Goal: Task Accomplishment & Management: Use online tool/utility

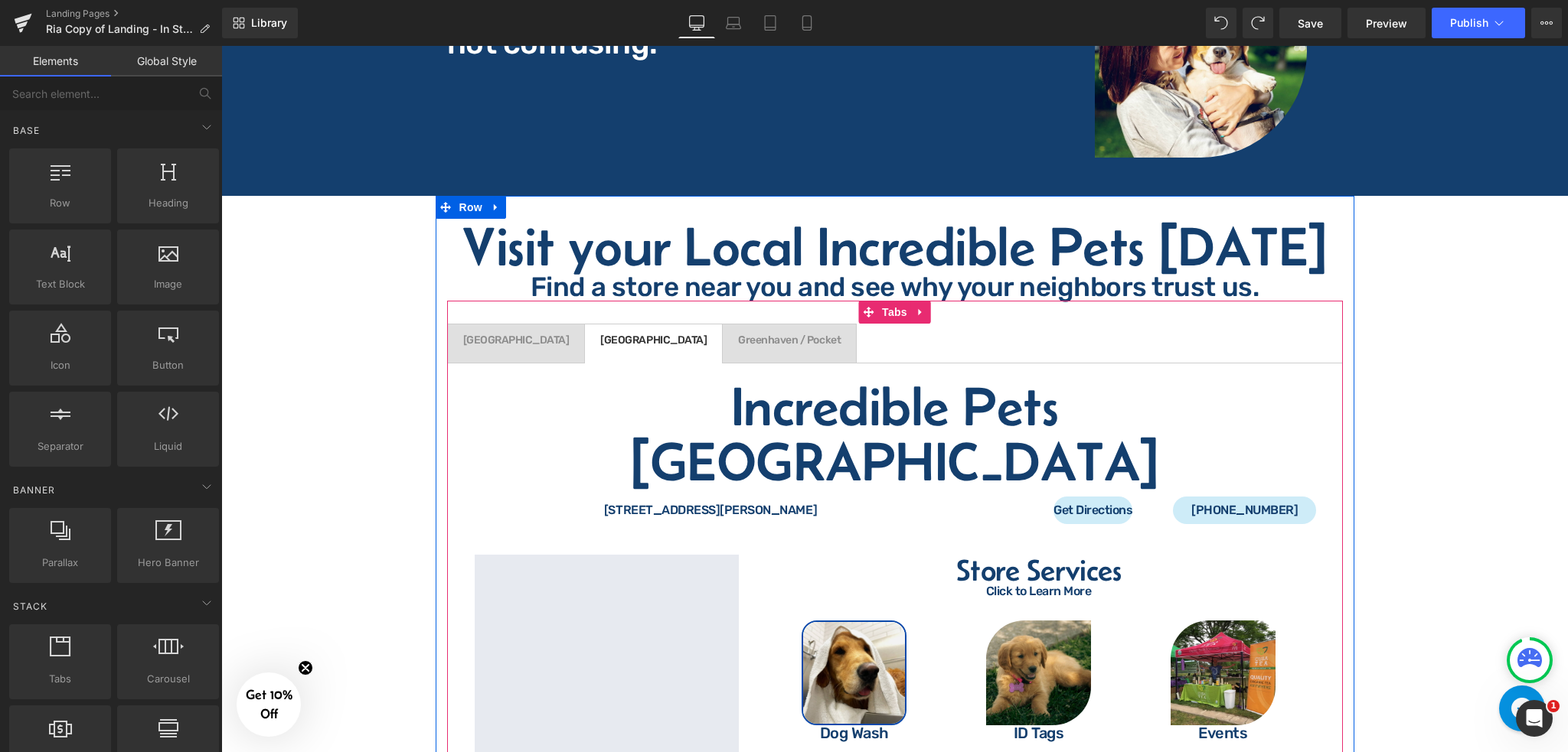
drag, startPoint x: 480, startPoint y: 304, endPoint x: 496, endPoint y: 320, distance: 22.6
click at [480, 325] on span "Grass Valley Text Block" at bounding box center [516, 343] width 137 height 38
click at [496, 325] on span "Grass Valley Text Block" at bounding box center [516, 343] width 137 height 38
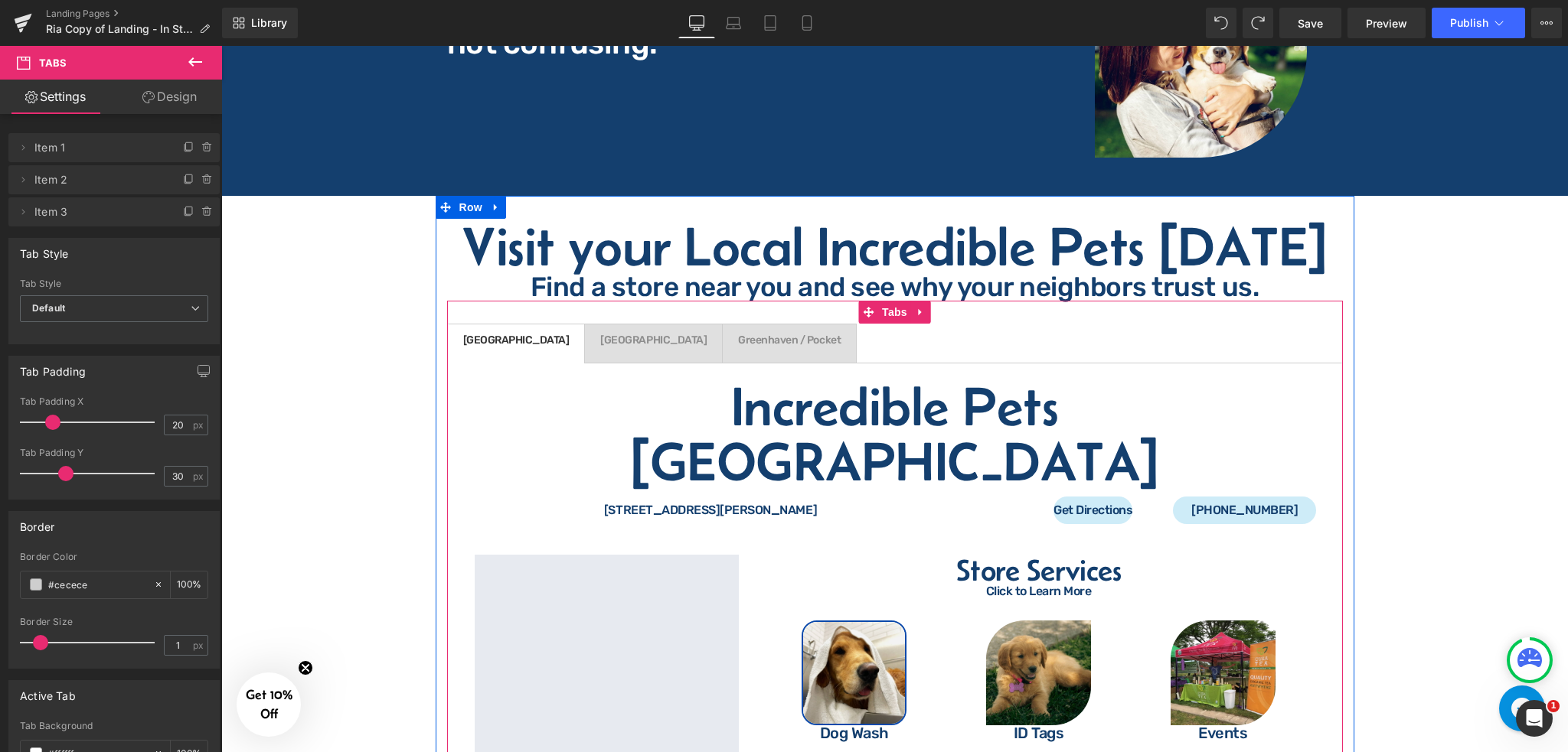
scroll to position [3142, 0]
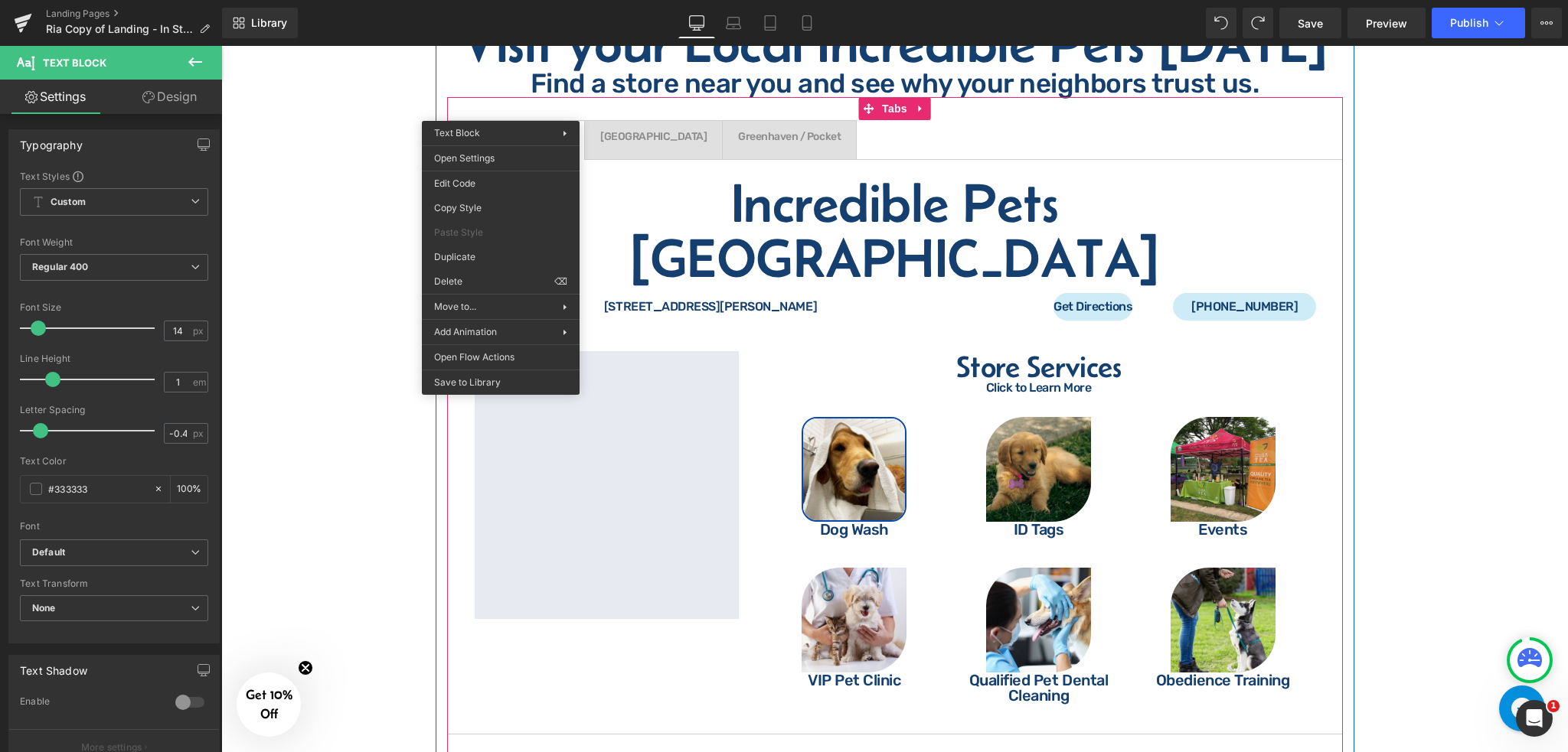
click at [501, 132] on div "Grass Valley Text Block" at bounding box center [516, 137] width 107 height 11
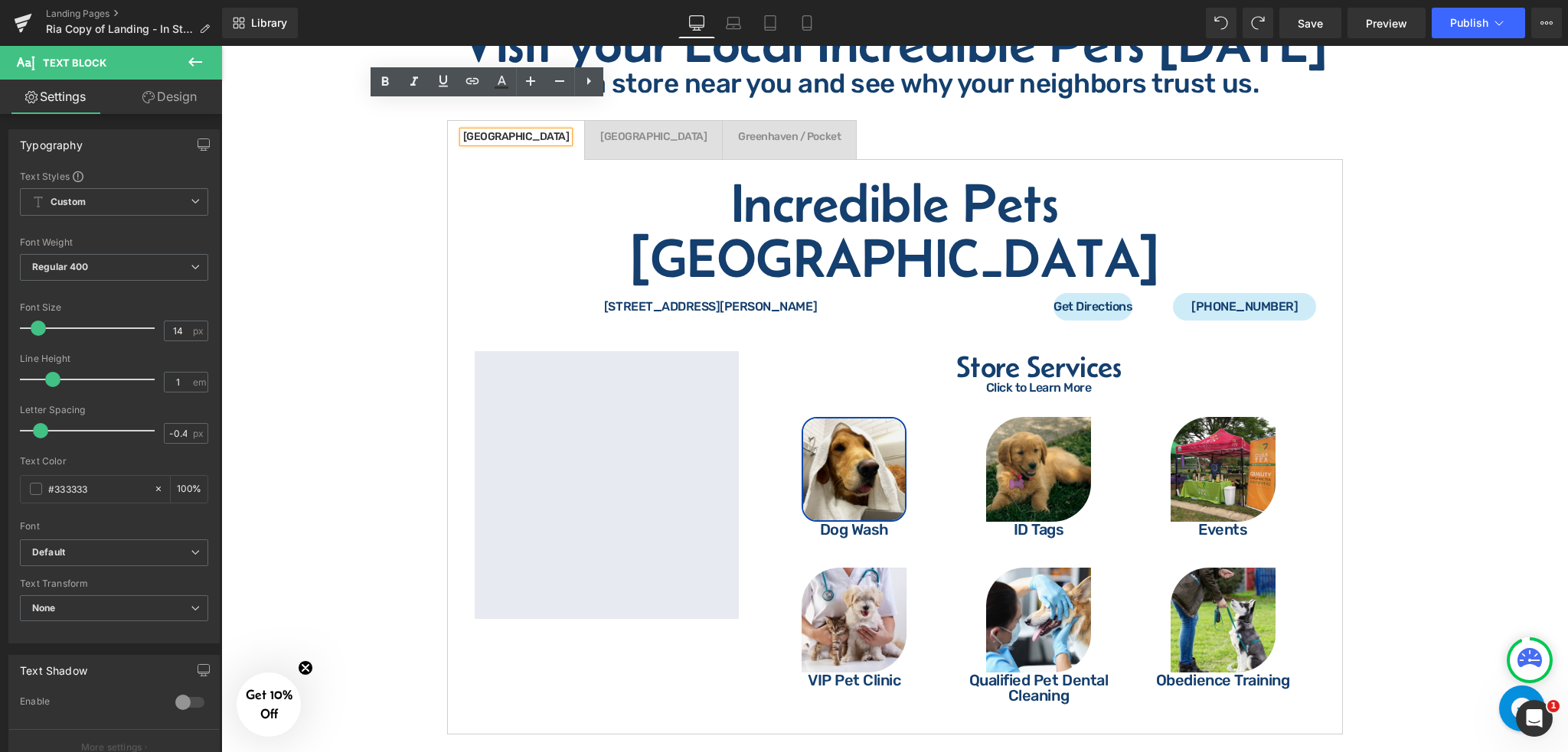
click at [503, 132] on div "[GEOGRAPHIC_DATA]" at bounding box center [516, 137] width 107 height 11
paste div
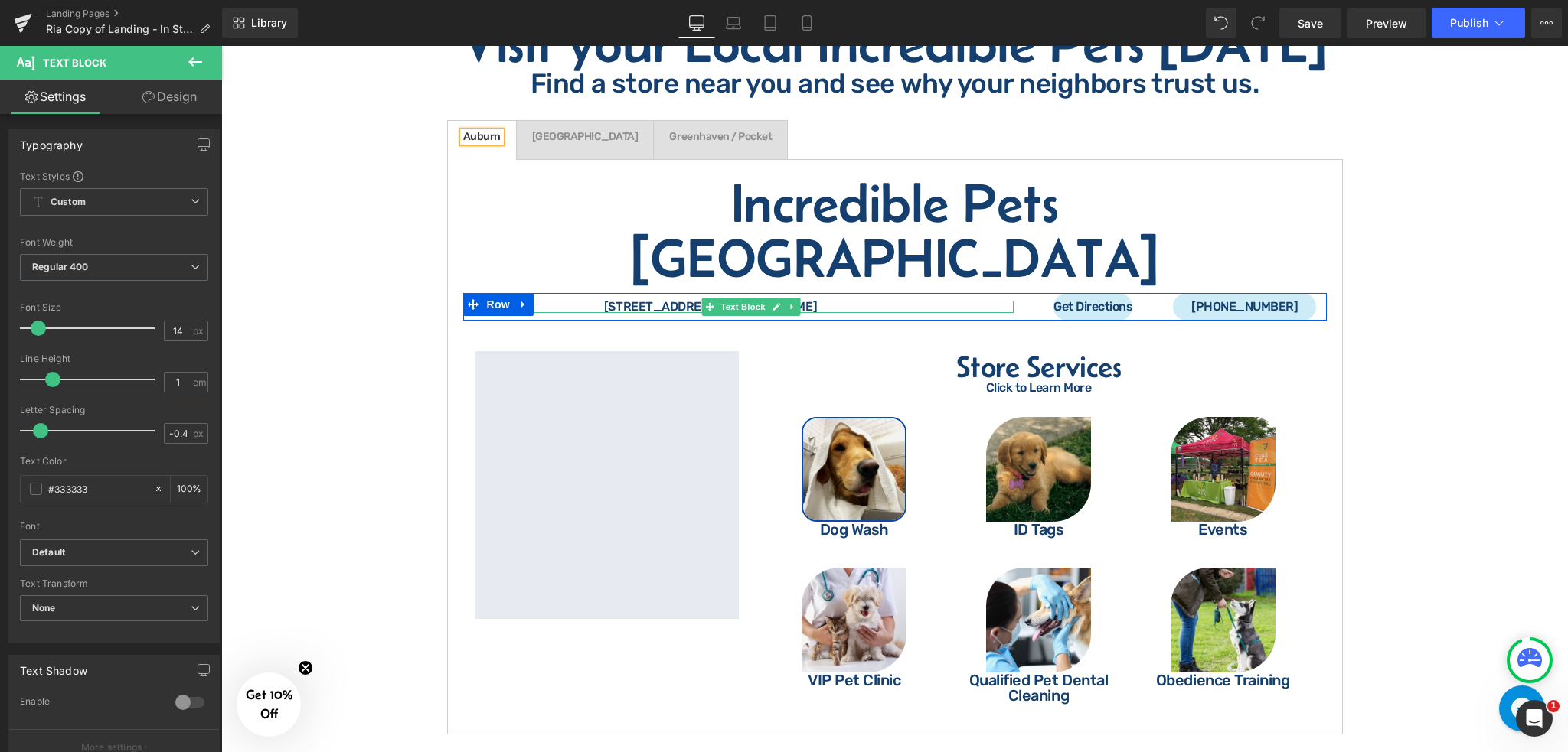
click at [761, 298] on span "Text Block" at bounding box center [744, 307] width 51 height 19
click at [633, 309] on div at bounding box center [752, 311] width 524 height 4
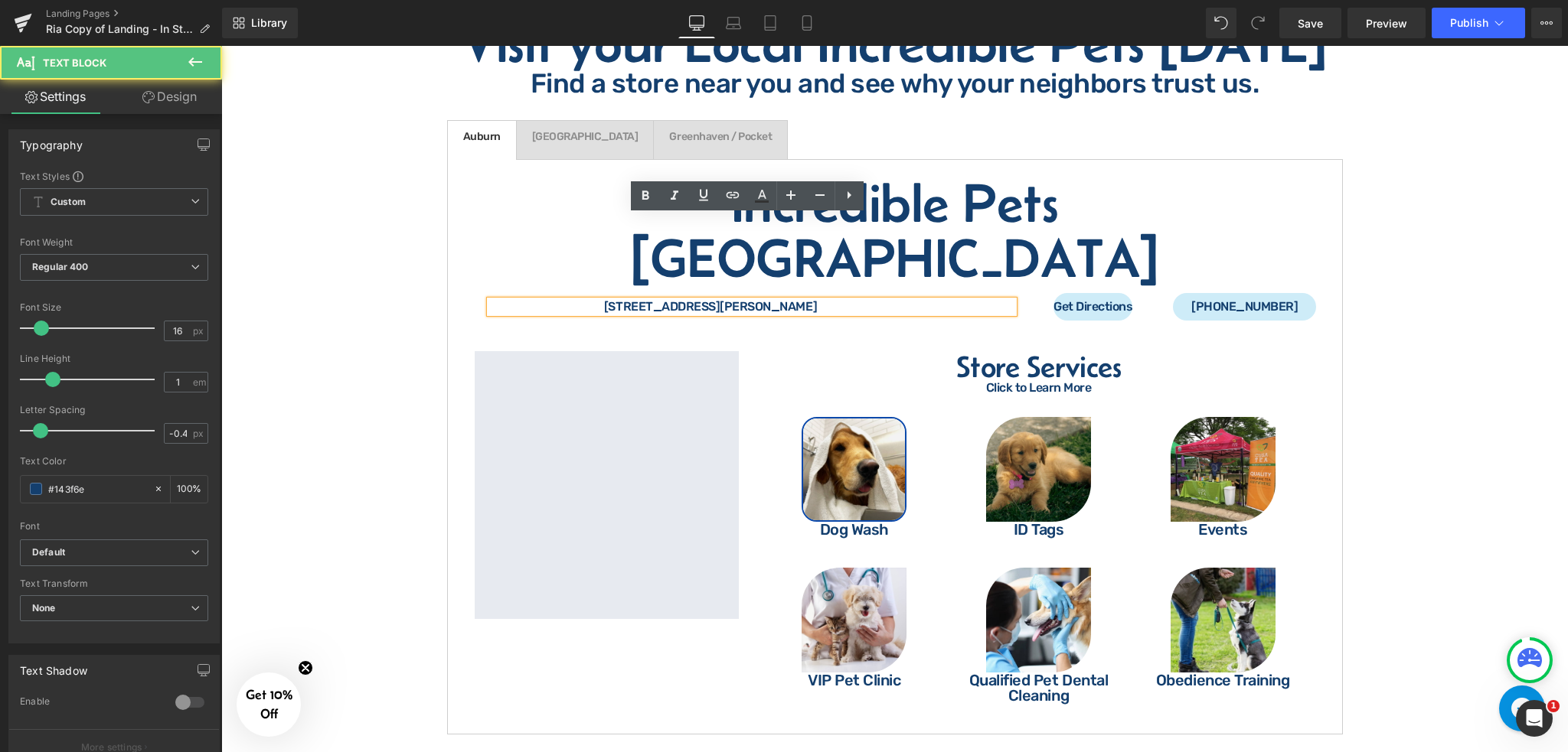
click at [658, 300] on p "[STREET_ADDRESS][PERSON_NAME]" at bounding box center [710, 306] width 442 height 12
click at [760, 300] on p "[STREET_ADDRESS][PERSON_NAME]" at bounding box center [710, 306] width 442 height 12
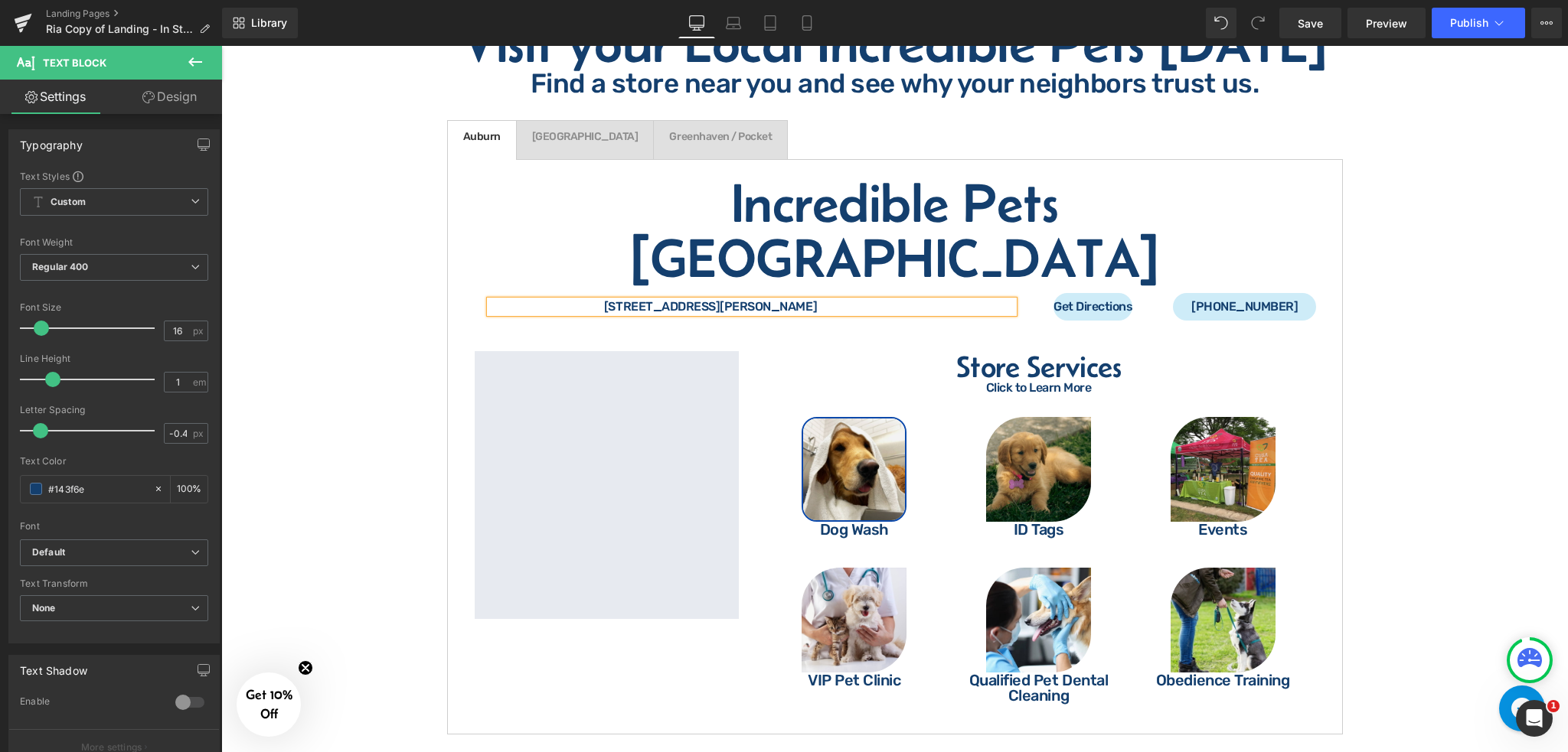
paste div
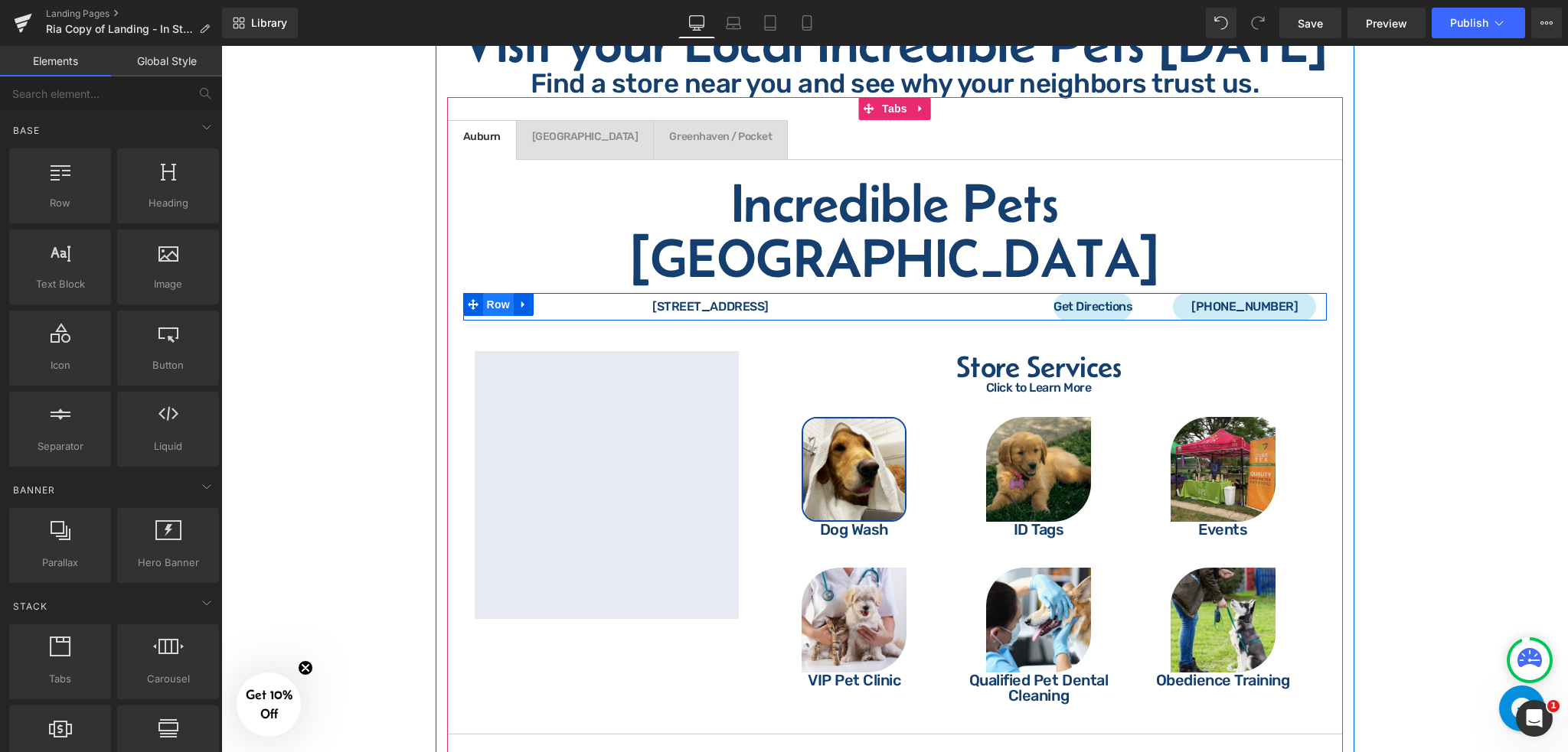
click at [491, 293] on span "Row" at bounding box center [499, 305] width 31 height 23
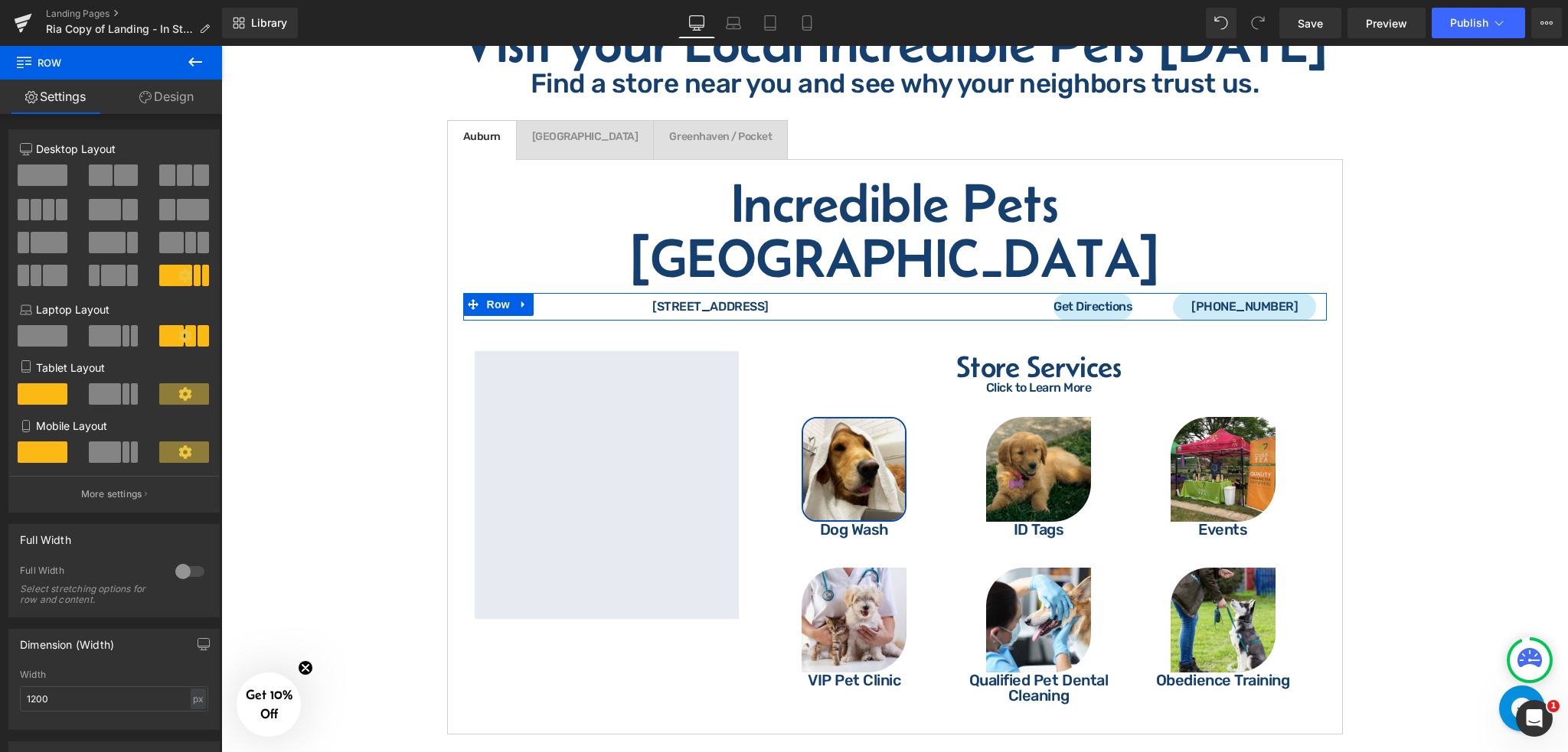
click at [166, 95] on link "Design" at bounding box center [166, 97] width 111 height 35
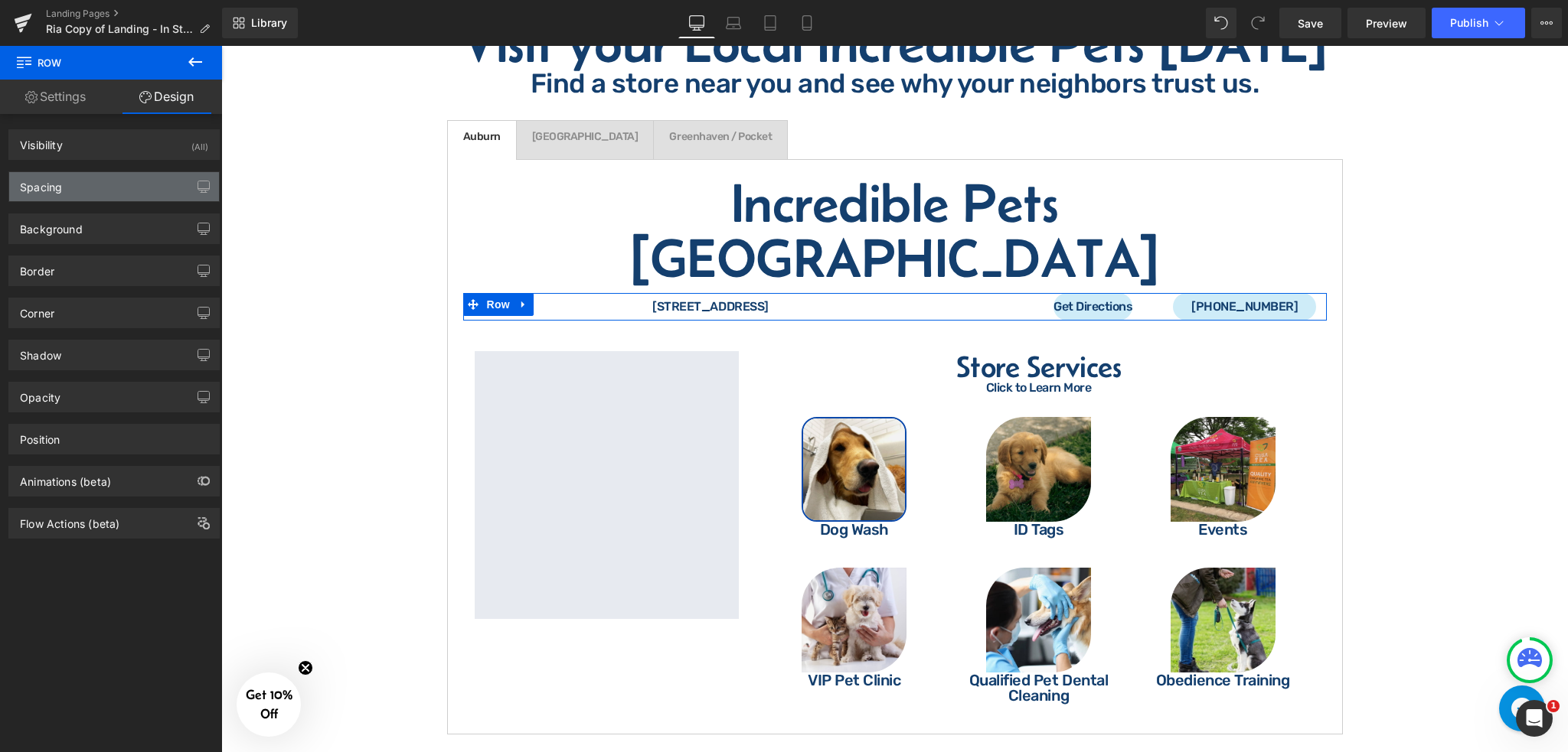
type input "10"
type input "0"
type input "37"
type input "0"
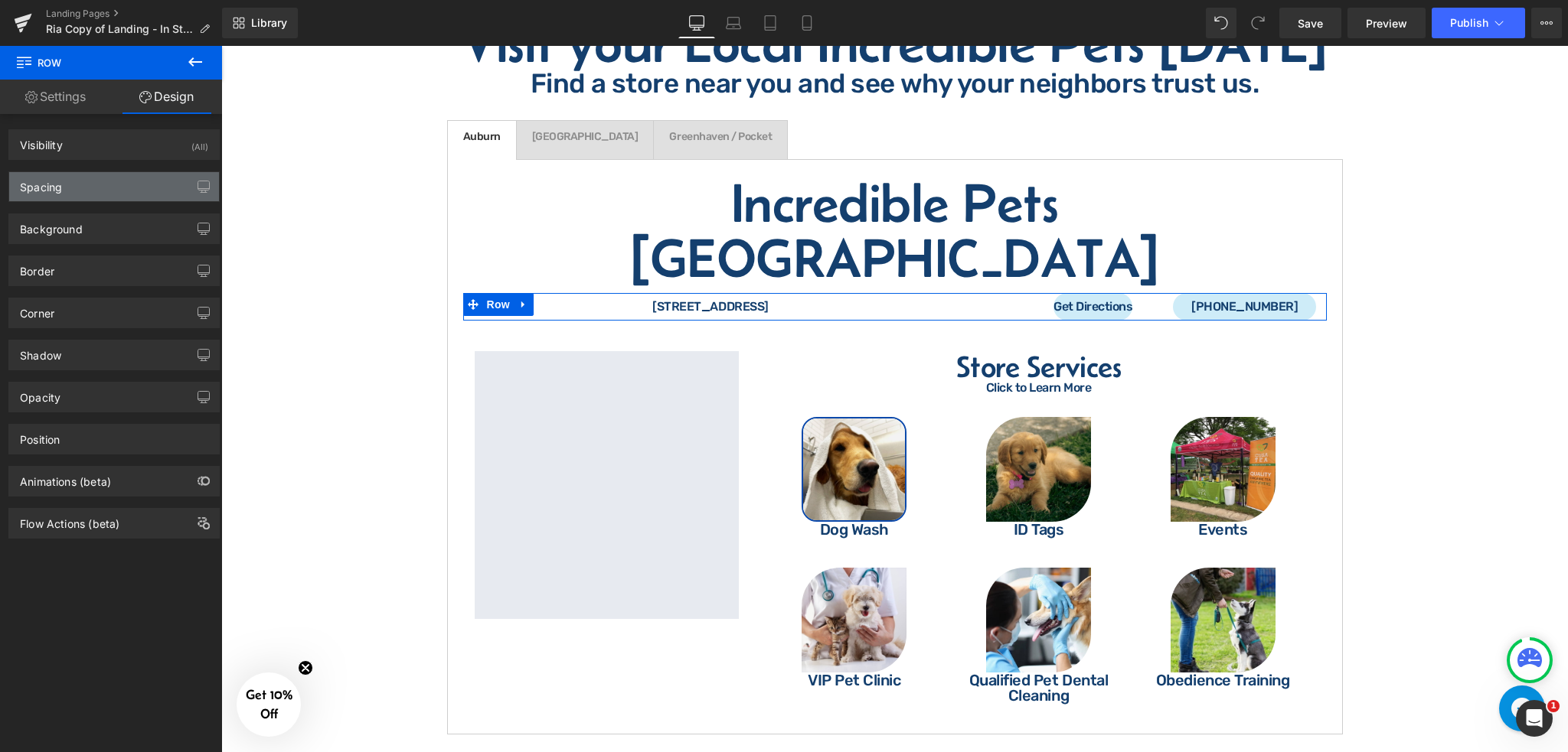
type input "20"
click at [123, 188] on div "Spacing" at bounding box center [114, 187] width 210 height 29
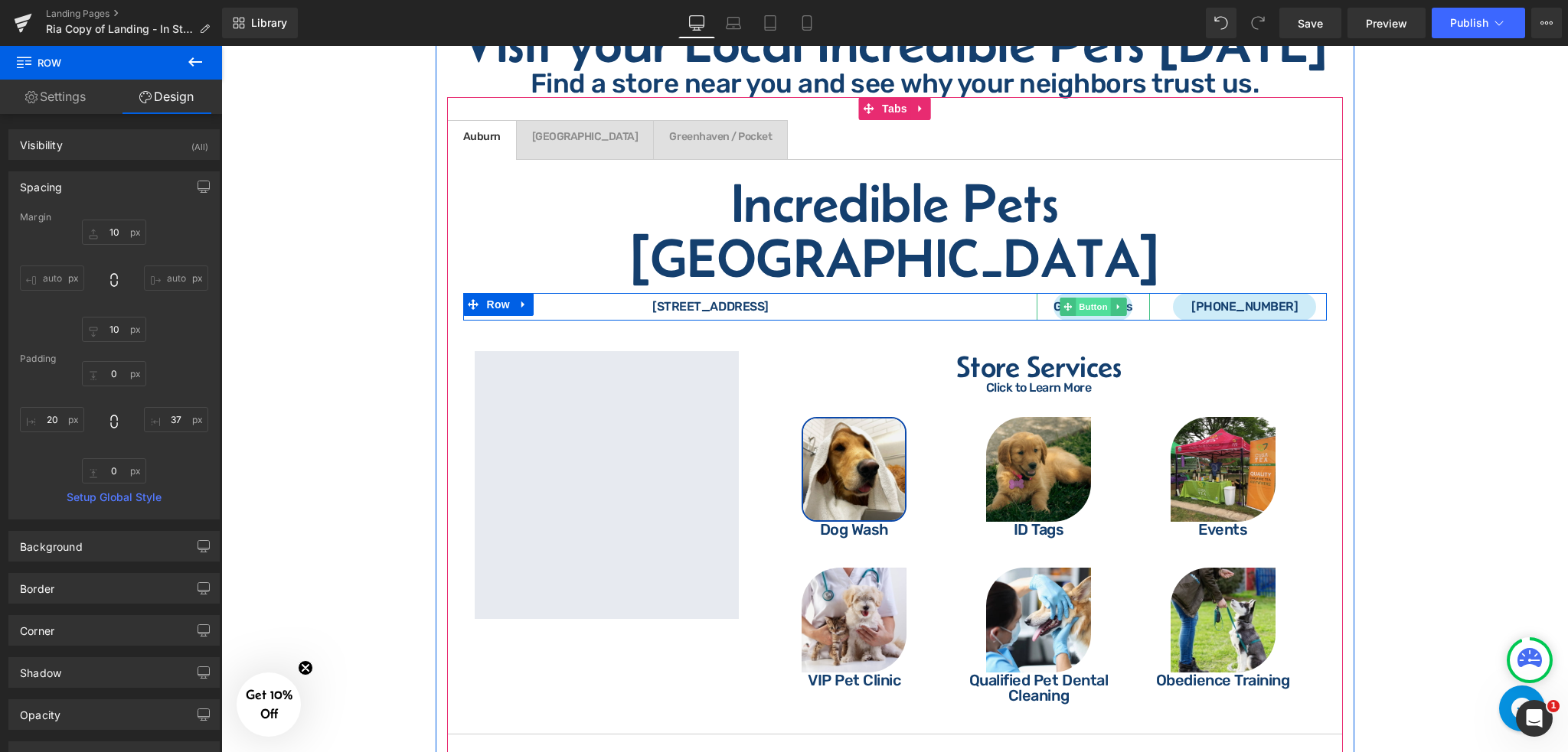
click at [1085, 298] on span "Button" at bounding box center [1094, 307] width 36 height 19
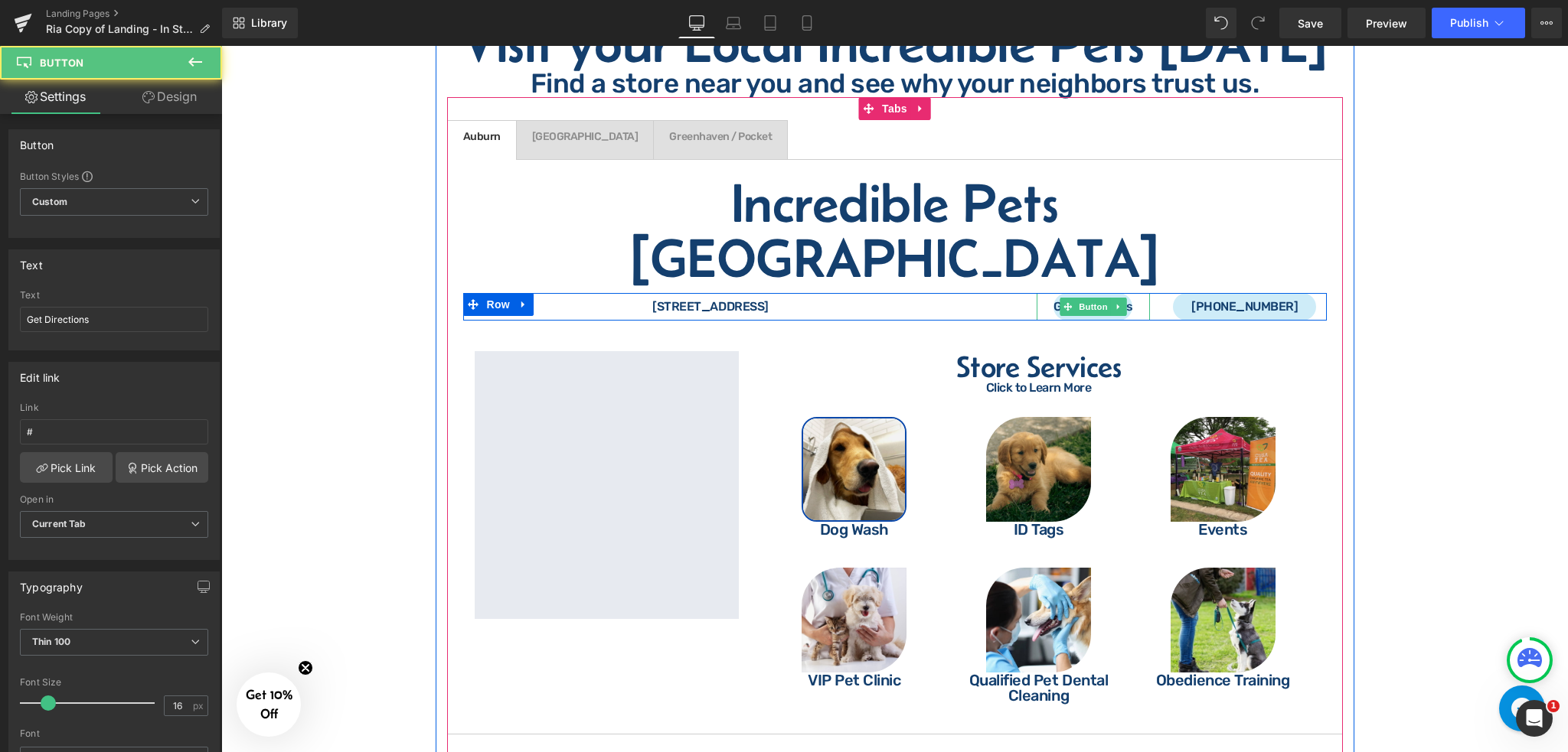
click at [1043, 293] on div "Get Directions" at bounding box center [1094, 307] width 114 height 27
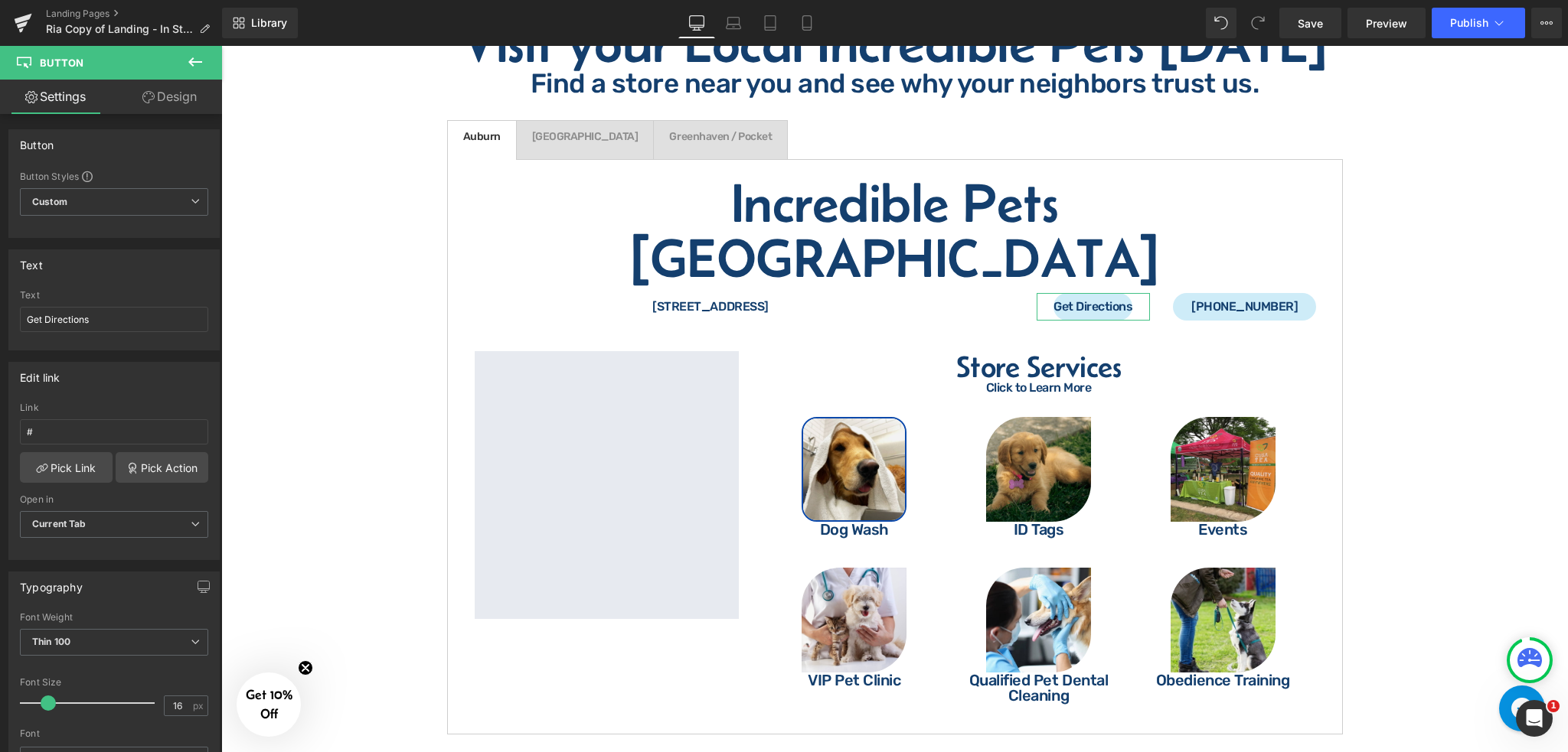
click at [173, 95] on link "Design" at bounding box center [169, 97] width 111 height 35
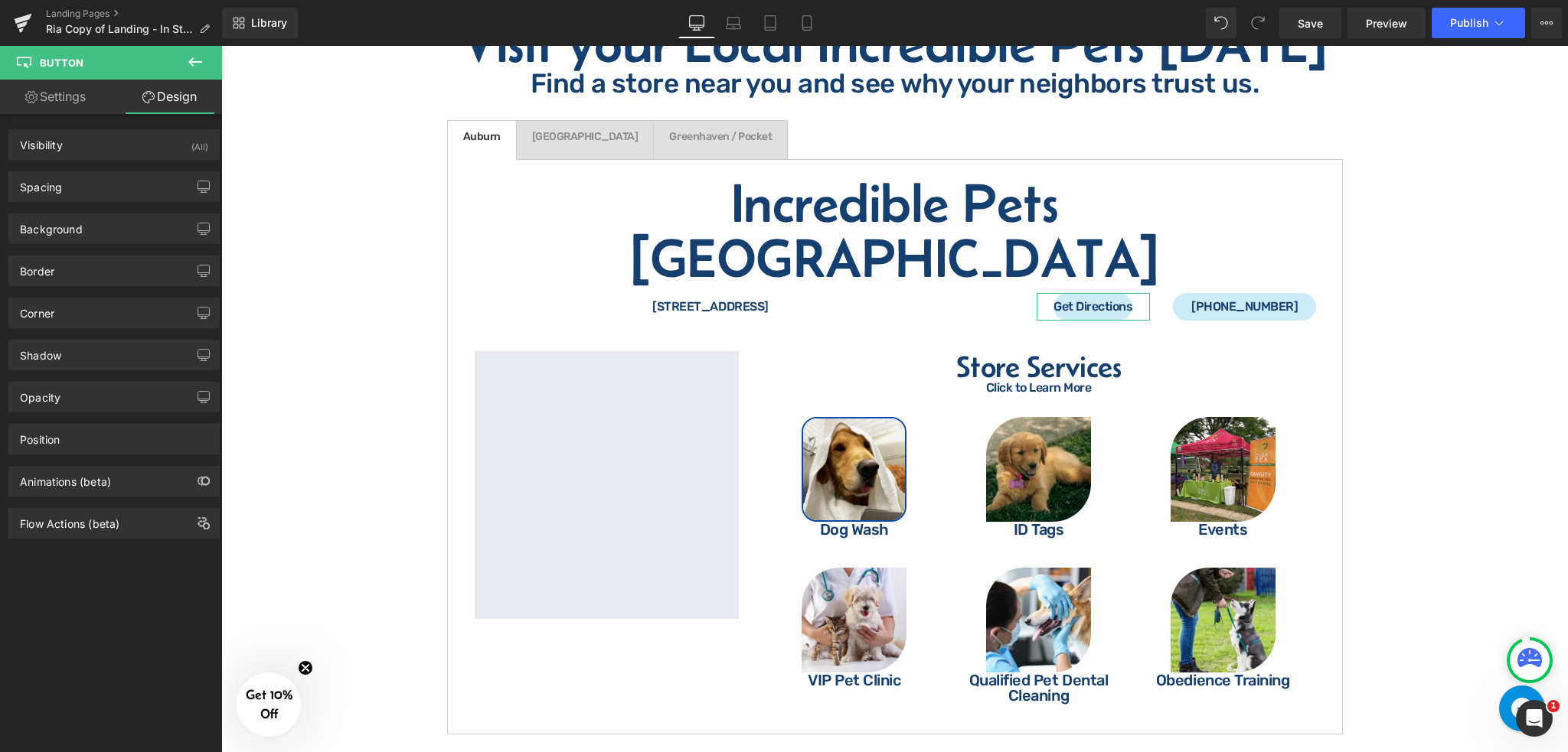
type input "0"
type input "10"
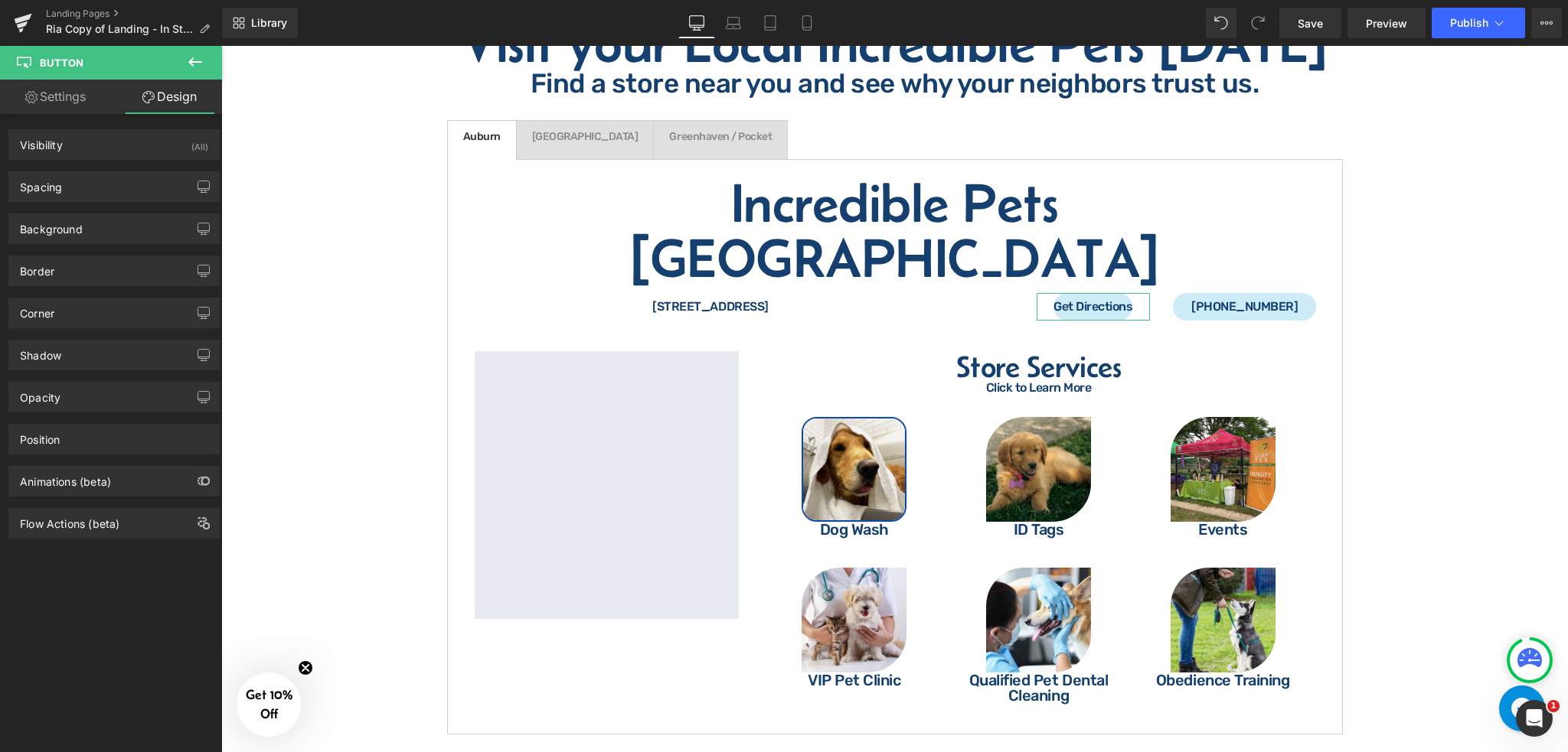
type input "0"
type input "10"
type input "0"
click at [123, 179] on div "Spacing" at bounding box center [114, 187] width 210 height 29
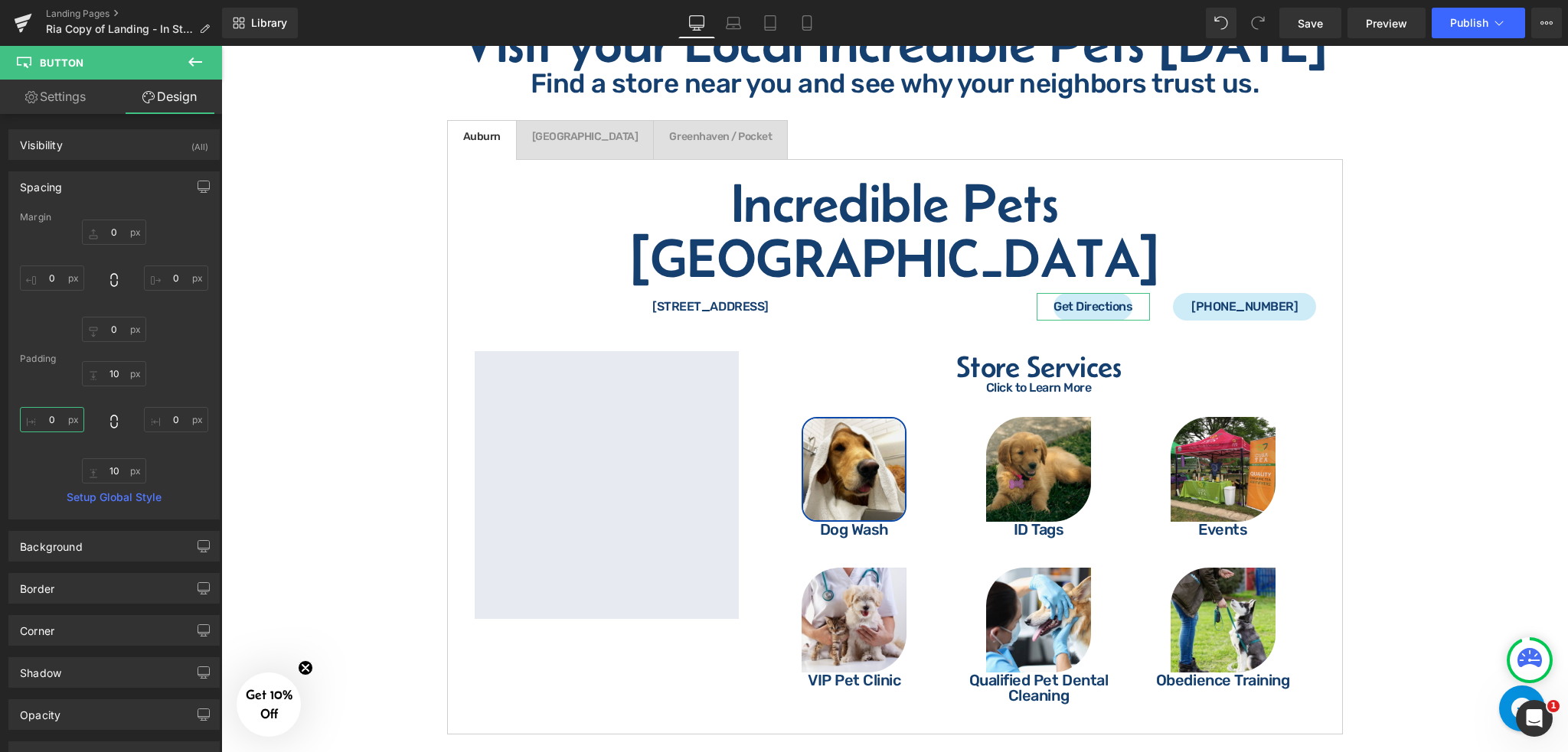
click at [56, 419] on input "0" at bounding box center [53, 419] width 65 height 25
click at [168, 342] on div "0px 0 0px 0 0px 0 0px 0" at bounding box center [114, 281] width 188 height 123
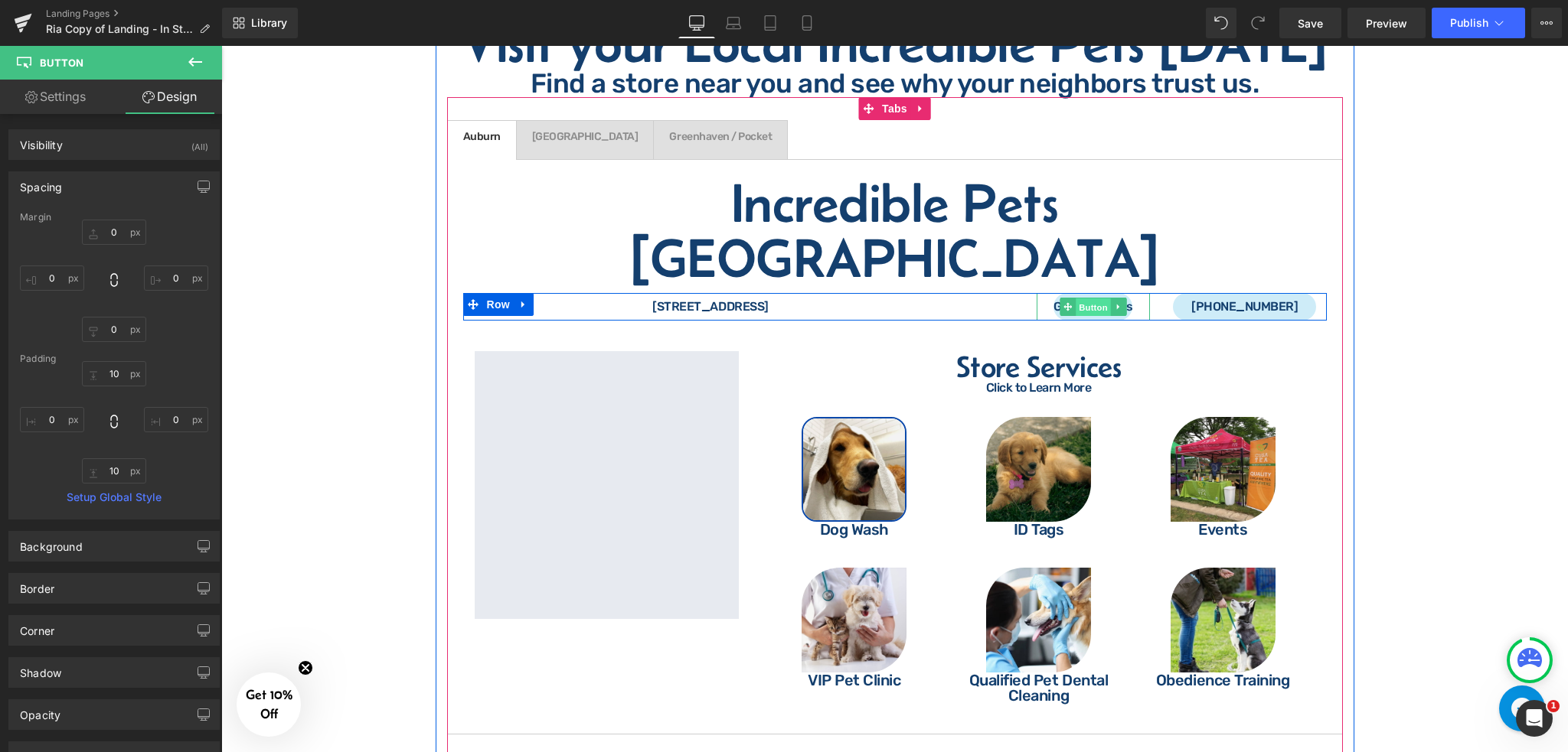
click at [1077, 299] on span "Button" at bounding box center [1094, 308] width 36 height 19
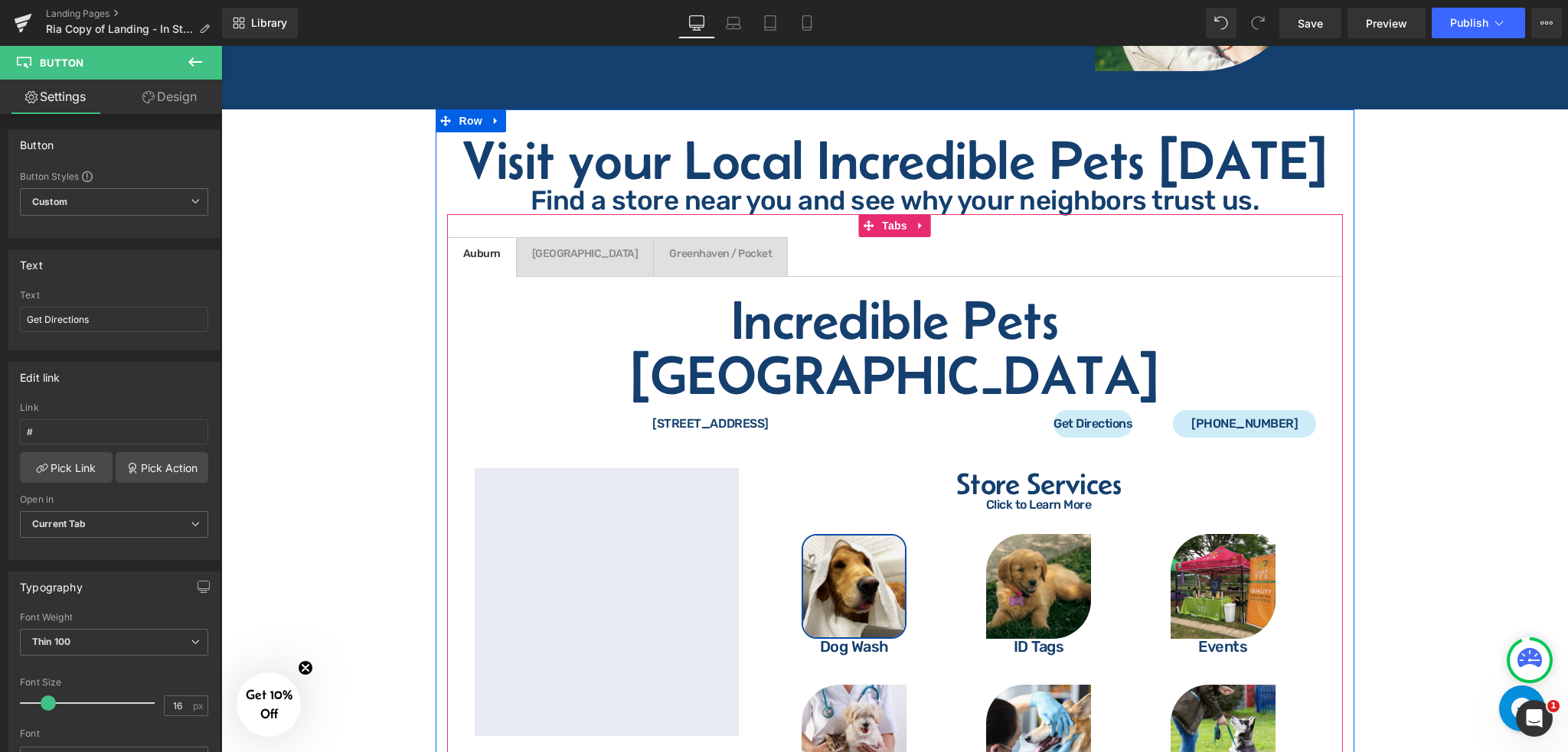
scroll to position [3245, 0]
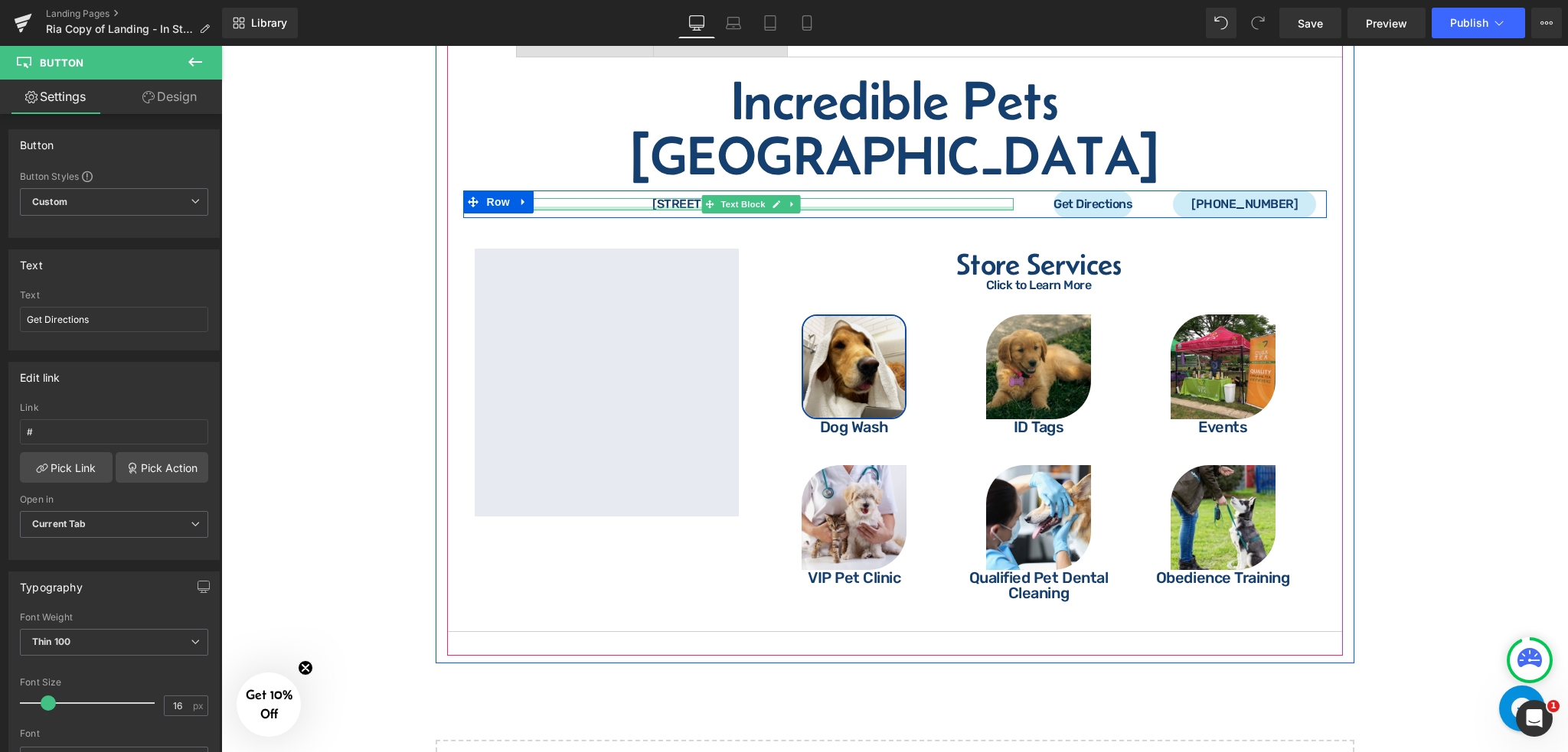
click at [842, 207] on div at bounding box center [752, 208] width 524 height 4
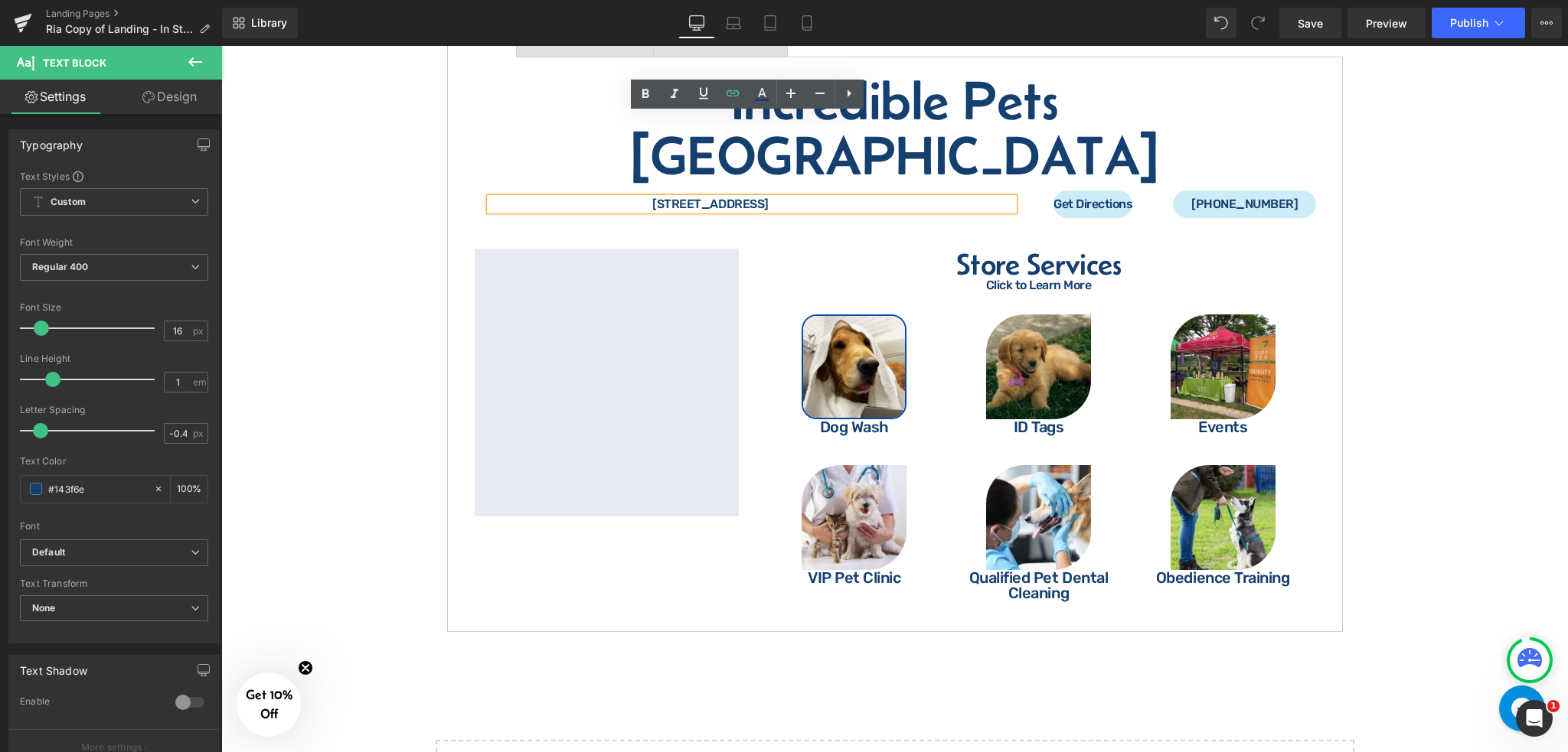
click at [466, 191] on div "[STREET_ADDRESS] Text Block Get Directions Button 530-272-[GEOGRAPHIC_DATA]" at bounding box center [895, 204] width 864 height 27
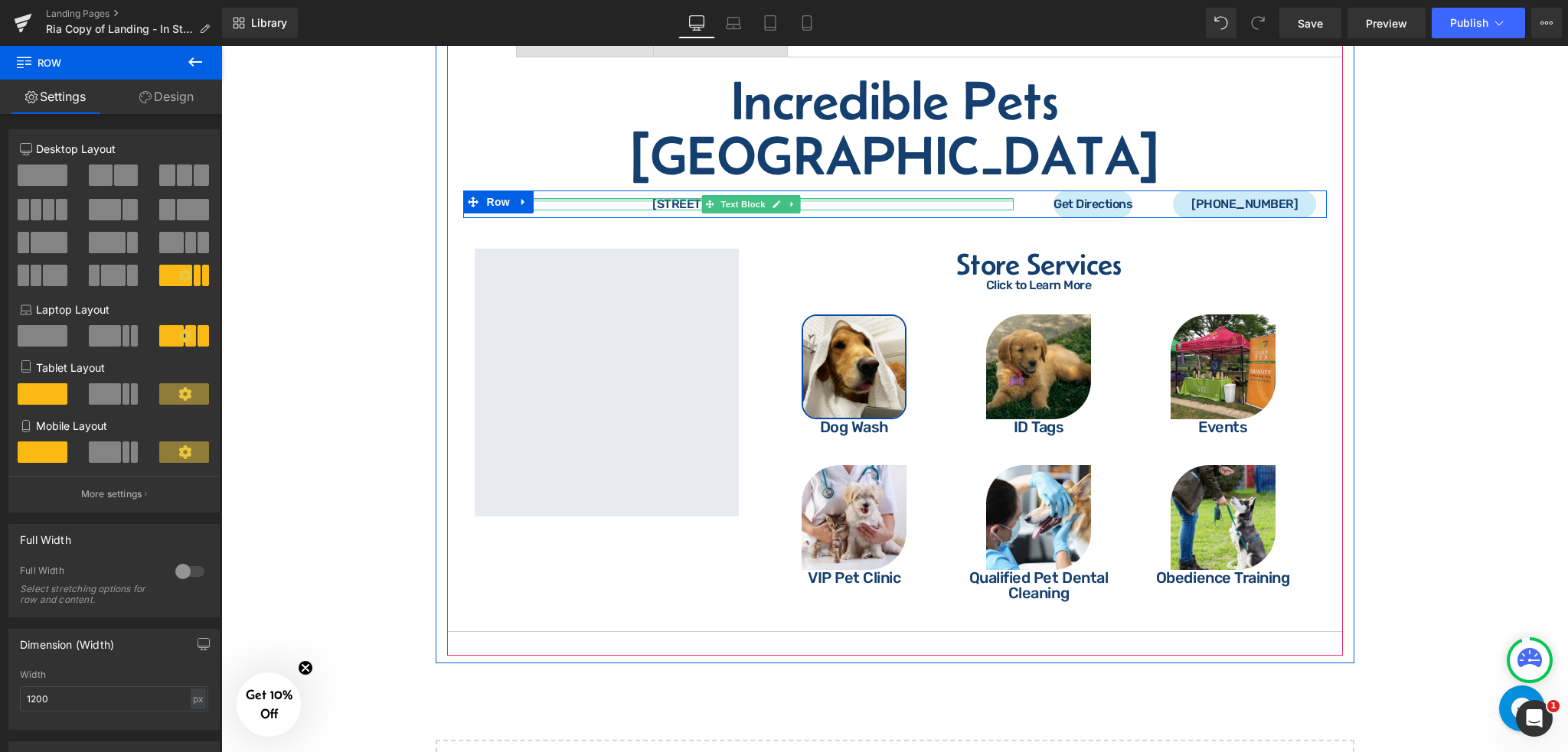
click at [975, 198] on div at bounding box center [752, 200] width 524 height 4
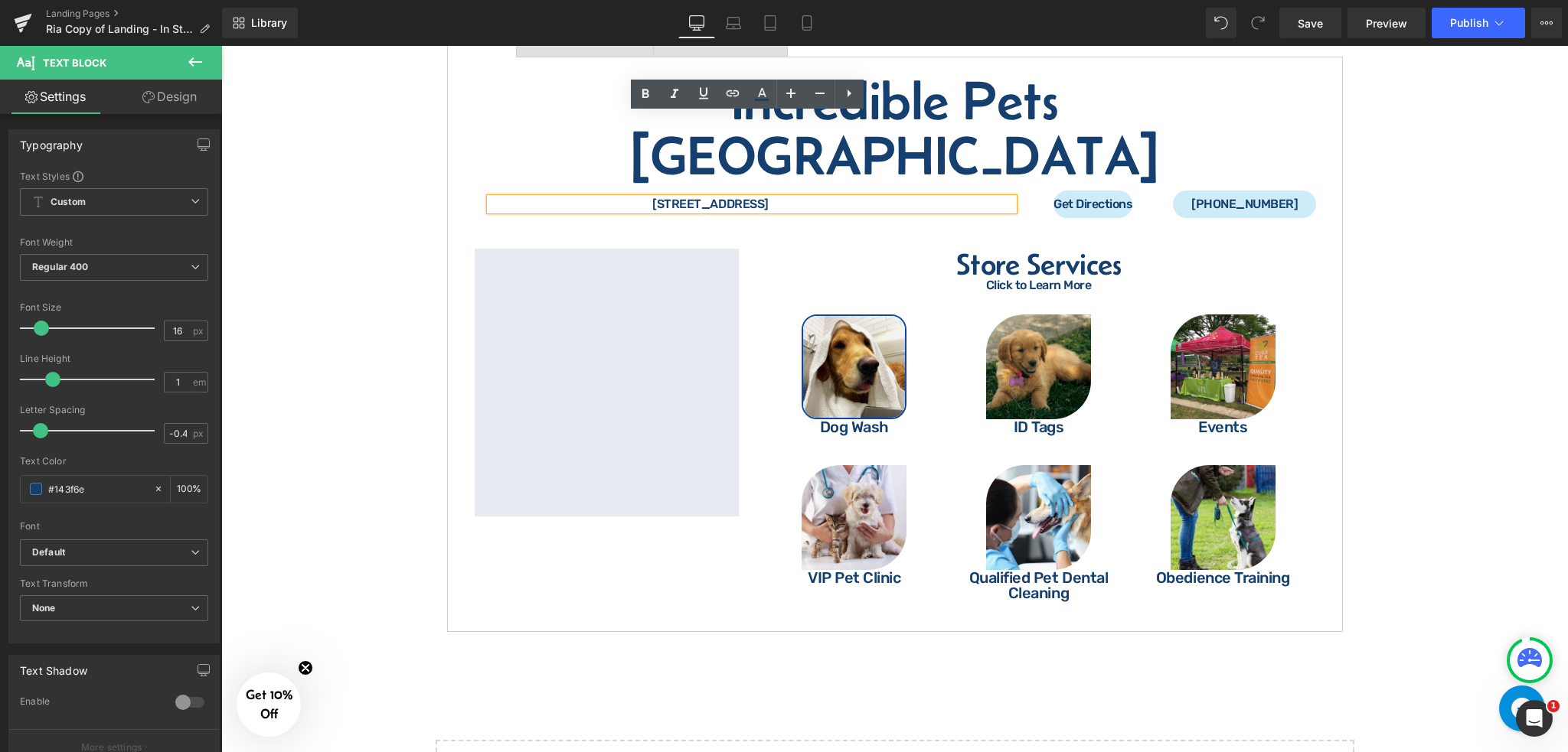
click at [1026, 191] on div "Get Directions Button" at bounding box center [1094, 204] width 137 height 27
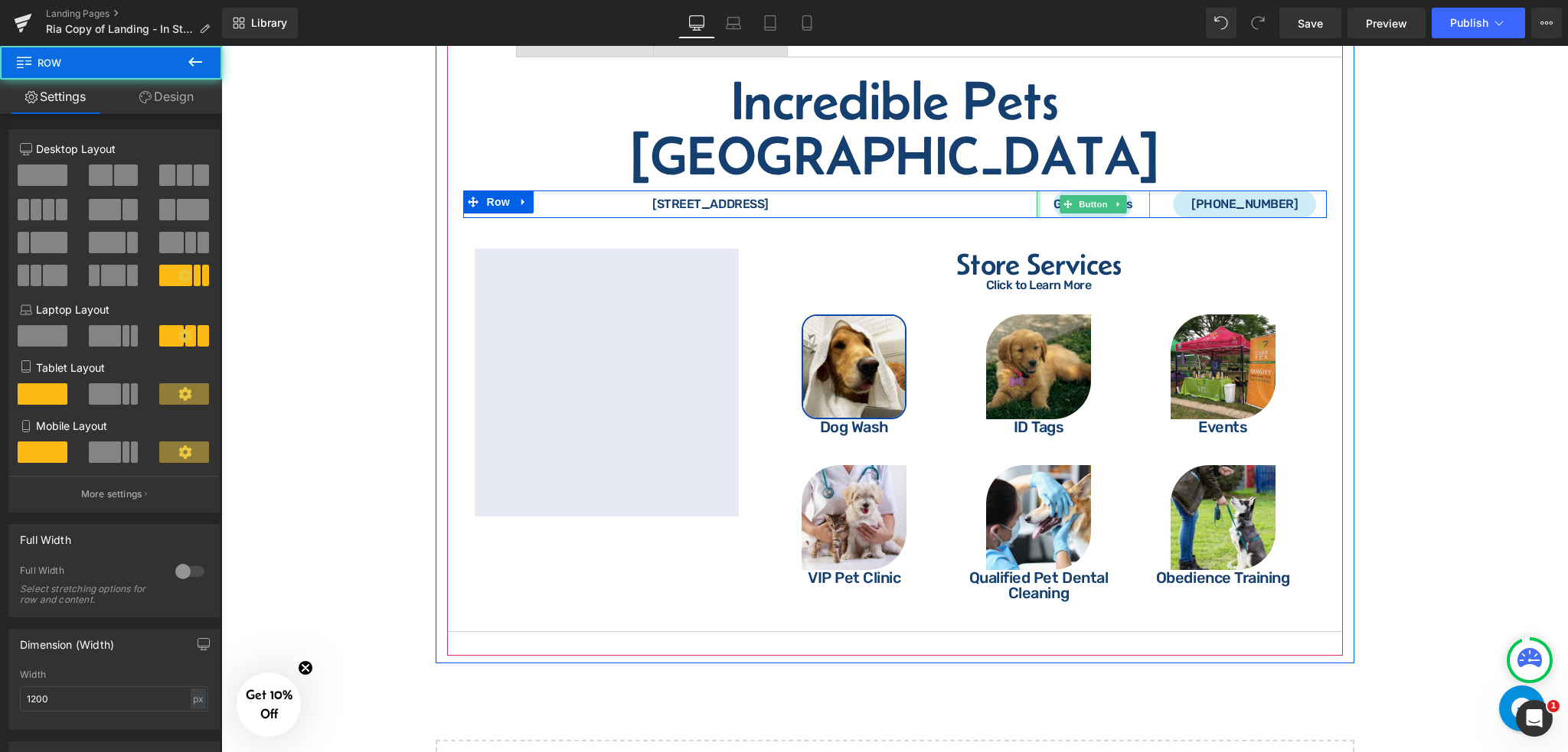
click at [1037, 191] on div at bounding box center [1039, 204] width 4 height 27
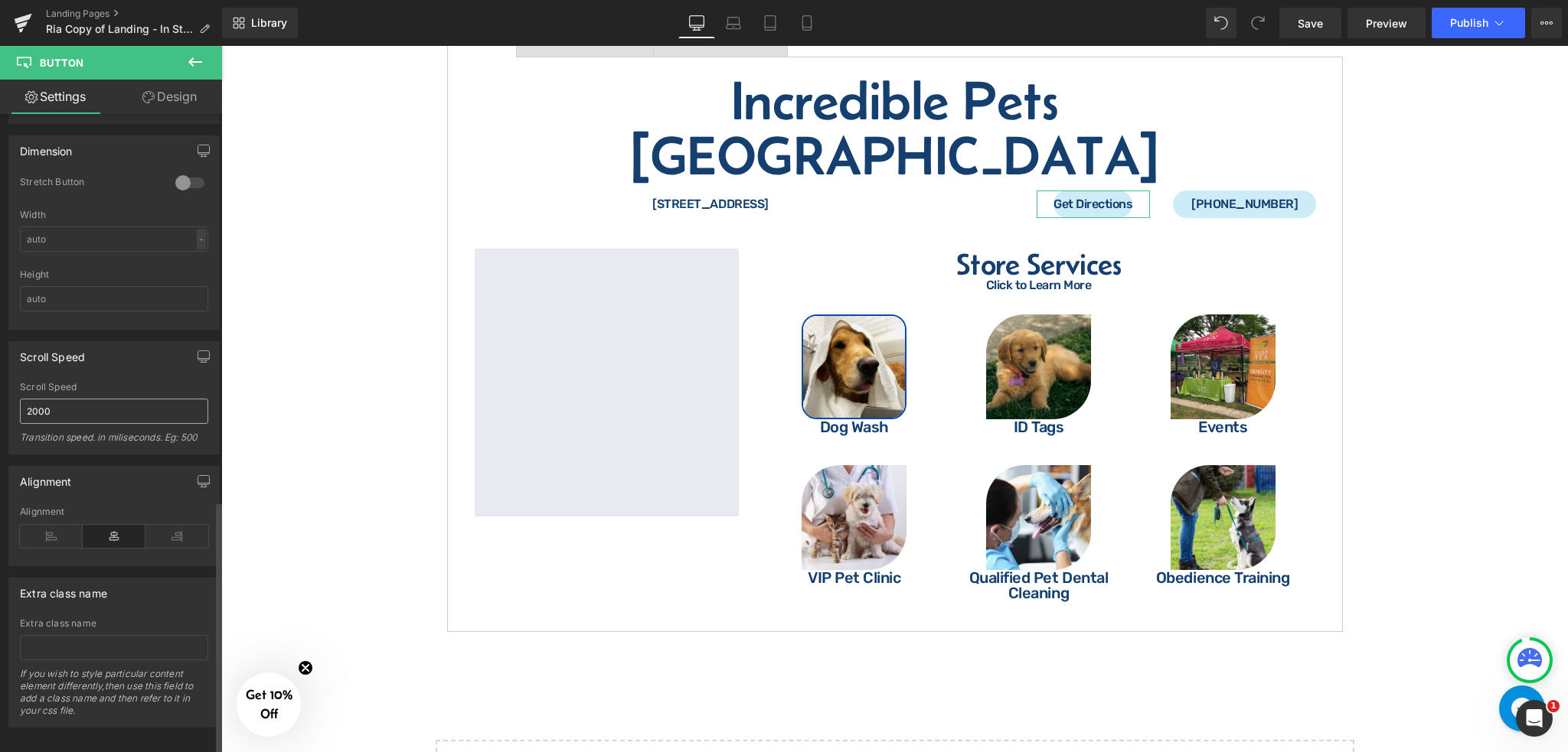
scroll to position [968, 0]
click at [166, 90] on link "Design" at bounding box center [169, 97] width 111 height 35
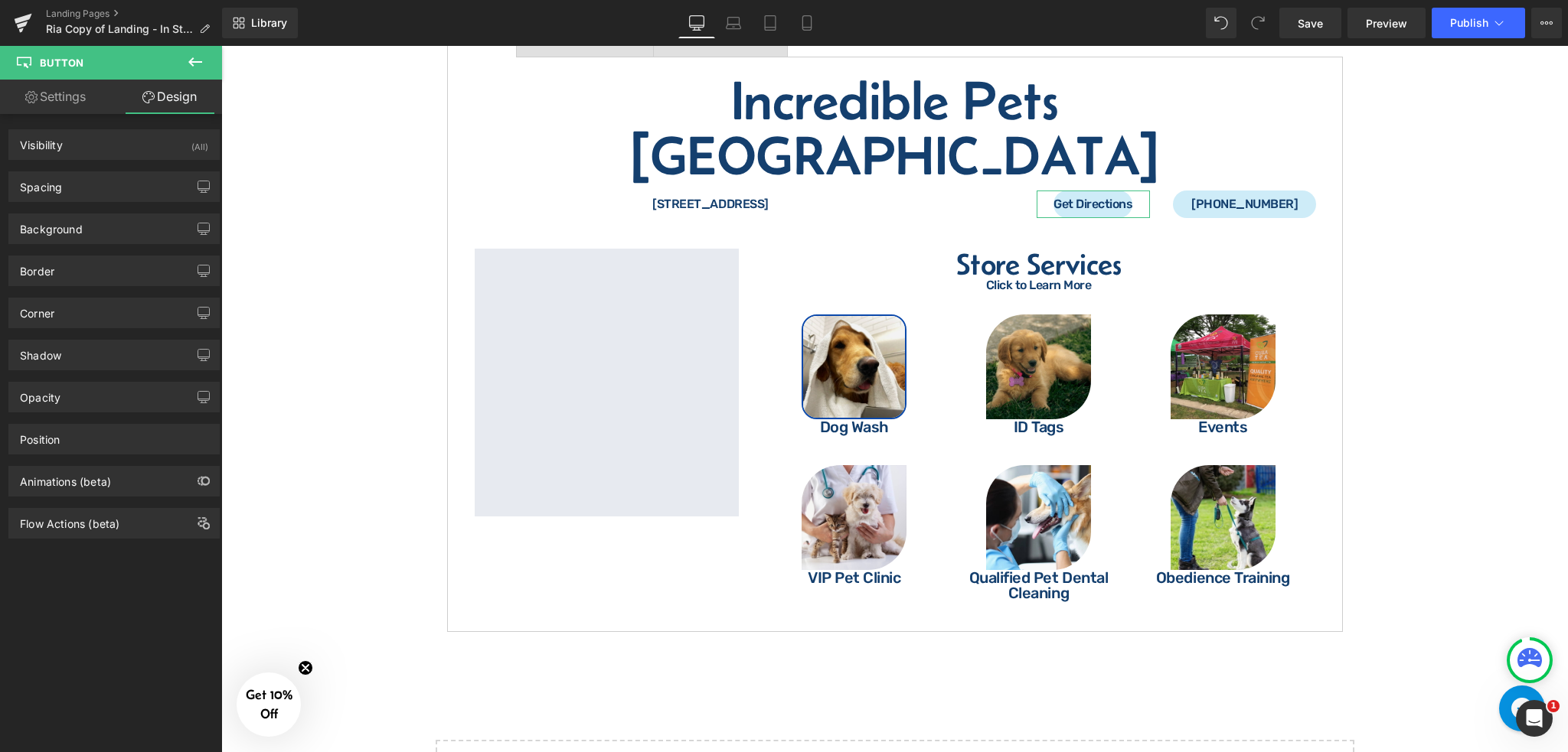
type input "0"
type input "10"
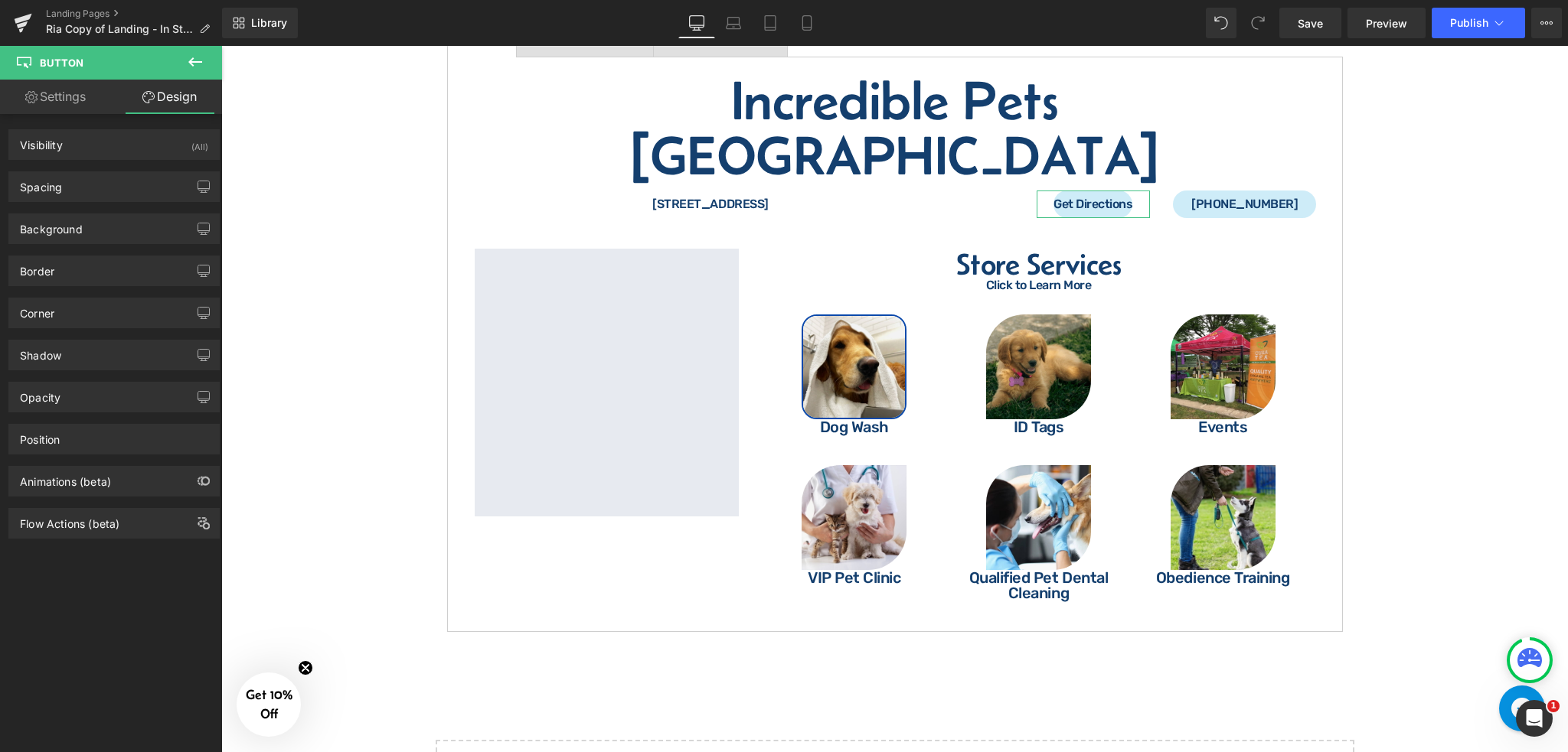
type input "0"
type input "10"
type input "0"
click at [124, 197] on div "Spacing" at bounding box center [114, 187] width 210 height 29
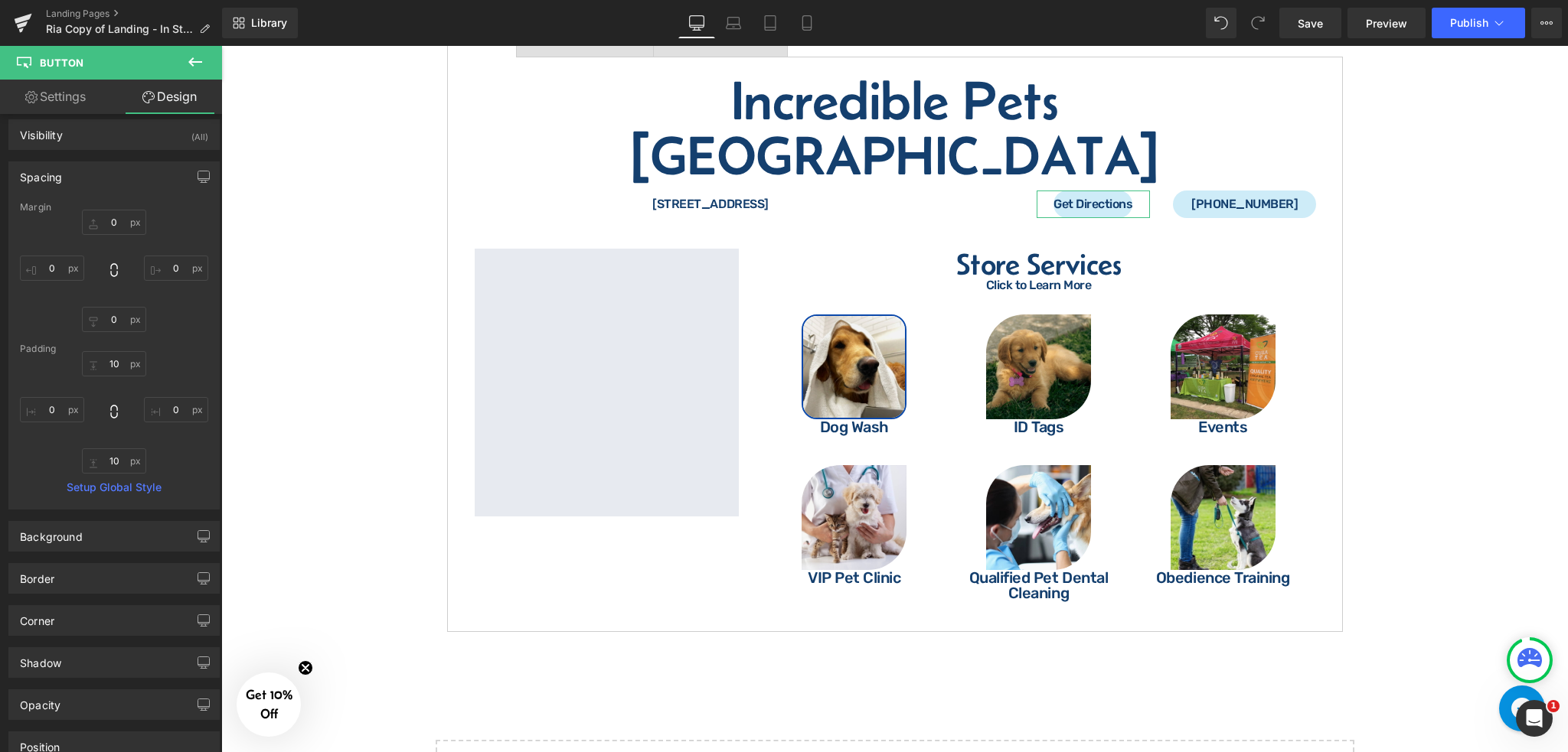
scroll to position [0, 0]
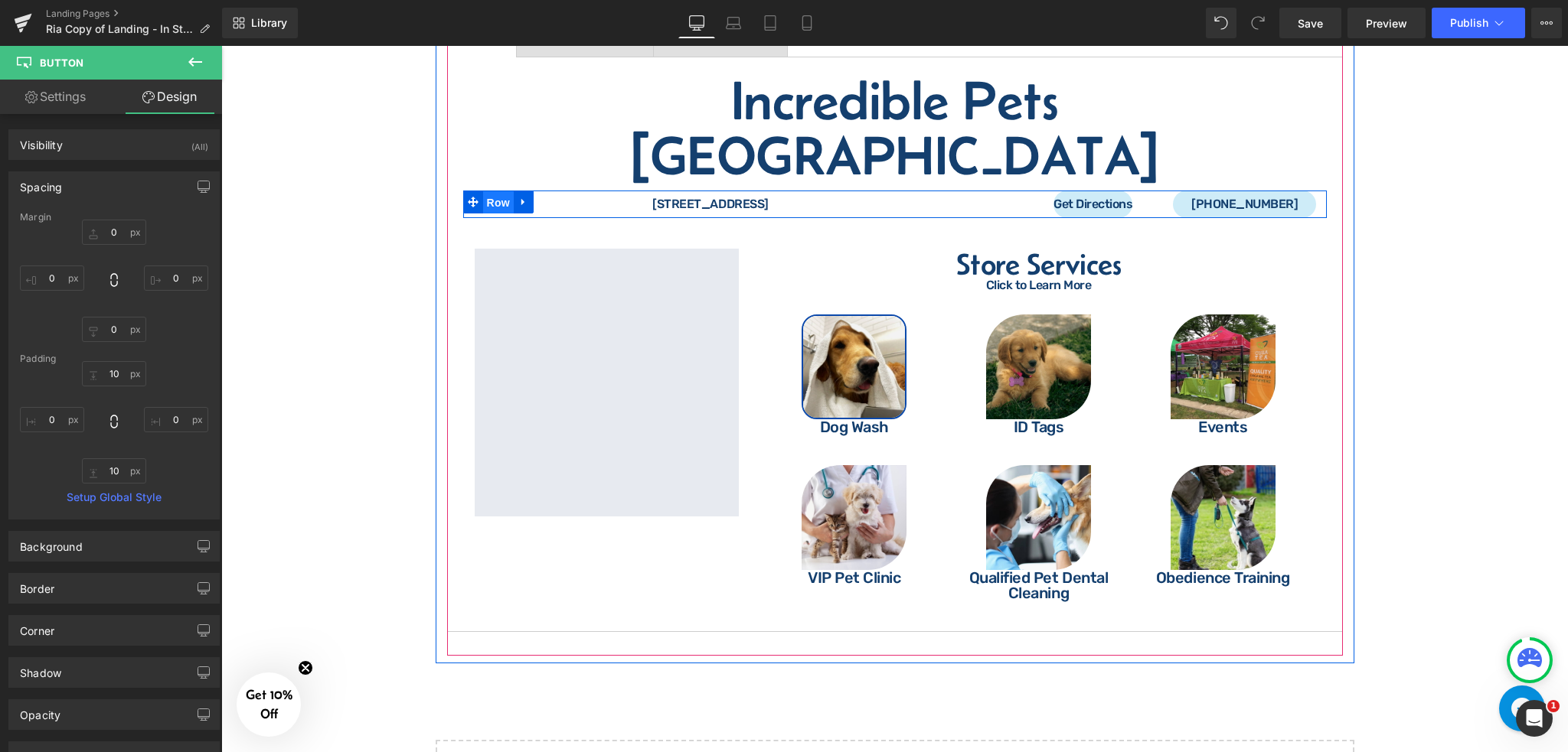
click at [503, 191] on span "Row" at bounding box center [499, 203] width 31 height 23
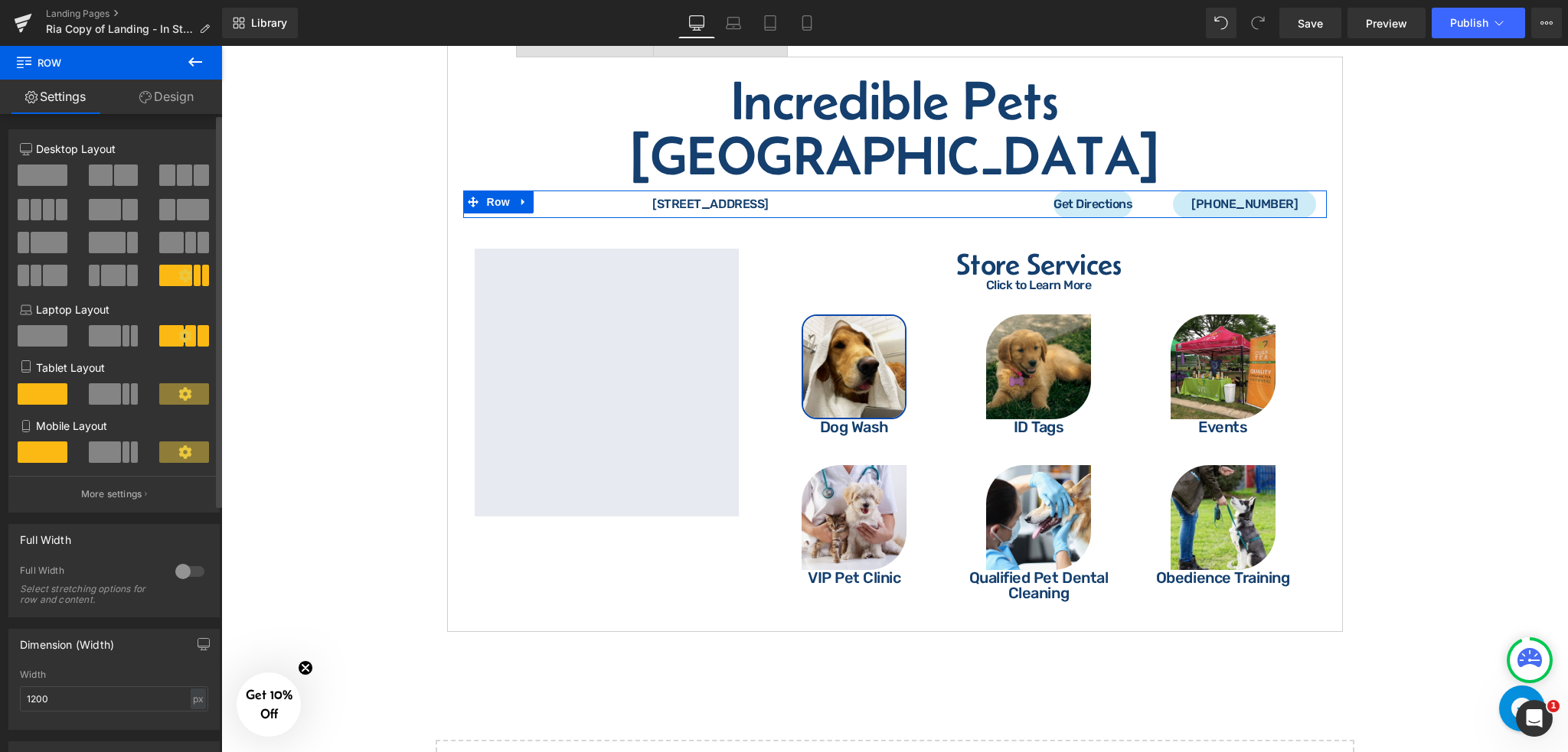
drag, startPoint x: 115, startPoint y: 496, endPoint x: 138, endPoint y: 445, distance: 55.9
click at [116, 496] on p "More settings" at bounding box center [112, 494] width 61 height 14
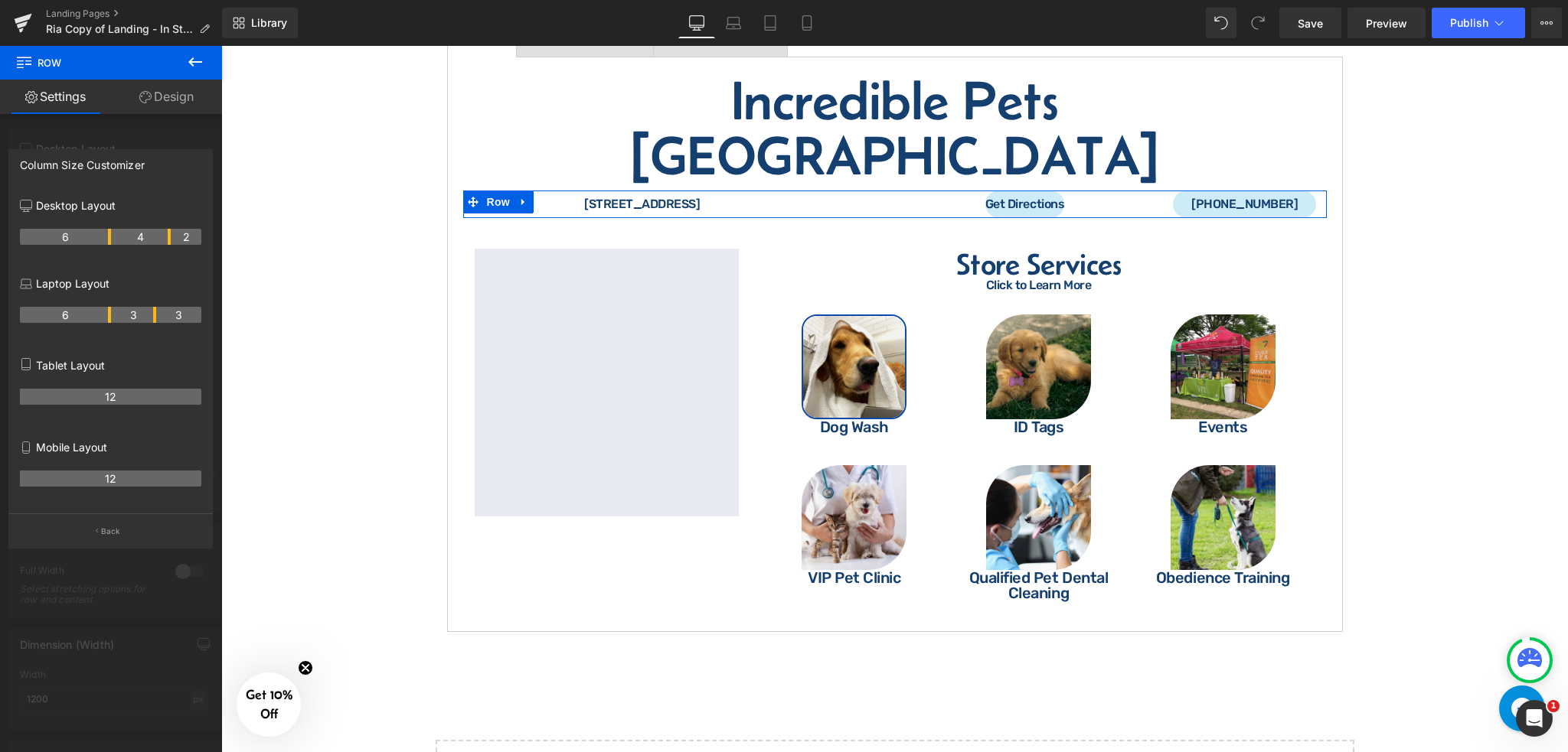
drag, startPoint x: 139, startPoint y: 232, endPoint x: 110, endPoint y: 245, distance: 31.8
drag, startPoint x: 168, startPoint y: 237, endPoint x: 158, endPoint y: 240, distance: 10.4
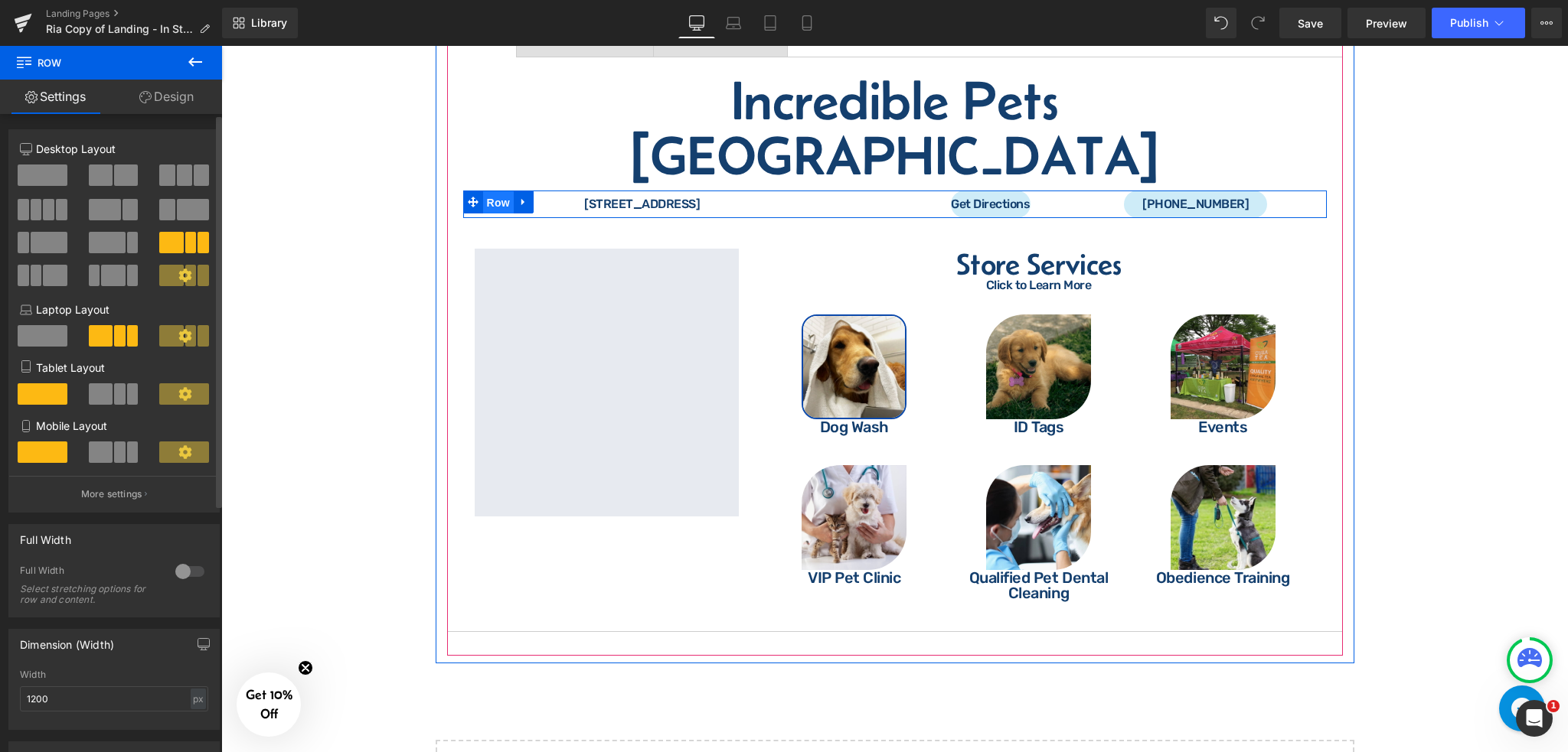
click at [503, 191] on span "Row" at bounding box center [499, 203] width 31 height 23
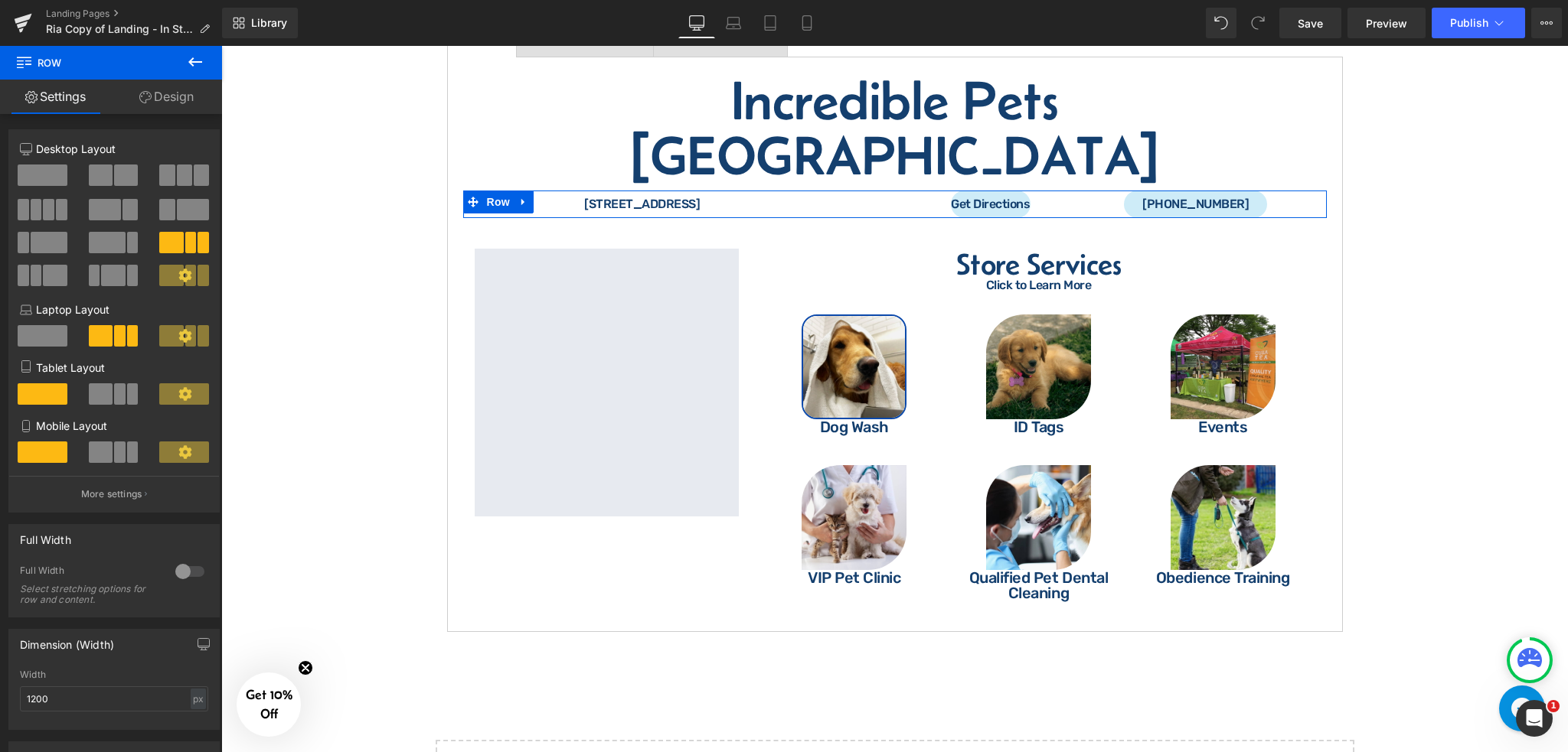
click at [154, 95] on link "Design" at bounding box center [166, 97] width 111 height 35
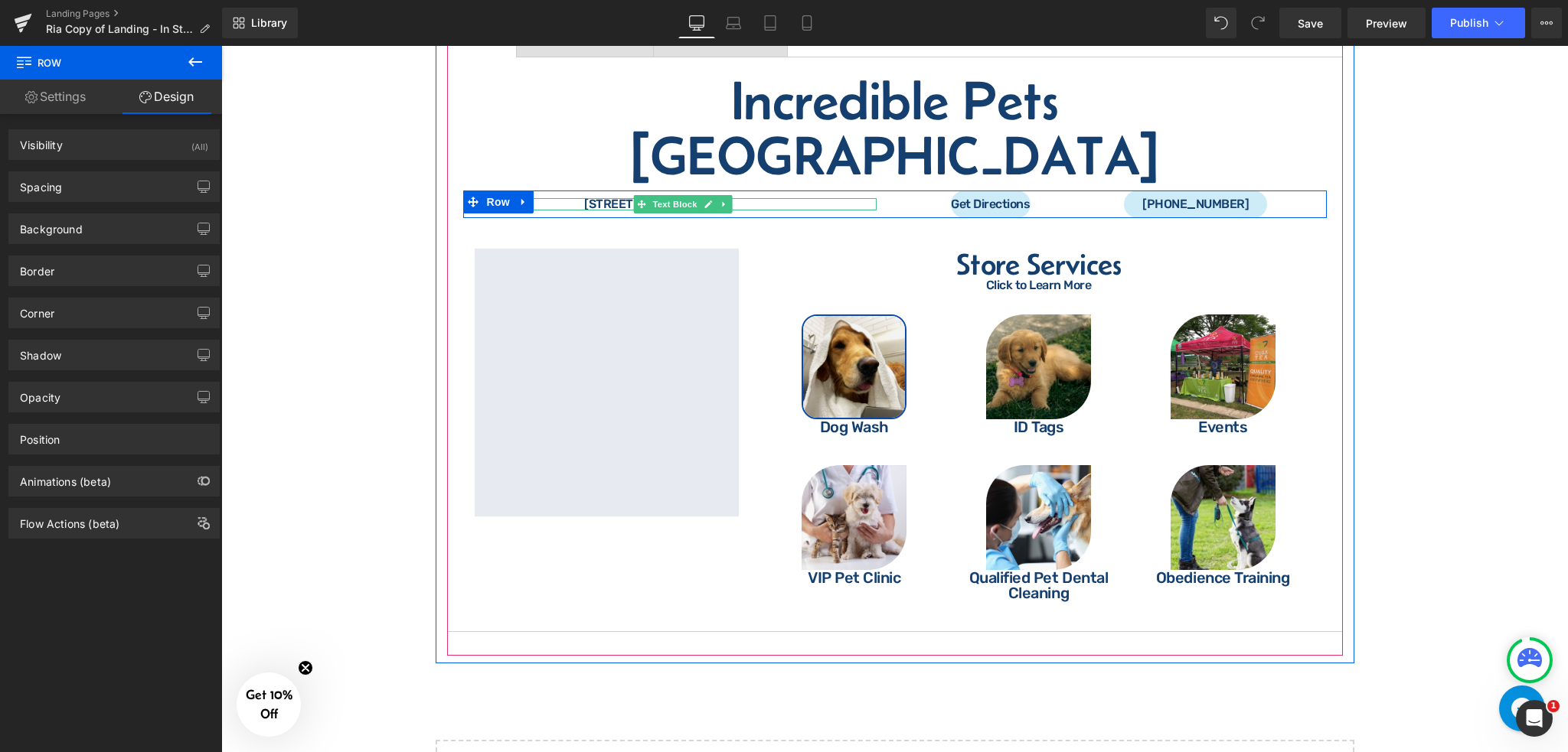
click at [553, 198] on p "[STREET_ADDRESS]" at bounding box center [643, 204] width 306 height 12
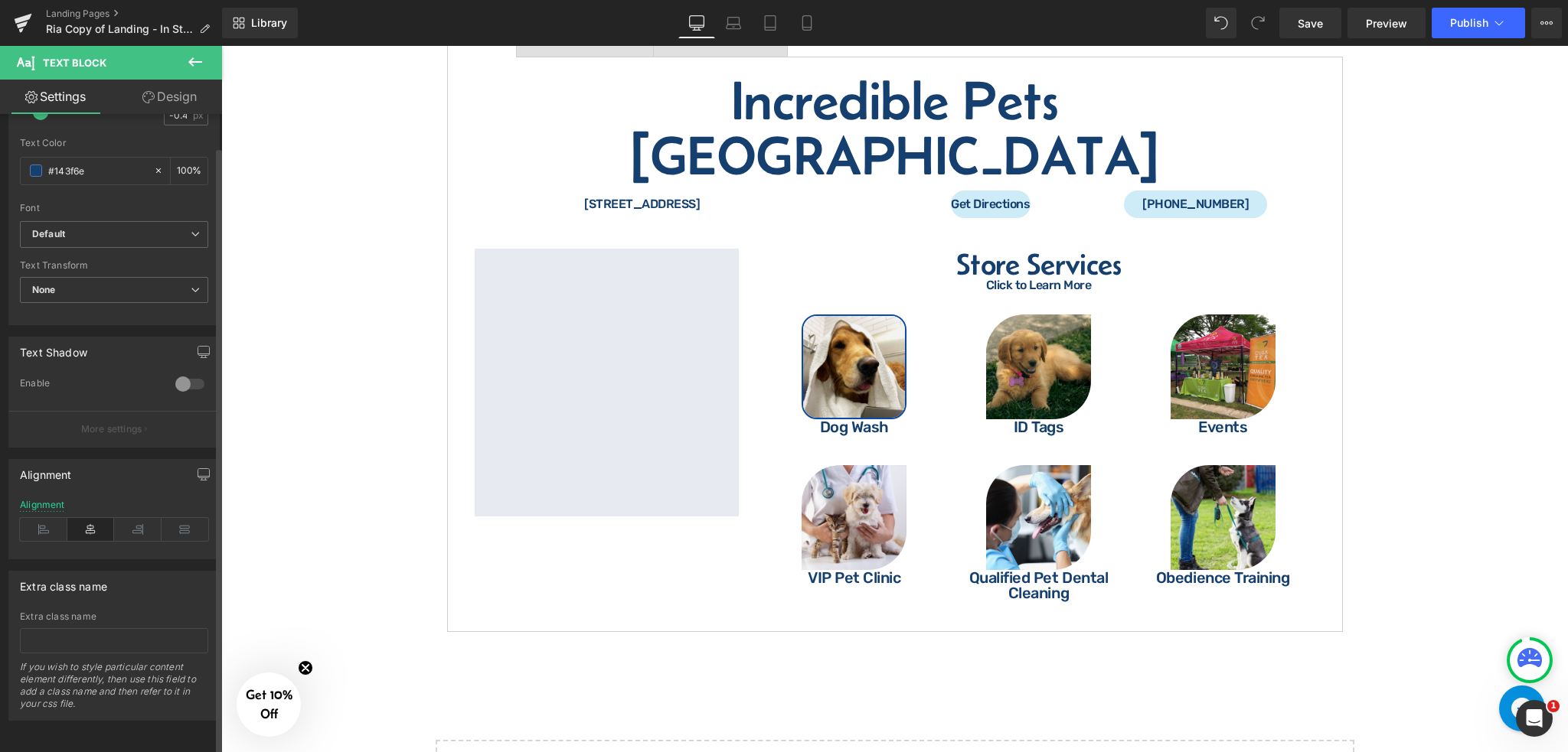
scroll to position [334, 0]
click at [136, 519] on icon at bounding box center [137, 529] width 48 height 23
click at [166, 518] on icon at bounding box center [185, 529] width 48 height 23
click at [129, 518] on icon at bounding box center [137, 529] width 48 height 23
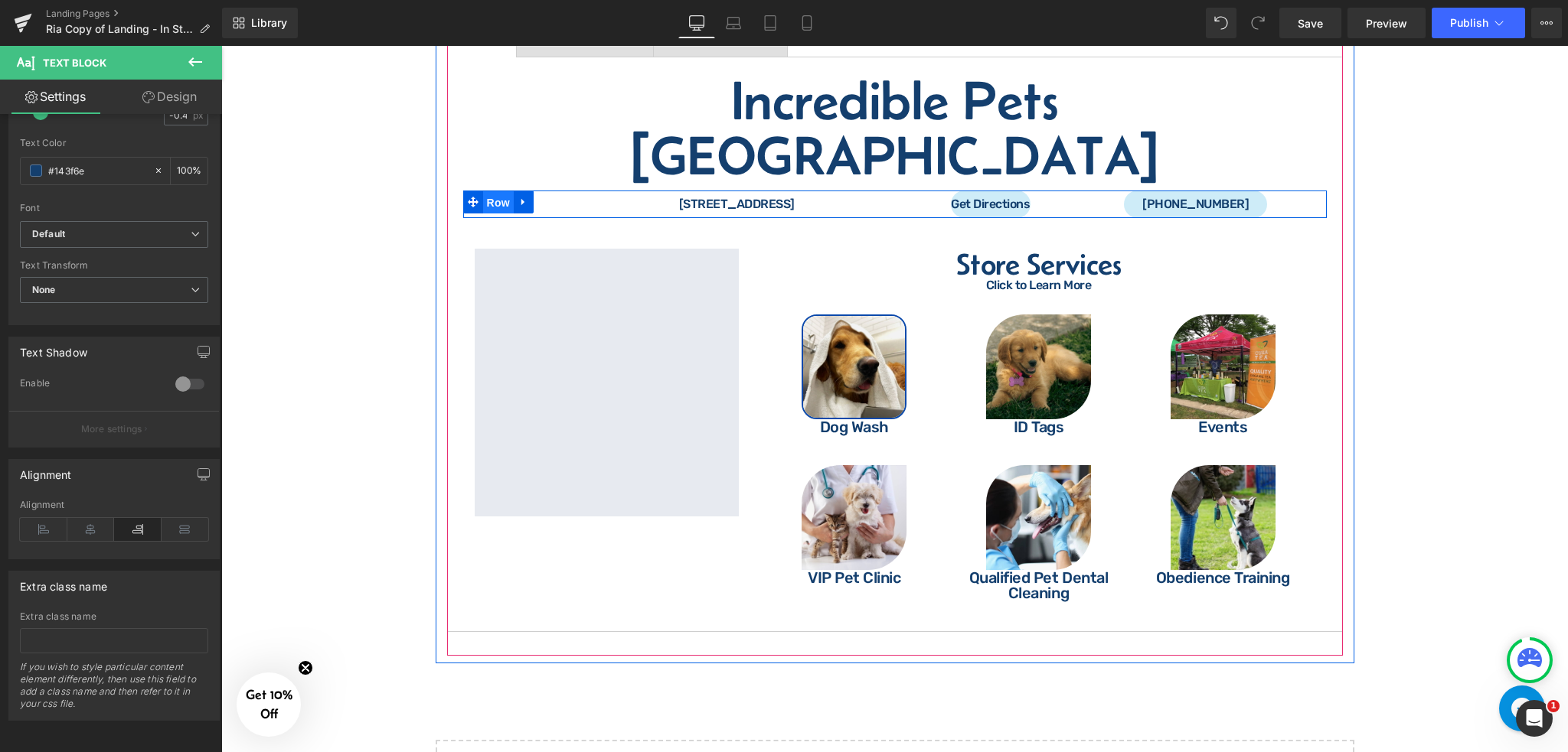
click at [492, 191] on span "Row" at bounding box center [499, 203] width 31 height 23
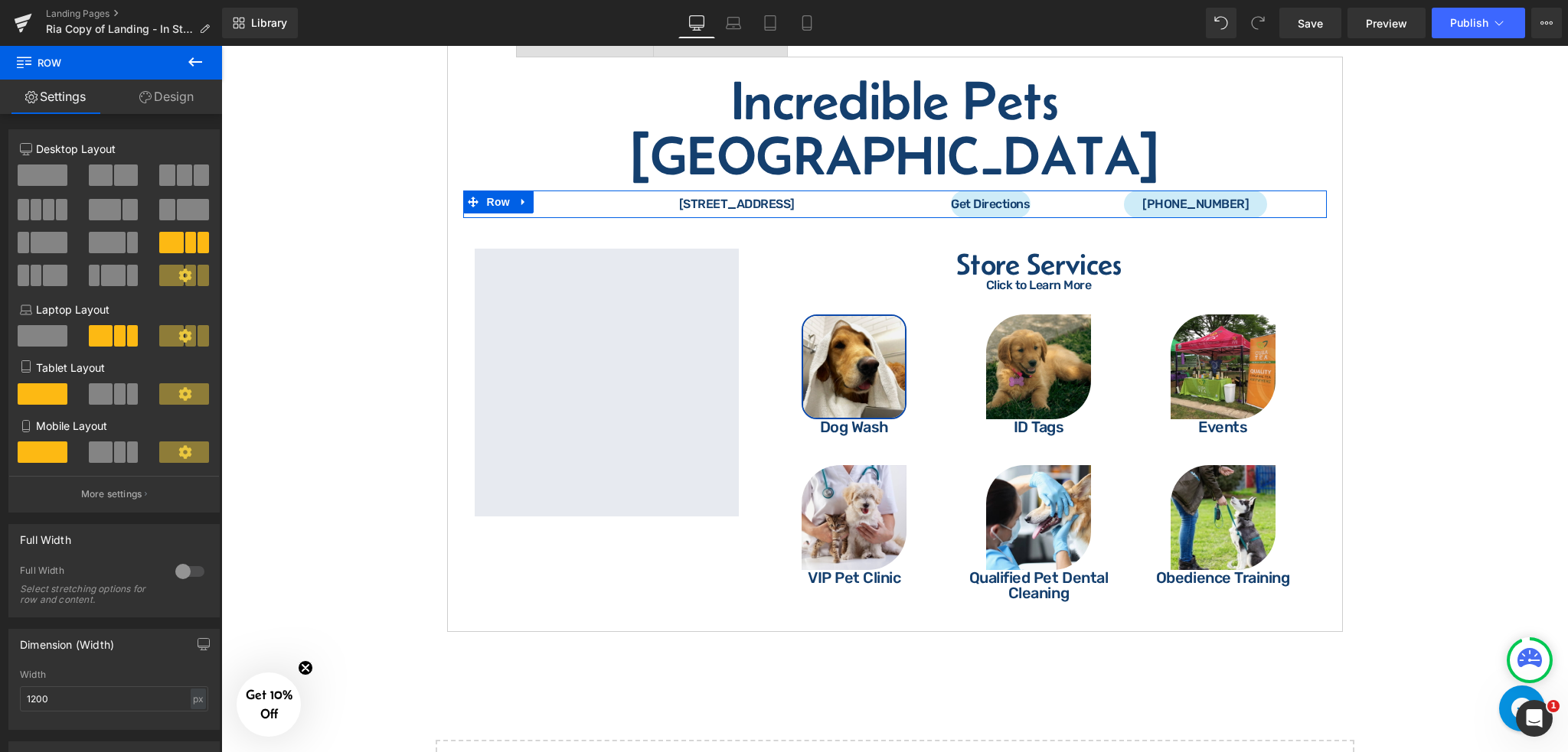
click at [166, 98] on link "Design" at bounding box center [166, 97] width 111 height 35
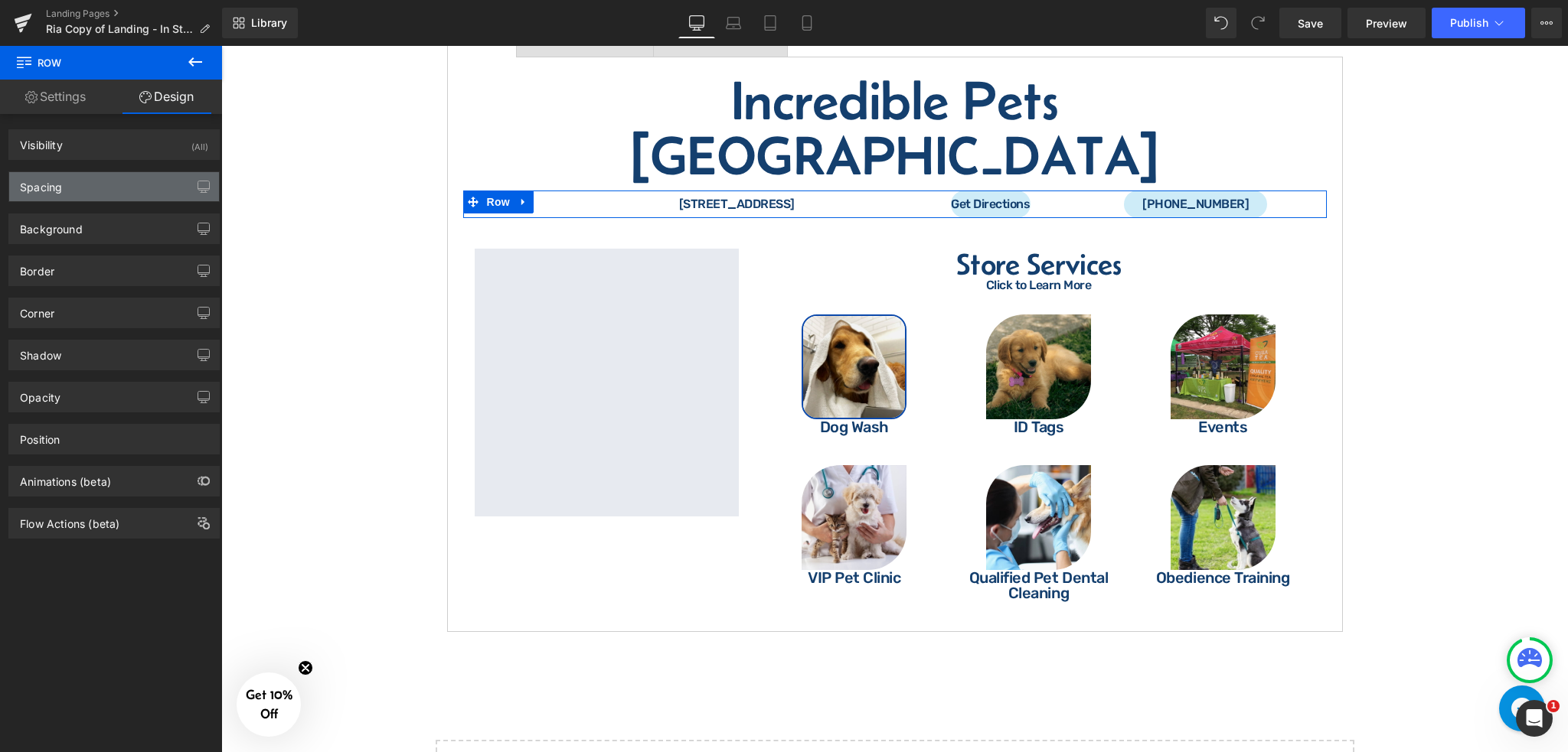
type input "10"
type input "0"
type input "37"
type input "0"
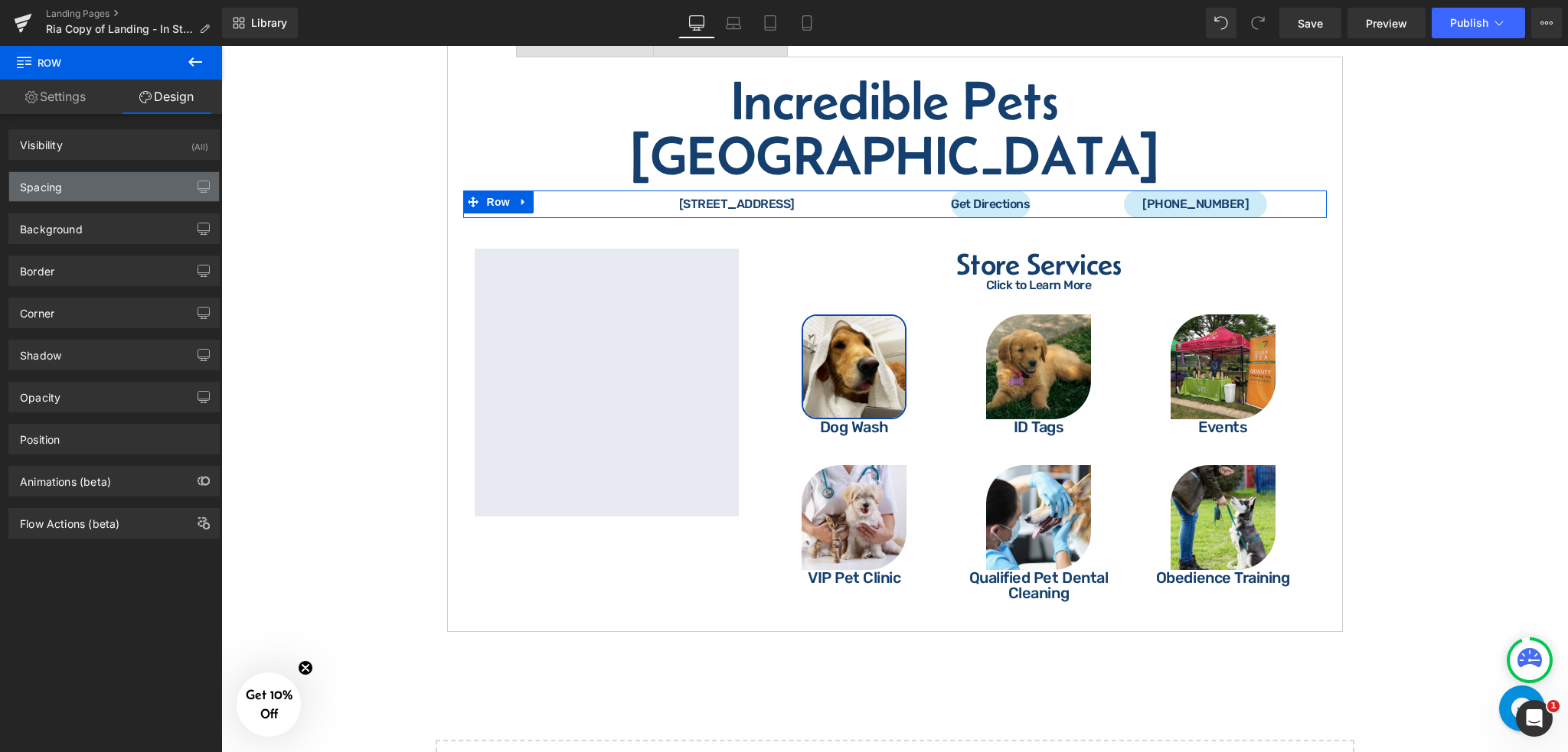
click at [127, 188] on div "Spacing" at bounding box center [114, 187] width 210 height 29
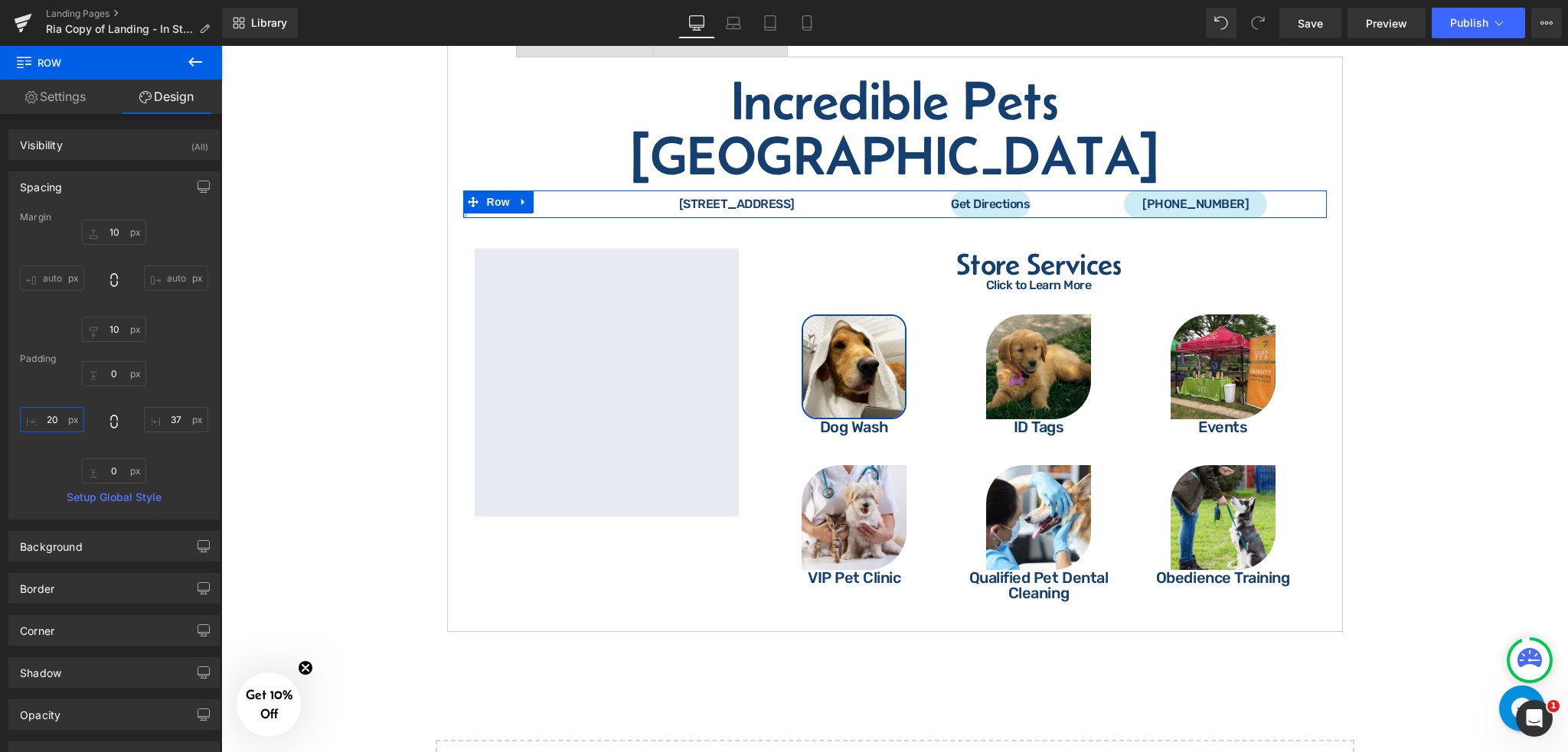
click at [66, 421] on input "20" at bounding box center [53, 419] width 65 height 25
type input "30"
click at [173, 423] on input "37" at bounding box center [176, 419] width 65 height 25
type input "30"
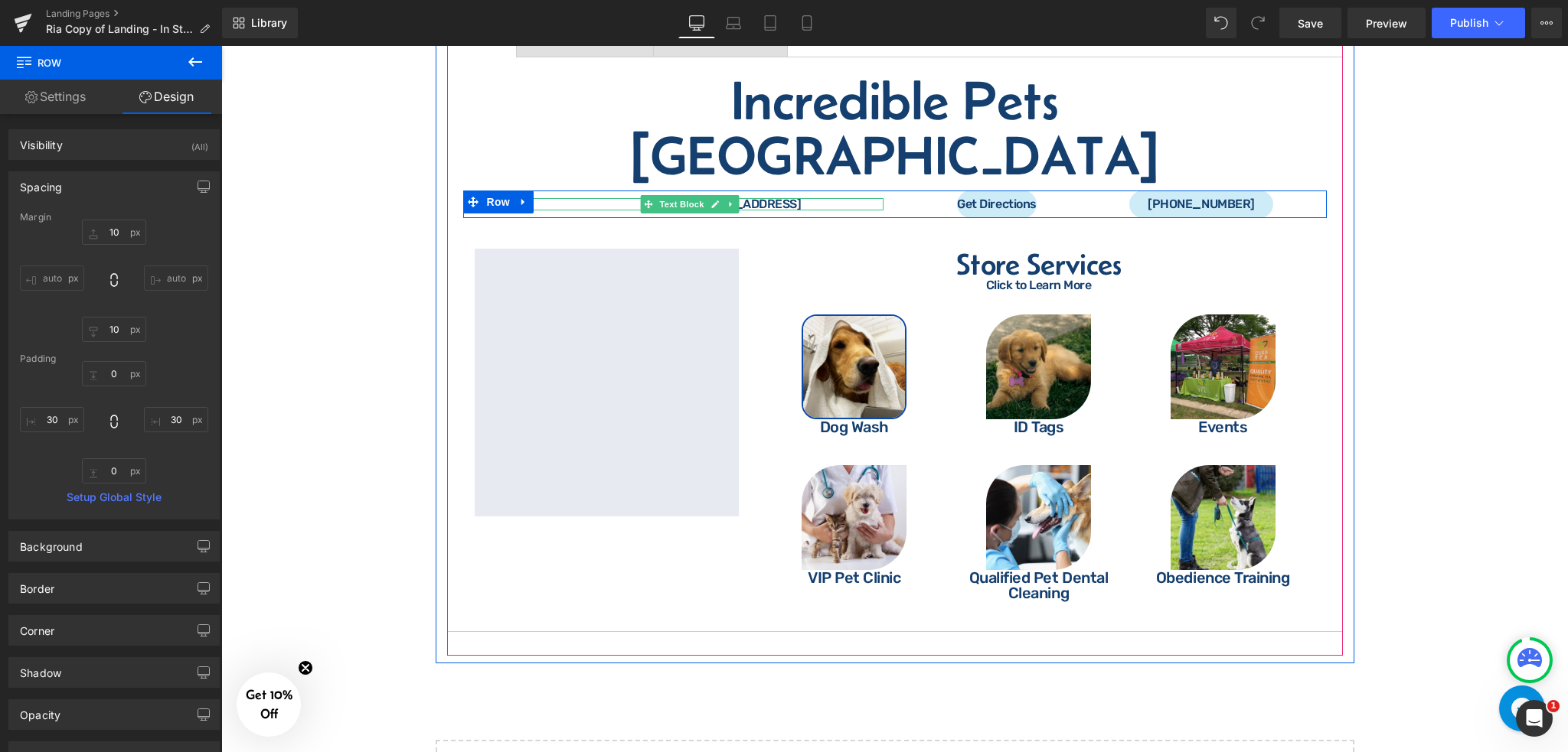
click at [867, 198] on div "[STREET_ADDRESS]" at bounding box center [691, 204] width 386 height 12
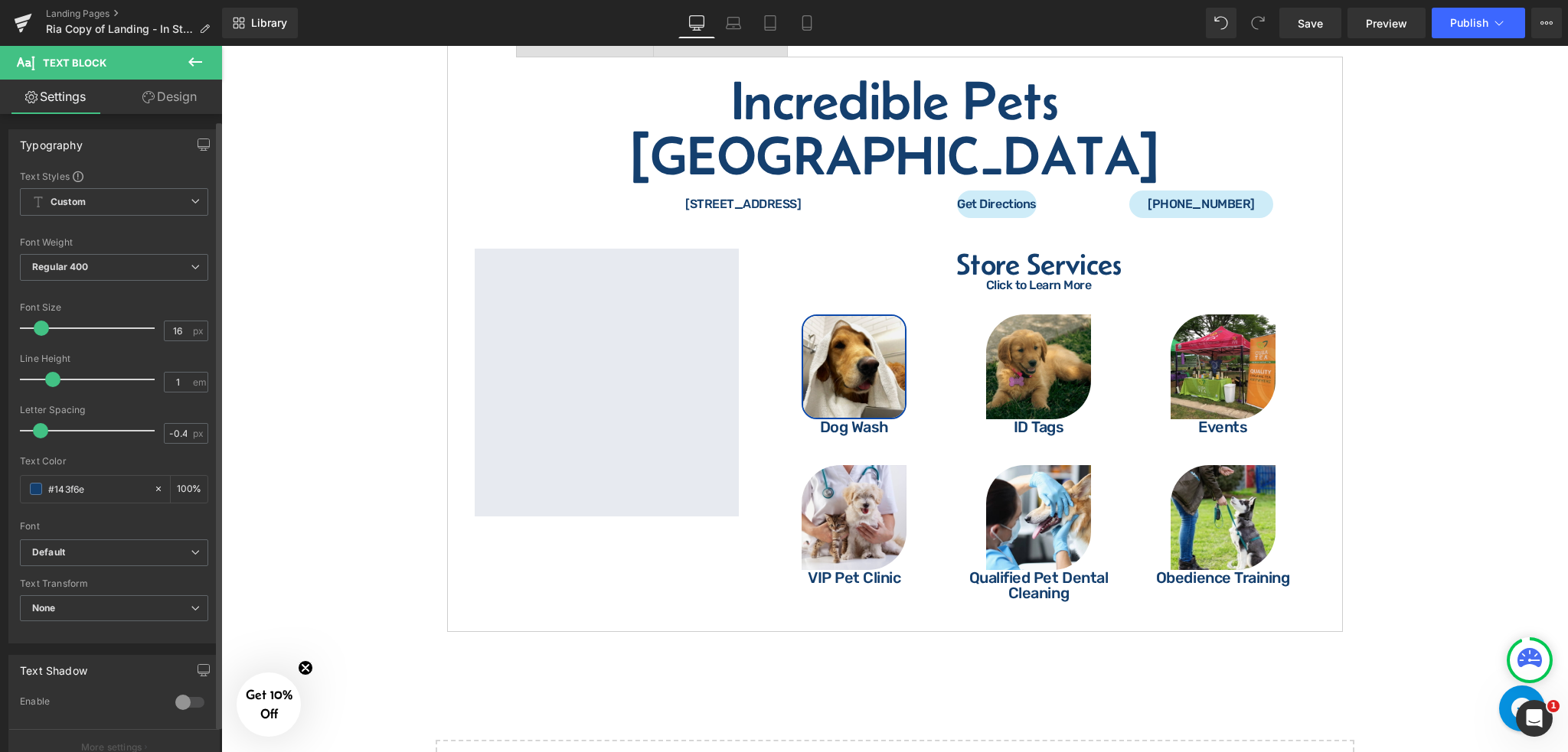
scroll to position [306, 0]
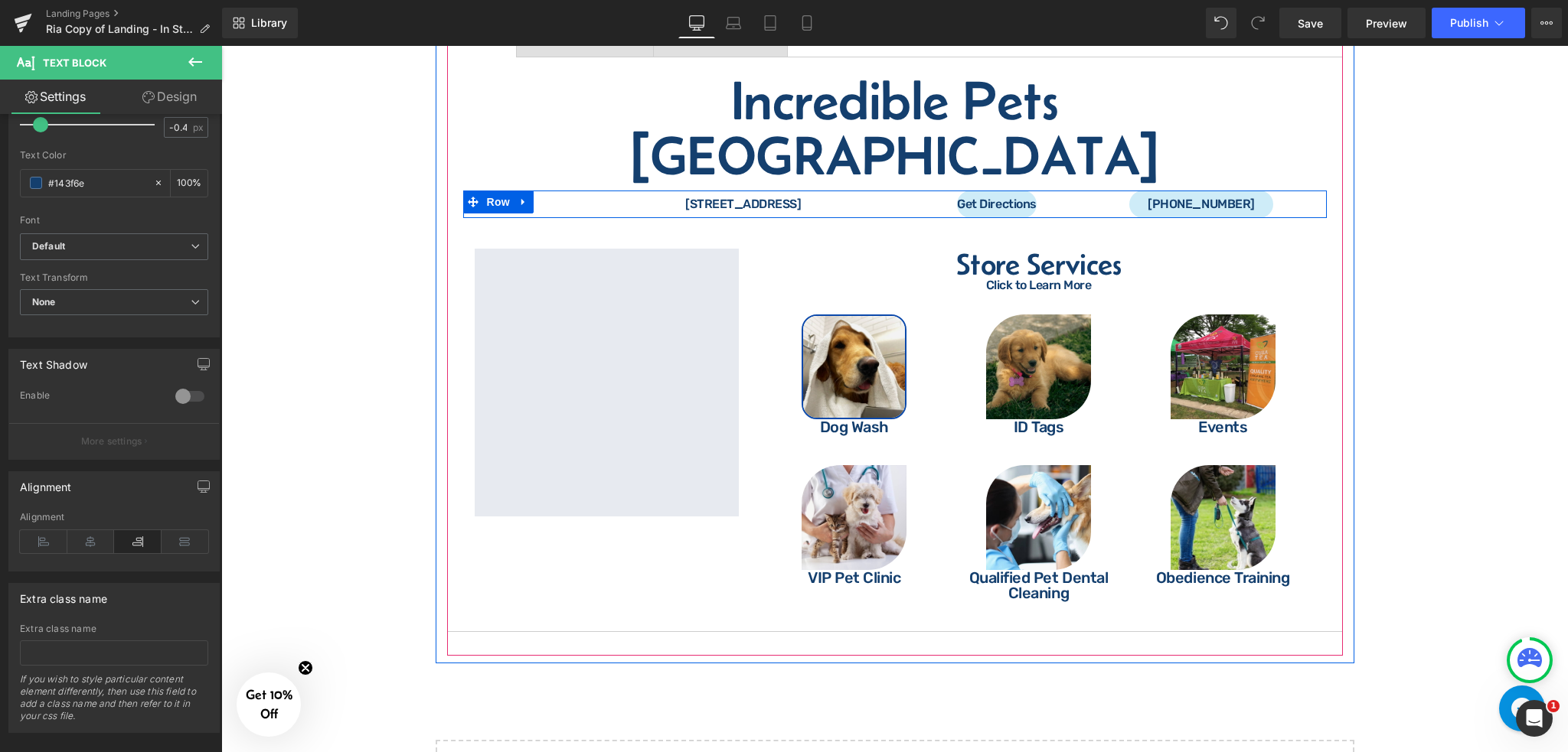
click at [898, 191] on div "Get Directions Button" at bounding box center [997, 204] width 204 height 27
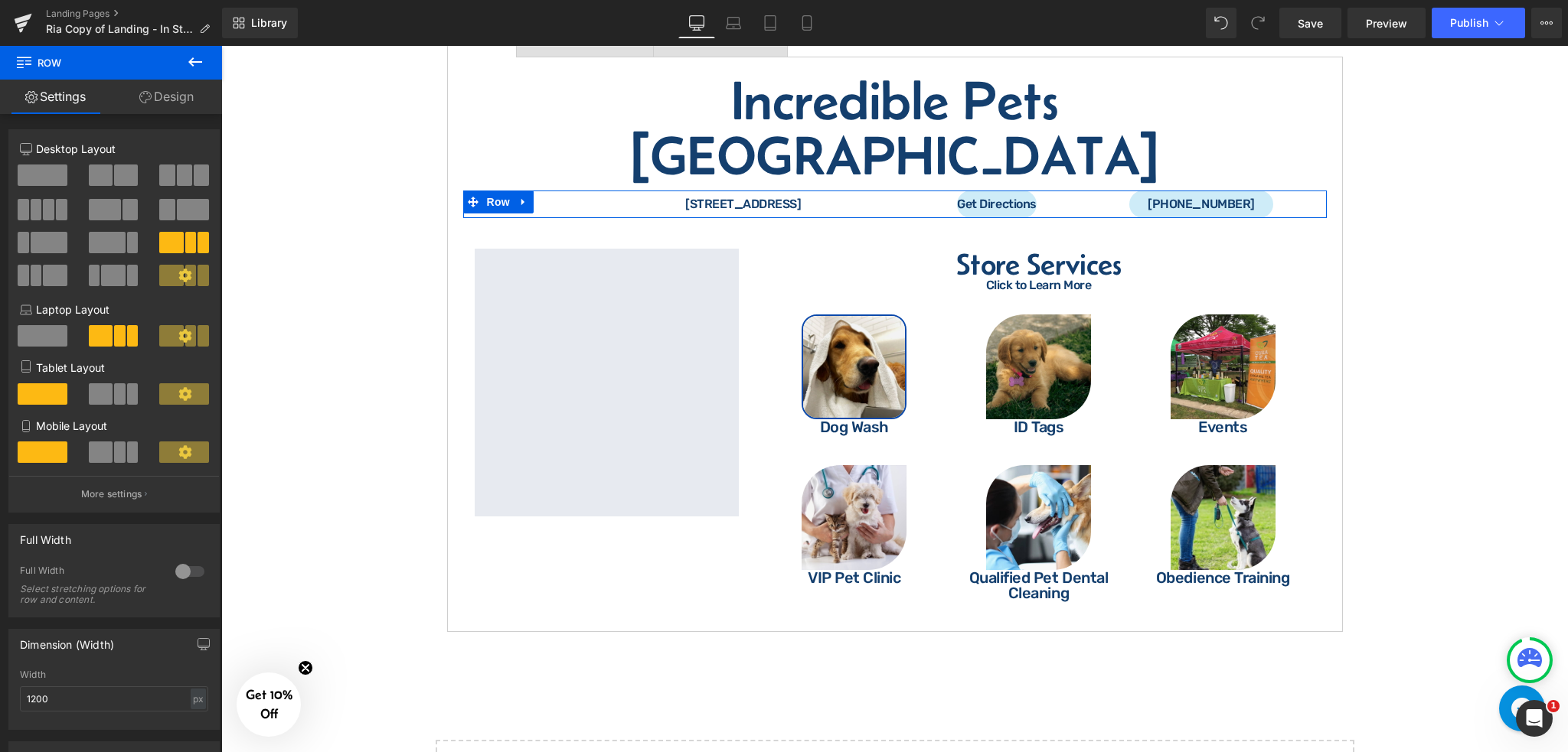
click at [191, 94] on link "Design" at bounding box center [166, 97] width 111 height 35
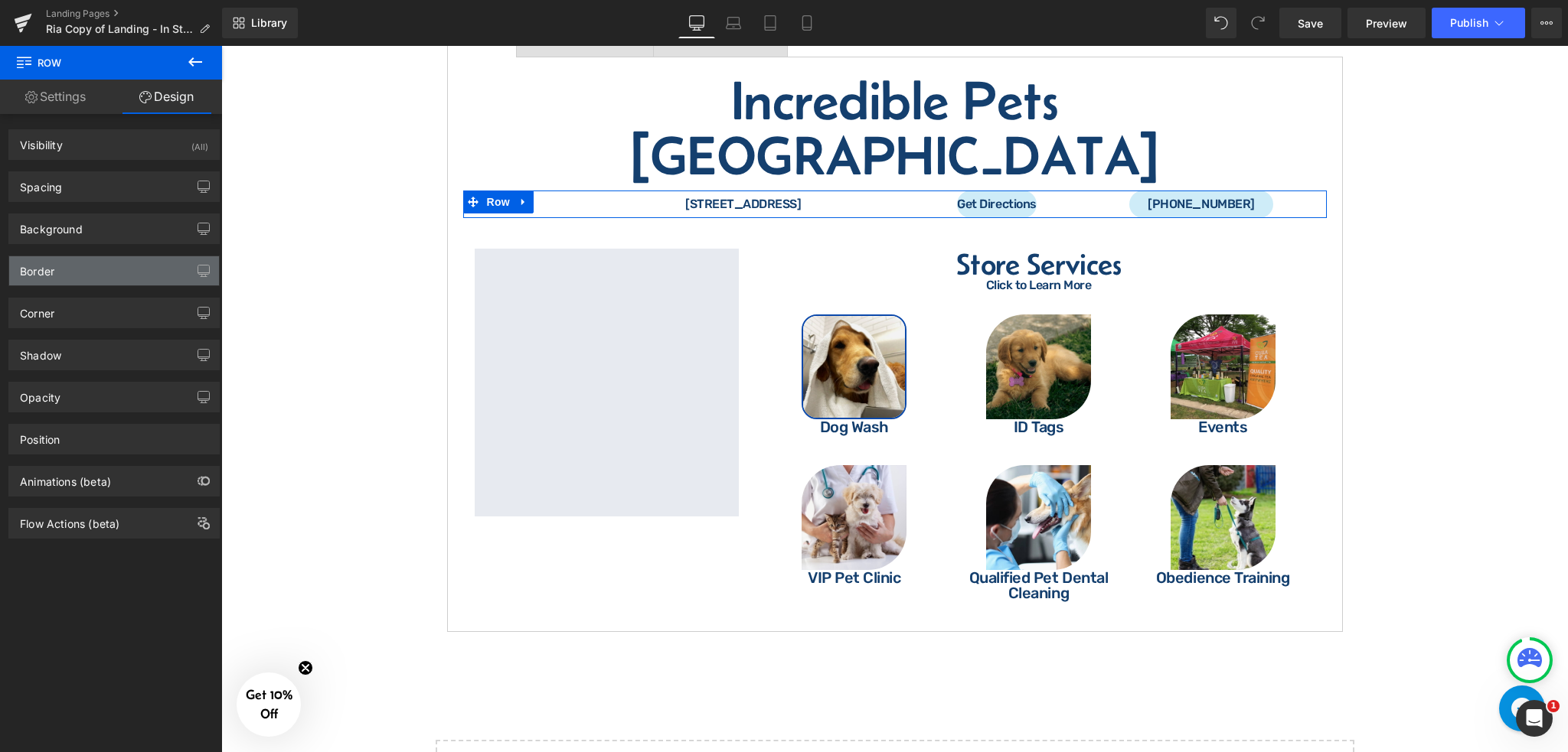
type input "10"
type input "0"
type input "30"
type input "0"
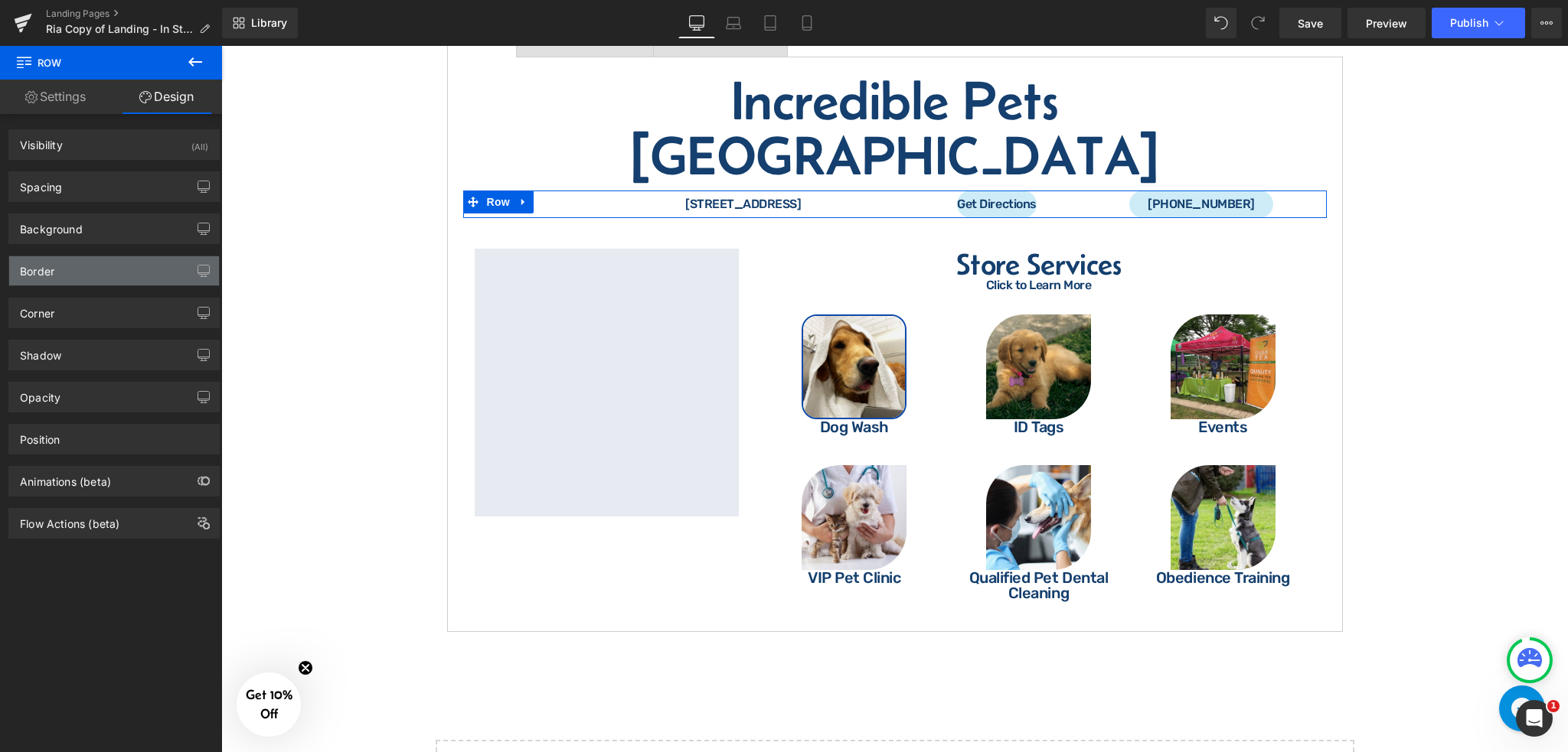
type input "30"
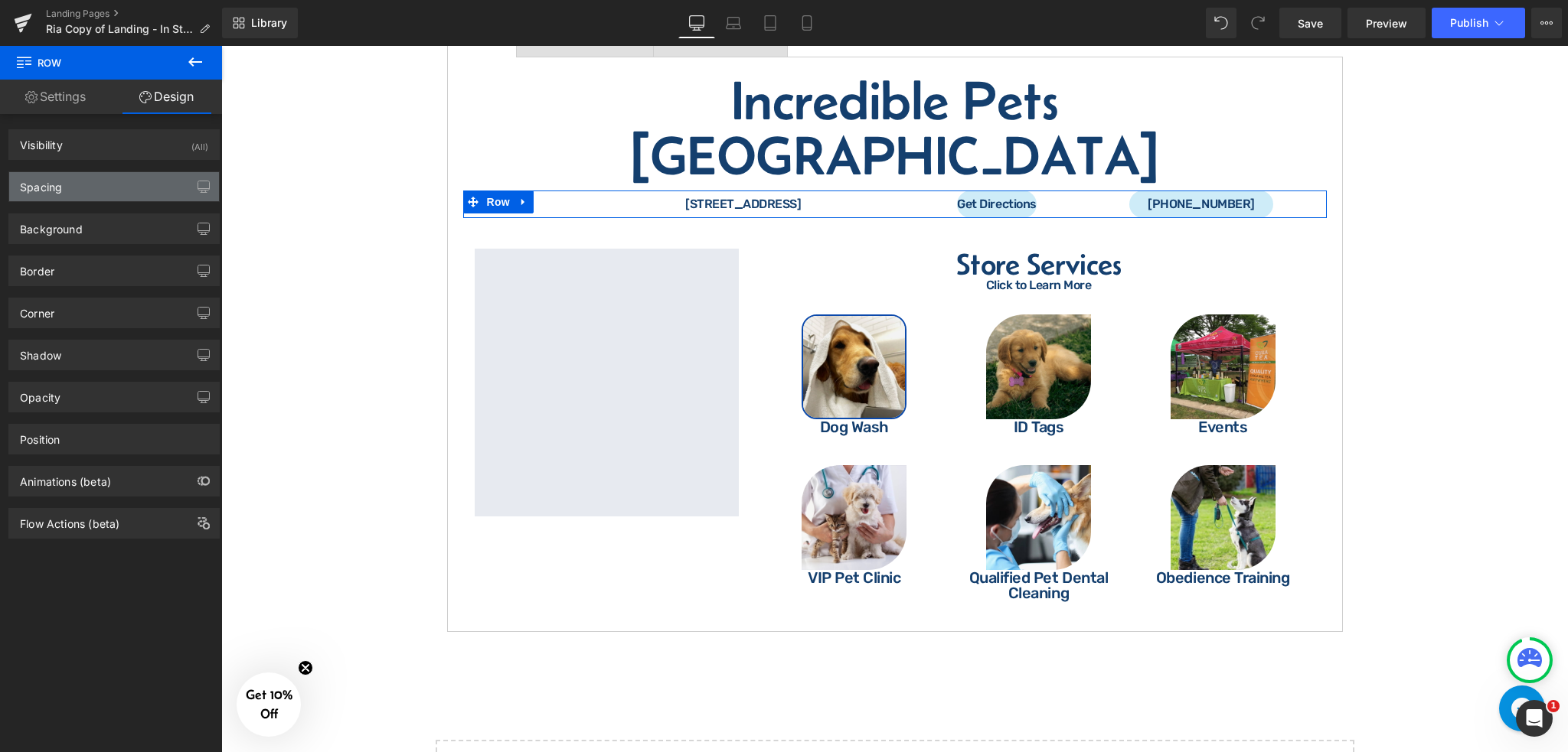
click at [113, 190] on div "Spacing" at bounding box center [114, 187] width 210 height 29
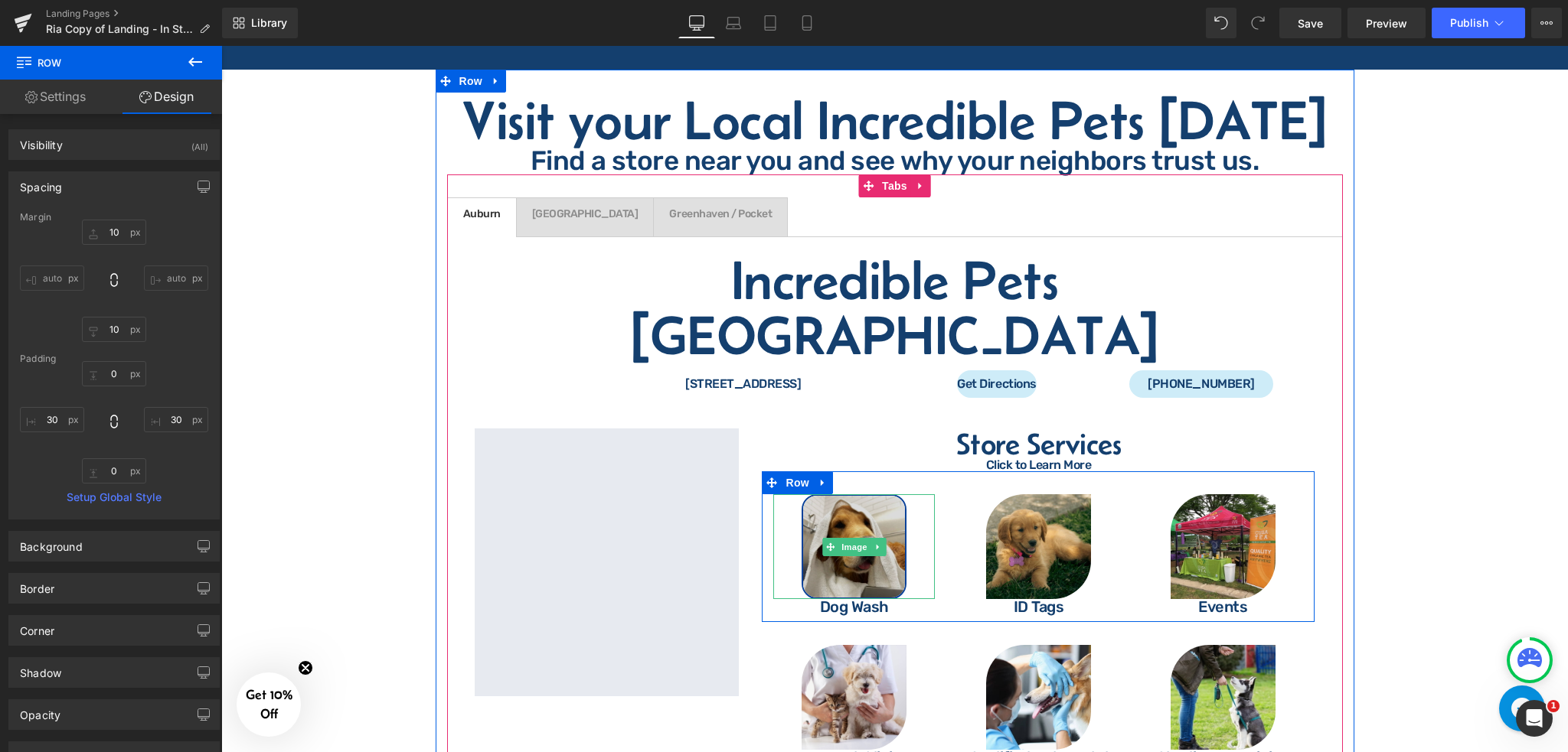
scroll to position [3040, 0]
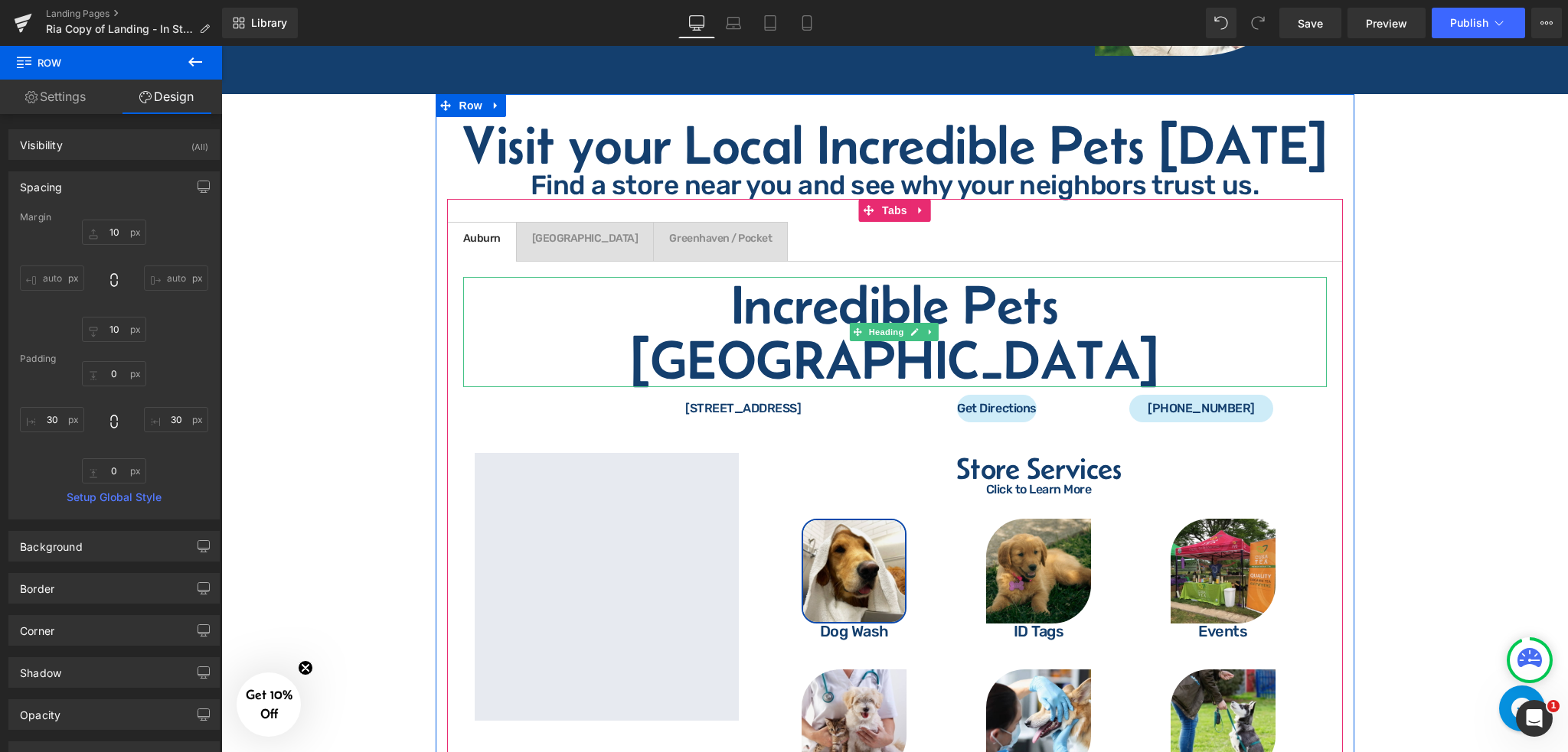
drag, startPoint x: 483, startPoint y: 270, endPoint x: 1180, endPoint y: 326, distance: 699.2
click at [483, 277] on h1 "Incredible Pets [GEOGRAPHIC_DATA]" at bounding box center [895, 332] width 864 height 110
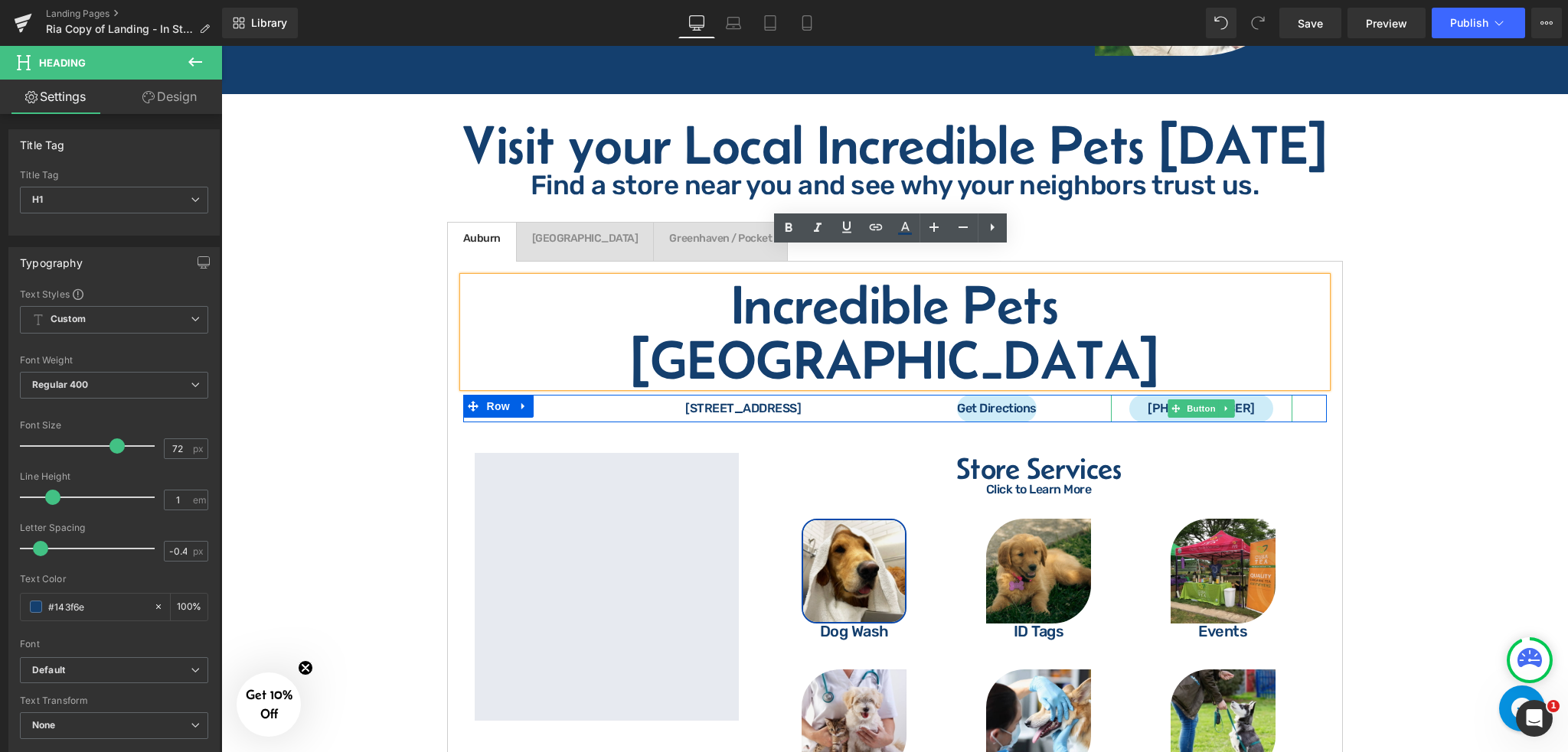
click at [1234, 402] on span "[PHONE_NUMBER]" at bounding box center [1201, 408] width 107 height 12
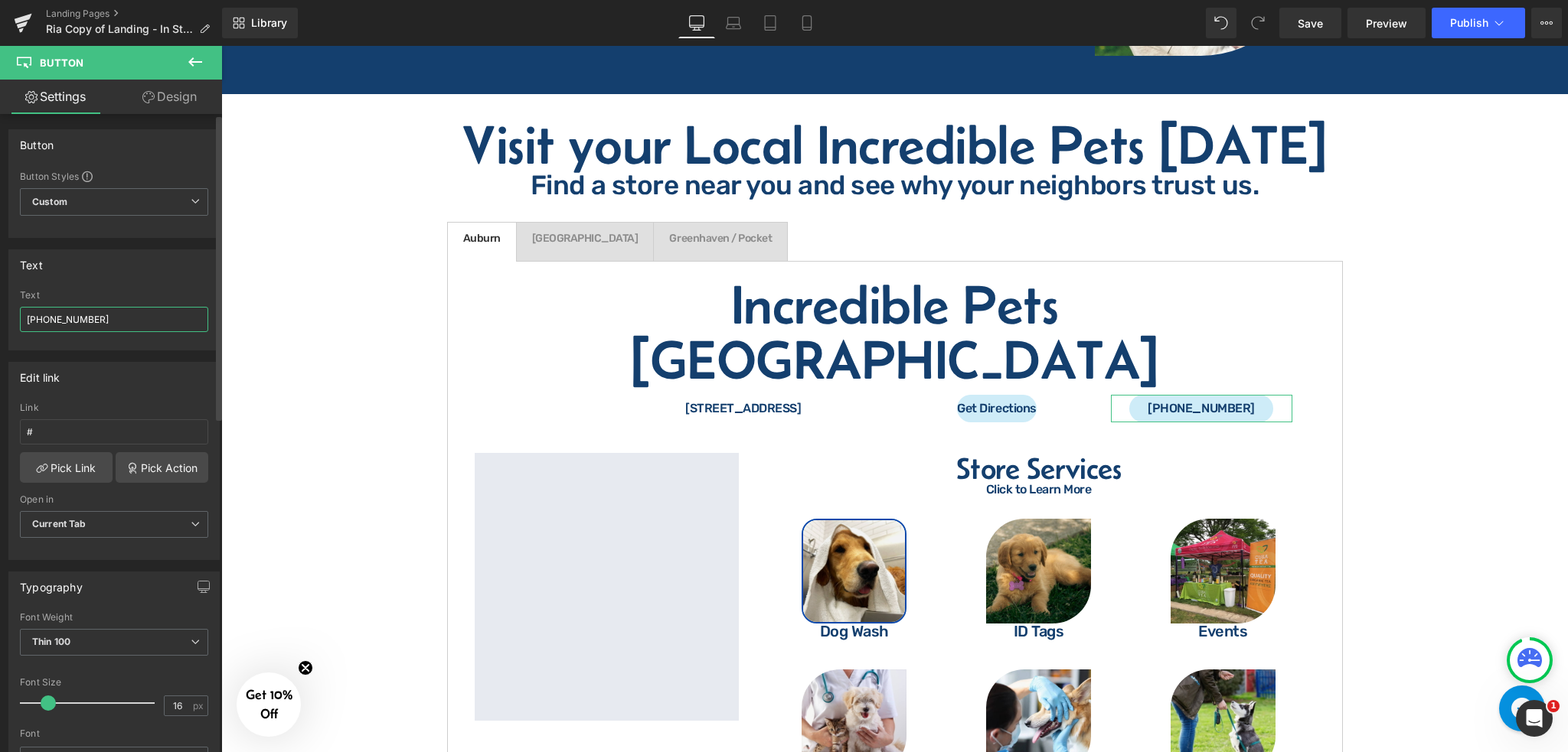
click at [86, 313] on input "[PHONE_NUMBER]" at bounding box center [114, 319] width 188 height 25
drag, startPoint x: 106, startPoint y: 315, endPoint x: 0, endPoint y: 315, distance: 106.0
click at [0, 315] on div "Text [PHONE_NUMBER] Text [PHONE_NUMBER]" at bounding box center [114, 294] width 229 height 112
paste input "885-771"
type input "[PHONE_NUMBER]"
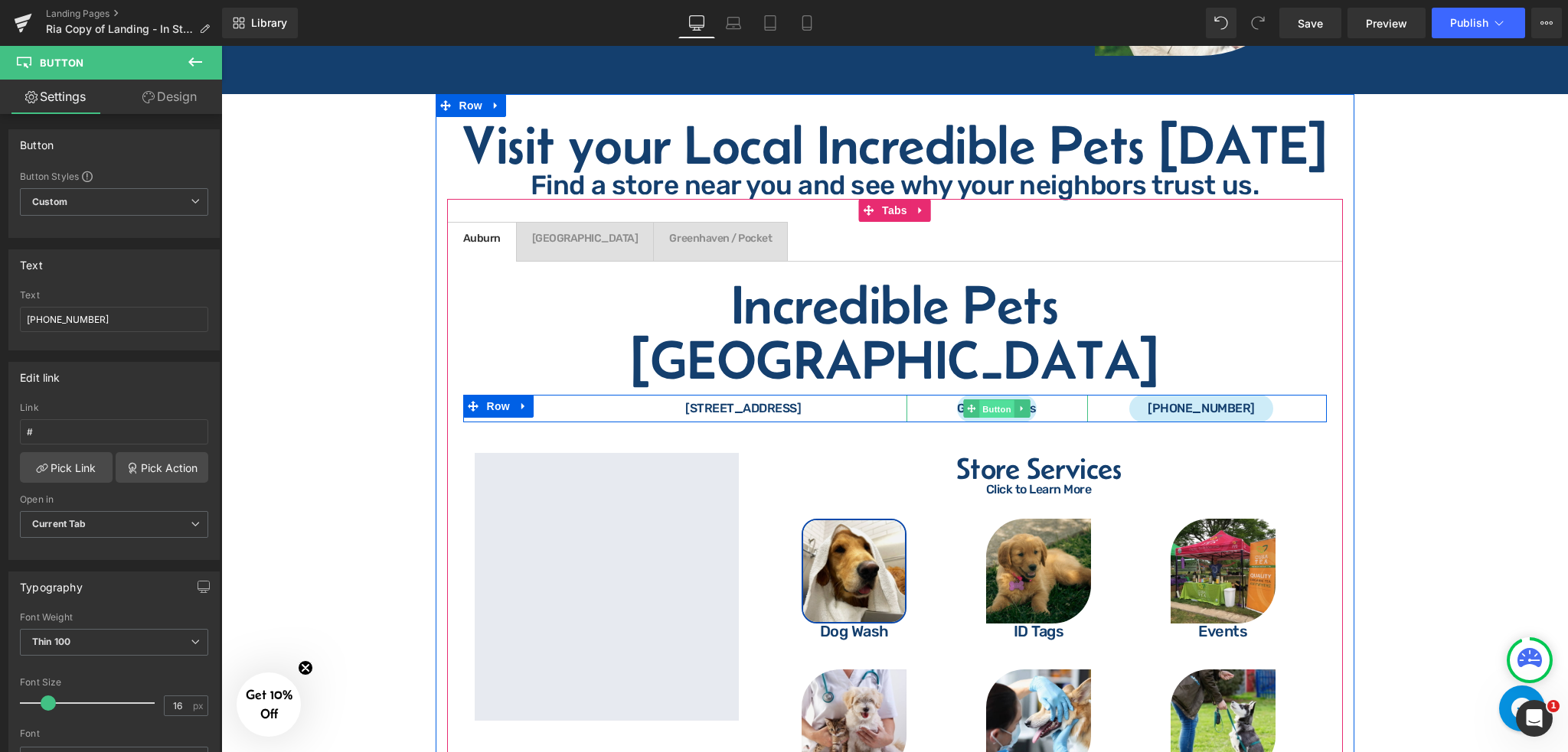
click at [997, 401] on span "Button" at bounding box center [997, 410] width 36 height 19
click at [998, 400] on span "Button" at bounding box center [997, 409] width 36 height 19
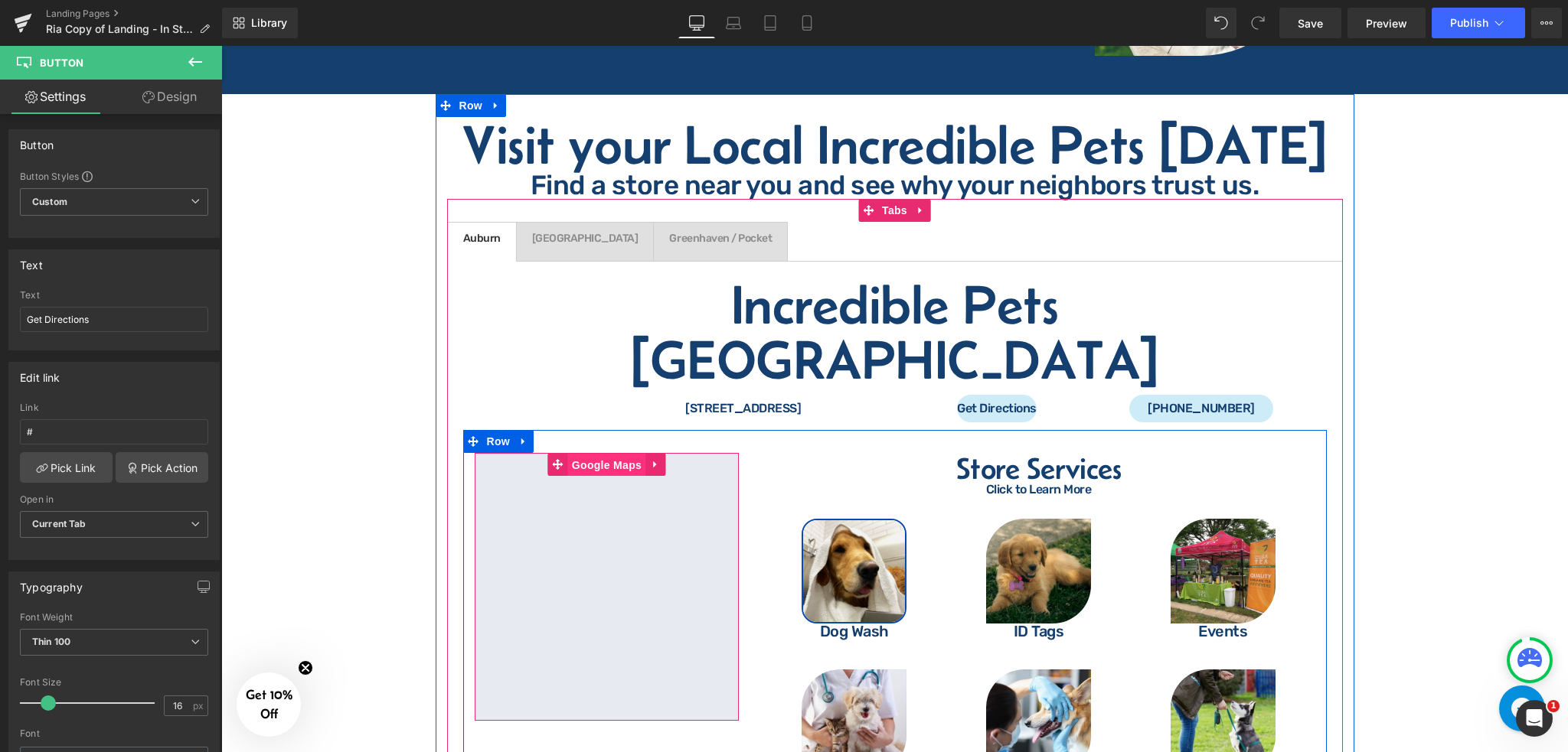
click at [605, 454] on span "Google Maps" at bounding box center [607, 465] width 78 height 23
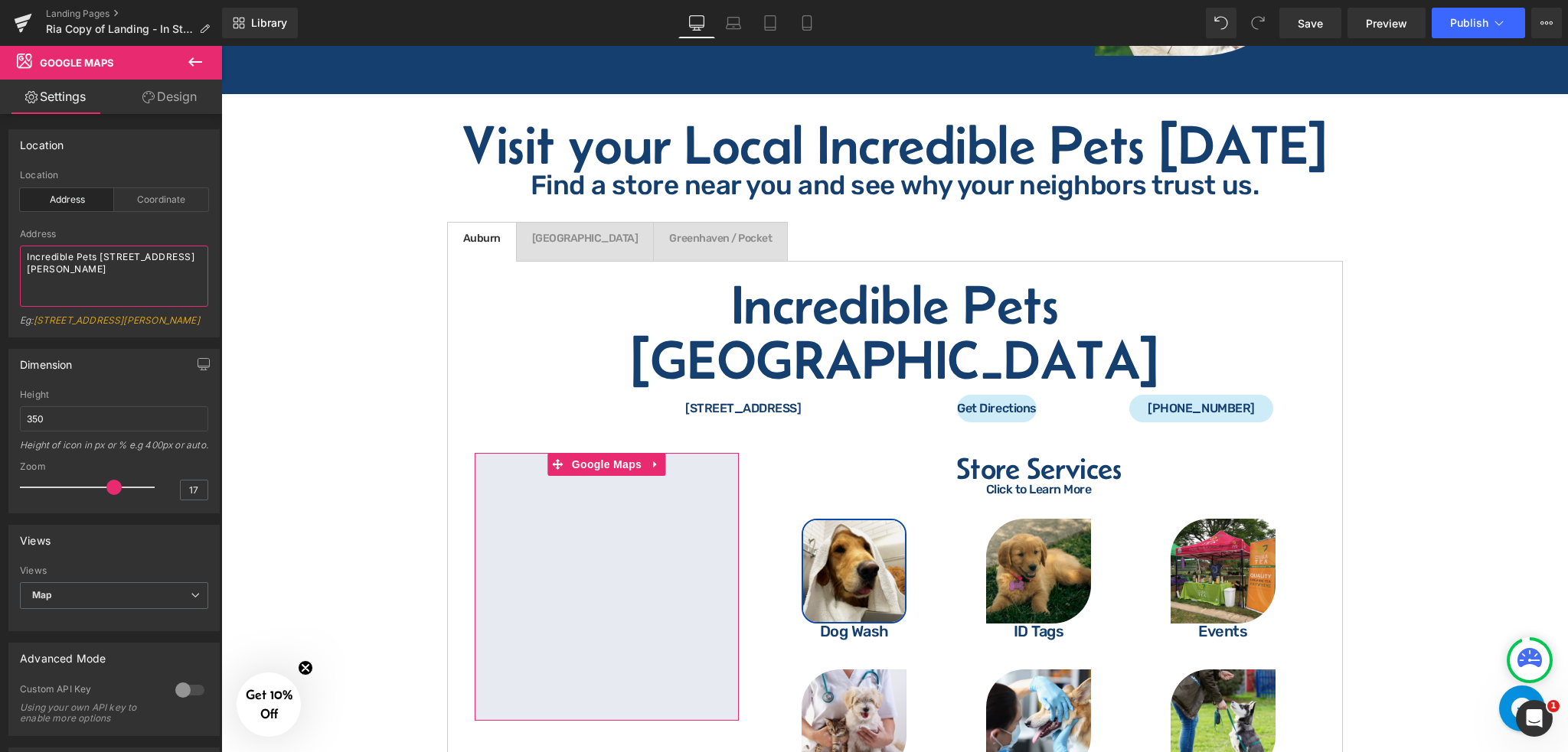
click at [103, 274] on textarea "Incredible Pets [STREET_ADDRESS][PERSON_NAME]" at bounding box center [114, 276] width 188 height 61
click at [150, 200] on div "Coordinate" at bounding box center [161, 200] width 95 height 23
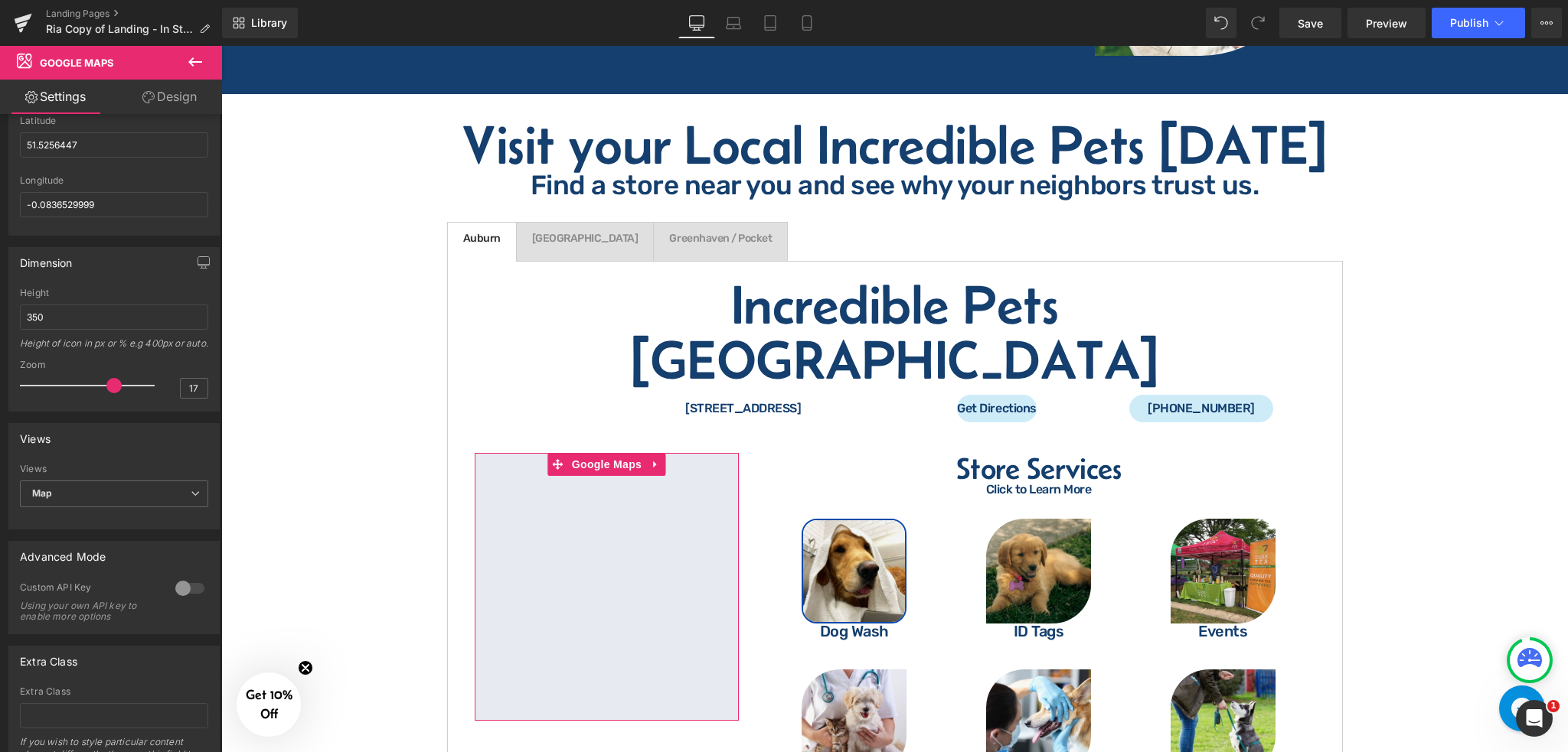
scroll to position [0, 0]
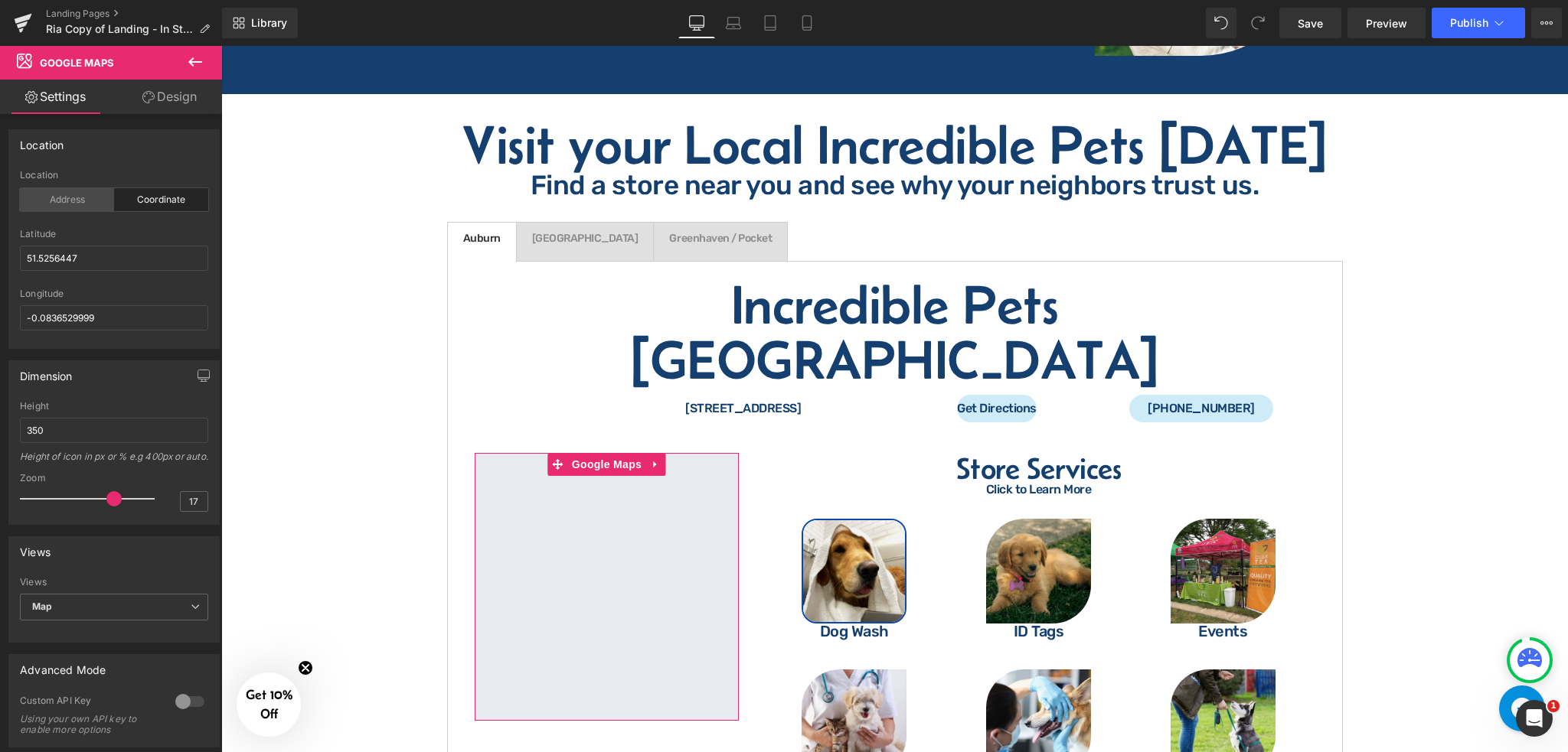
click at [74, 207] on div "Address" at bounding box center [67, 200] width 95 height 23
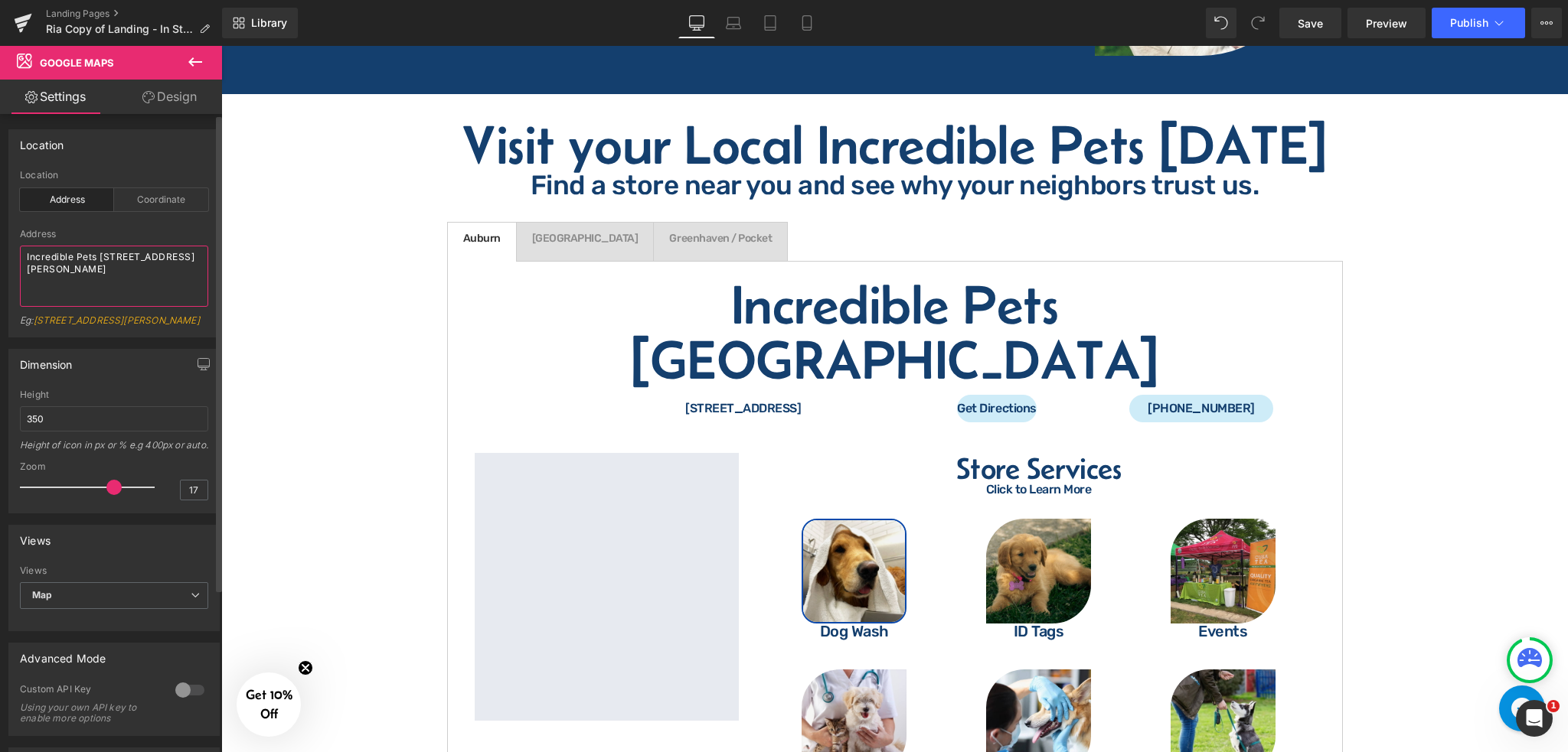
click at [139, 263] on textarea "Incredible Pets [STREET_ADDRESS][PERSON_NAME]" at bounding box center [114, 276] width 188 height 61
click at [113, 268] on textarea "Incredible Pets [STREET_ADDRESS][PERSON_NAME]" at bounding box center [114, 276] width 188 height 61
click at [149, 273] on textarea "Incredible Pets [STREET_ADDRESS][PERSON_NAME]" at bounding box center [114, 276] width 188 height 61
click at [149, 272] on textarea "Incredible Pets [STREET_ADDRESS][PERSON_NAME]" at bounding box center [114, 276] width 188 height 61
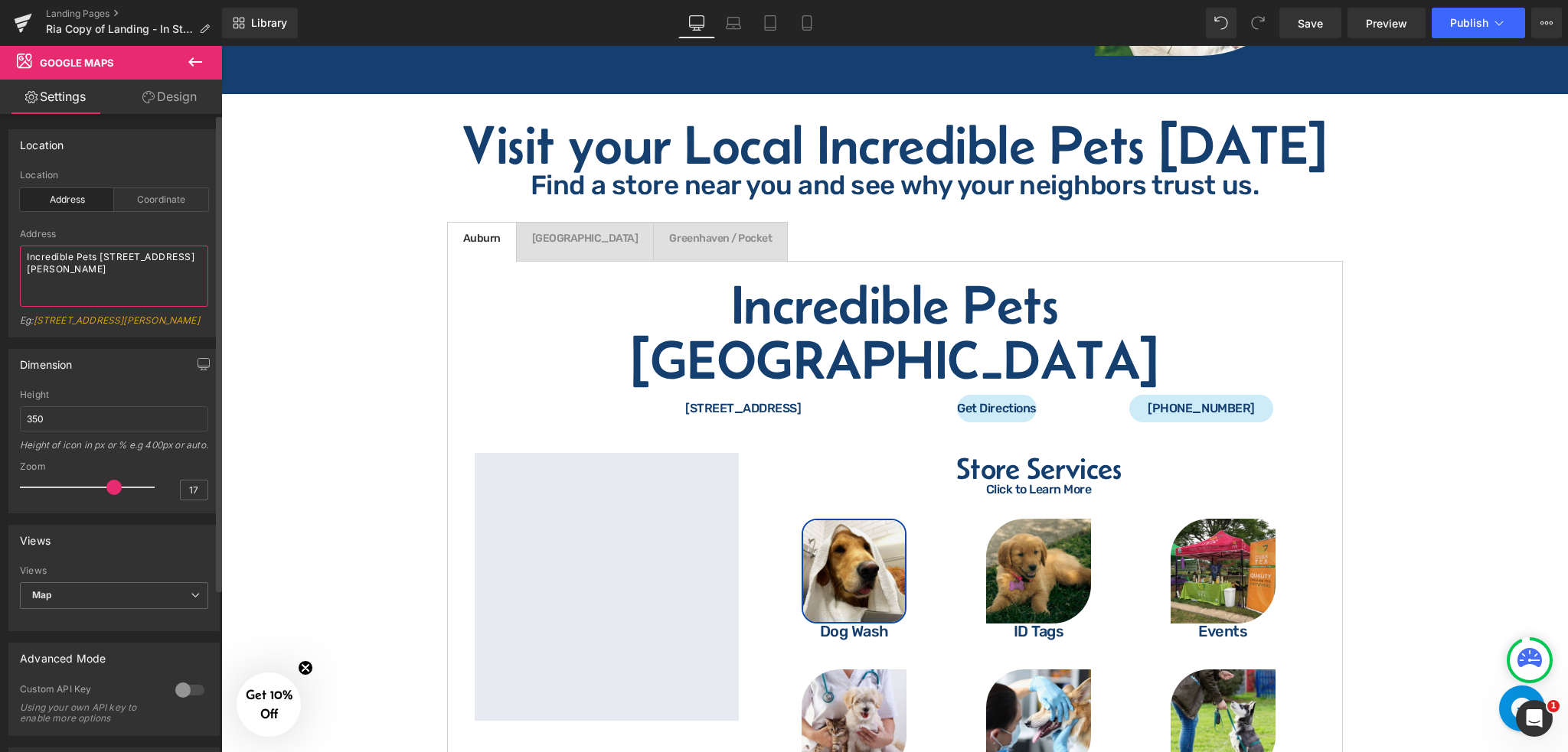
drag, startPoint x: 149, startPoint y: 272, endPoint x: 99, endPoint y: 261, distance: 51.2
click at [99, 261] on textarea "Incredible Pets [STREET_ADDRESS][PERSON_NAME]" at bounding box center [114, 276] width 188 height 61
paste textarea "[STREET_ADDRESS]"
type textarea "Incredible Pets [STREET_ADDRESS]"
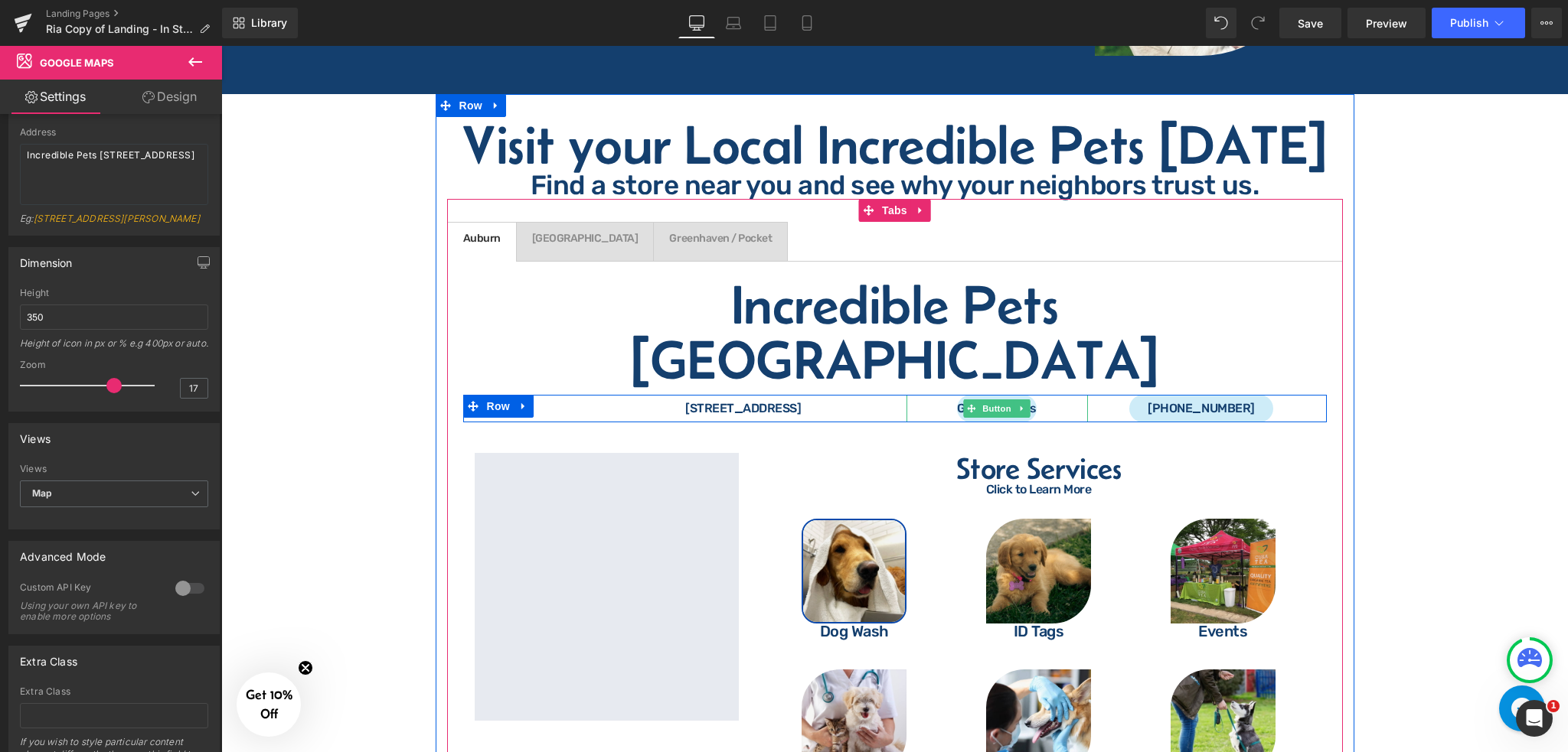
click at [1043, 395] on div "Get Directions" at bounding box center [997, 409] width 182 height 27
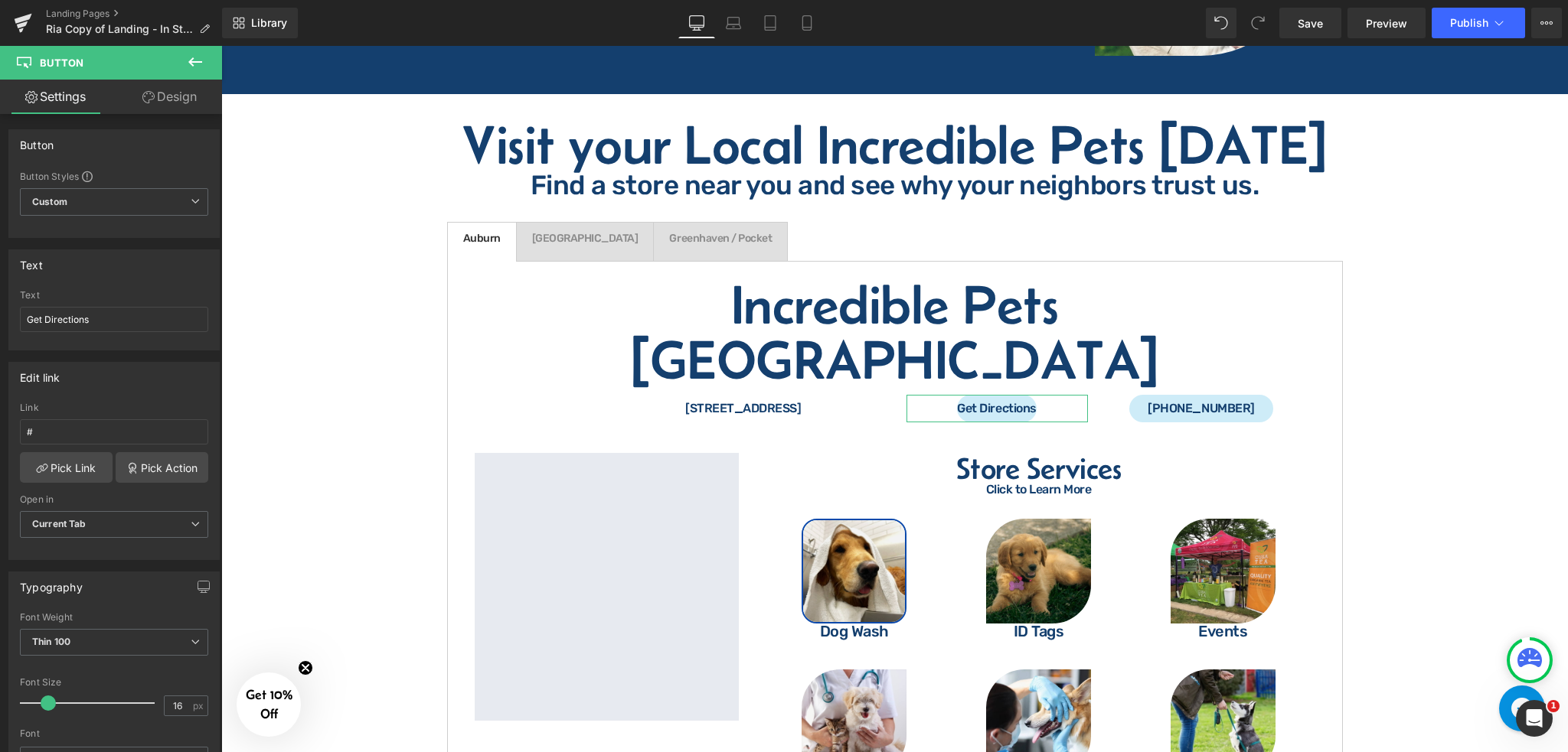
click at [170, 98] on link "Design" at bounding box center [169, 97] width 111 height 35
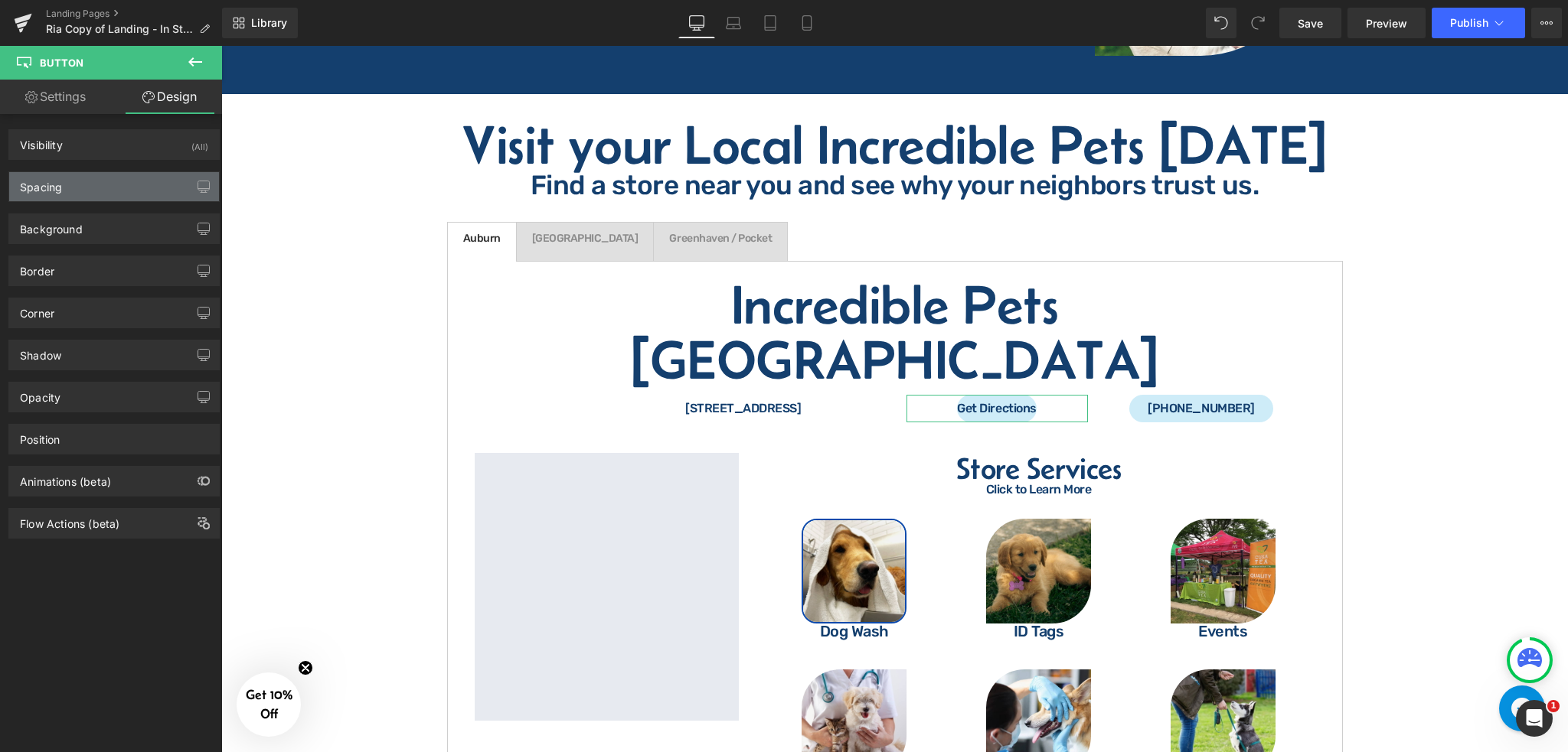
click at [103, 188] on div "Spacing" at bounding box center [114, 187] width 210 height 29
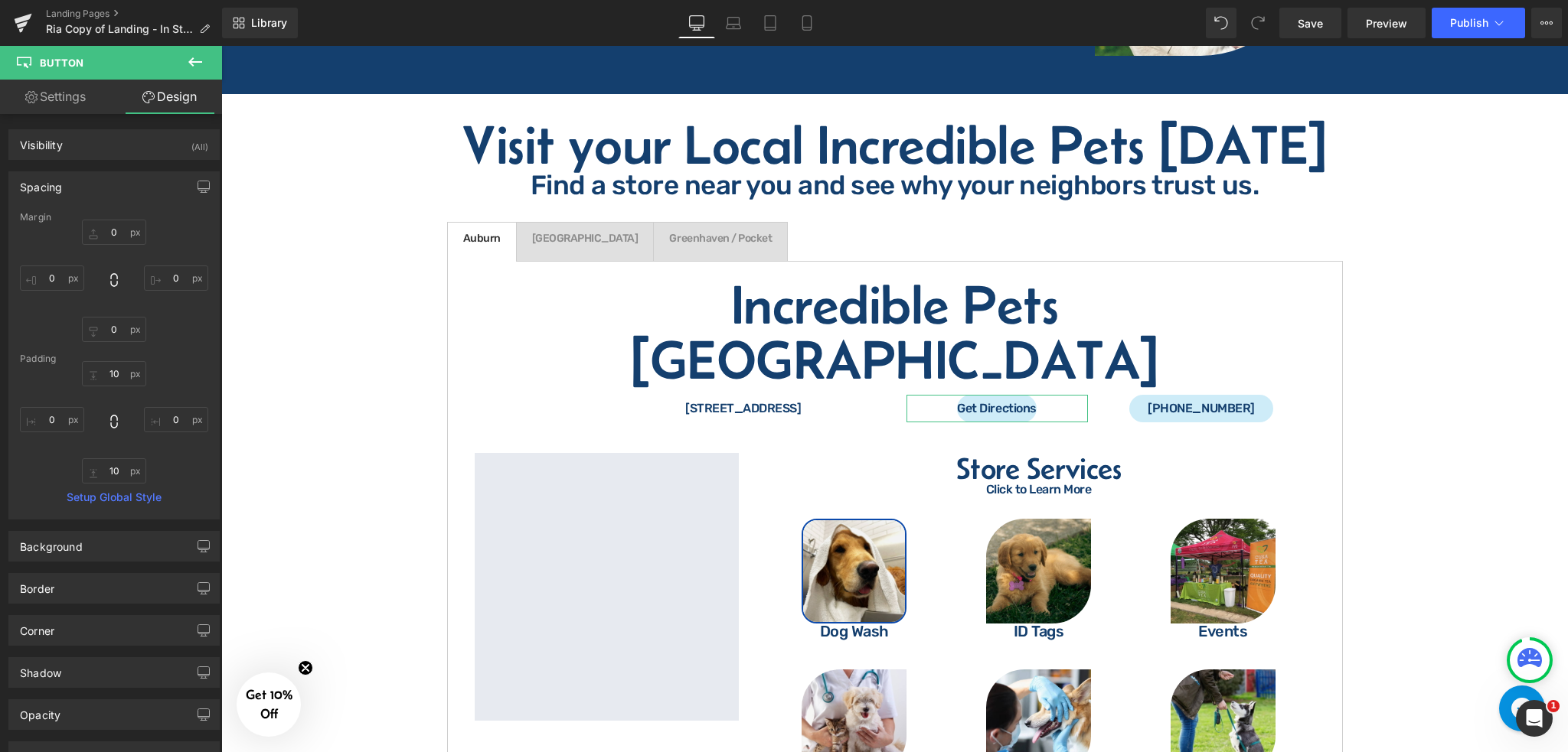
type input "0"
type input "10"
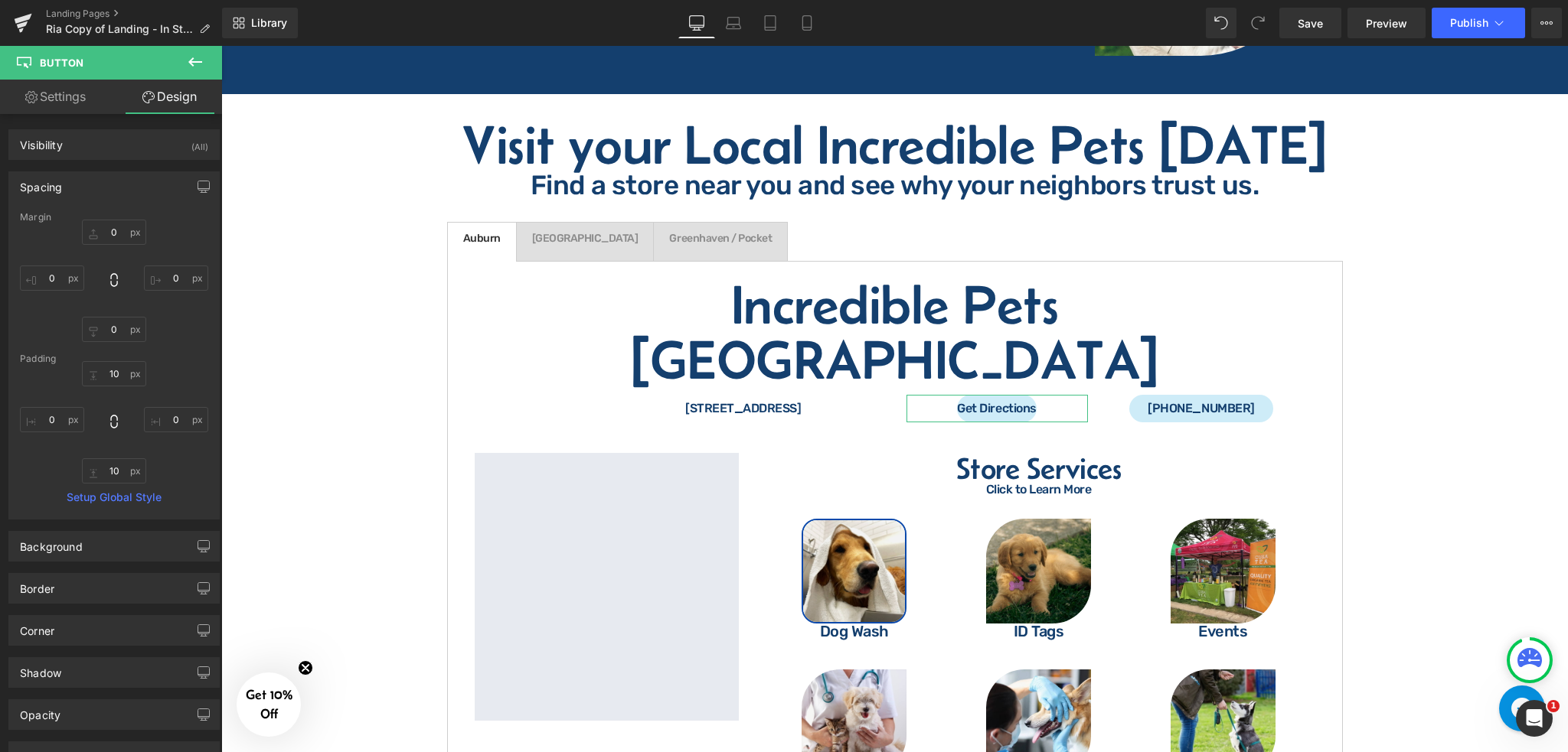
type input "0"
type input "10"
type input "0"
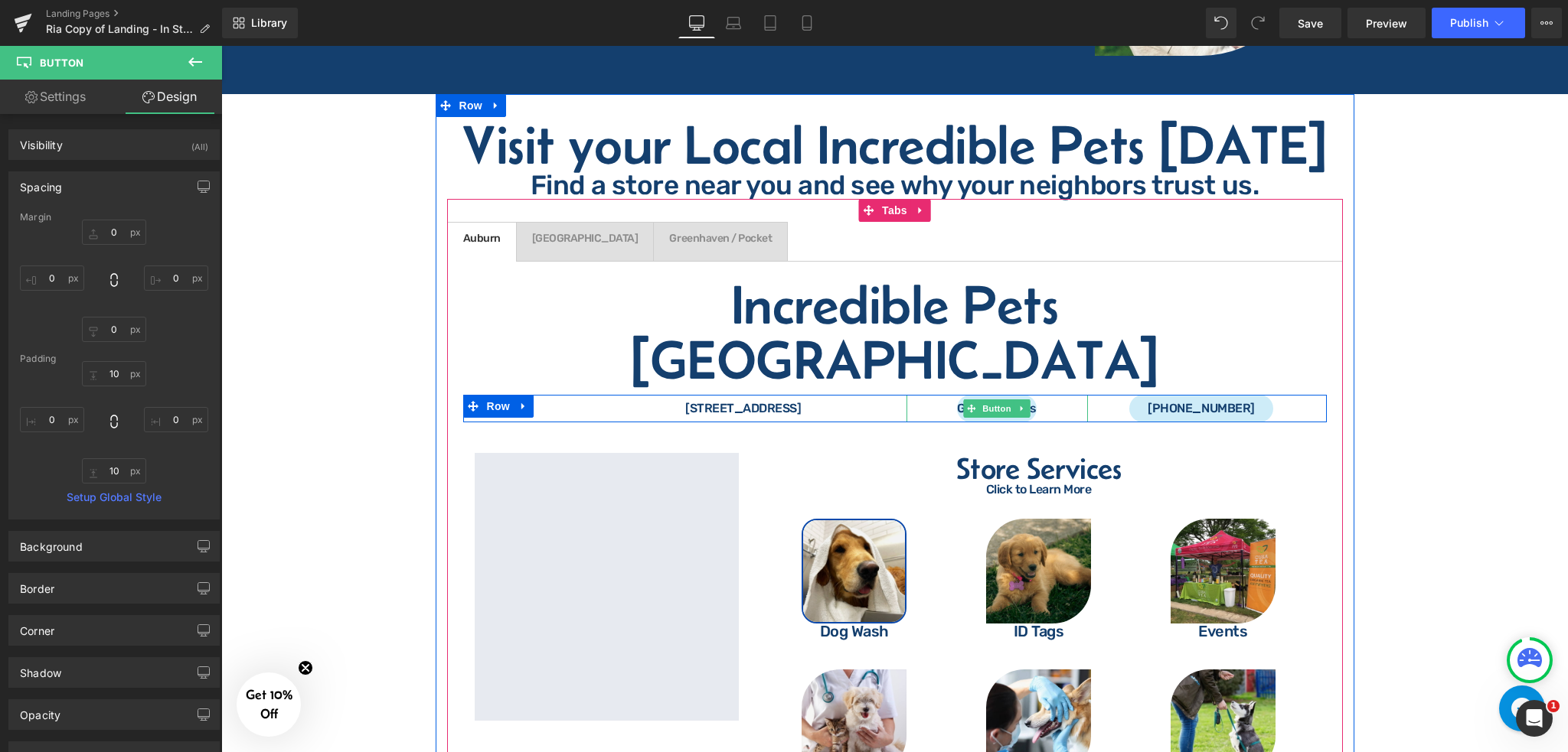
click at [946, 395] on div "Get Directions" at bounding box center [997, 409] width 182 height 27
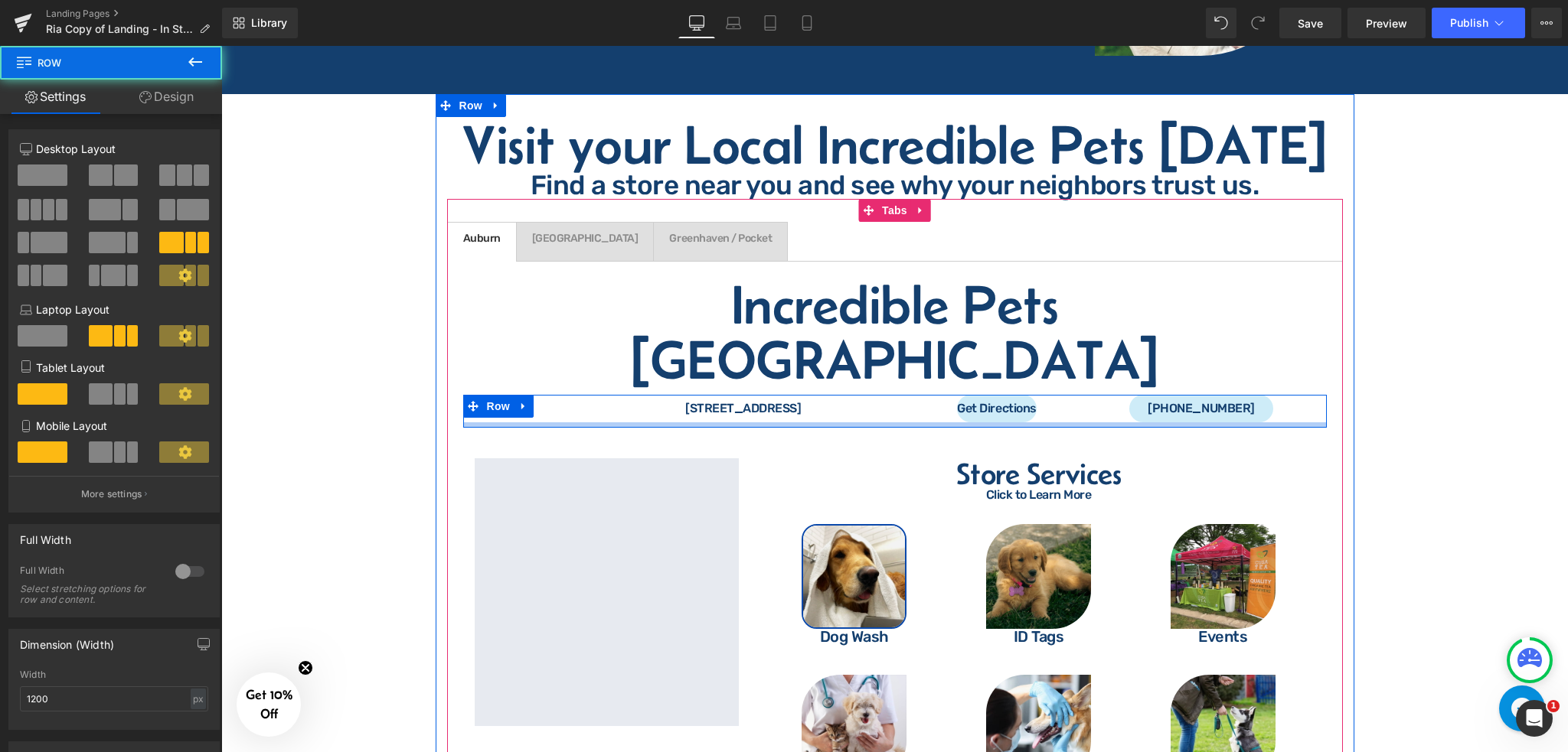
click at [846, 422] on div at bounding box center [895, 425] width 864 height 6
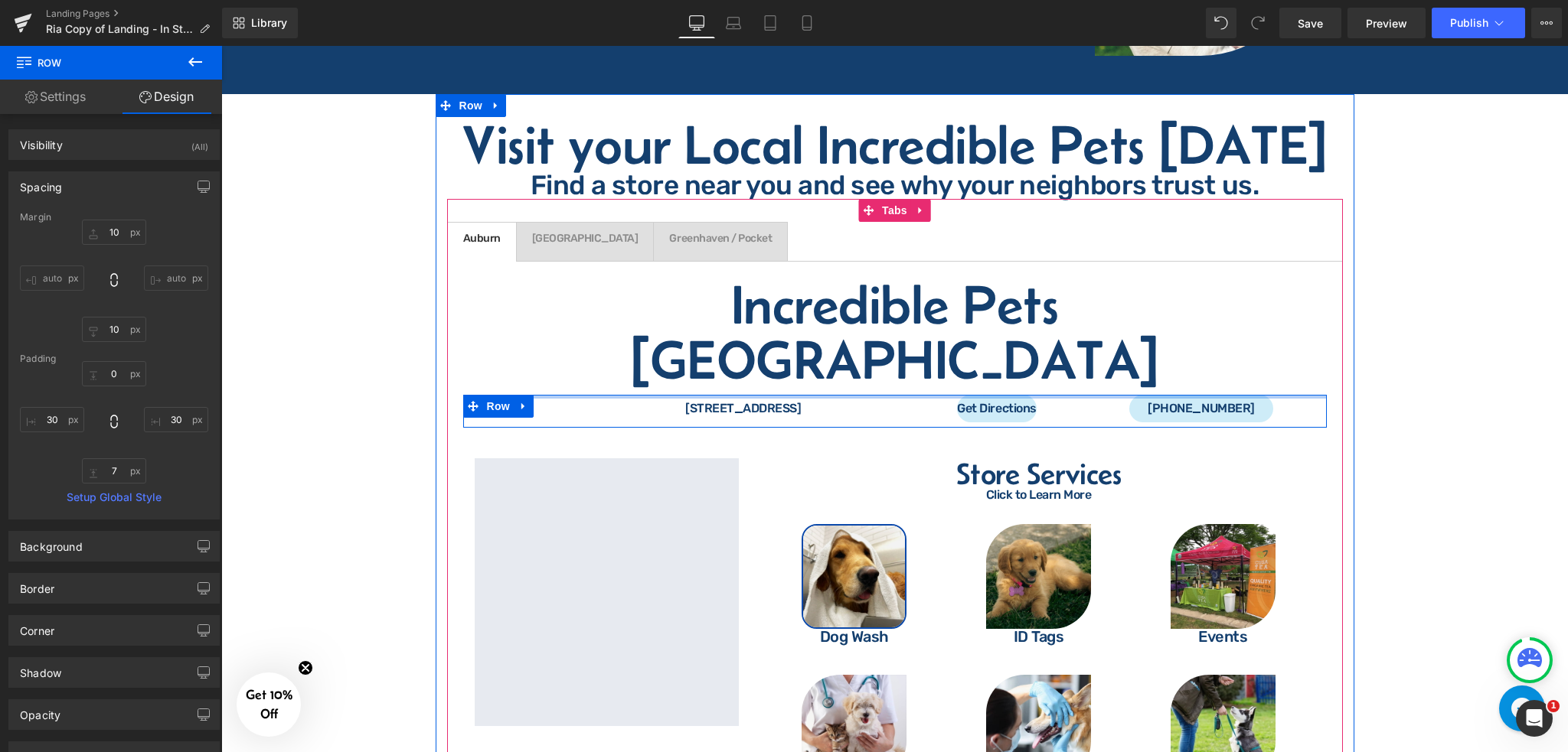
type input "0px"
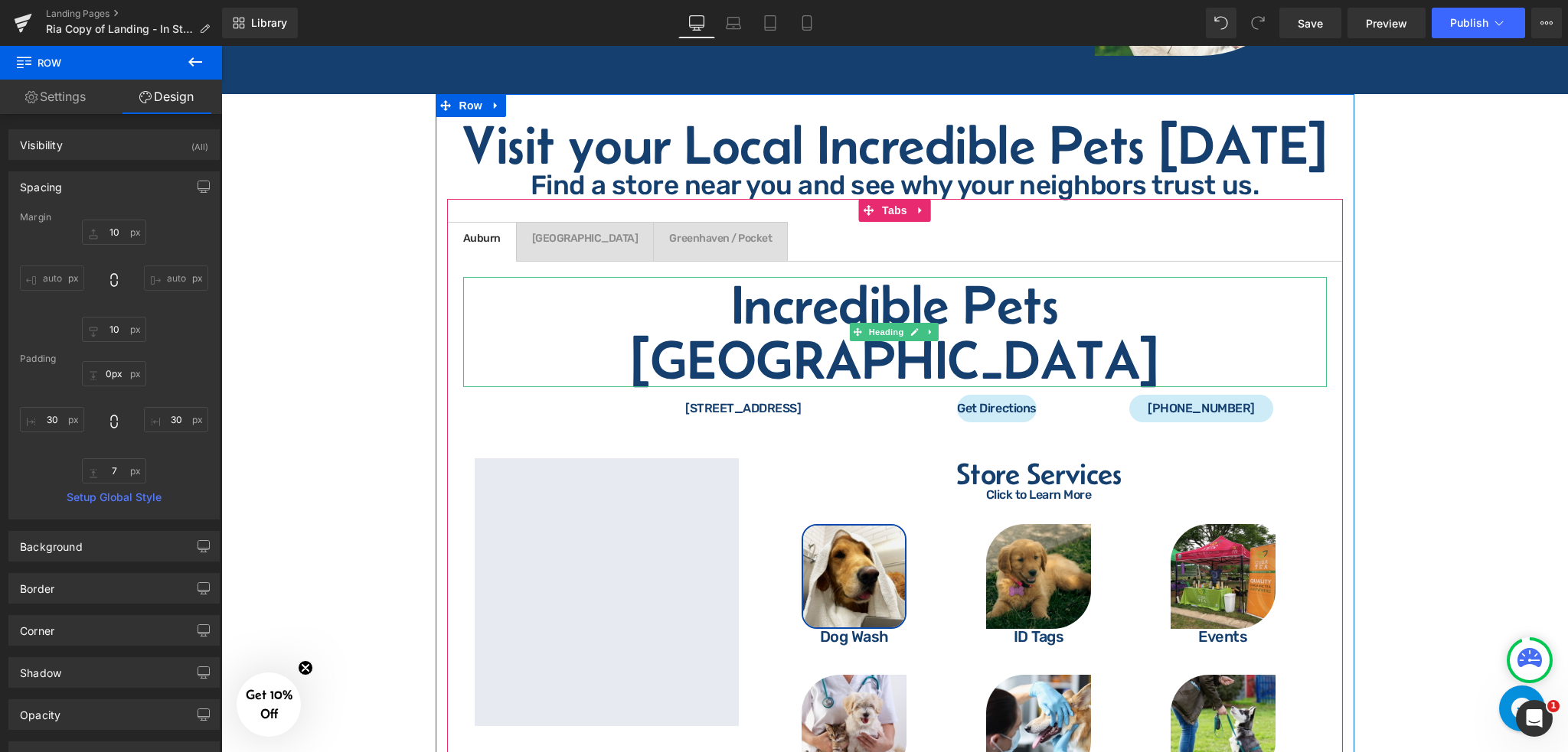
drag, startPoint x: 1062, startPoint y: 313, endPoint x: 1066, endPoint y: 305, distance: 8.9
click at [1066, 305] on div "Incredible Pets [GEOGRAPHIC_DATA] Heading [STREET_ADDRESS] Text Block Get Direc…" at bounding box center [895, 551] width 896 height 581
click at [1035, 395] on div "Get Directions" at bounding box center [997, 409] width 182 height 27
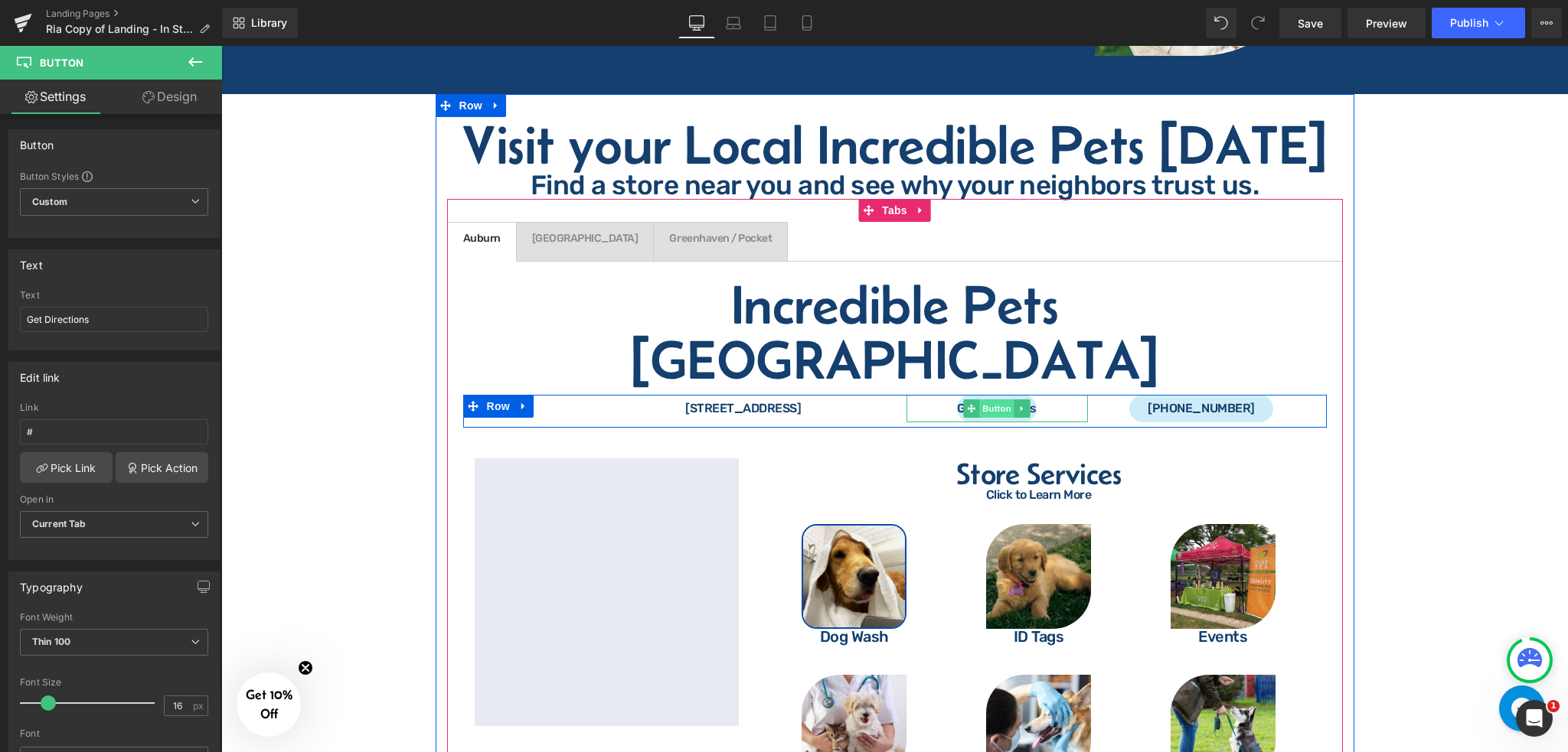
click at [1001, 400] on span "Button" at bounding box center [997, 409] width 36 height 19
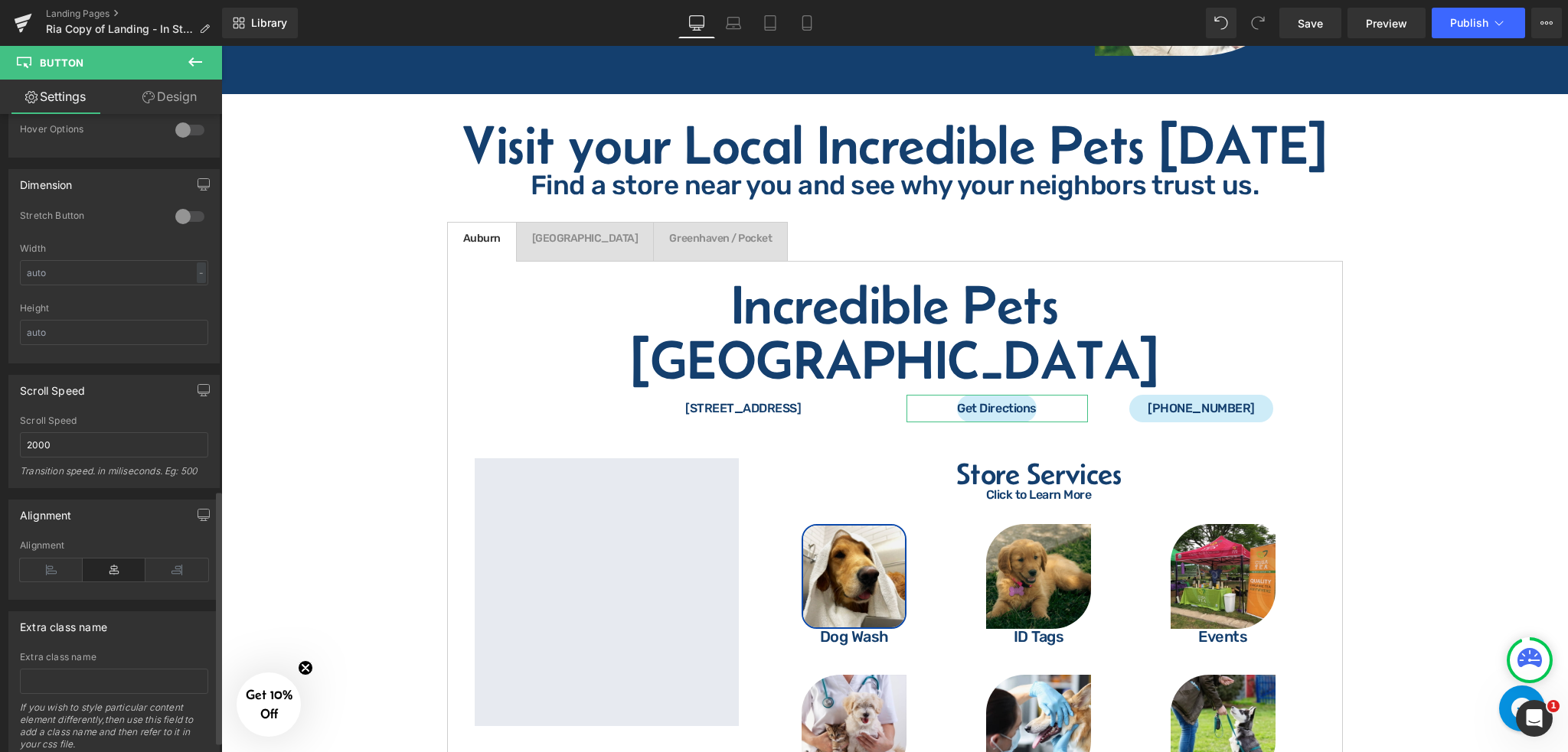
scroll to position [865, 0]
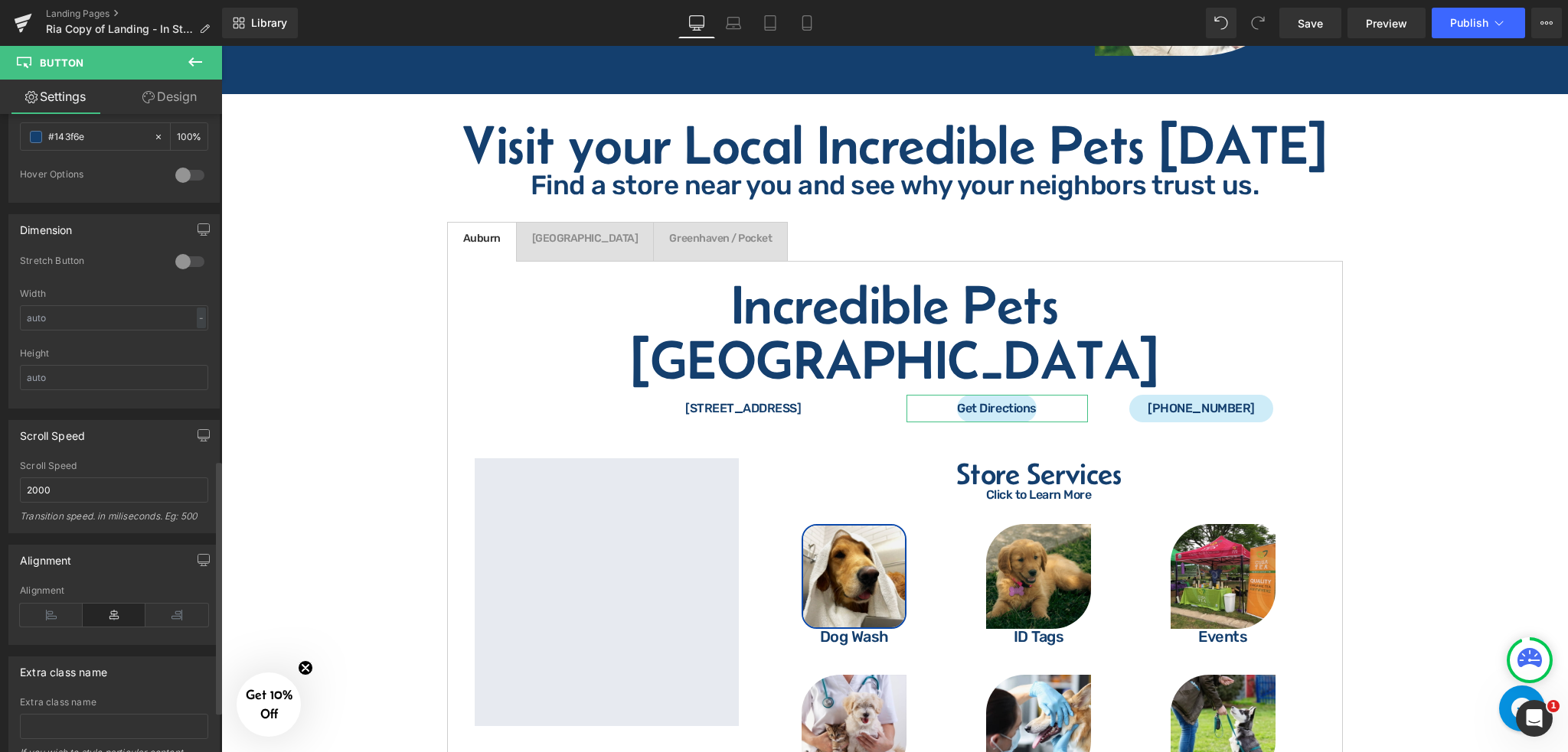
click at [188, 258] on div at bounding box center [189, 262] width 36 height 24
click at [190, 265] on div at bounding box center [189, 262] width 36 height 24
click at [57, 610] on icon at bounding box center [52, 615] width 63 height 23
click at [100, 615] on icon at bounding box center [114, 615] width 63 height 23
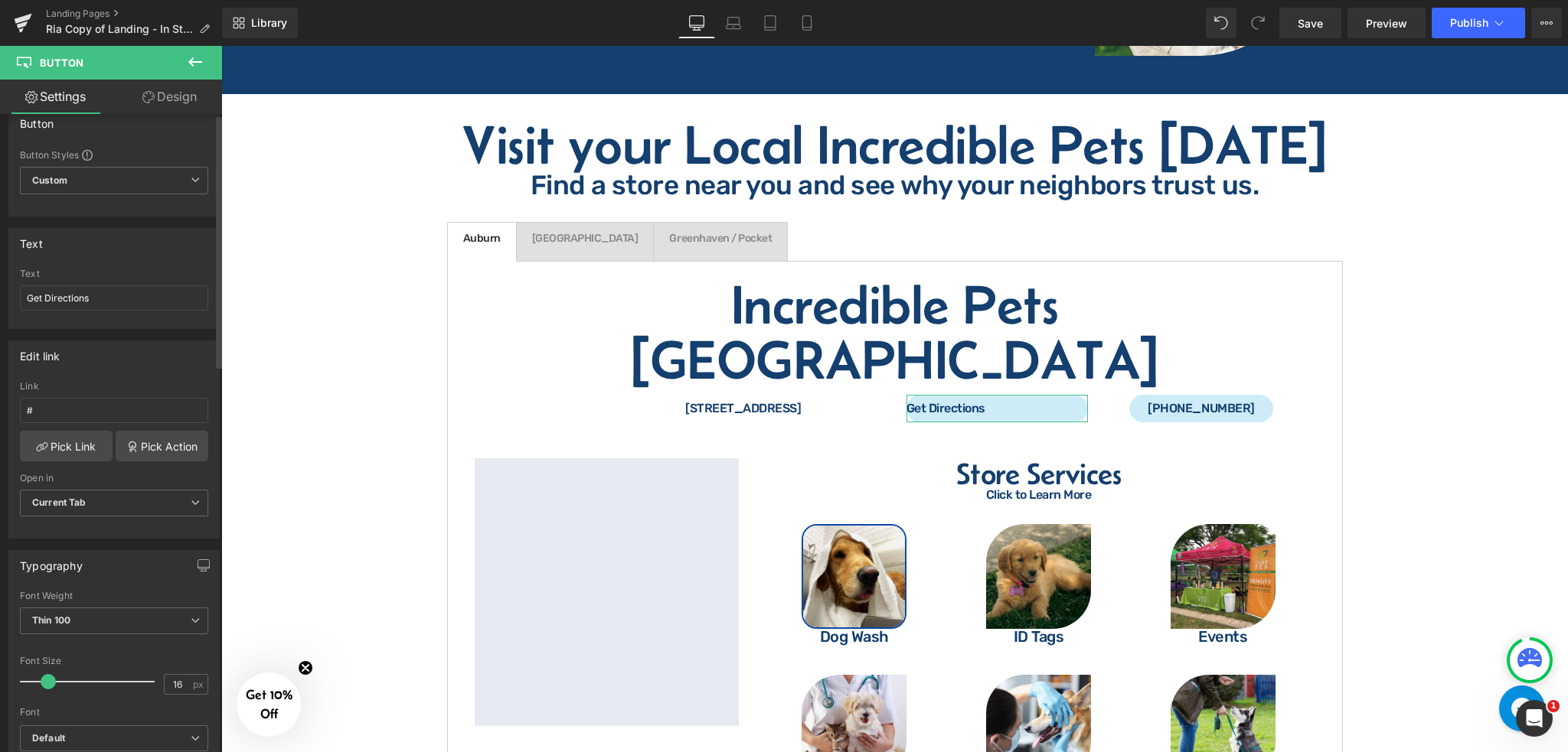
scroll to position [0, 0]
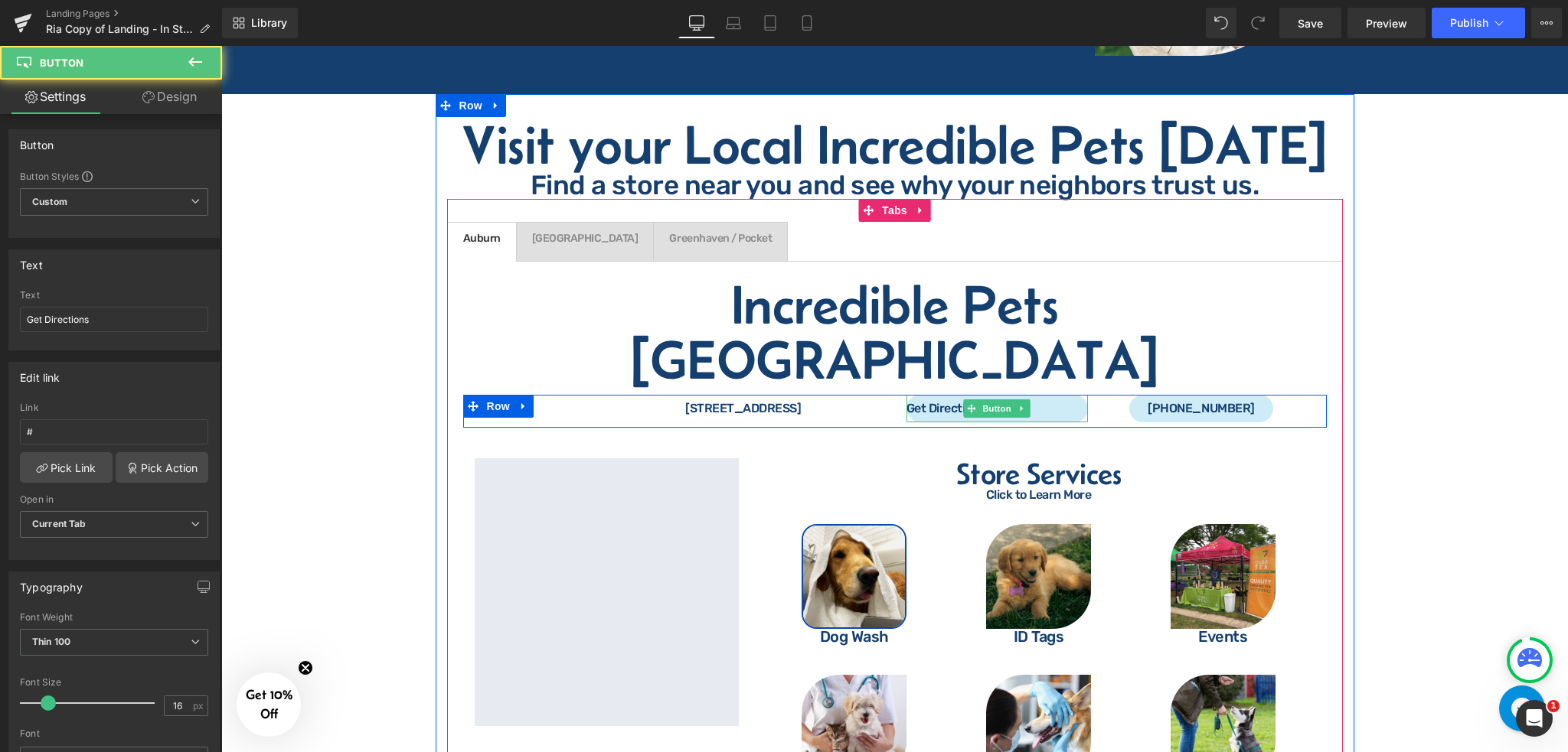
click at [952, 402] on span "Get Directions" at bounding box center [946, 408] width 79 height 12
click at [970, 404] on icon at bounding box center [972, 408] width 8 height 8
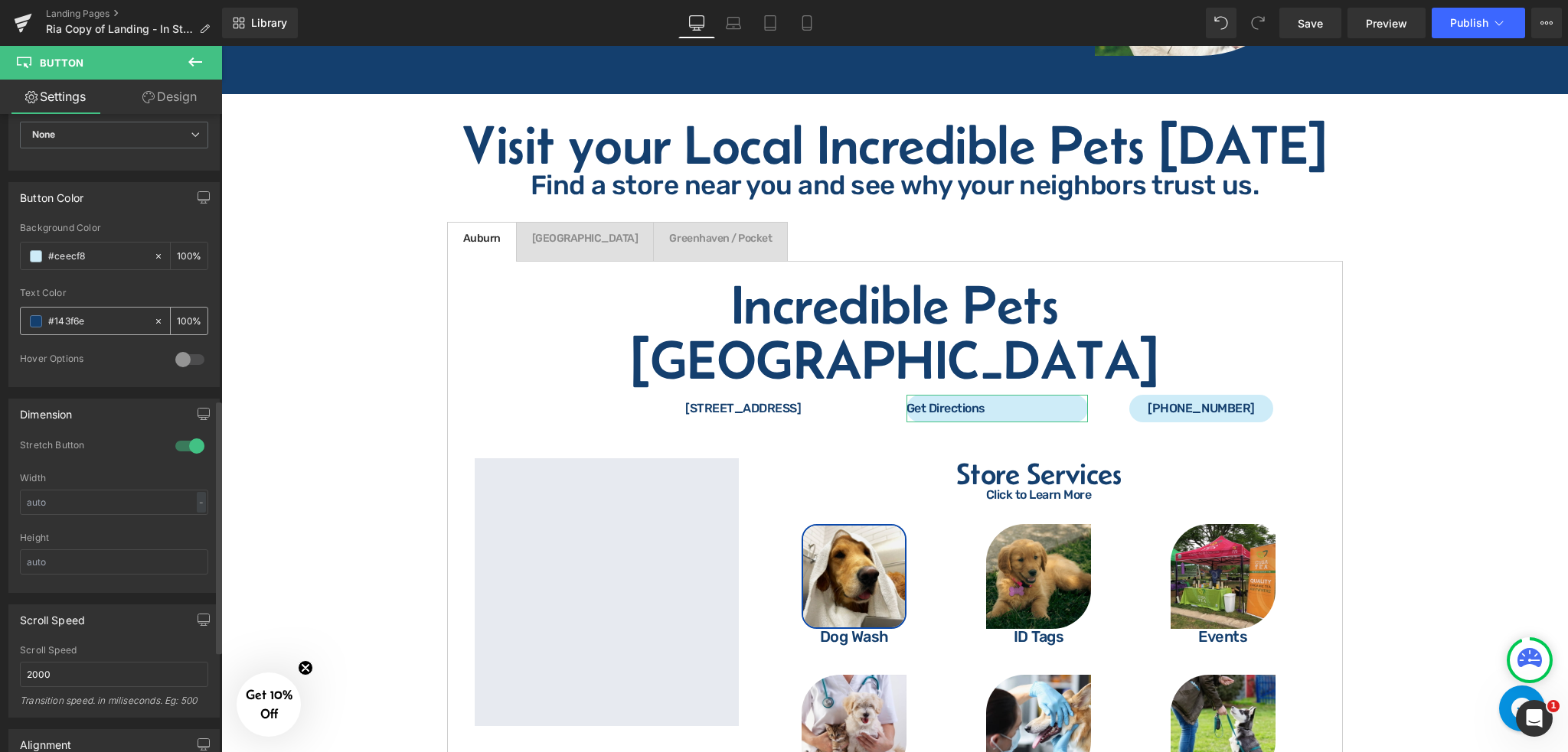
scroll to position [714, 0]
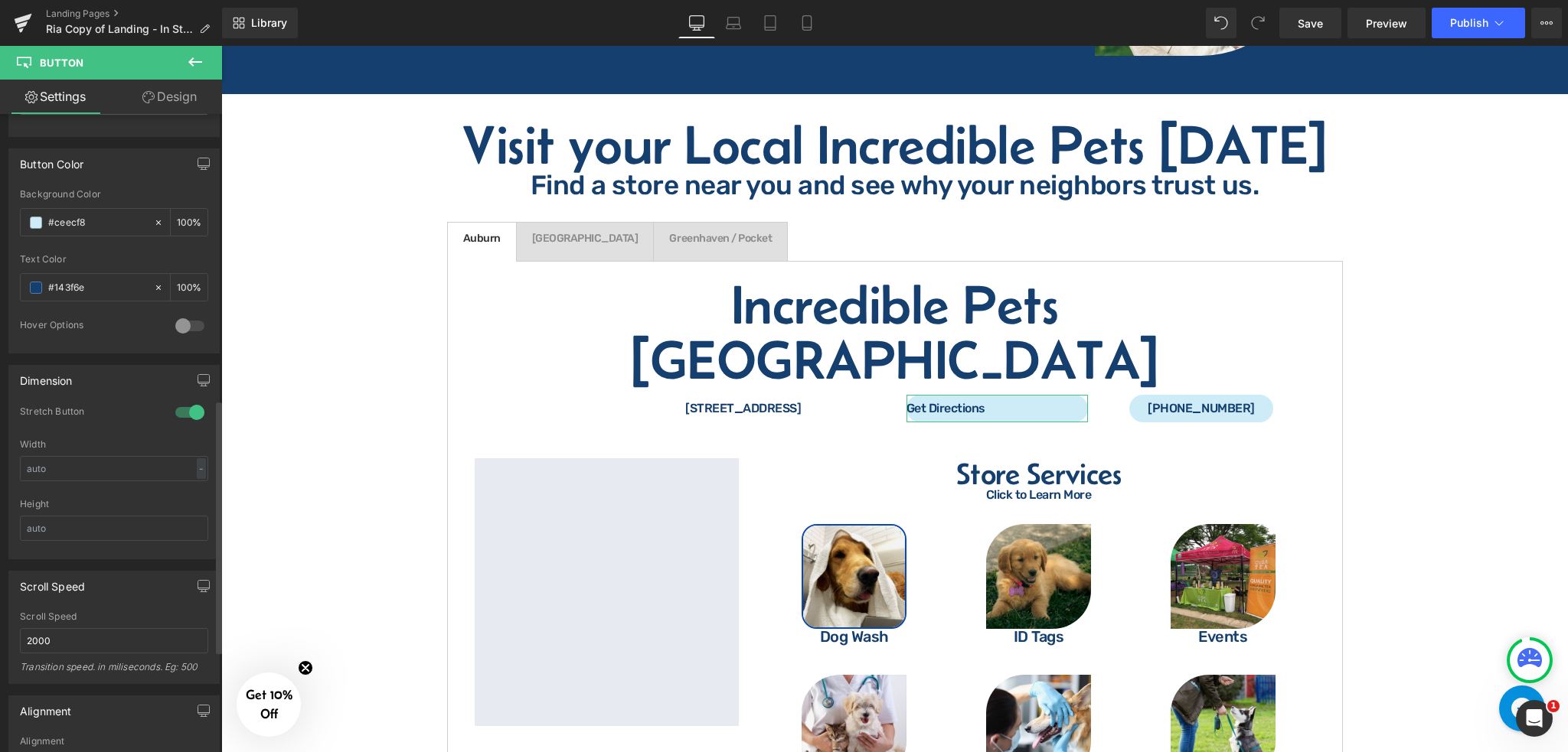
click at [179, 414] on div at bounding box center [189, 413] width 36 height 24
click at [187, 326] on div at bounding box center [189, 326] width 36 height 24
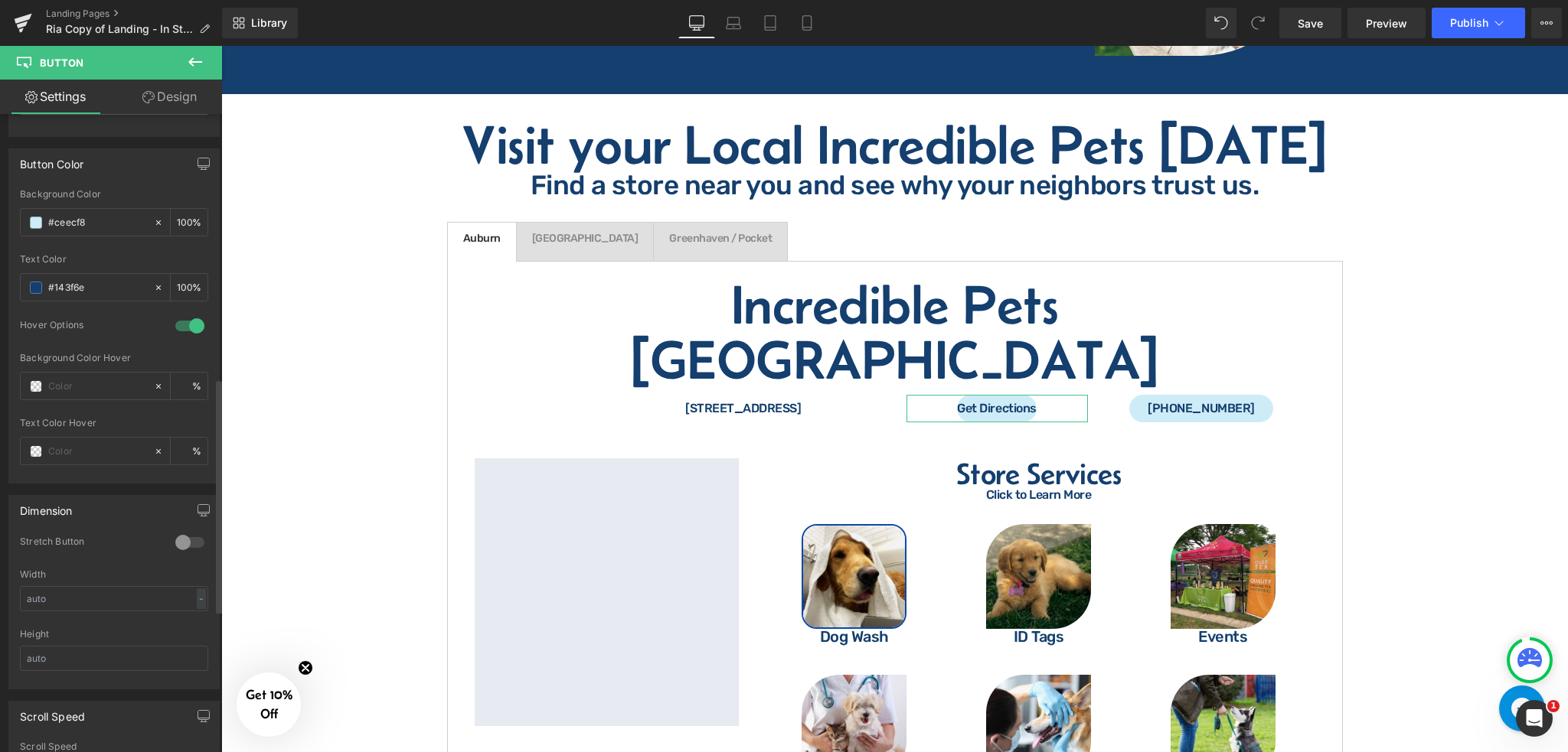
click at [182, 328] on div at bounding box center [189, 326] width 36 height 24
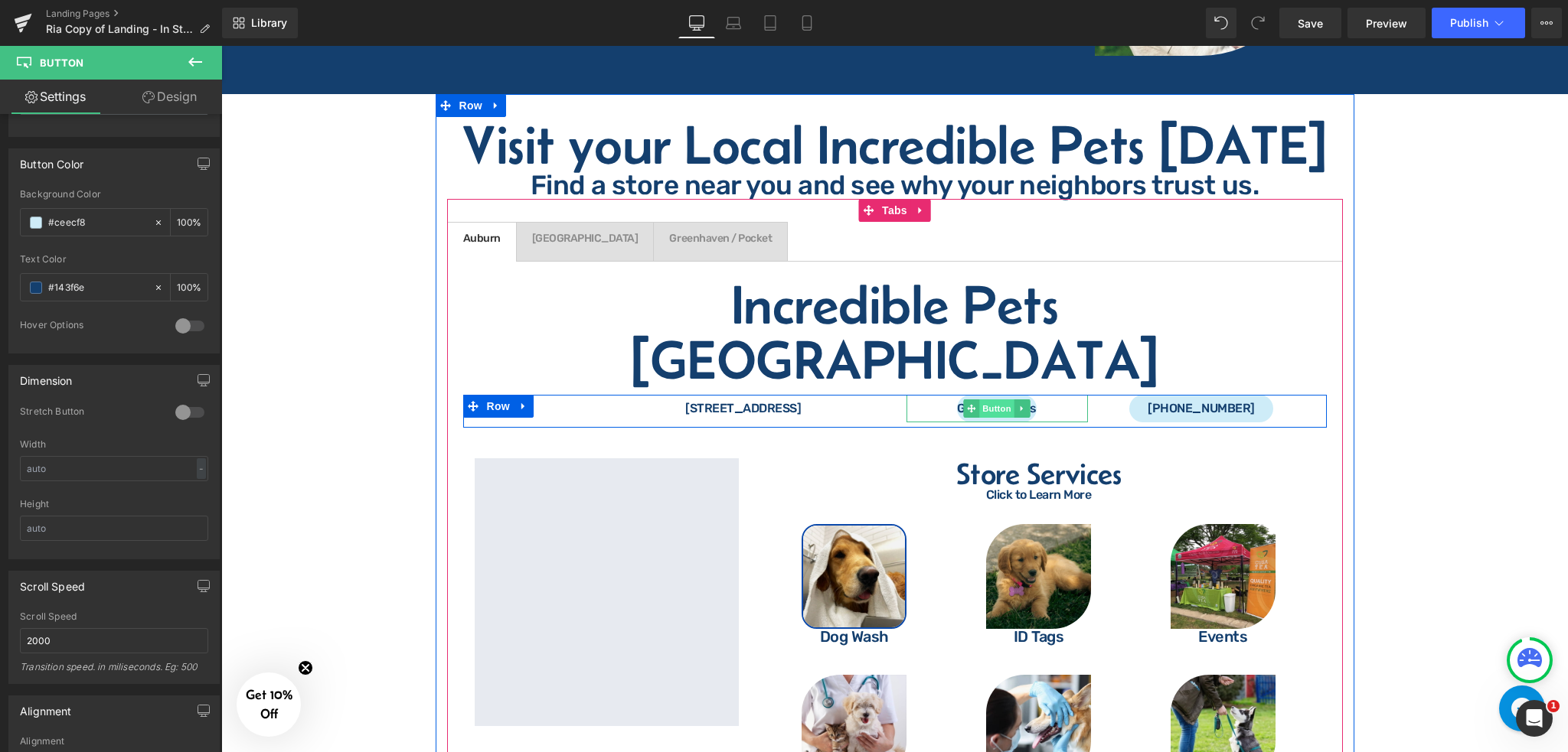
click at [1003, 400] on span "Button" at bounding box center [997, 409] width 36 height 19
click at [1051, 395] on div "Get Directions" at bounding box center [997, 409] width 182 height 27
click at [692, 223] on span "Greenhaven / Pocket Text Block" at bounding box center [720, 242] width 133 height 38
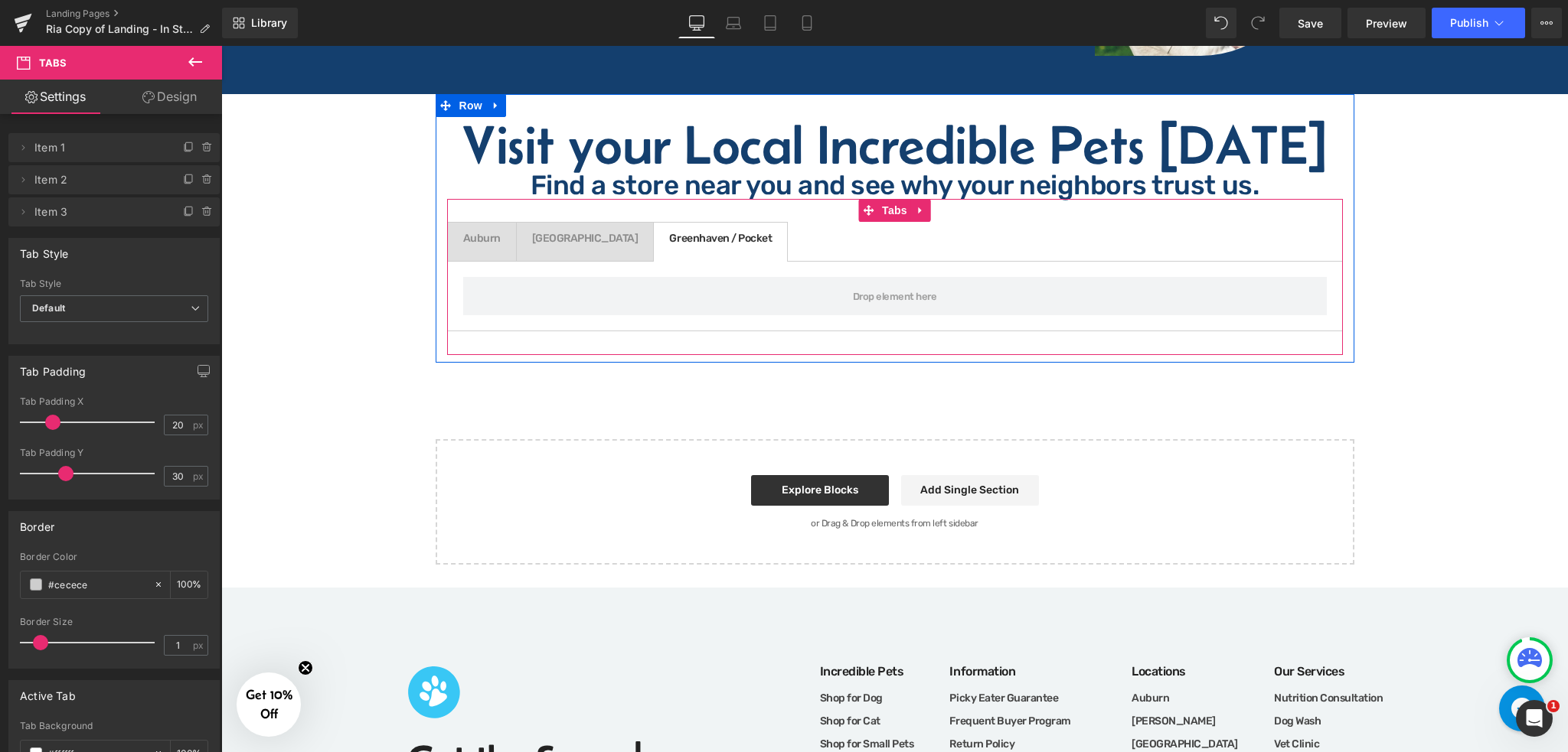
click at [479, 233] on div "Auburn" at bounding box center [482, 238] width 37 height 11
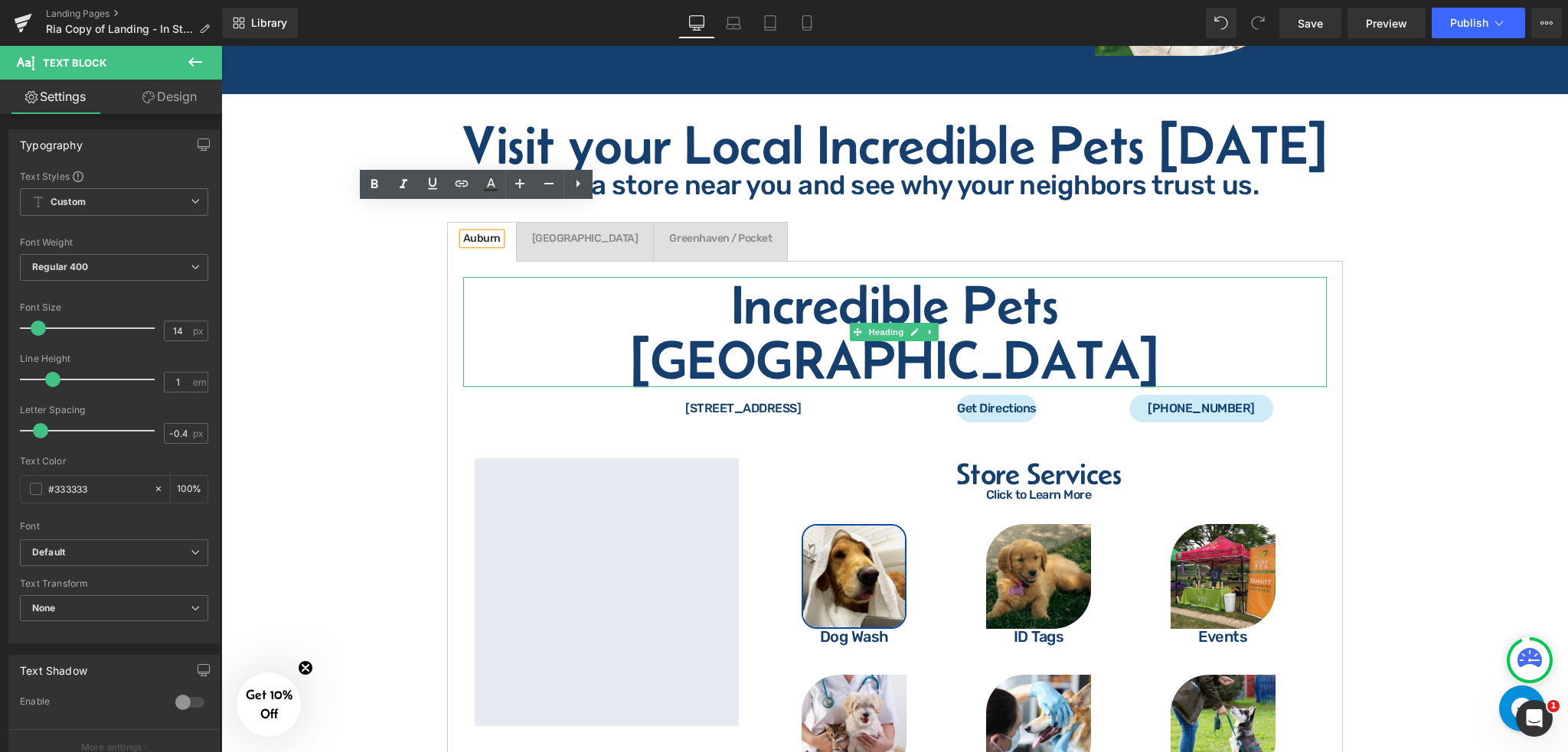
click at [1119, 277] on h1 "Incredible Pets [GEOGRAPHIC_DATA]" at bounding box center [895, 332] width 864 height 110
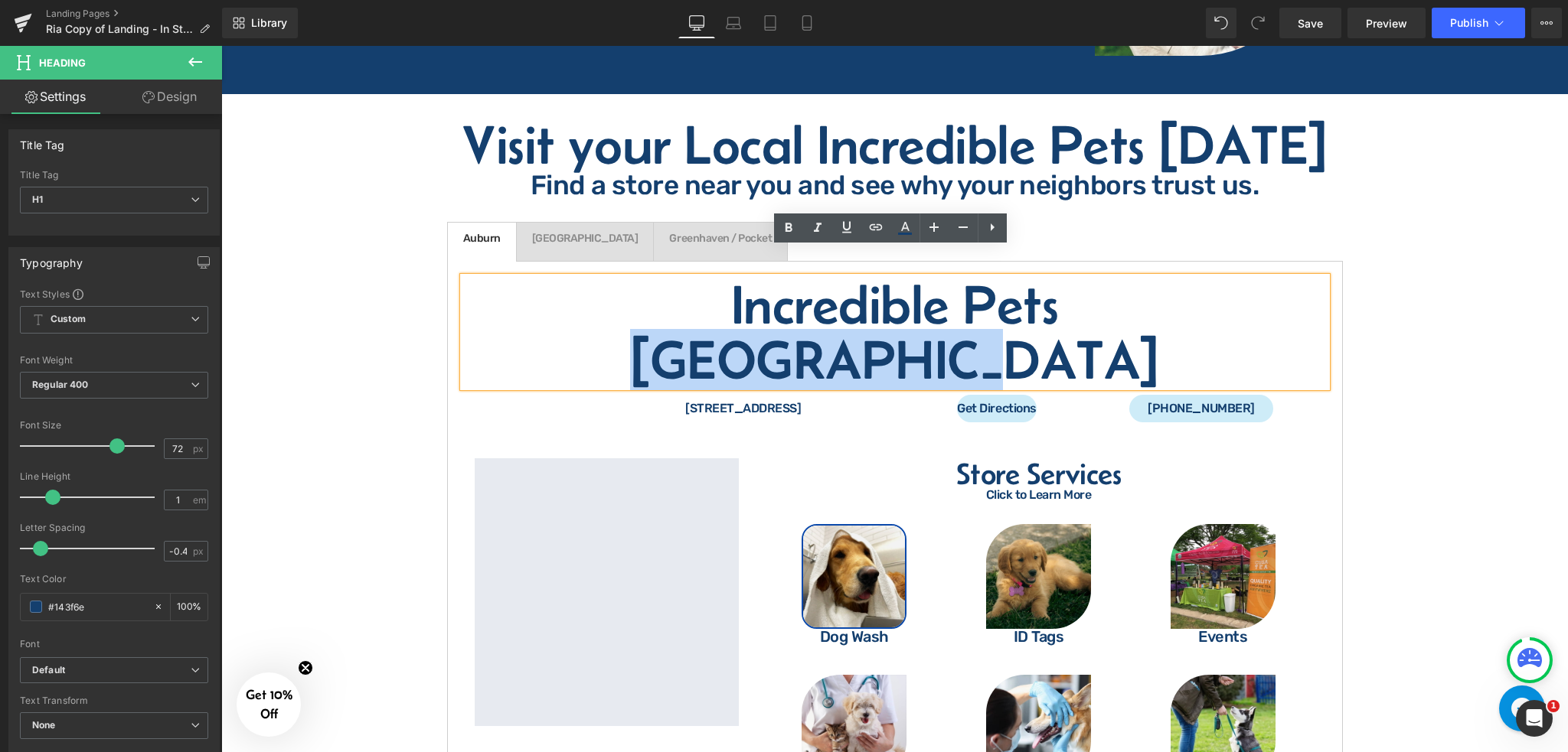
drag, startPoint x: 1210, startPoint y: 274, endPoint x: 941, endPoint y: 288, distance: 269.4
click at [941, 288] on h1 "Incredible Pets [GEOGRAPHIC_DATA]" at bounding box center [895, 332] width 864 height 110
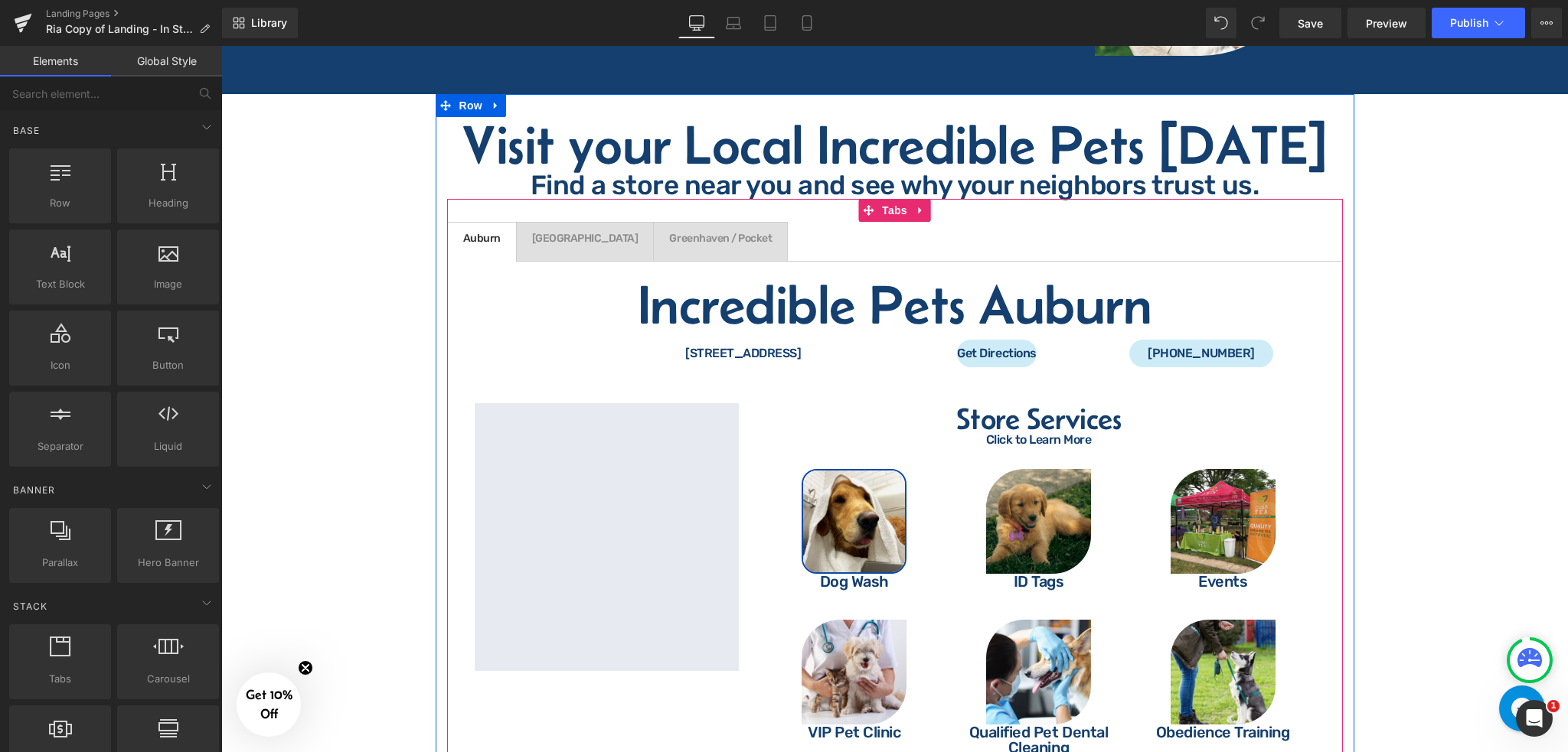
click at [551, 224] on span "Grass Valley Text Block" at bounding box center [586, 242] width 137 height 38
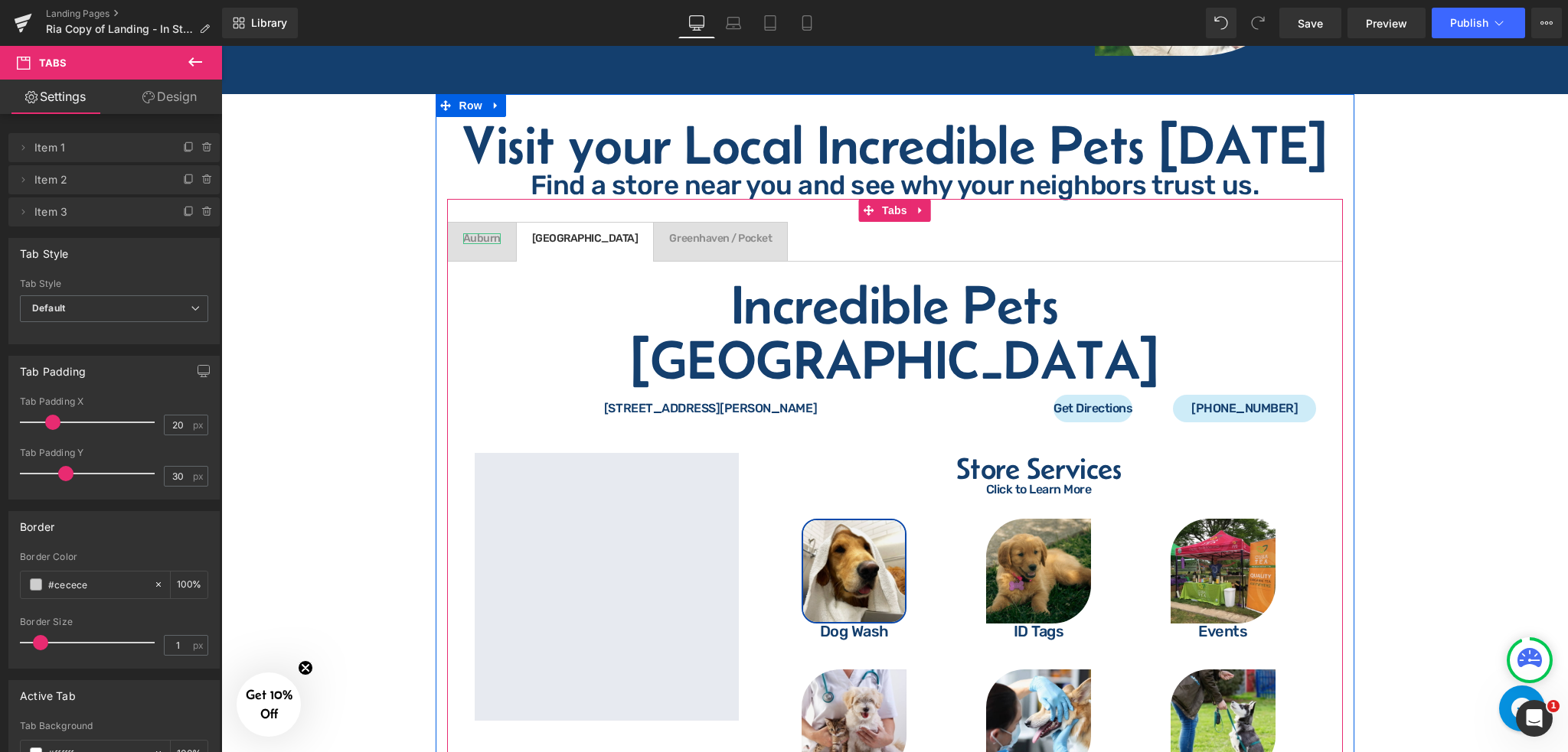
click at [464, 233] on div "Auburn" at bounding box center [482, 238] width 37 height 11
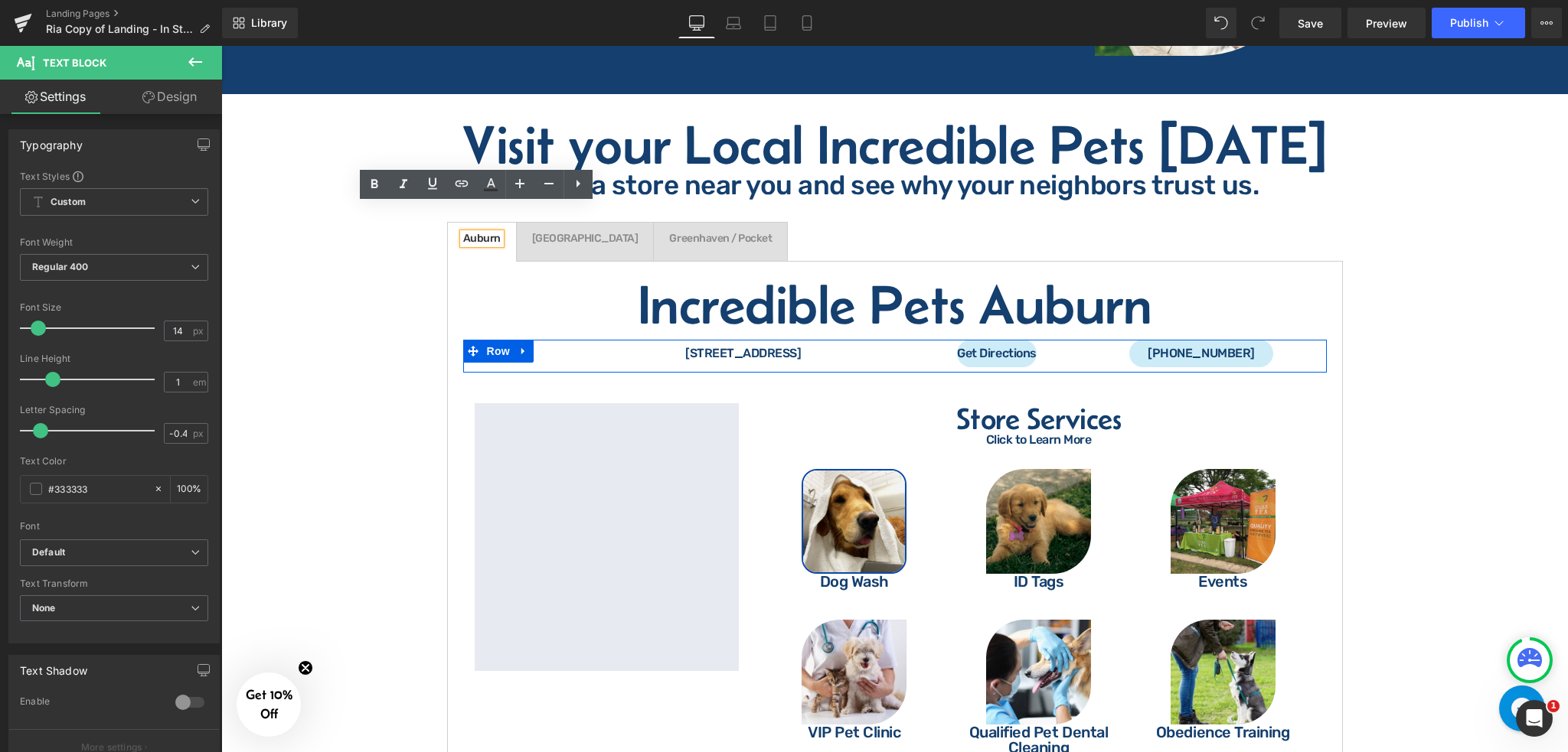
click at [896, 340] on div "Get Directions Button" at bounding box center [997, 354] width 204 height 27
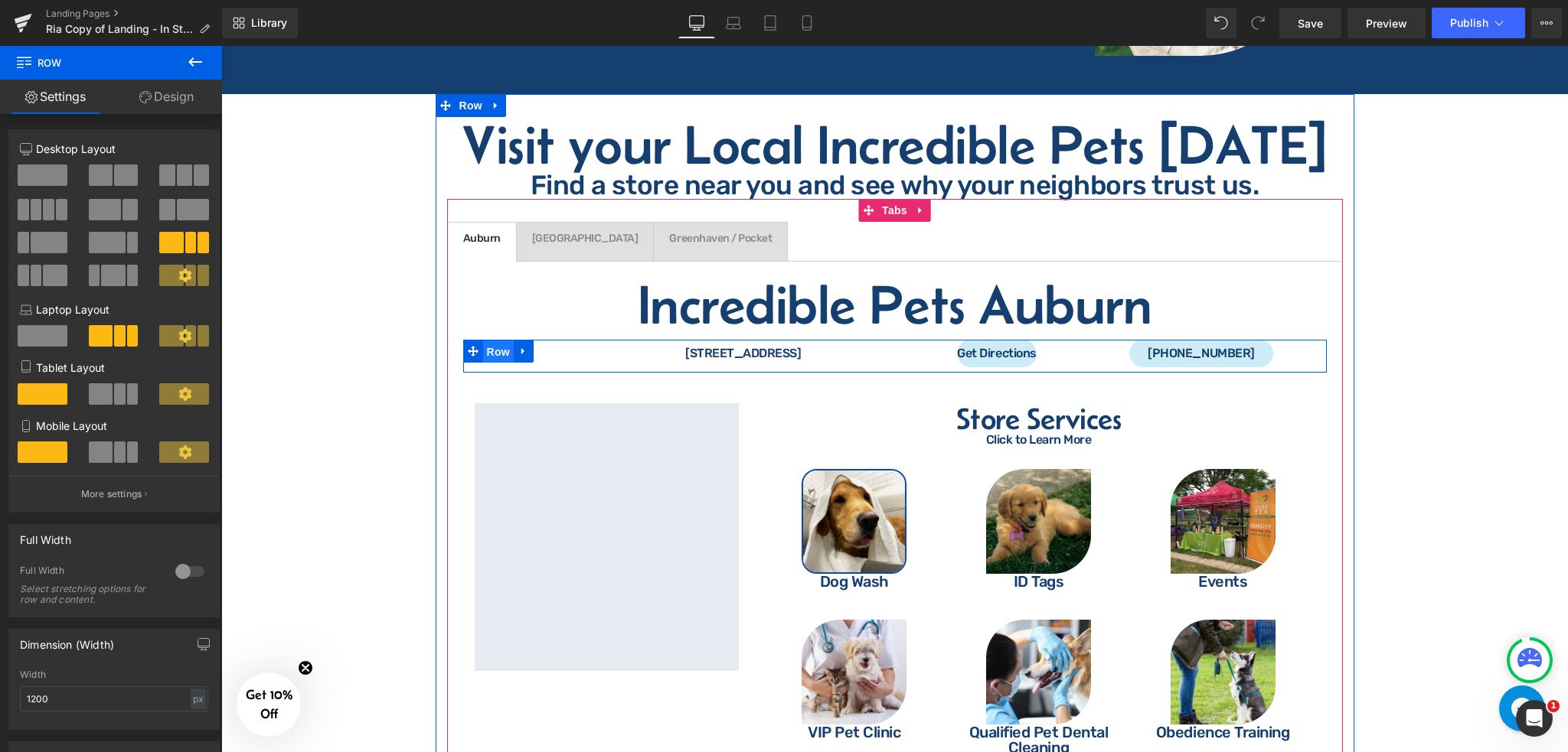
click at [495, 341] on span "Row" at bounding box center [499, 352] width 31 height 23
click at [519, 346] on icon at bounding box center [523, 351] width 11 height 11
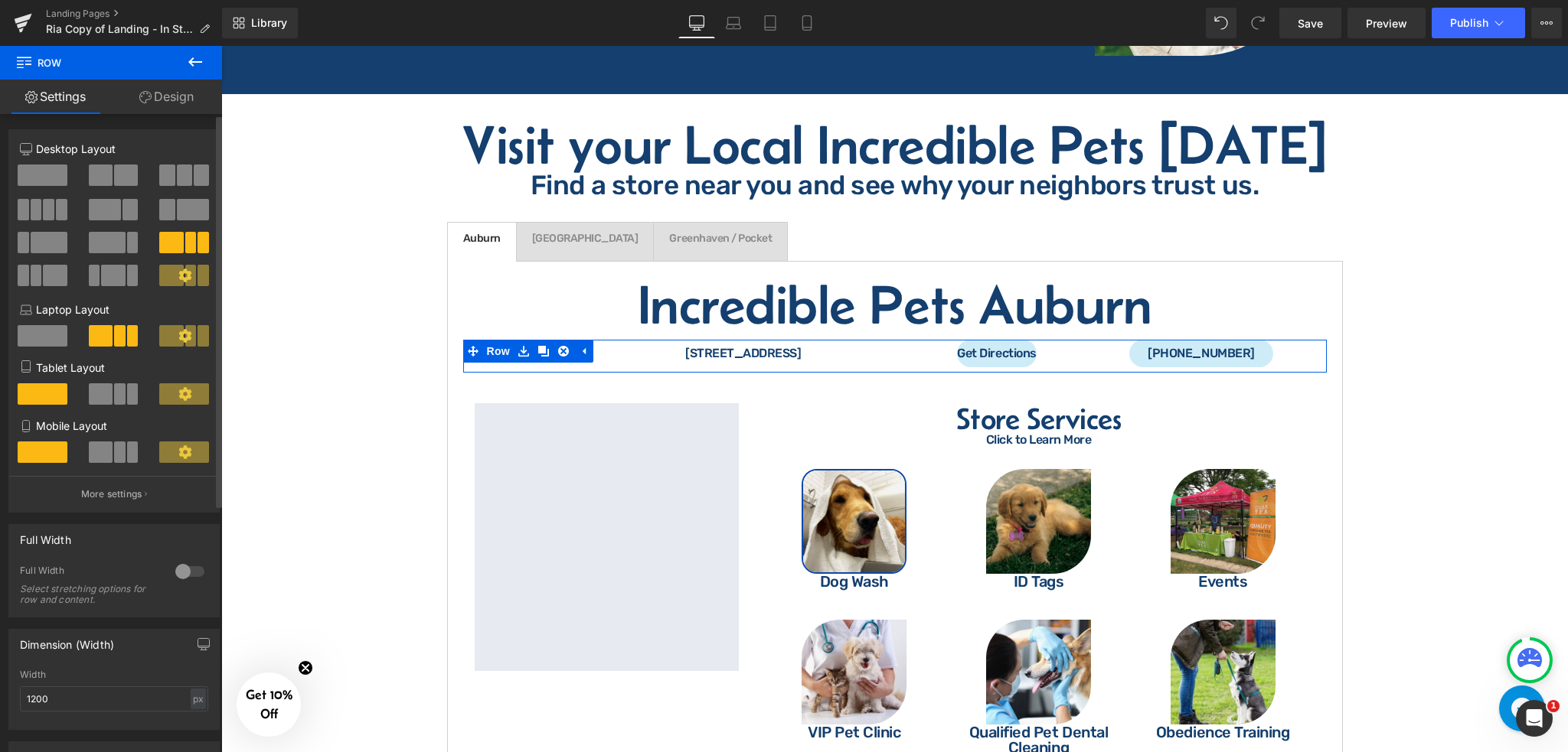
click at [179, 275] on icon at bounding box center [185, 275] width 13 height 13
click at [185, 270] on icon at bounding box center [185, 275] width 14 height 14
click at [92, 497] on p "More settings" at bounding box center [112, 494] width 61 height 14
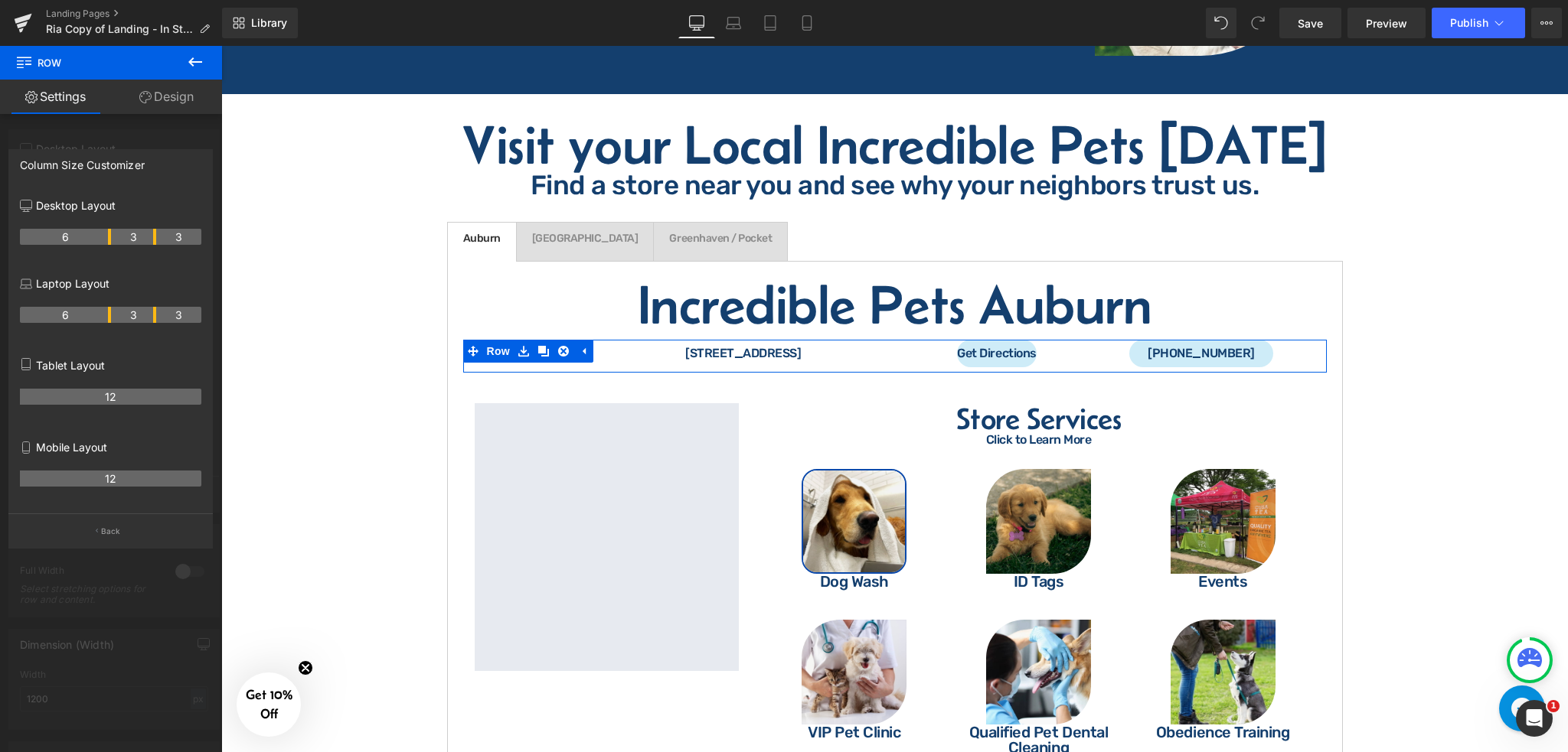
drag, startPoint x: 25, startPoint y: 233, endPoint x: 68, endPoint y: 237, distance: 43.2
click at [160, 102] on link "Design" at bounding box center [166, 97] width 111 height 35
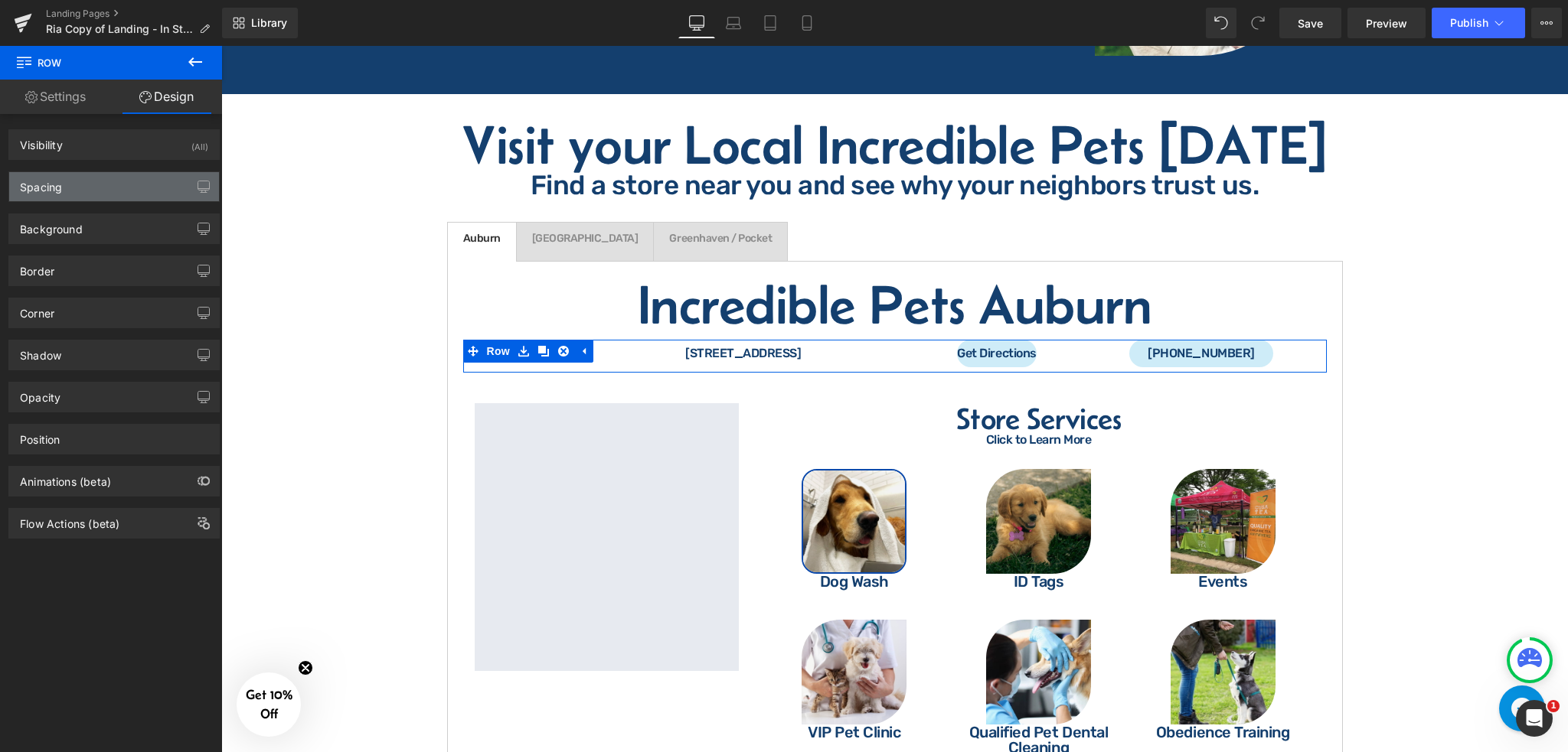
click at [107, 182] on div "Spacing" at bounding box center [114, 187] width 210 height 29
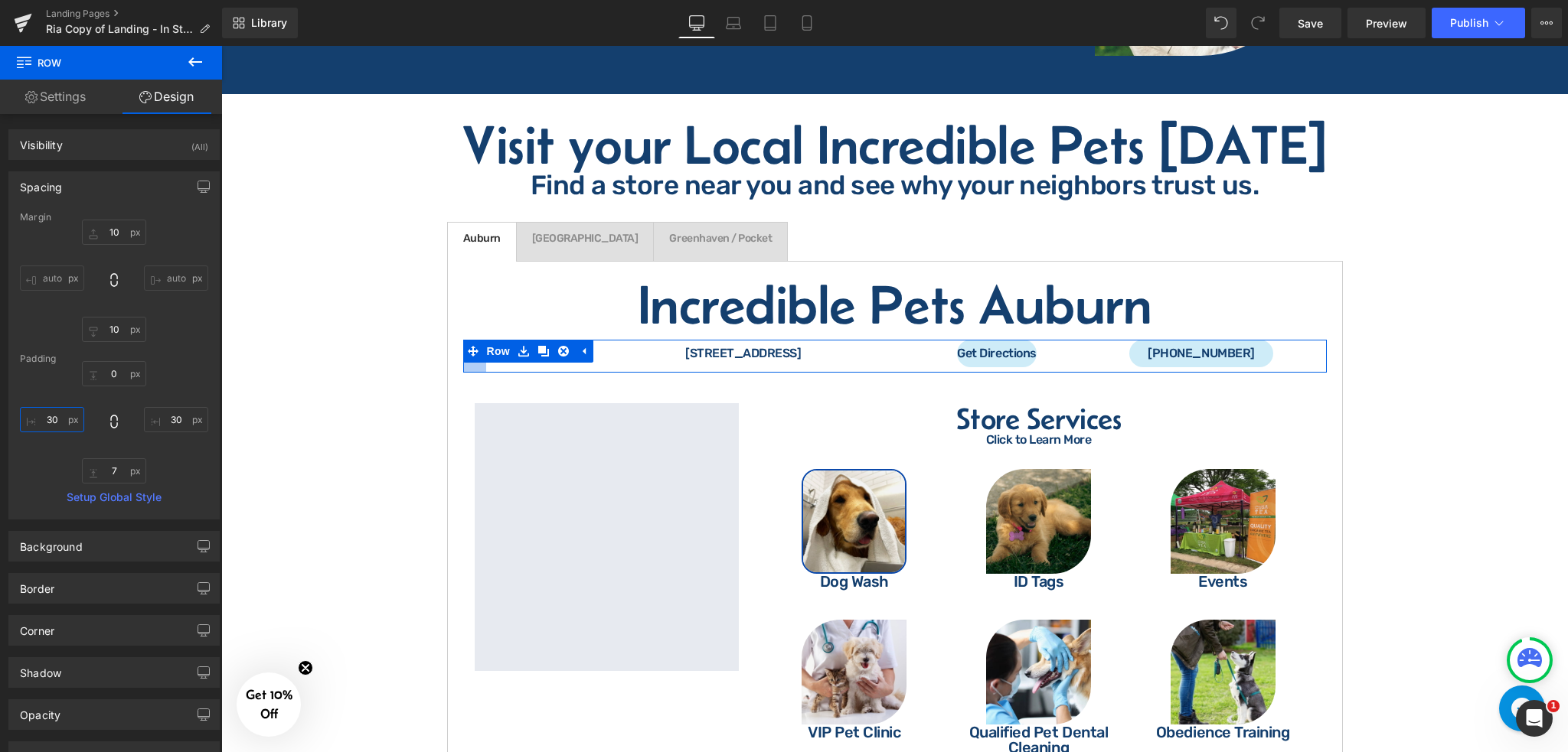
drag, startPoint x: 58, startPoint y: 429, endPoint x: 66, endPoint y: 422, distance: 10.6
click at [60, 427] on input "30" at bounding box center [53, 419] width 65 height 25
type input "50"
click at [172, 429] on input "30" at bounding box center [176, 419] width 65 height 25
type input "50"
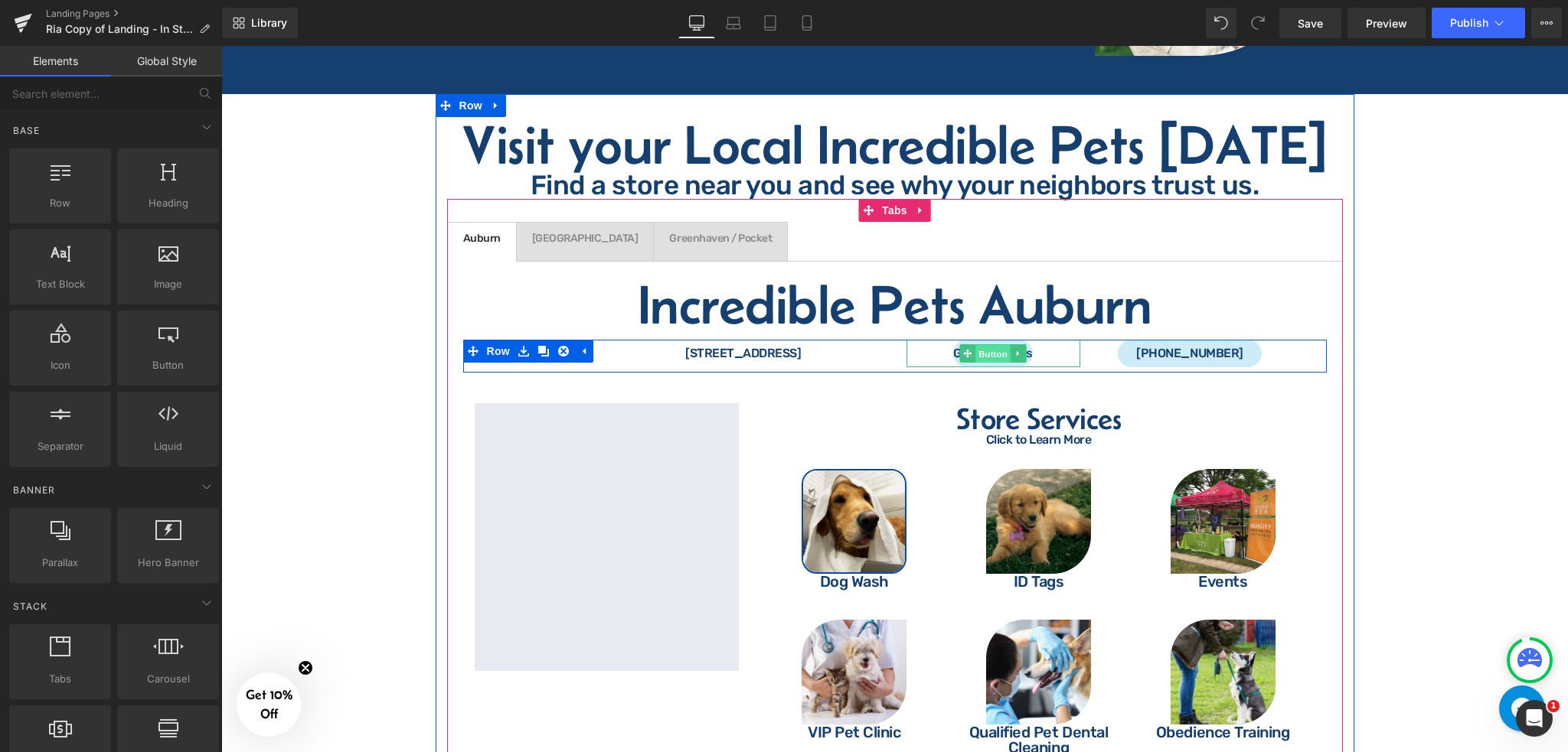
click at [993, 345] on span "Button" at bounding box center [993, 354] width 36 height 19
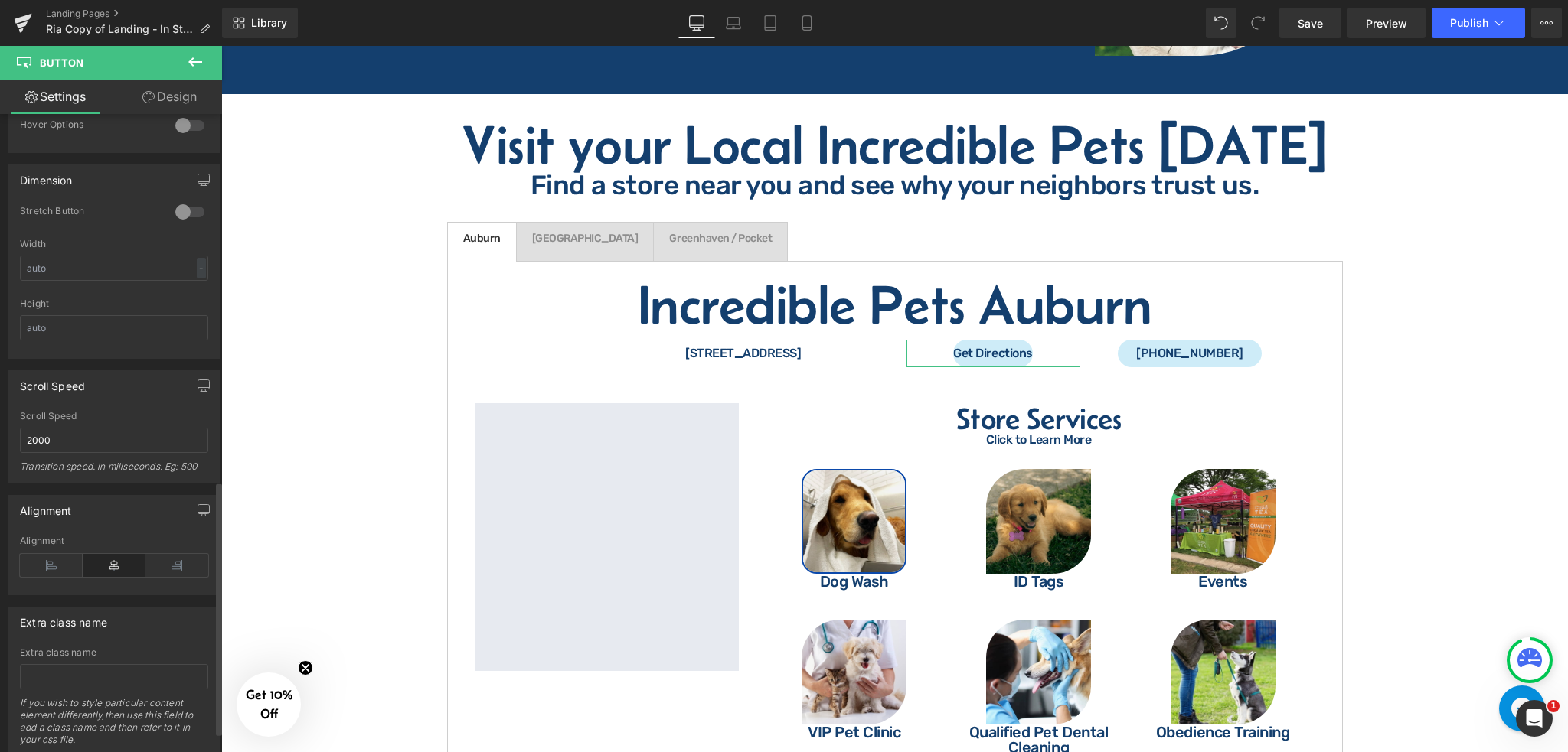
scroll to position [918, 0]
click at [107, 258] on input "text" at bounding box center [114, 264] width 188 height 25
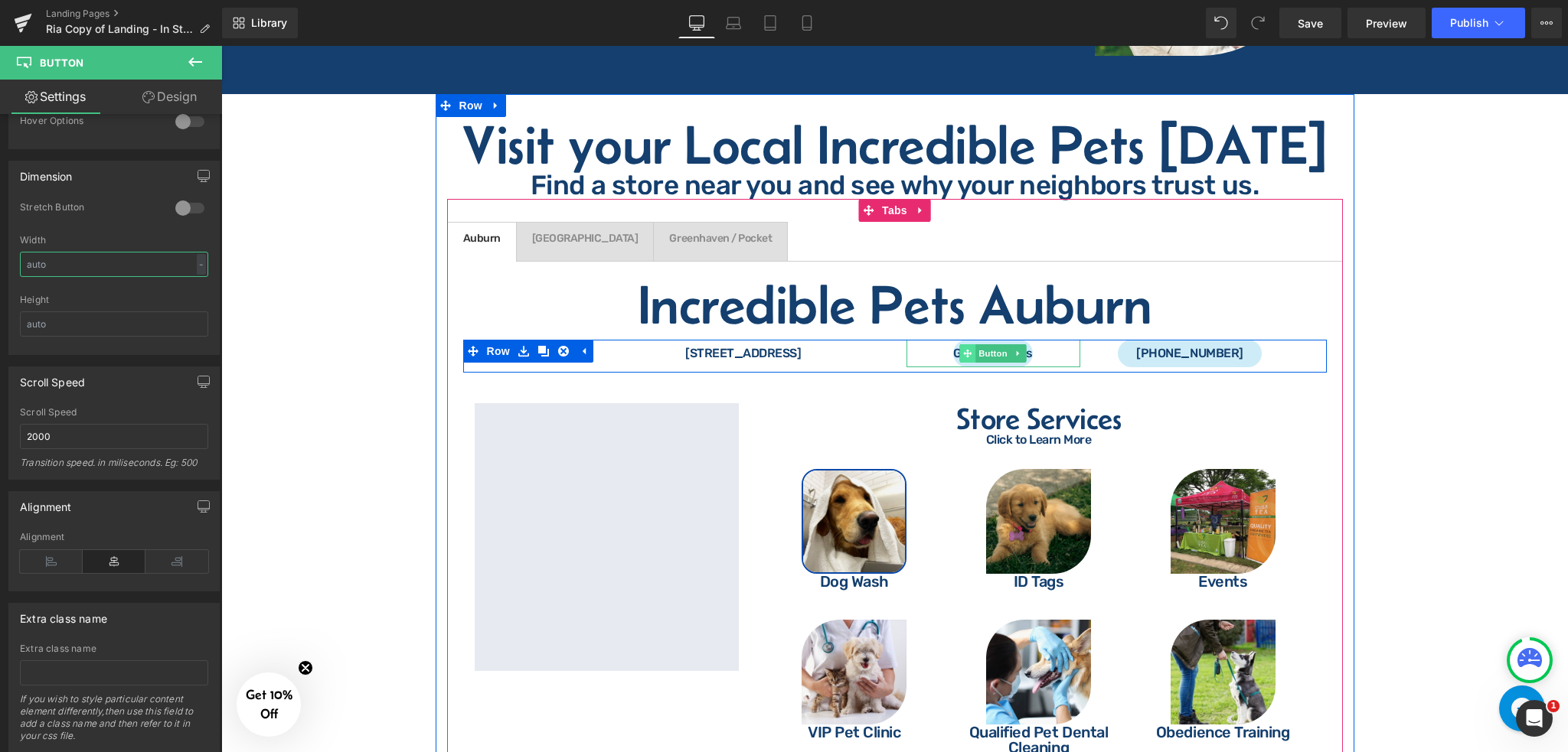
click at [965, 349] on icon at bounding box center [967, 353] width 8 height 9
click at [1063, 340] on div "Get Directions" at bounding box center [993, 354] width 174 height 27
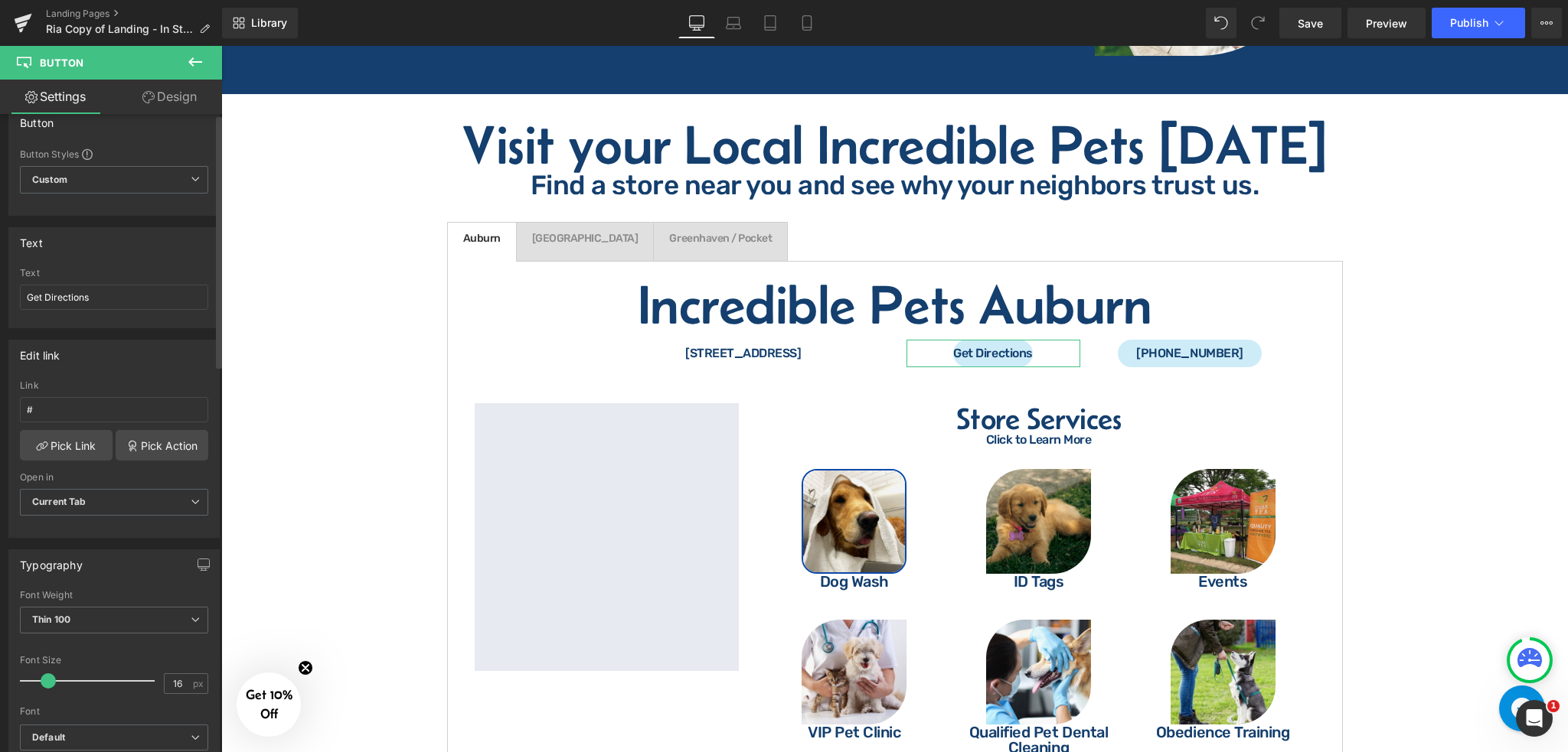
scroll to position [0, 0]
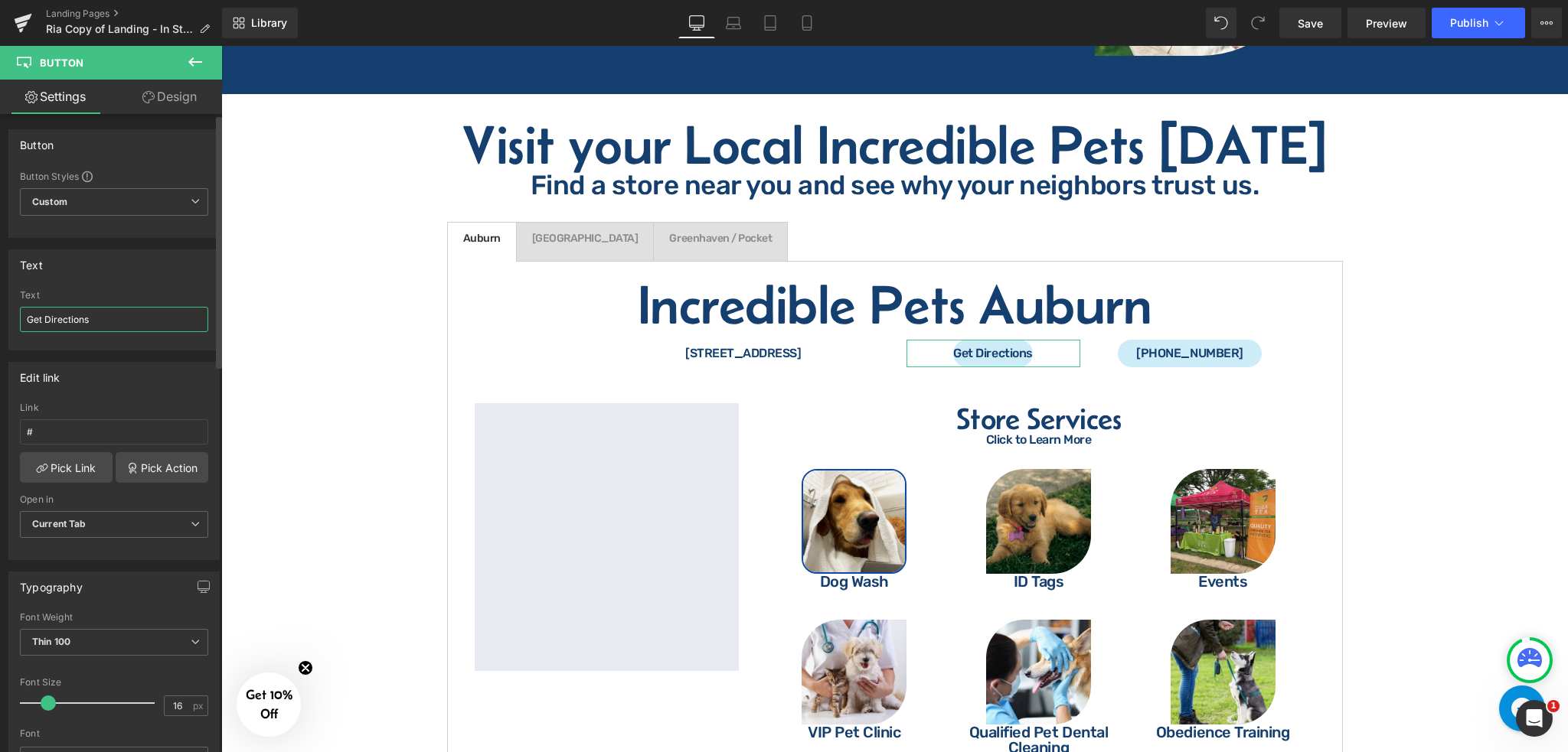
click at [26, 324] on input "Get Directions" at bounding box center [114, 319] width 188 height 25
click at [108, 313] on input "Get Directions" at bounding box center [114, 319] width 188 height 25
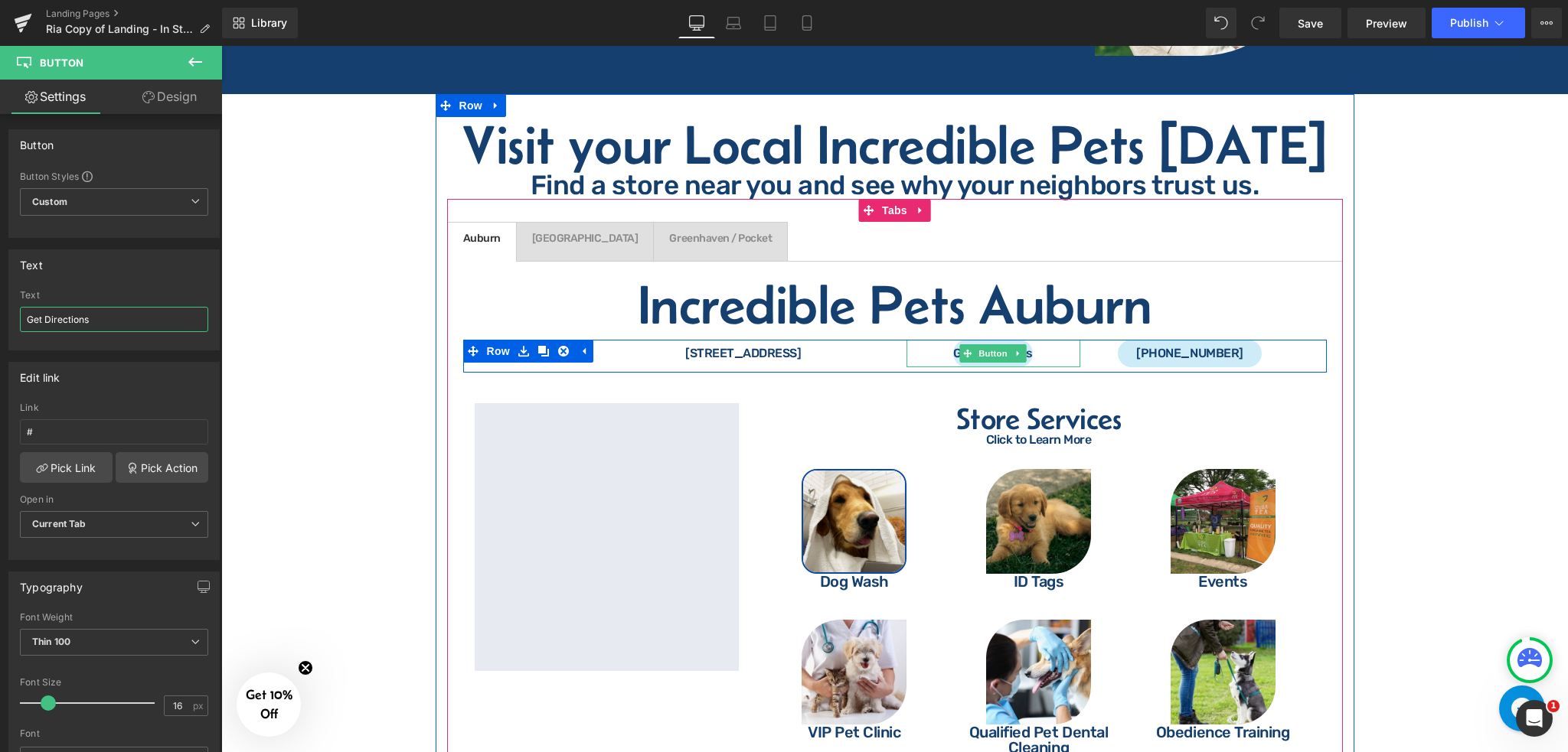
type input "Get Directions"
click at [1031, 340] on div "Get Directions" at bounding box center [993, 354] width 174 height 27
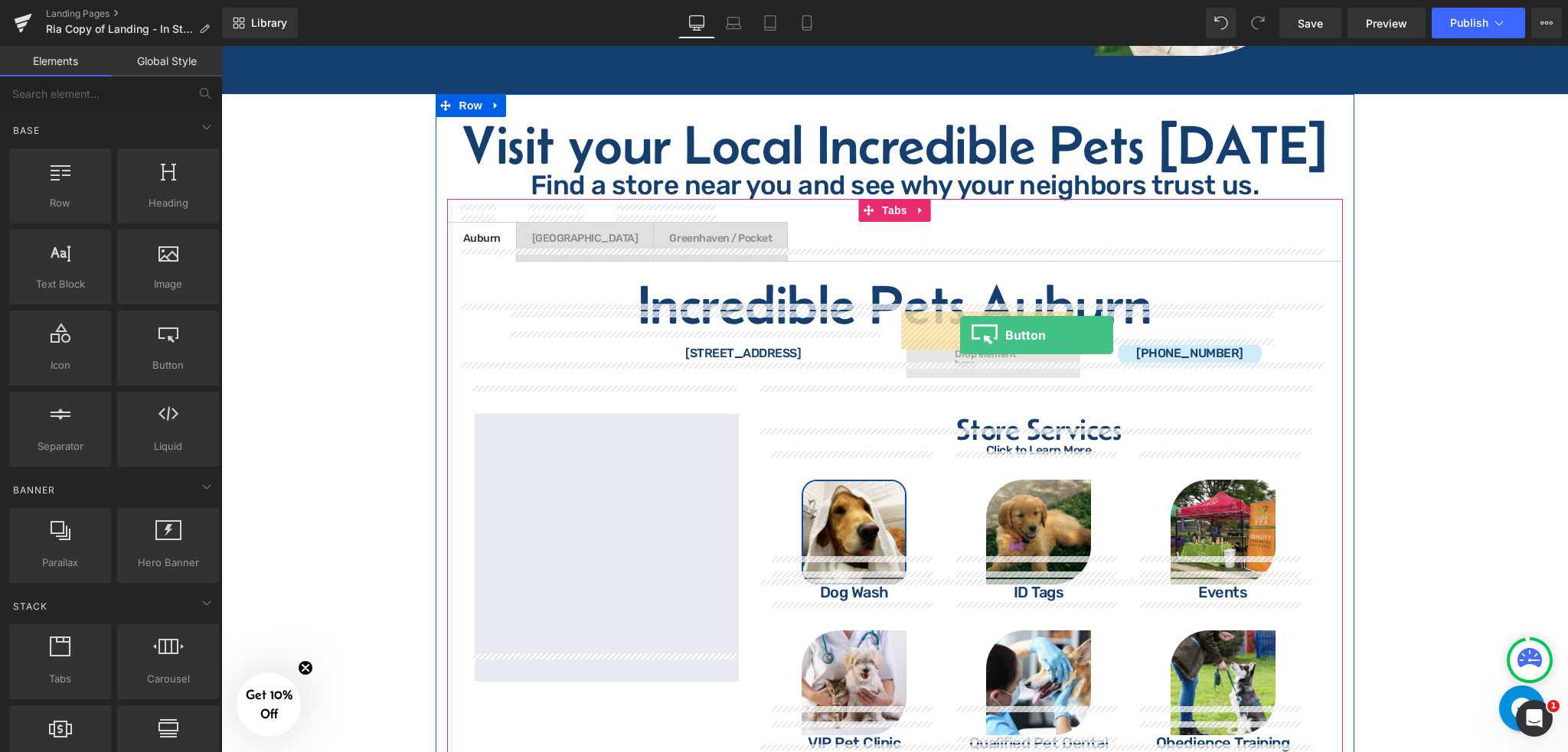
drag, startPoint x: 401, startPoint y: 387, endPoint x: 960, endPoint y: 335, distance: 561.4
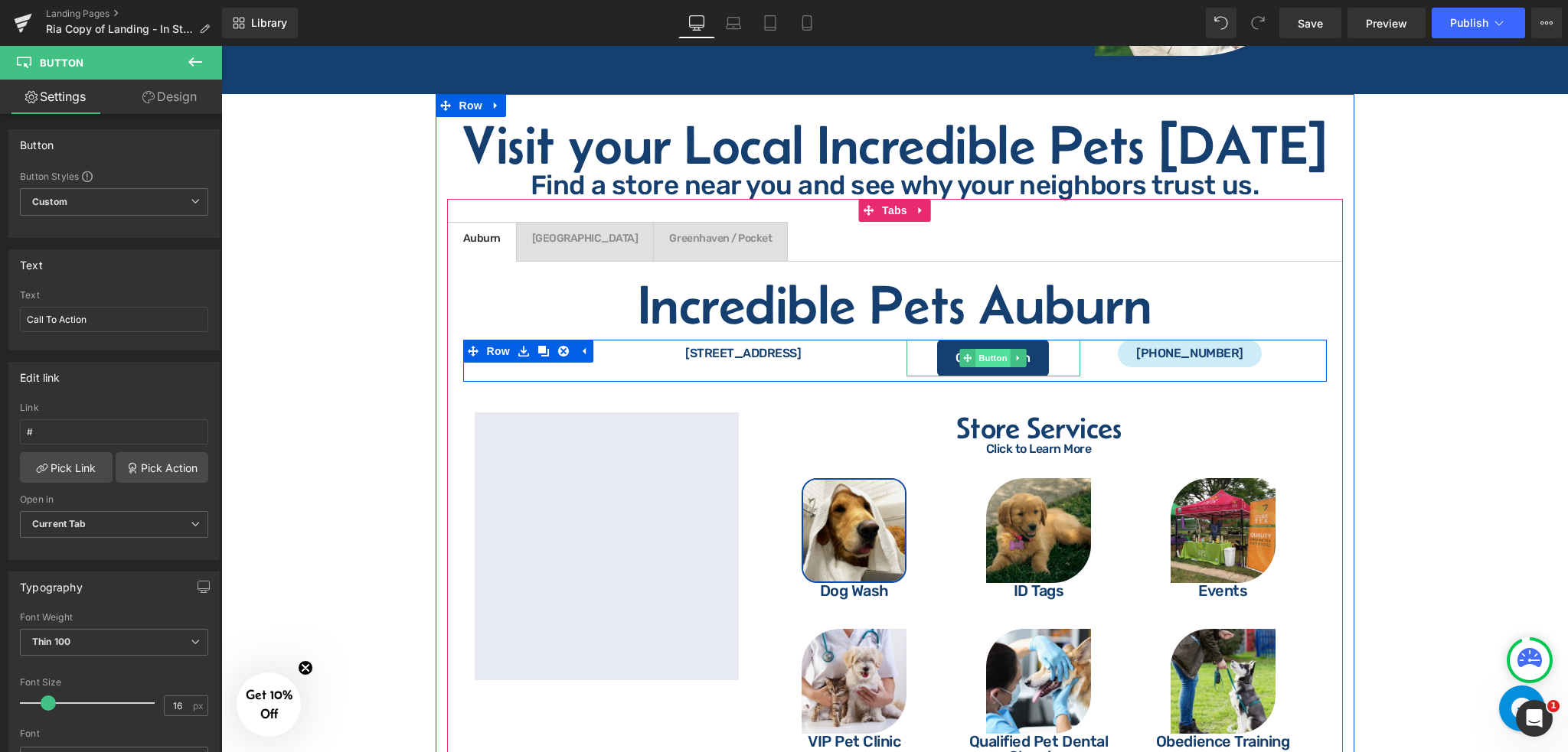
click at [990, 349] on span "Button" at bounding box center [993, 358] width 36 height 19
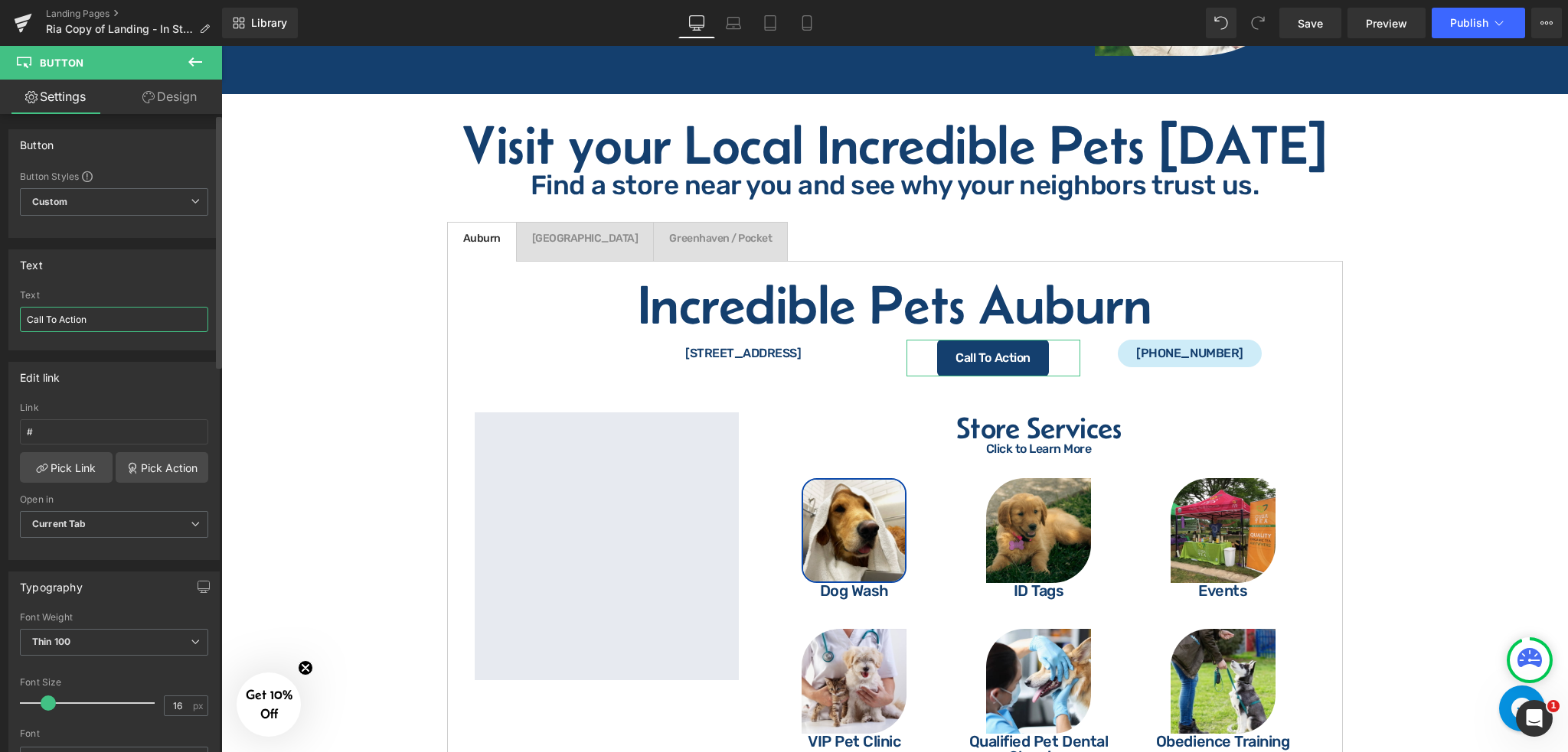
drag, startPoint x: 103, startPoint y: 315, endPoint x: 0, endPoint y: 313, distance: 103.0
click at [0, 313] on div "Text Call To Action Text Call To Action" at bounding box center [114, 294] width 229 height 112
type input "Get Directions"
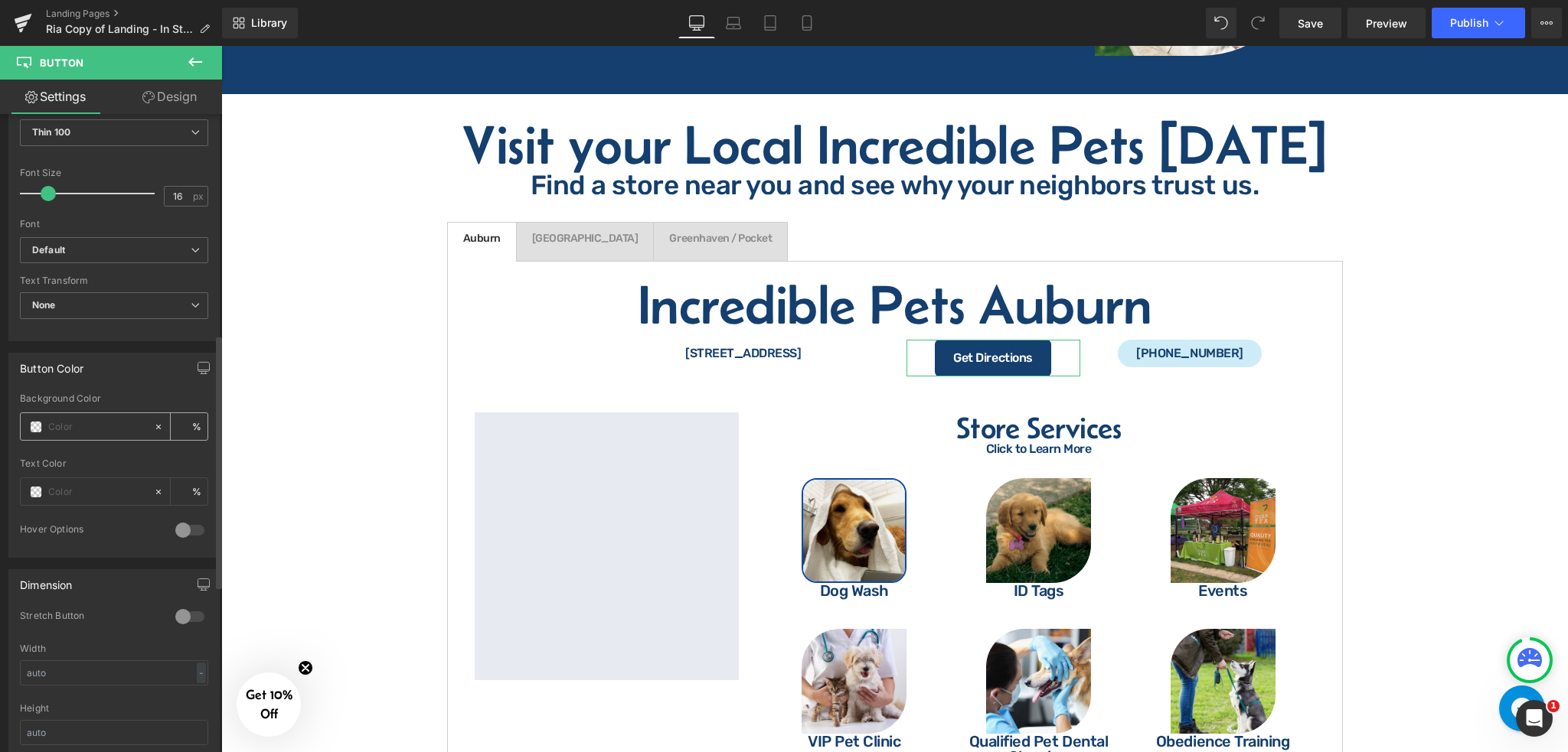
scroll to position [612, 0]
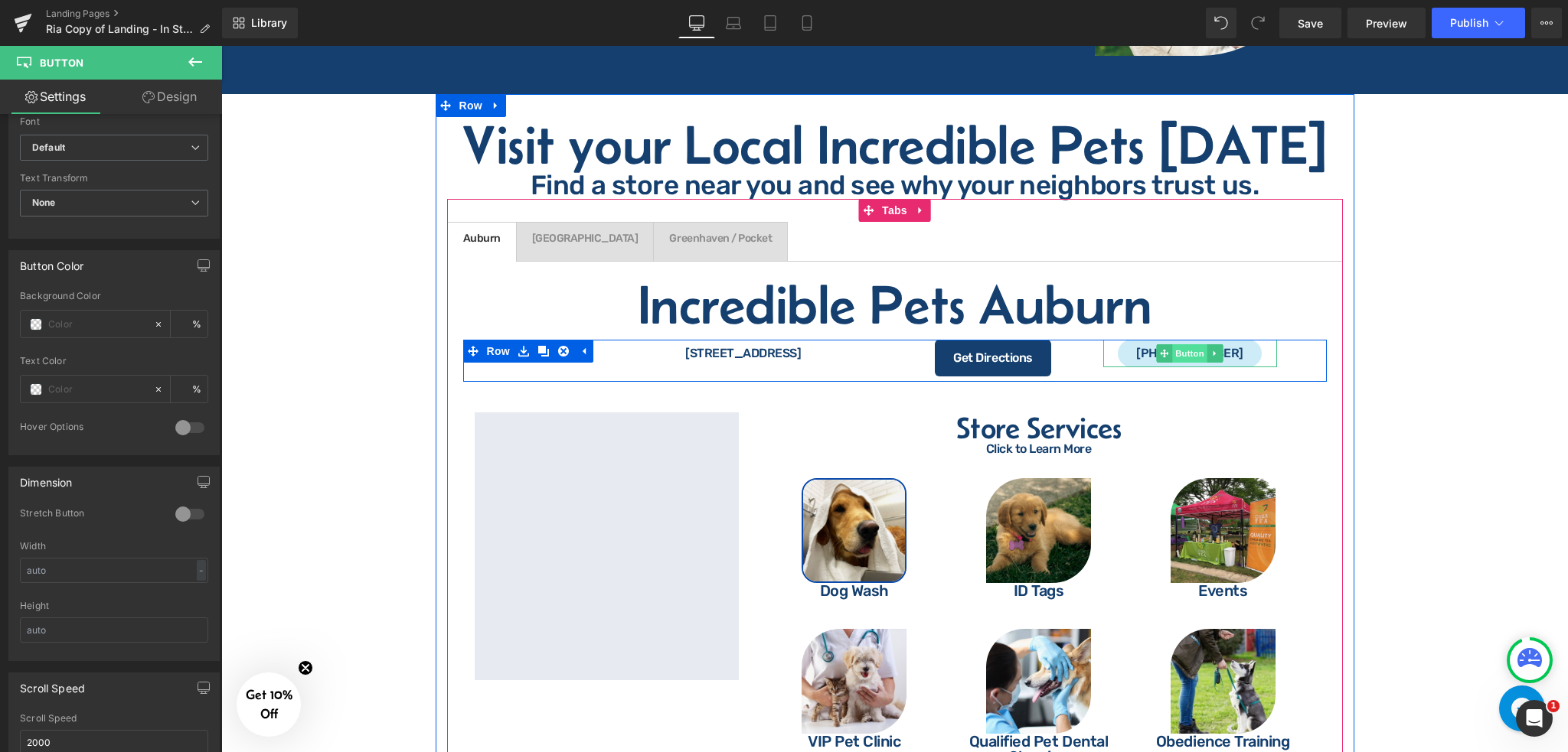
click at [1183, 344] on span "Button" at bounding box center [1191, 353] width 36 height 19
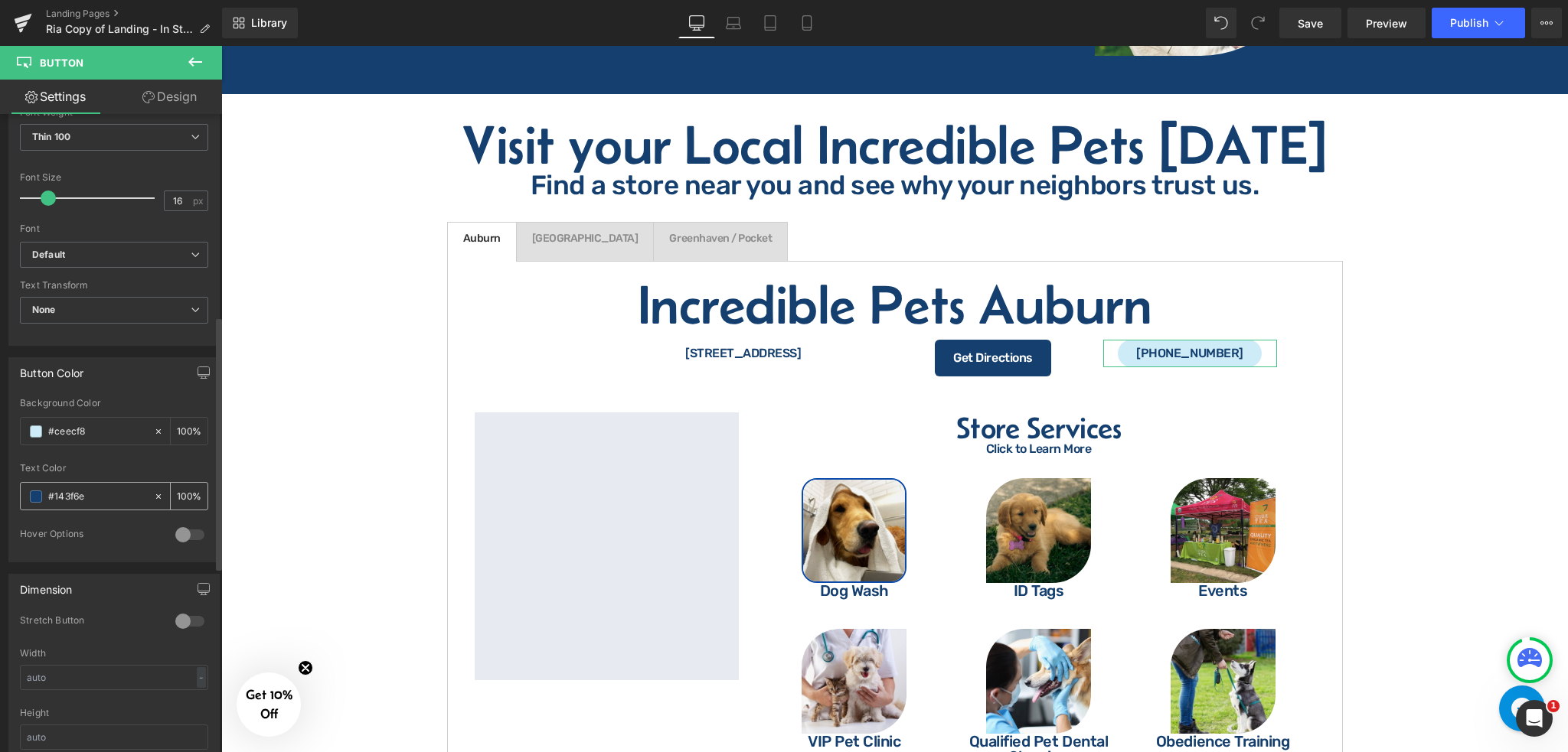
scroll to position [510, 0]
click at [107, 423] on input "#ceecf8" at bounding box center [97, 426] width 98 height 17
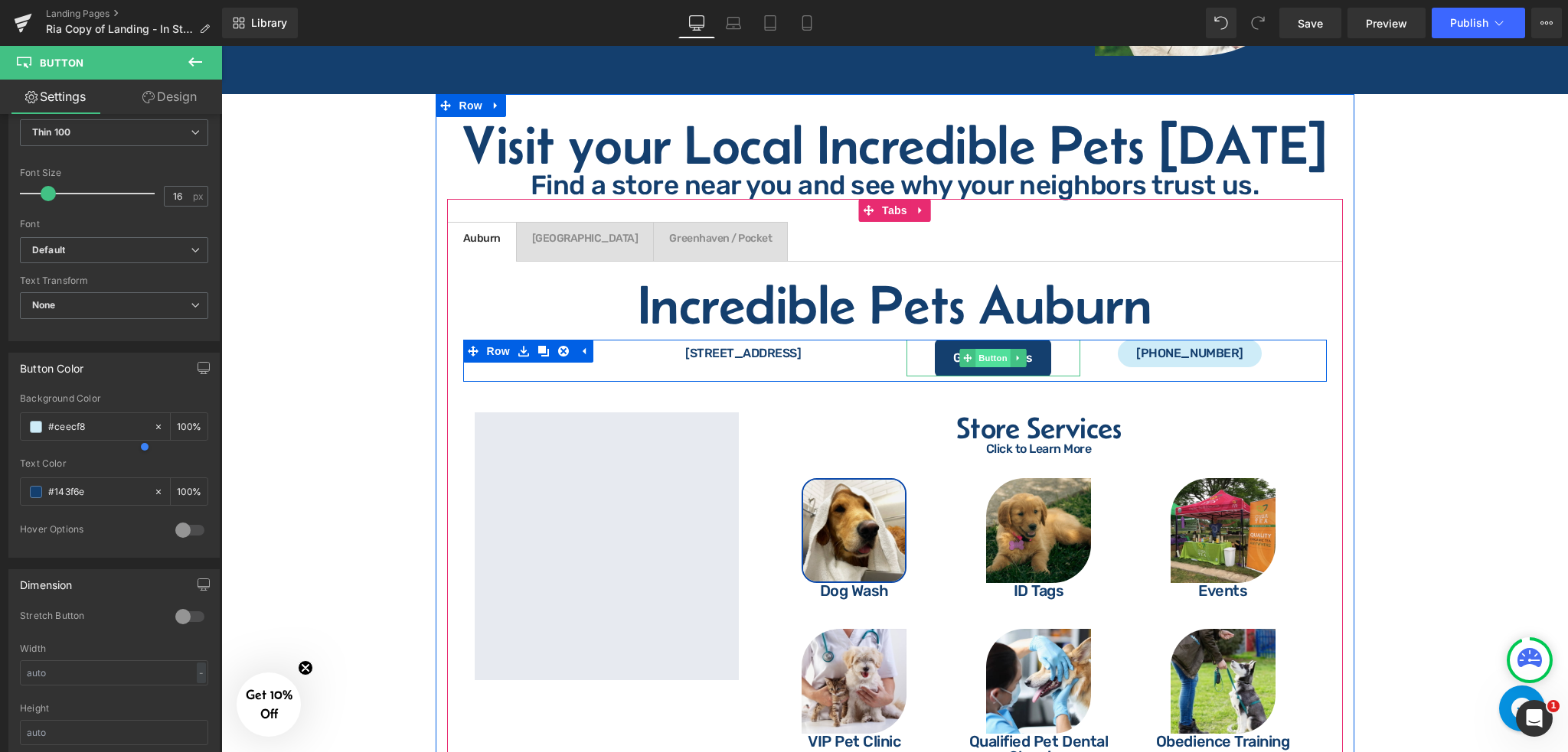
click at [1001, 349] on span "Button" at bounding box center [993, 358] width 36 height 19
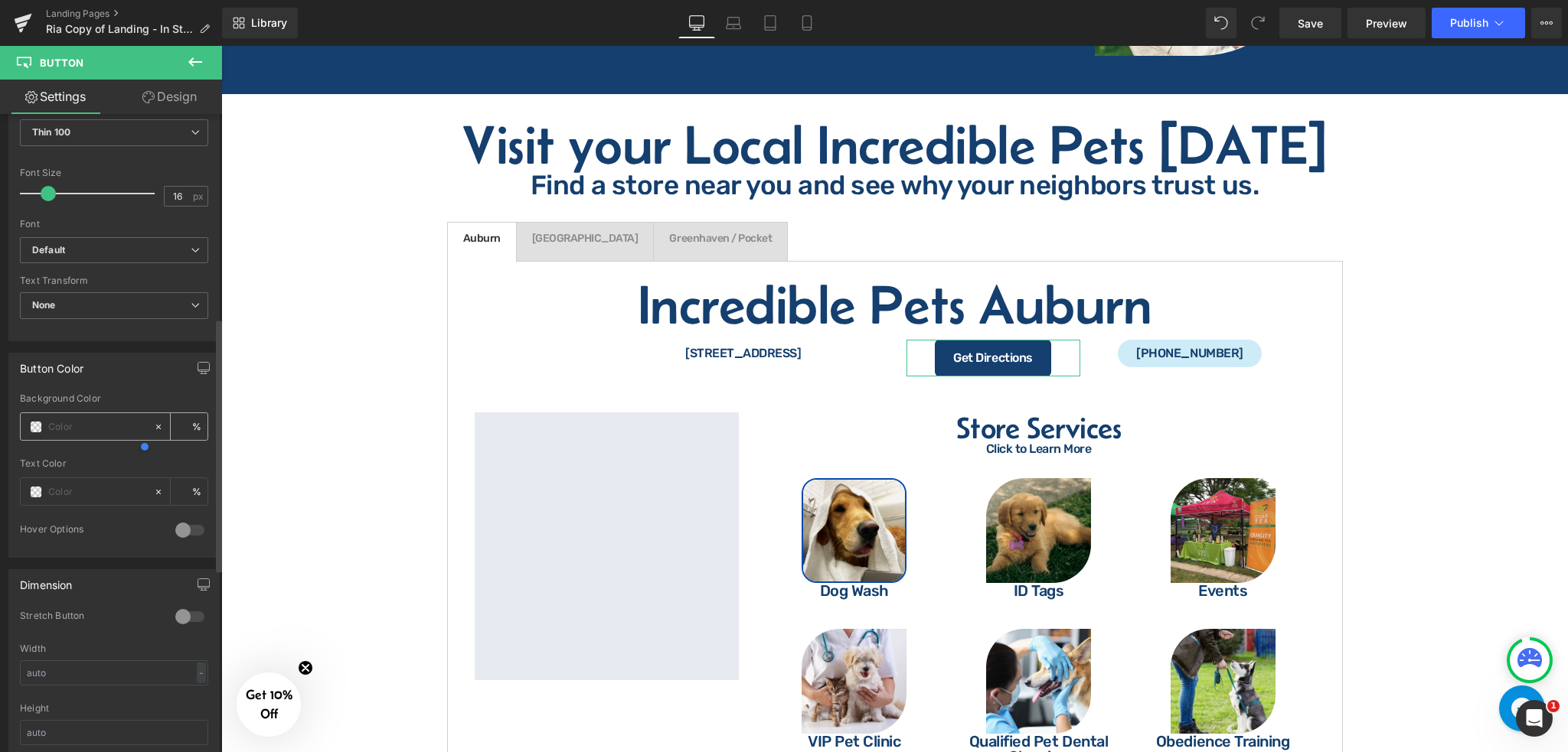
click at [83, 426] on input "text" at bounding box center [97, 426] width 98 height 17
paste input "#ceecf8"
type input "#ceecf8"
type input "100"
type input "#ceecf8"
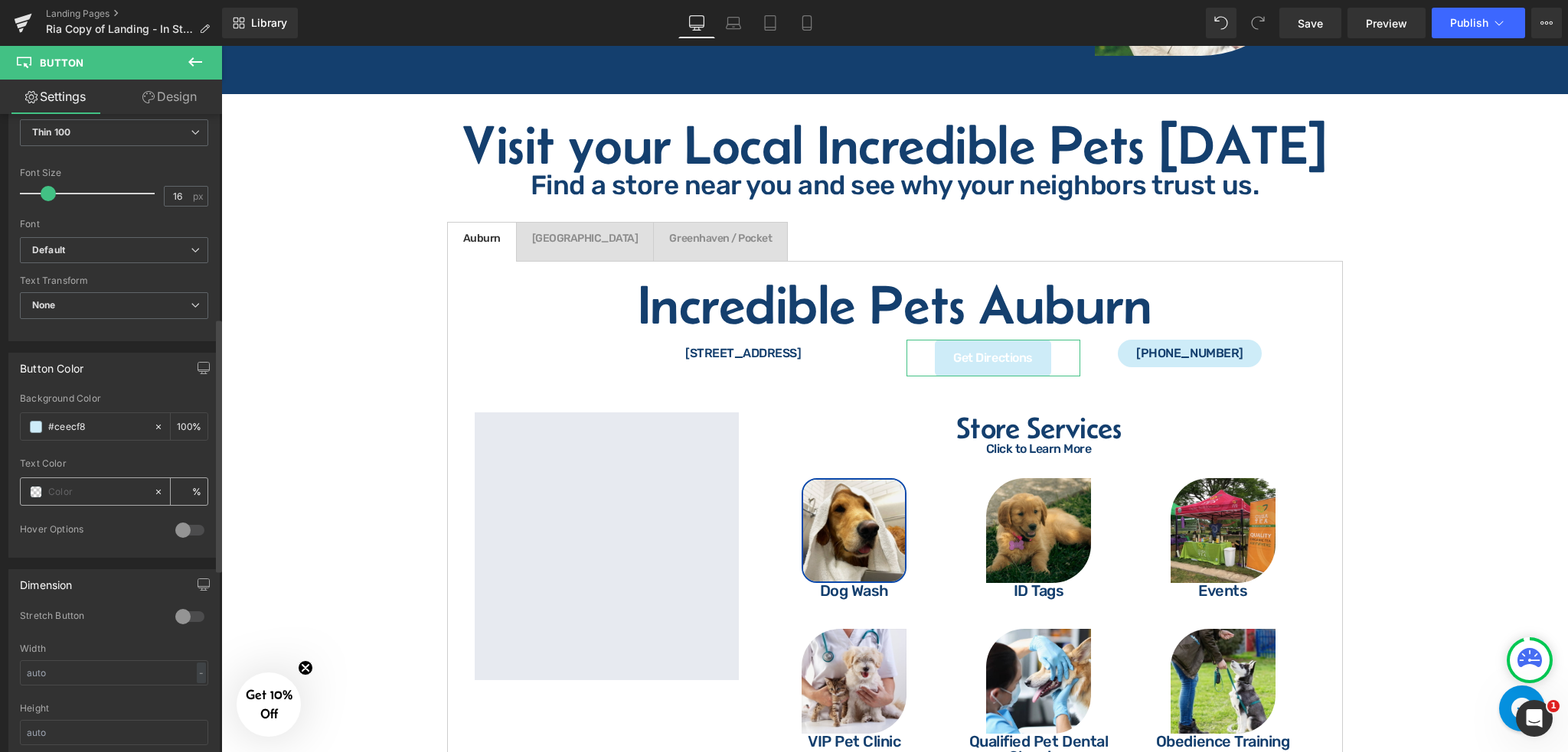
click at [94, 496] on input "text" at bounding box center [97, 492] width 98 height 17
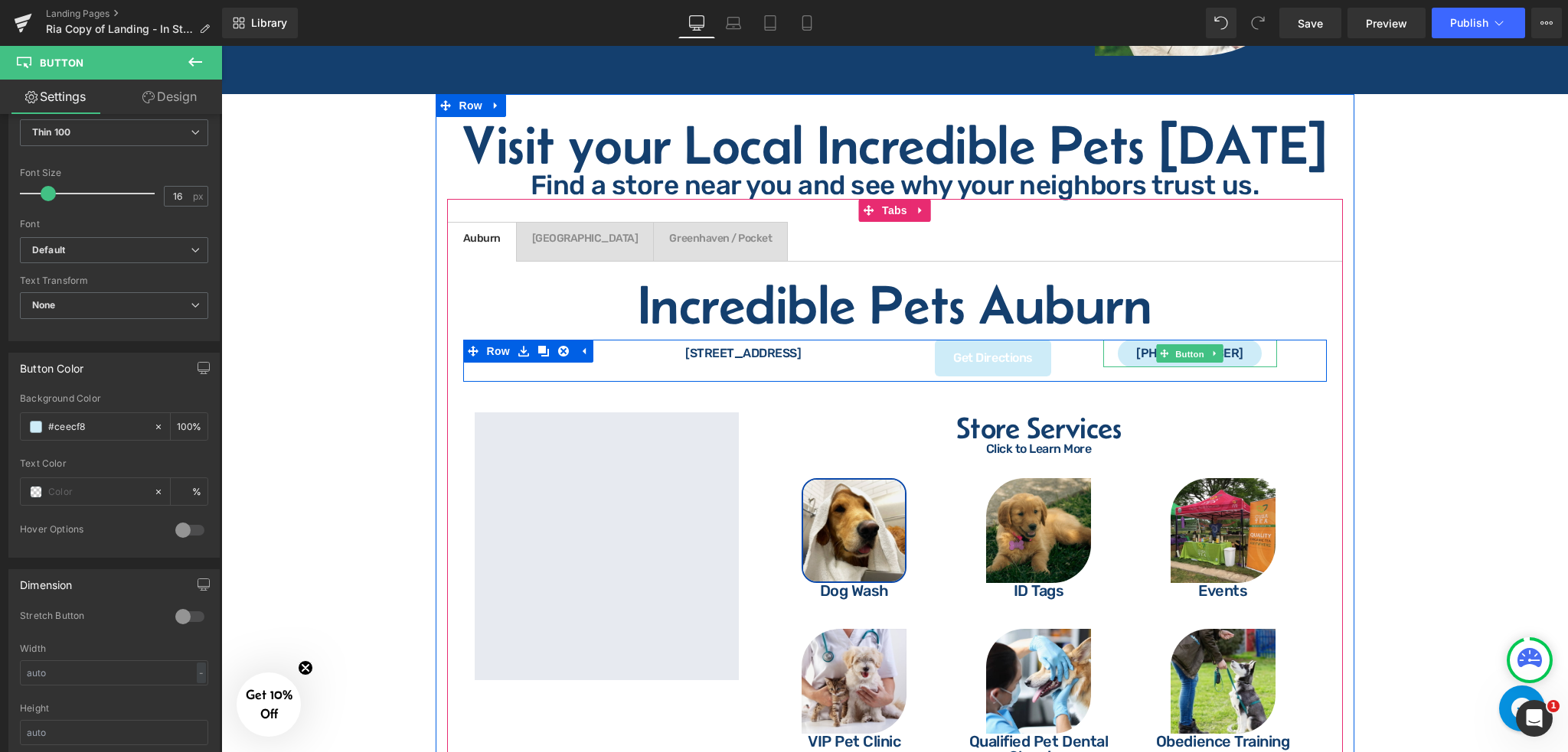
click at [1196, 345] on span "Button" at bounding box center [1191, 354] width 36 height 19
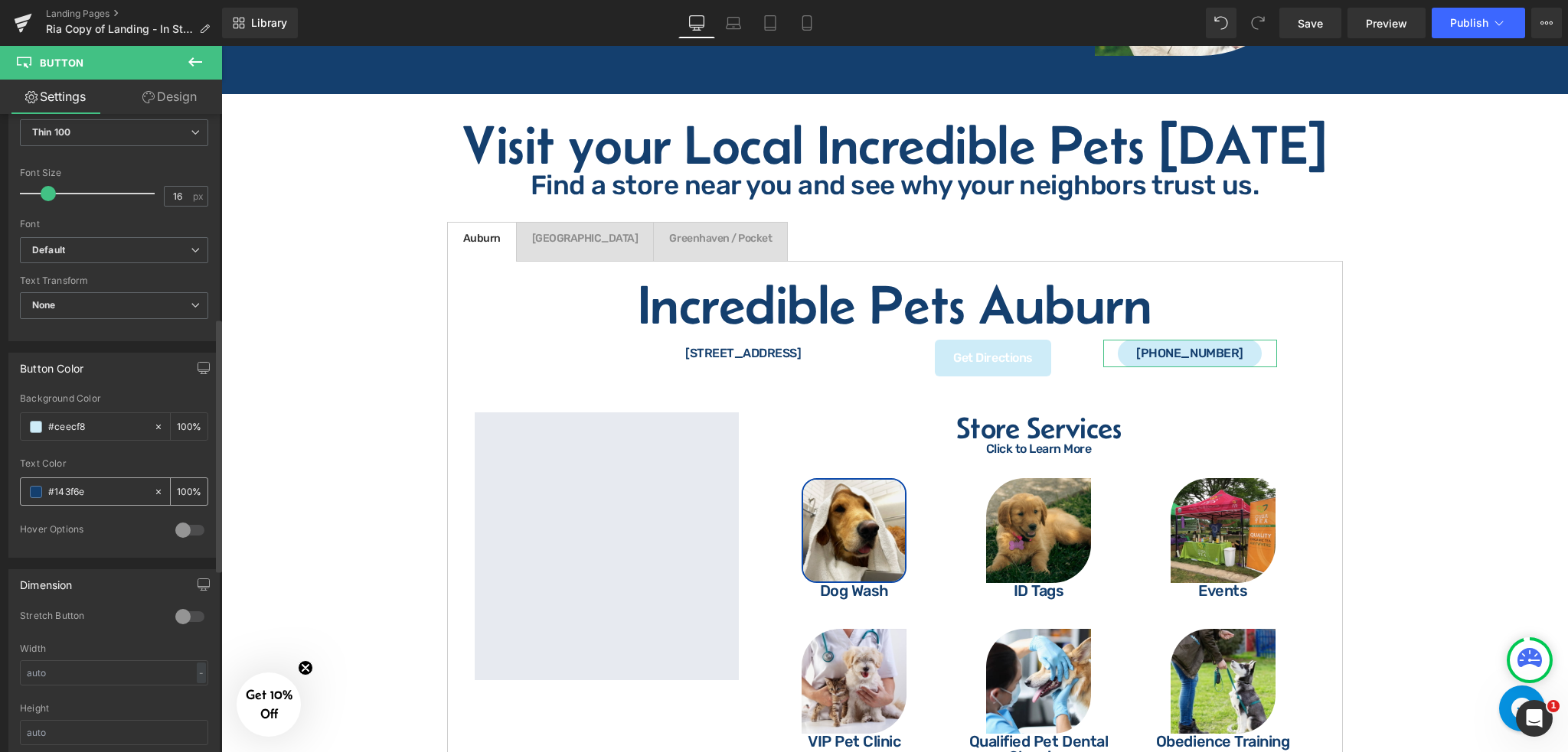
click at [103, 487] on input "#143f6e" at bounding box center [97, 492] width 98 height 17
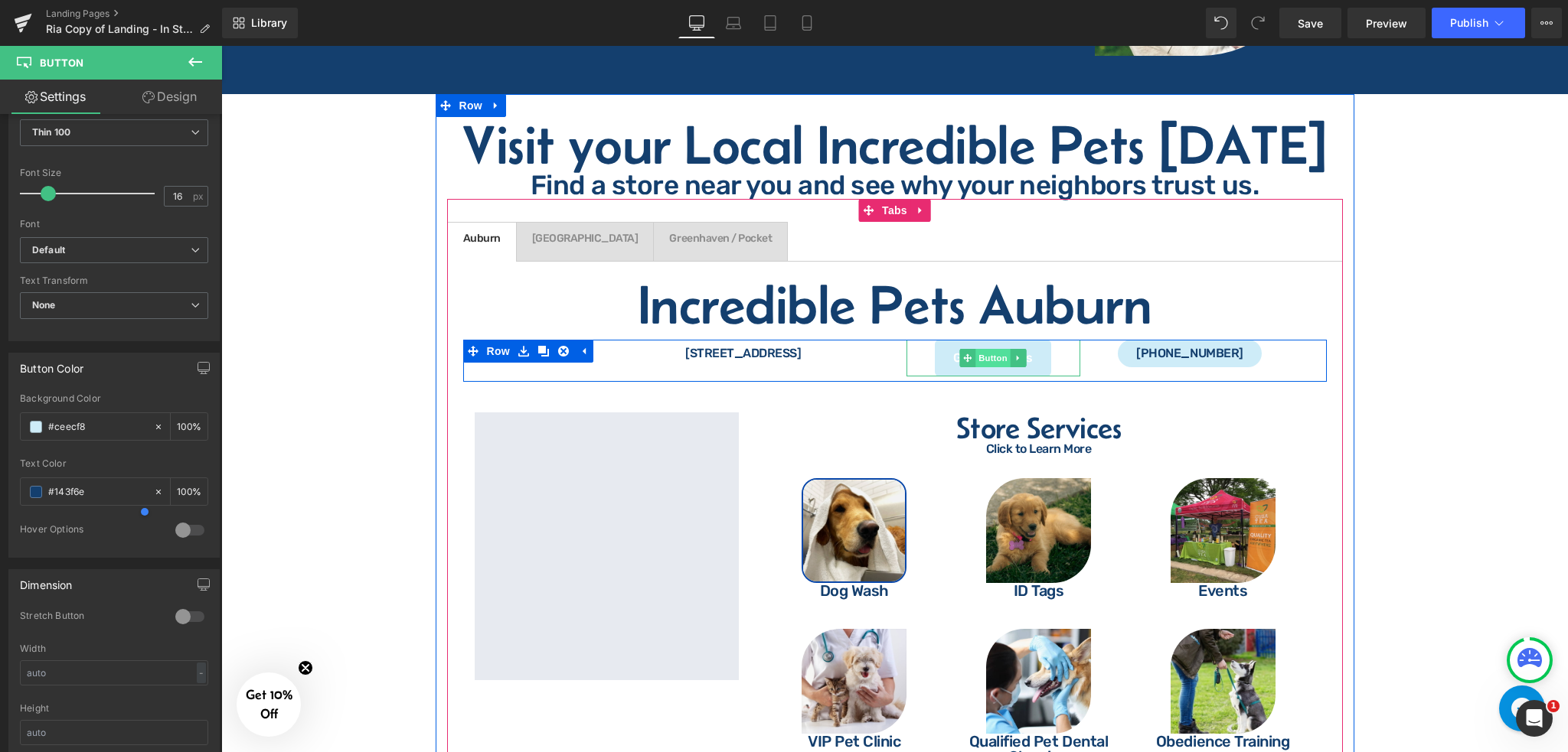
click at [999, 349] on span "Button" at bounding box center [993, 358] width 36 height 19
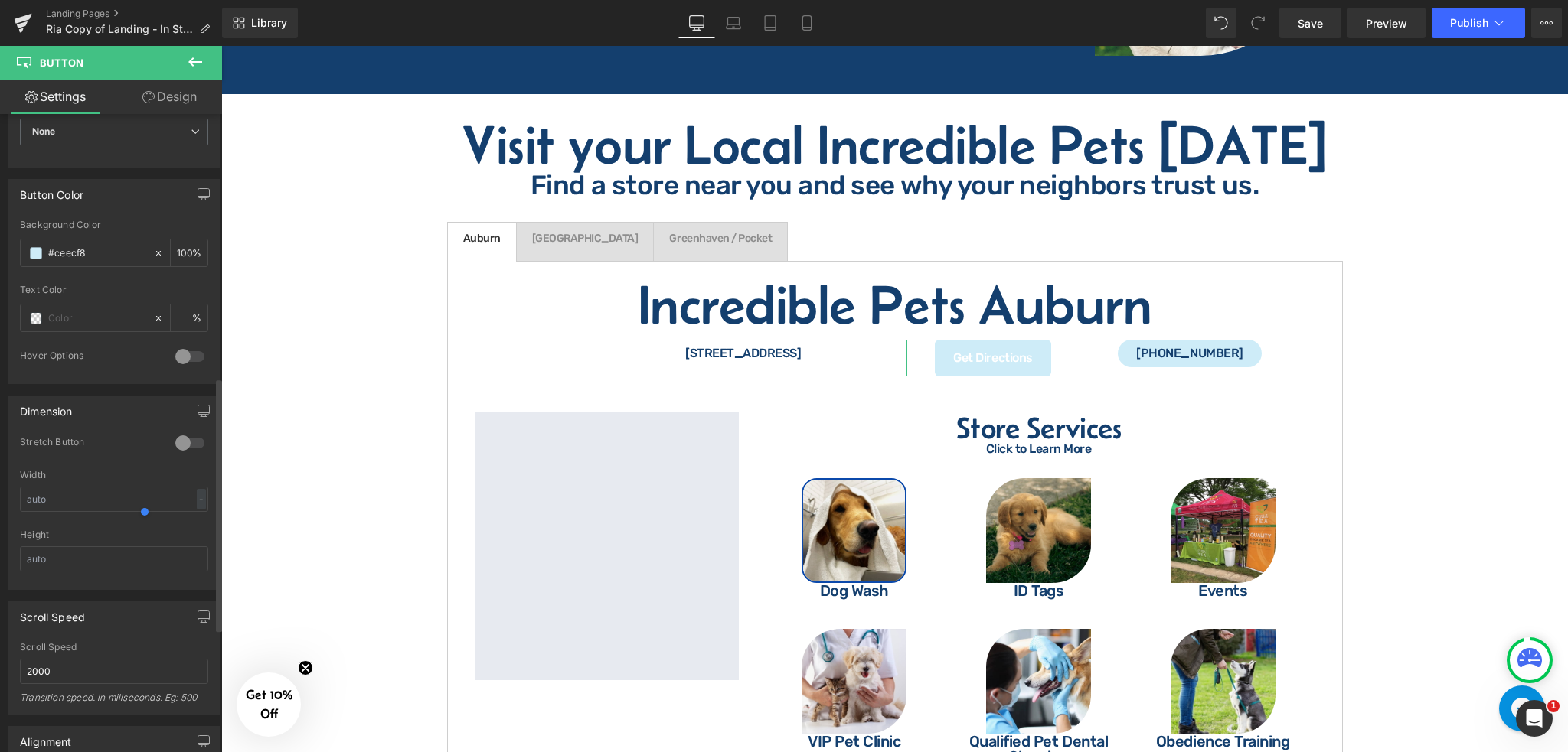
scroll to position [714, 0]
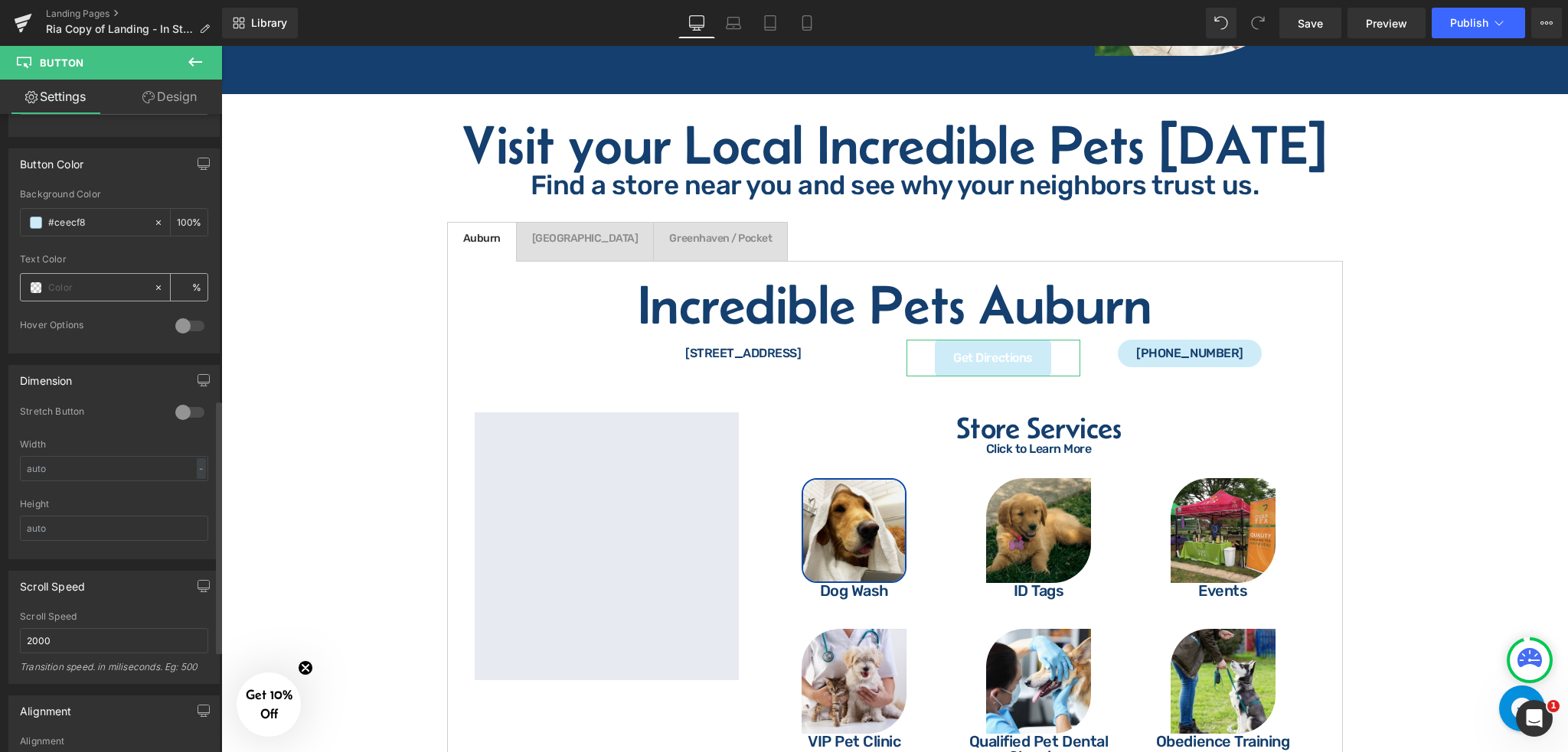
click at [92, 279] on input "text" at bounding box center [97, 288] width 98 height 17
paste input "#143f6e"
type input "#143f6e"
type input "100"
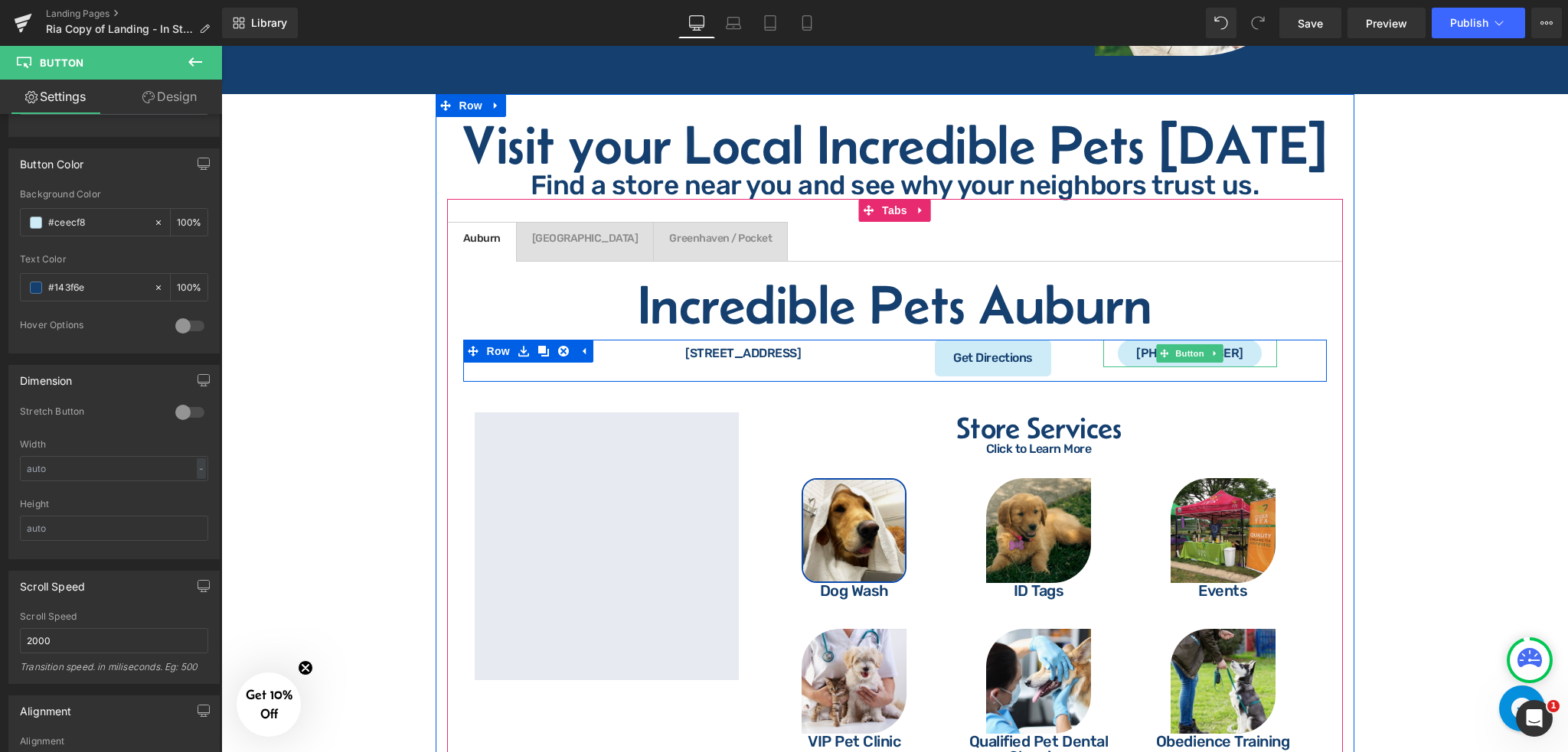
click at [1191, 344] on span "Button" at bounding box center [1191, 353] width 36 height 19
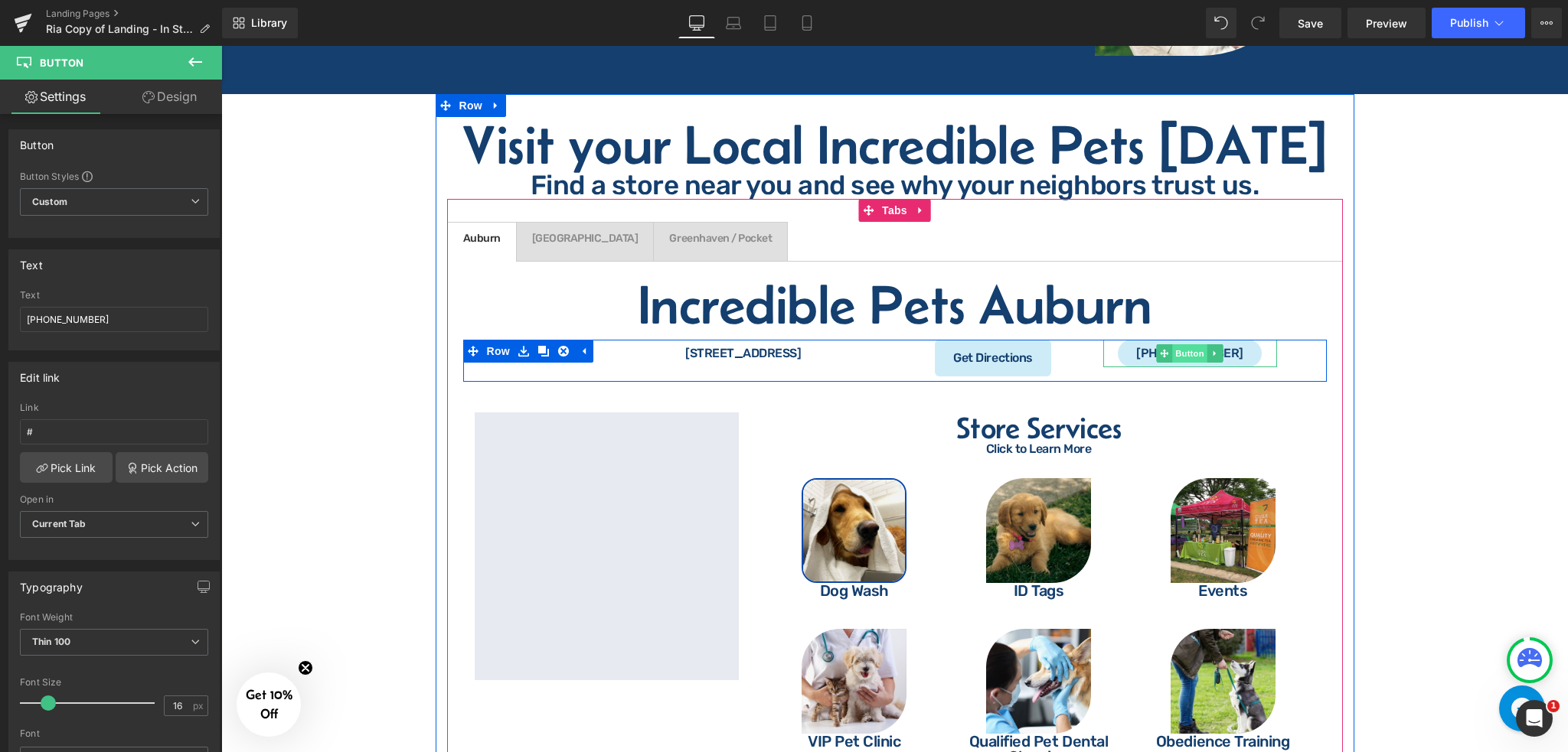
click at [1183, 344] on span "Button" at bounding box center [1191, 353] width 36 height 19
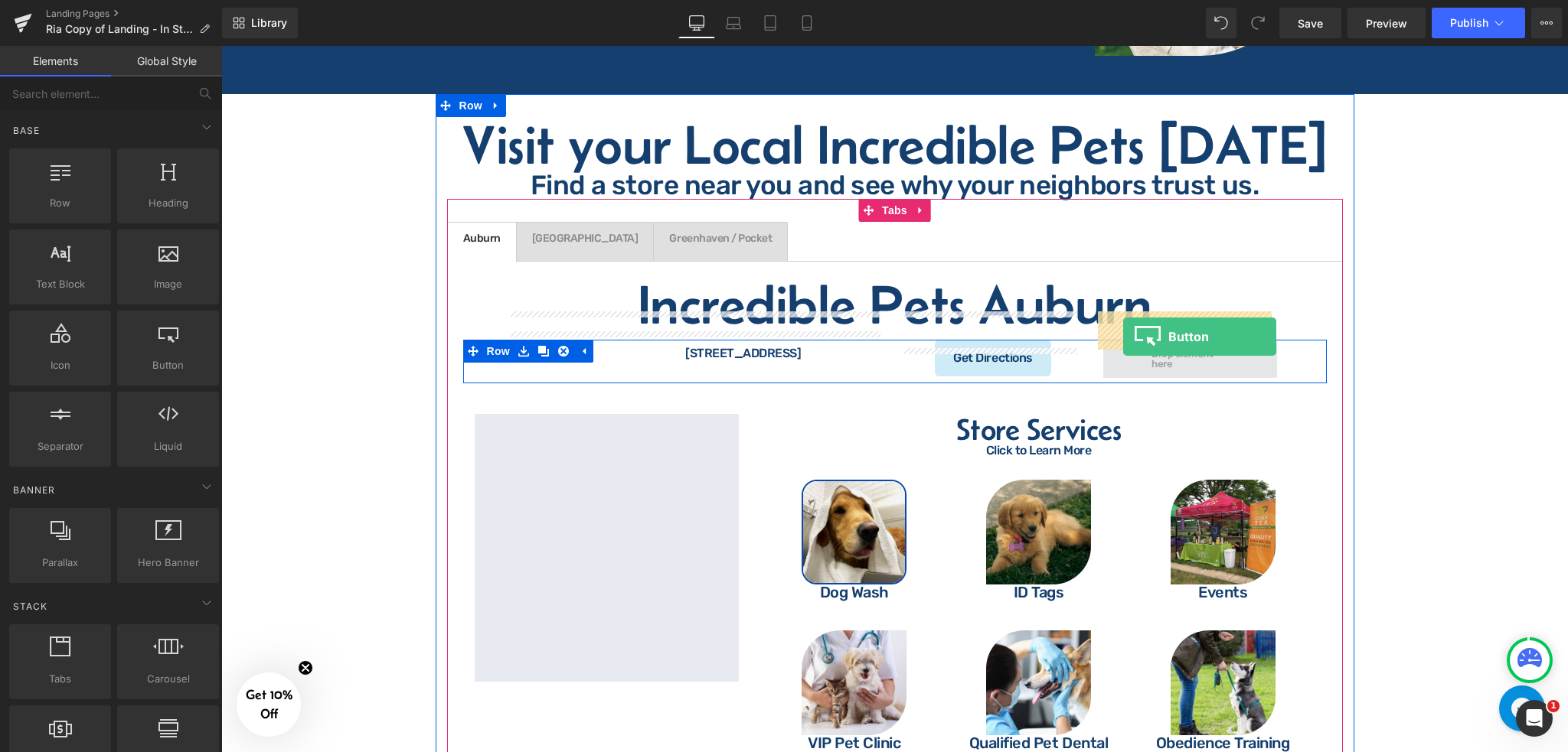
drag, startPoint x: 394, startPoint y: 409, endPoint x: 1123, endPoint y: 336, distance: 732.6
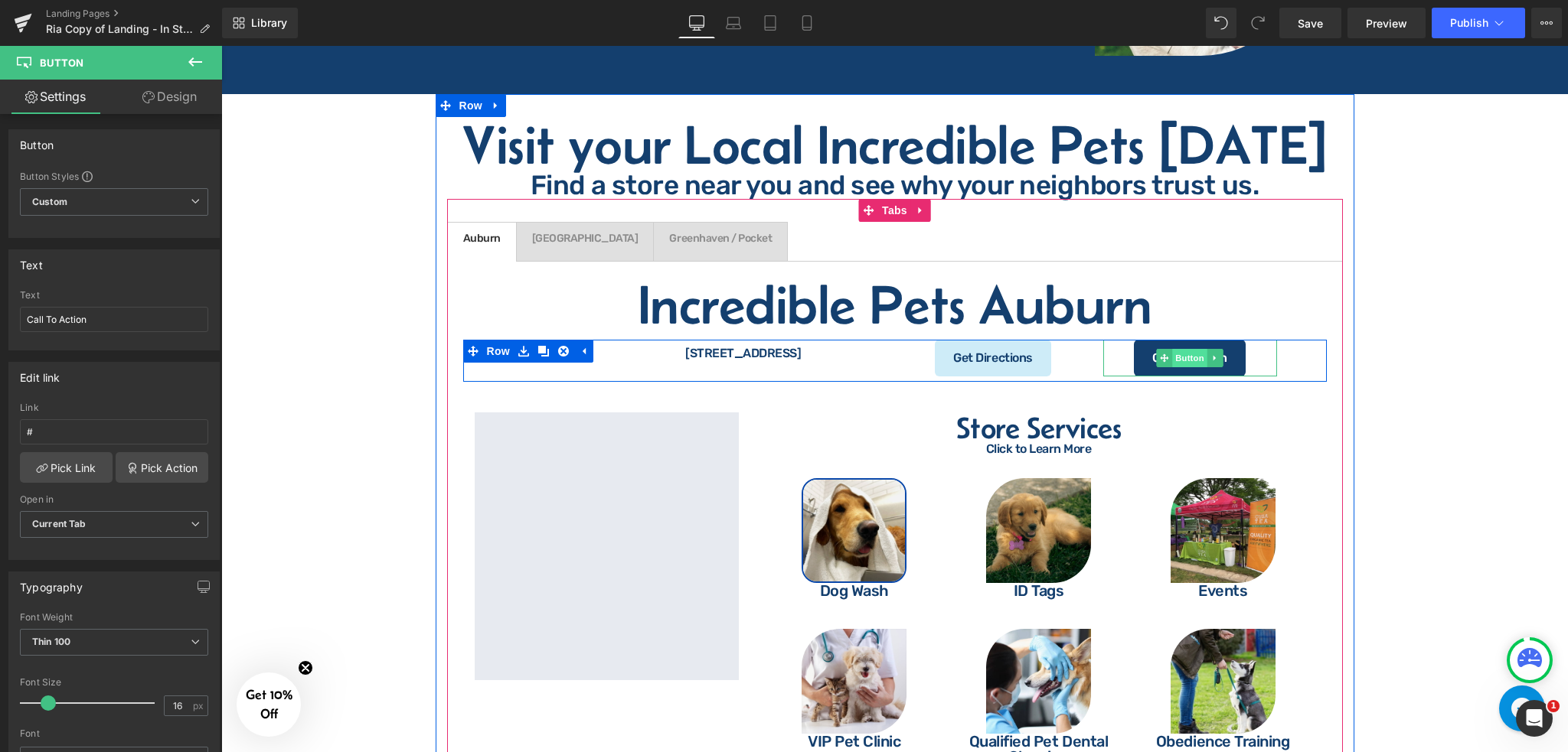
click at [1195, 349] on span "Button" at bounding box center [1191, 358] width 36 height 19
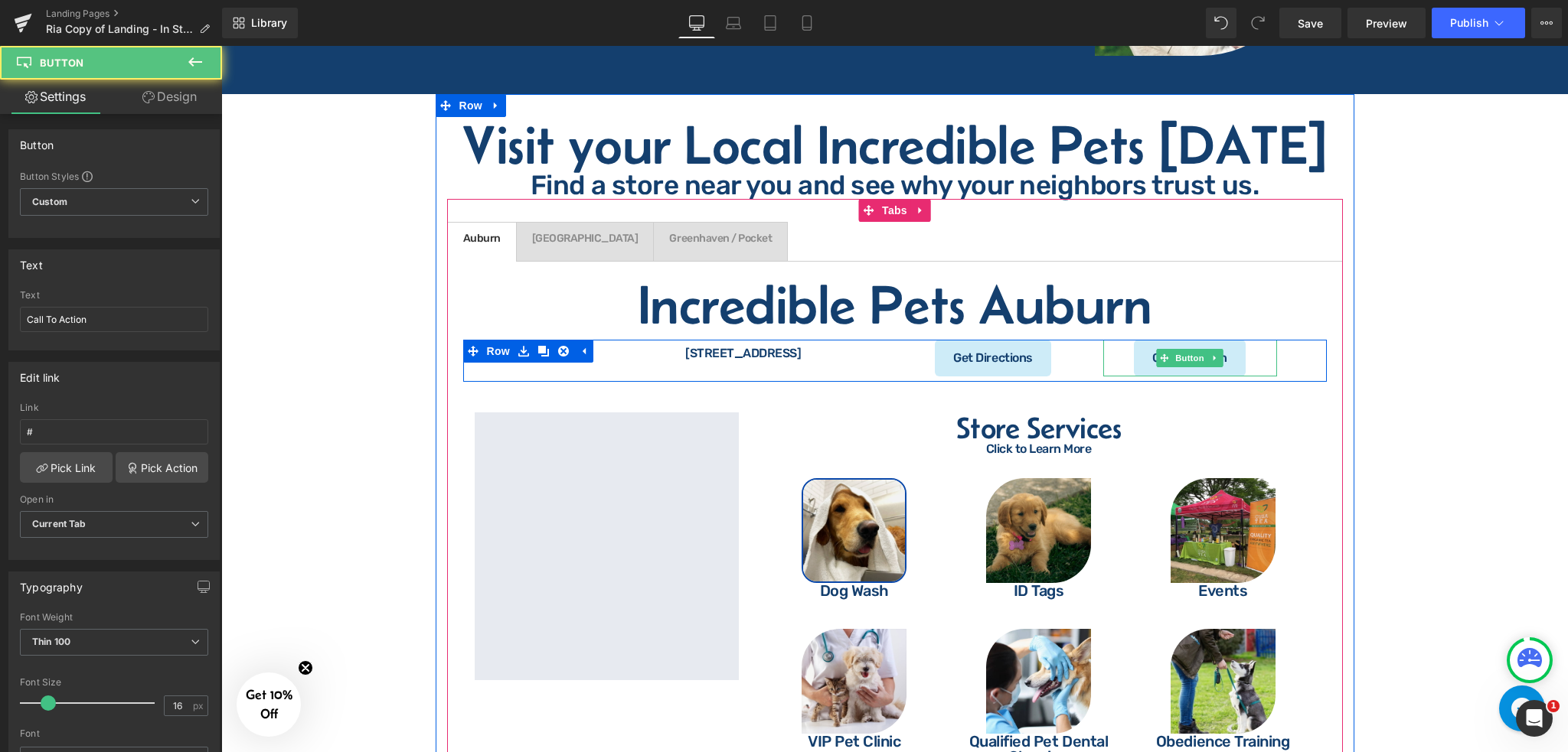
click at [1229, 340] on link "Call To Action" at bounding box center [1189, 358] width 111 height 36
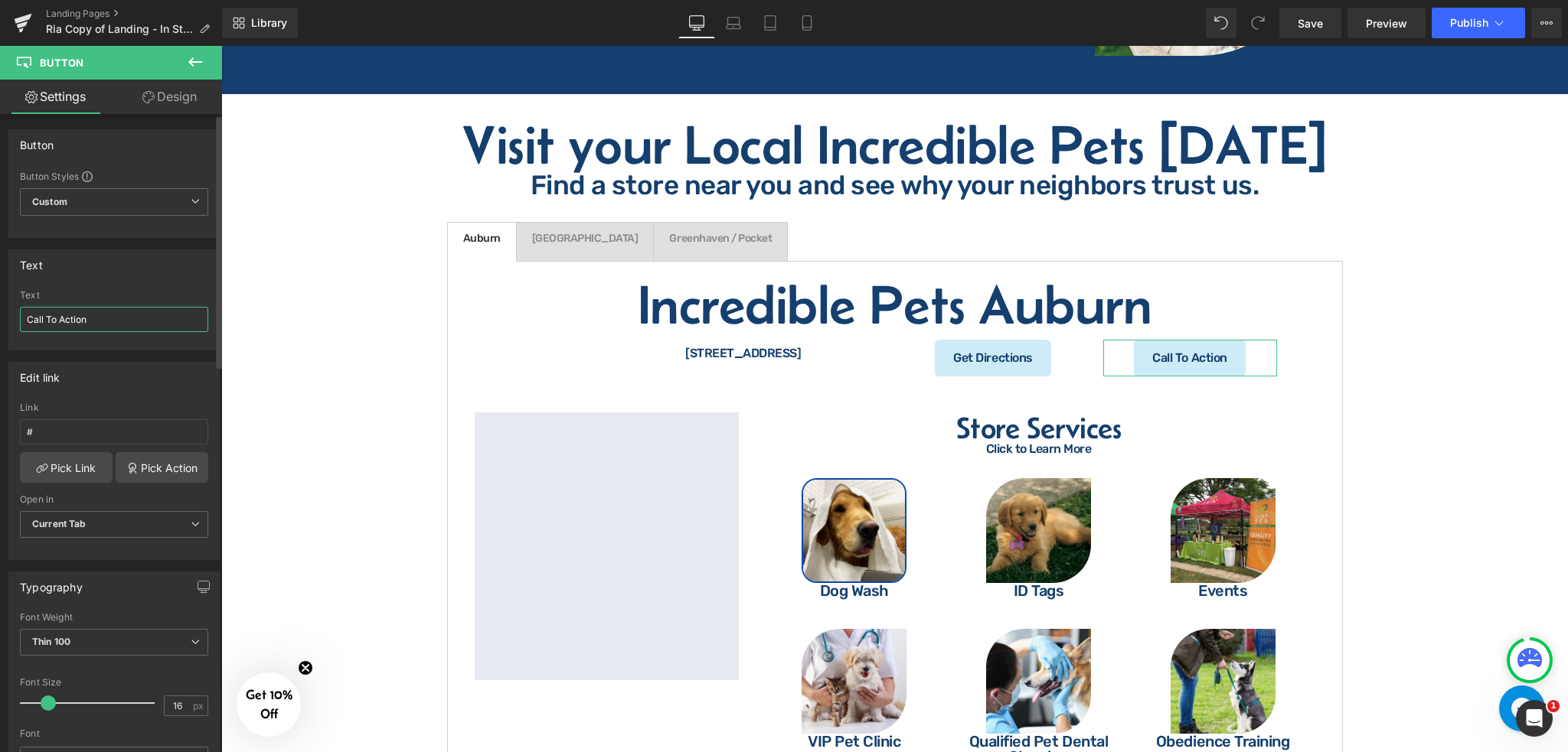
click at [121, 313] on input "Call To Action" at bounding box center [114, 319] width 188 height 25
paste input "#143f6e"
click at [108, 326] on input "Call To Action" at bounding box center [114, 319] width 188 height 25
paste input "[PHONE_NUMBER]"
type input "[PHONE_NUMBER]"
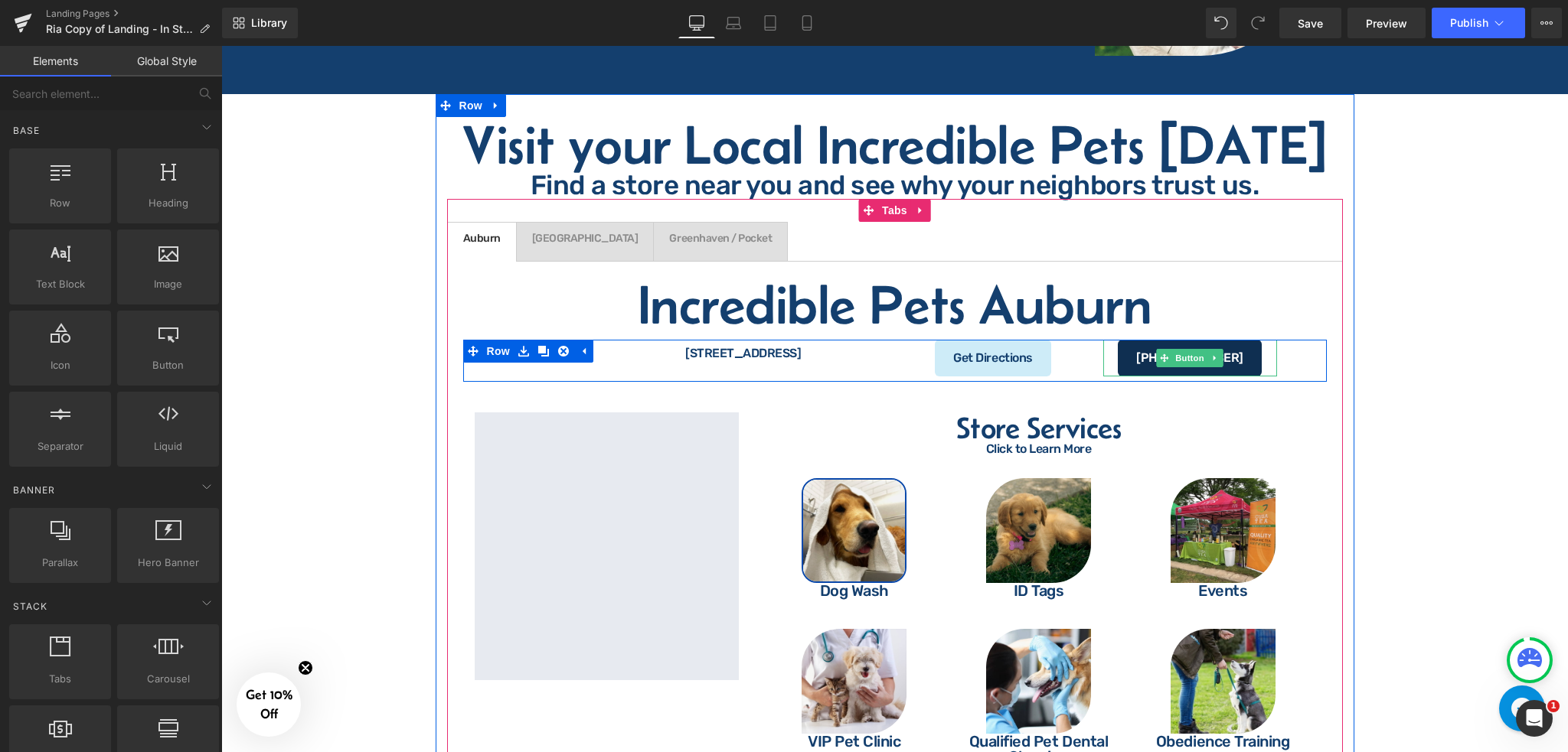
click at [1130, 340] on link "[PHONE_NUMBER]" at bounding box center [1189, 358] width 143 height 36
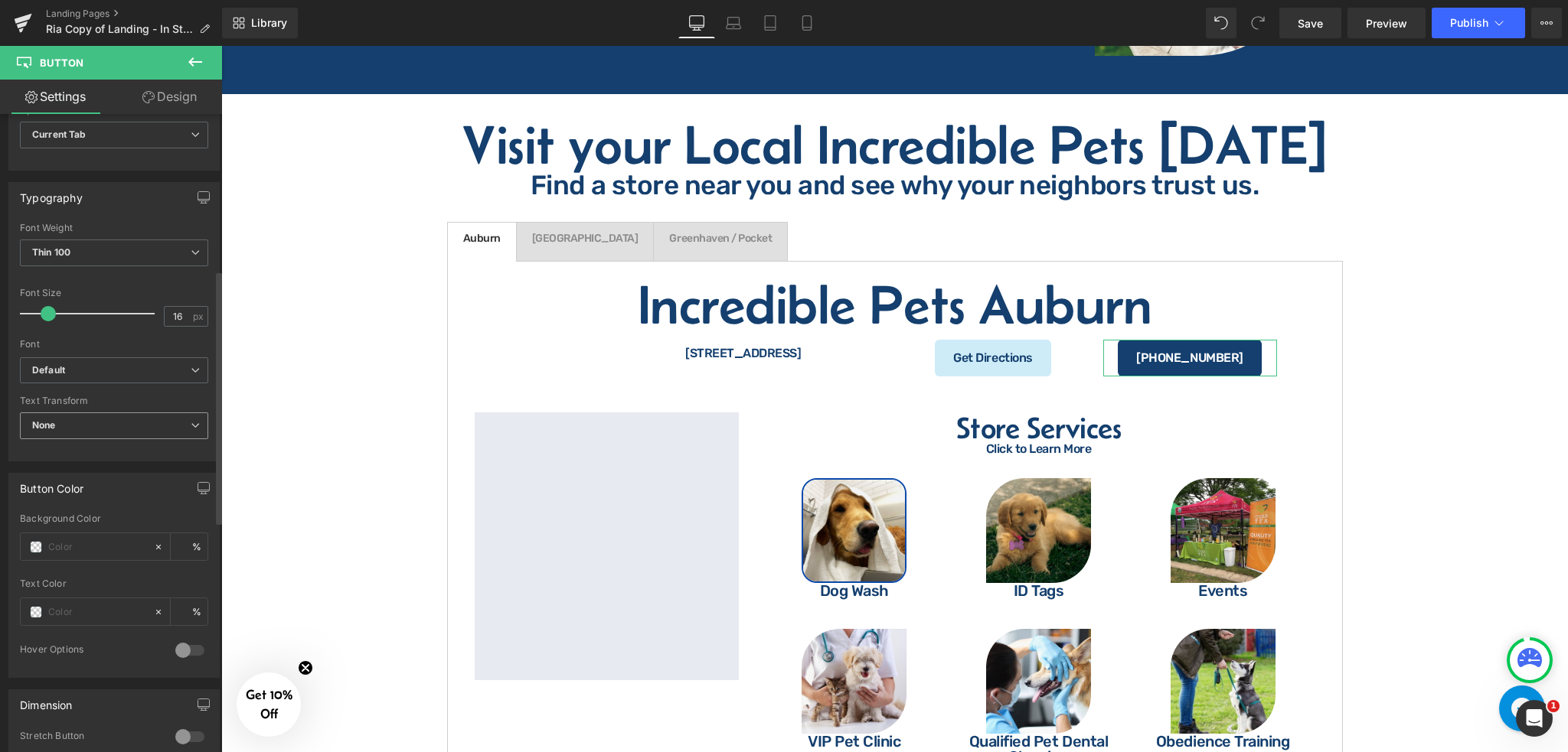
scroll to position [510, 0]
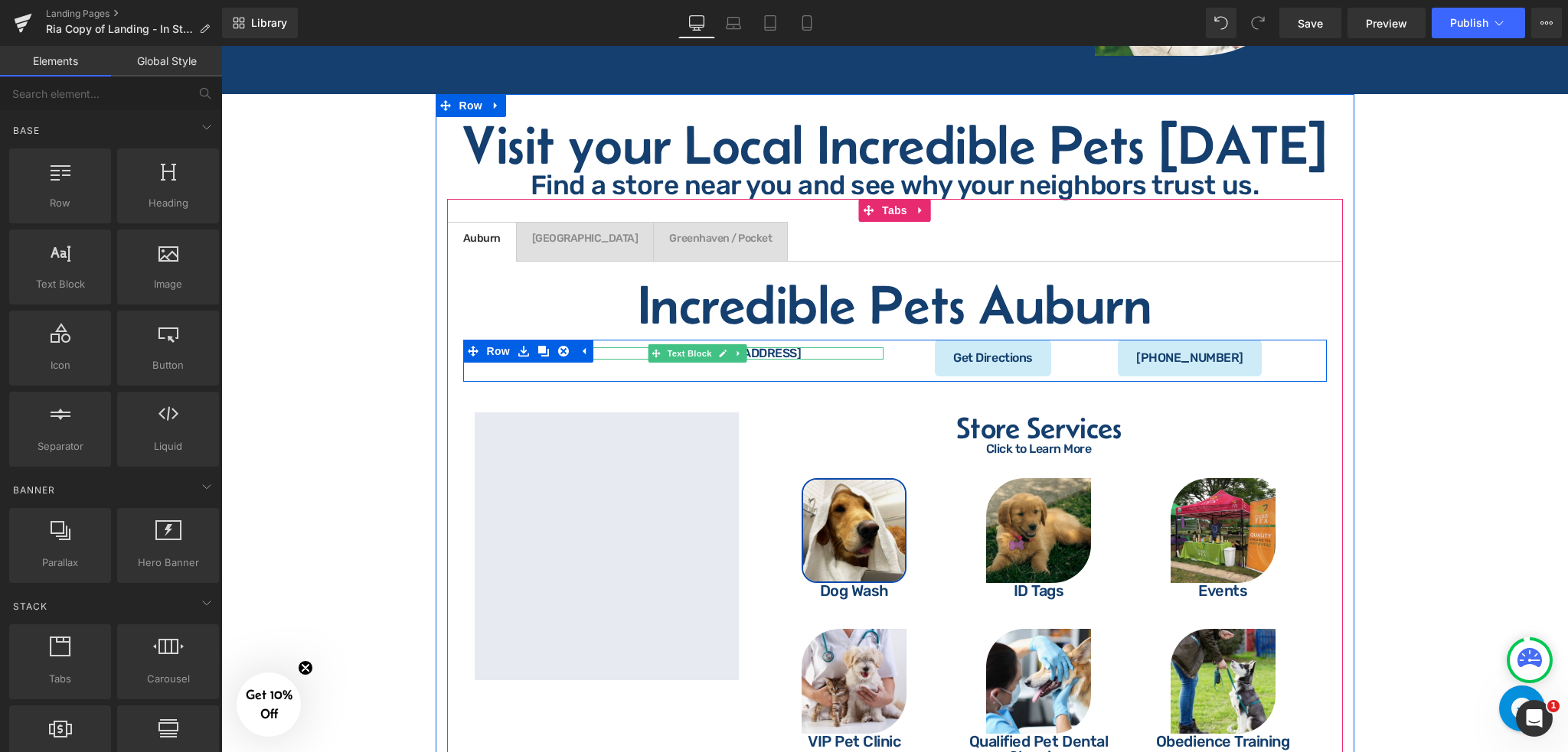
click at [815, 347] on div "[STREET_ADDRESS]" at bounding box center [698, 353] width 371 height 12
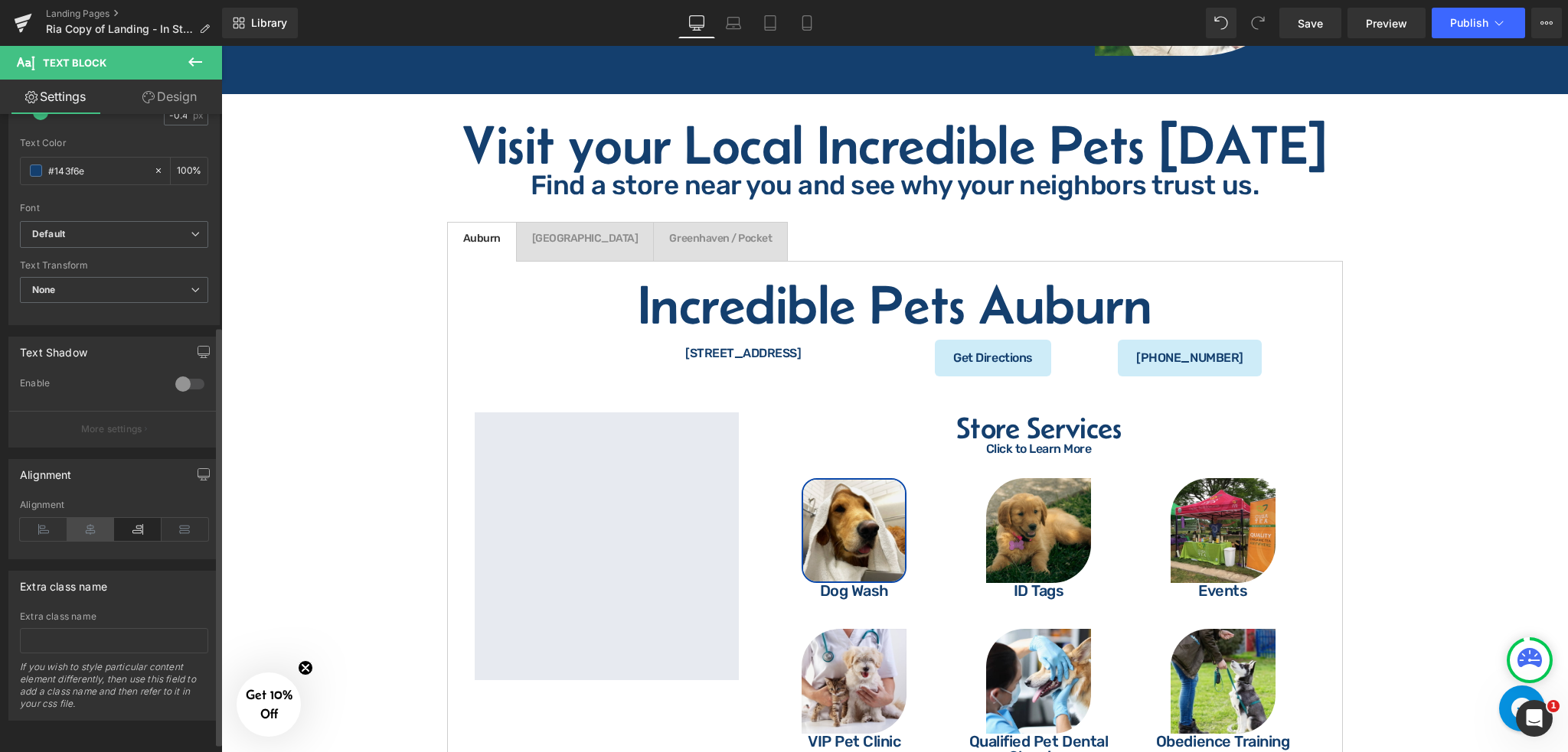
scroll to position [334, 0]
click at [80, 518] on icon at bounding box center [91, 529] width 48 height 23
click at [147, 518] on icon at bounding box center [137, 529] width 48 height 23
click at [195, 518] on icon at bounding box center [185, 529] width 48 height 23
click at [139, 518] on icon at bounding box center [137, 529] width 48 height 23
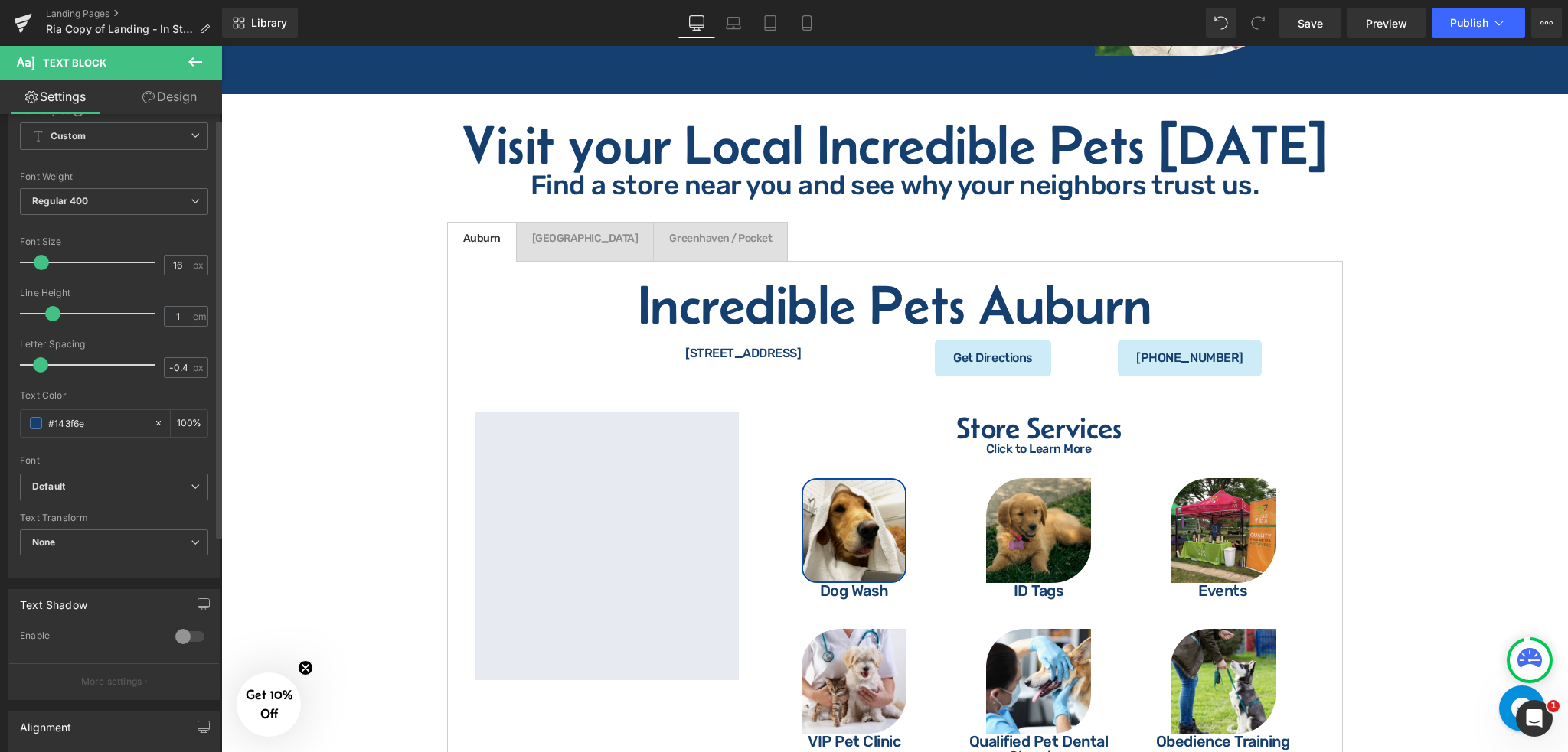
scroll to position [0, 0]
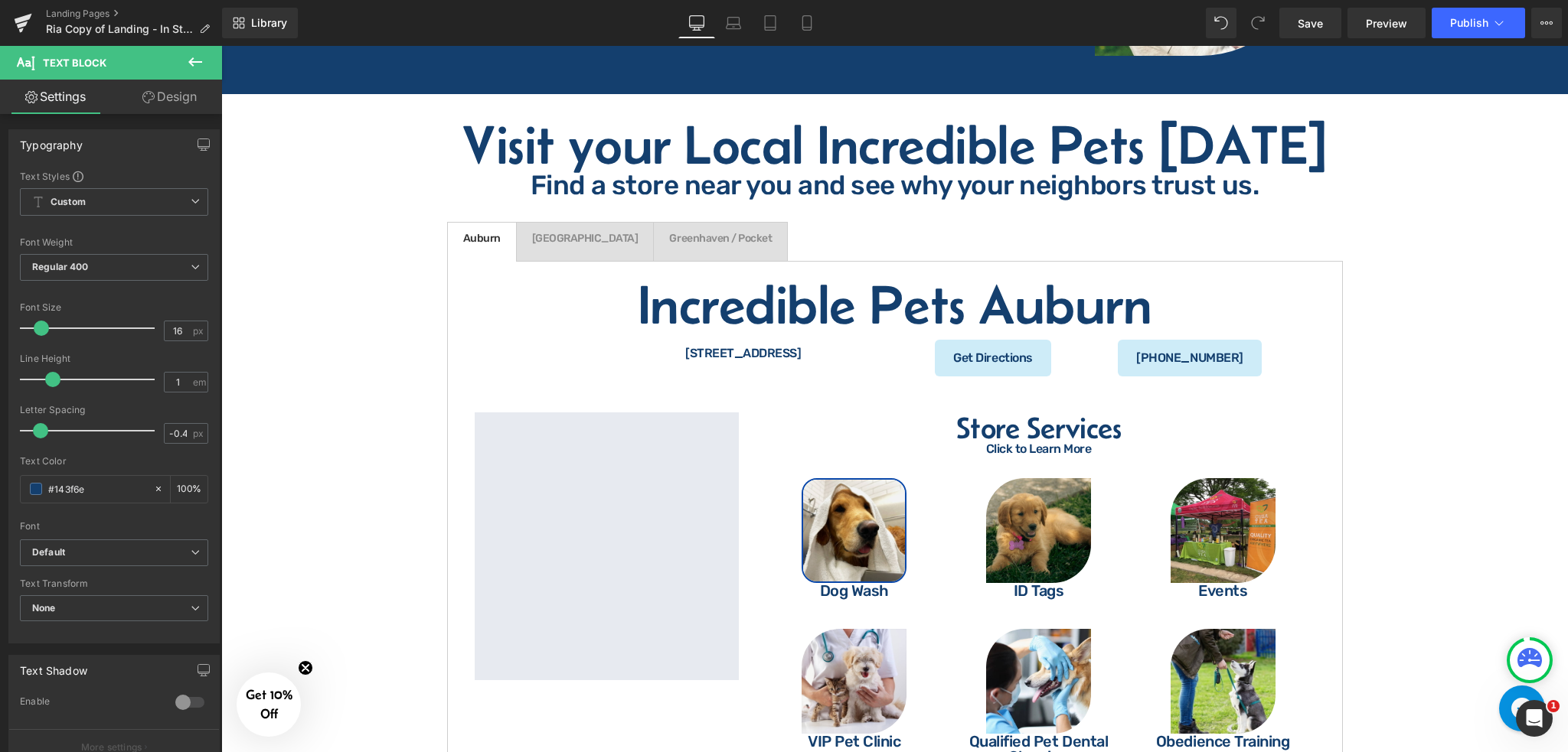
click at [179, 95] on link "Design" at bounding box center [169, 97] width 111 height 35
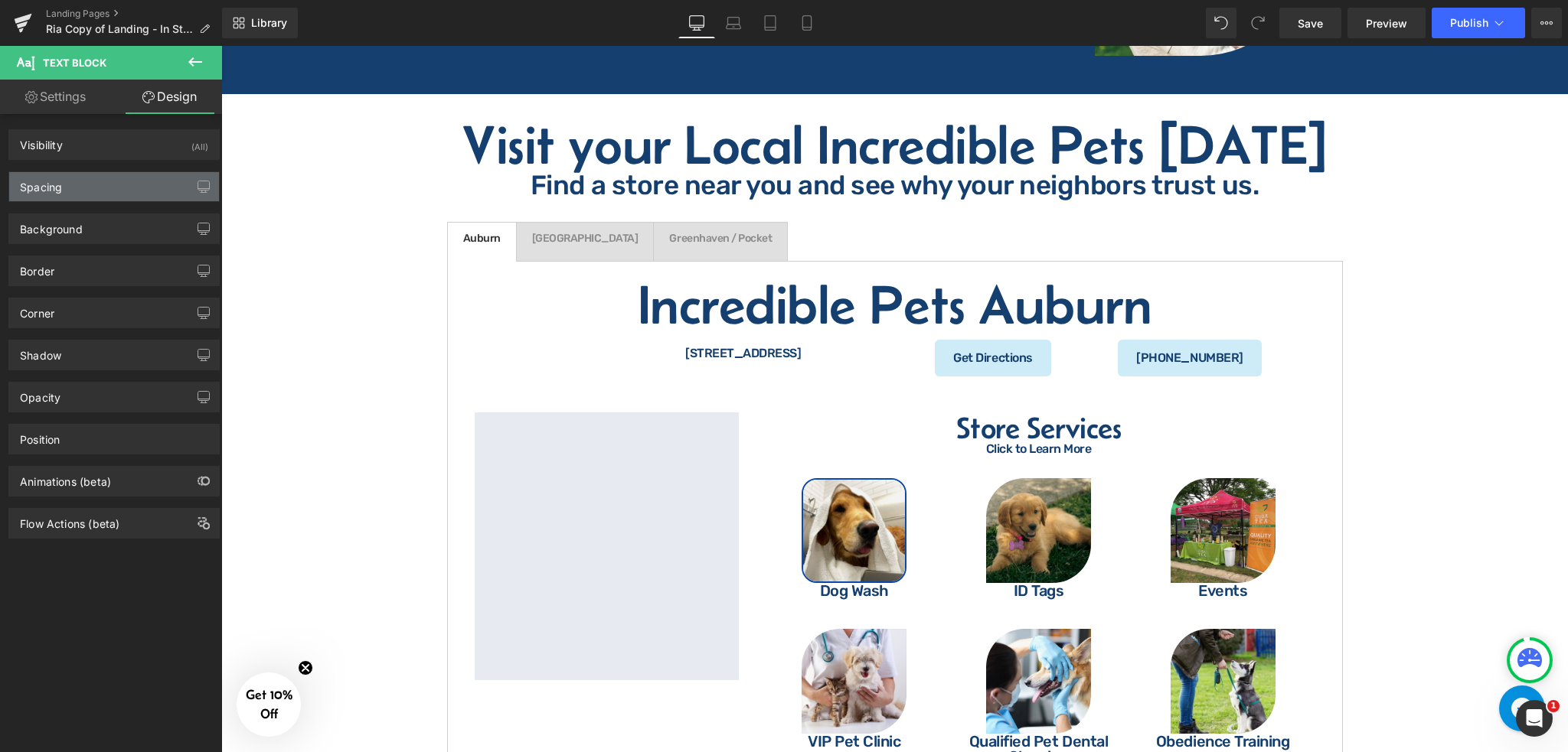
type input "10"
type input "0"
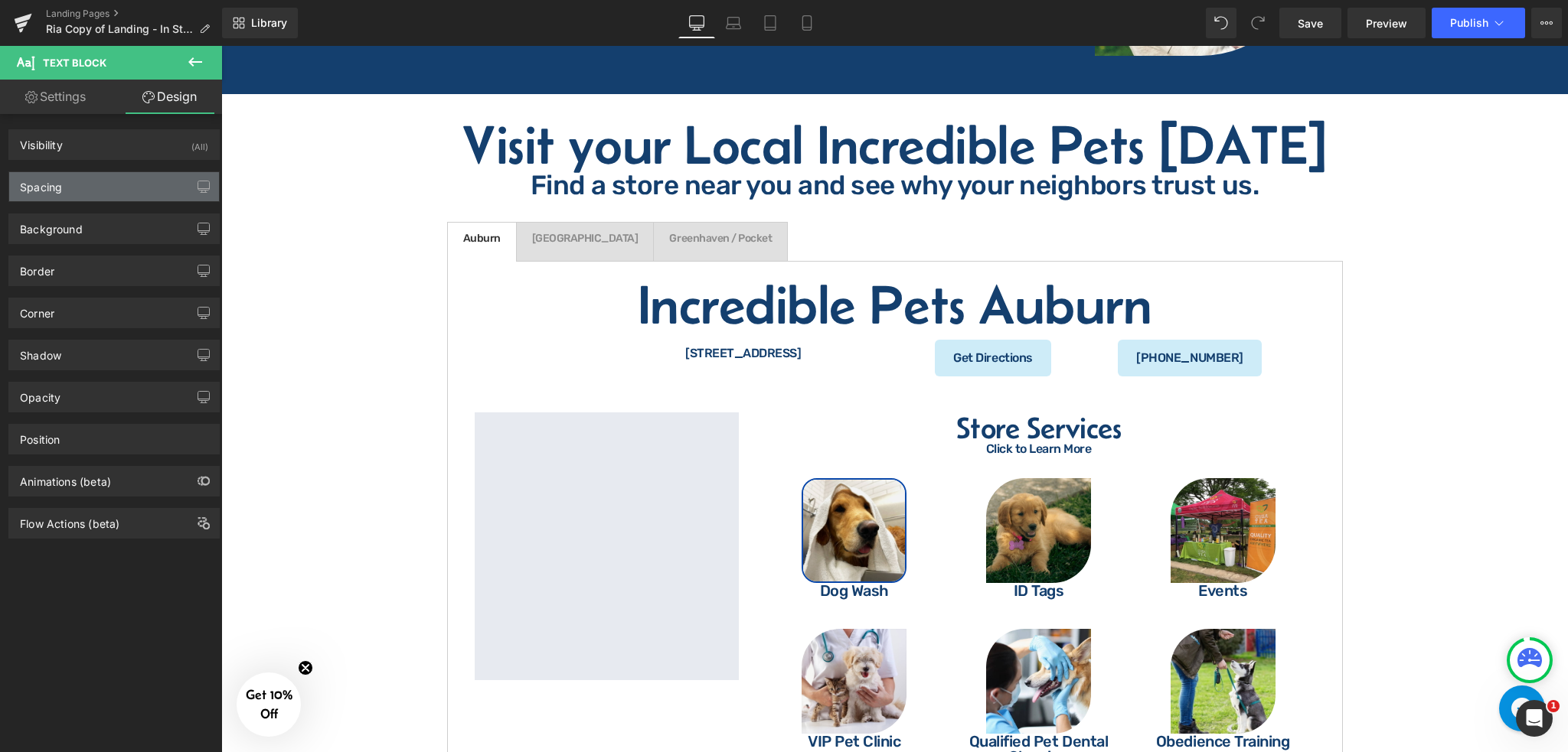
type input "107"
type input "0"
click at [130, 188] on div "Spacing" at bounding box center [114, 187] width 210 height 29
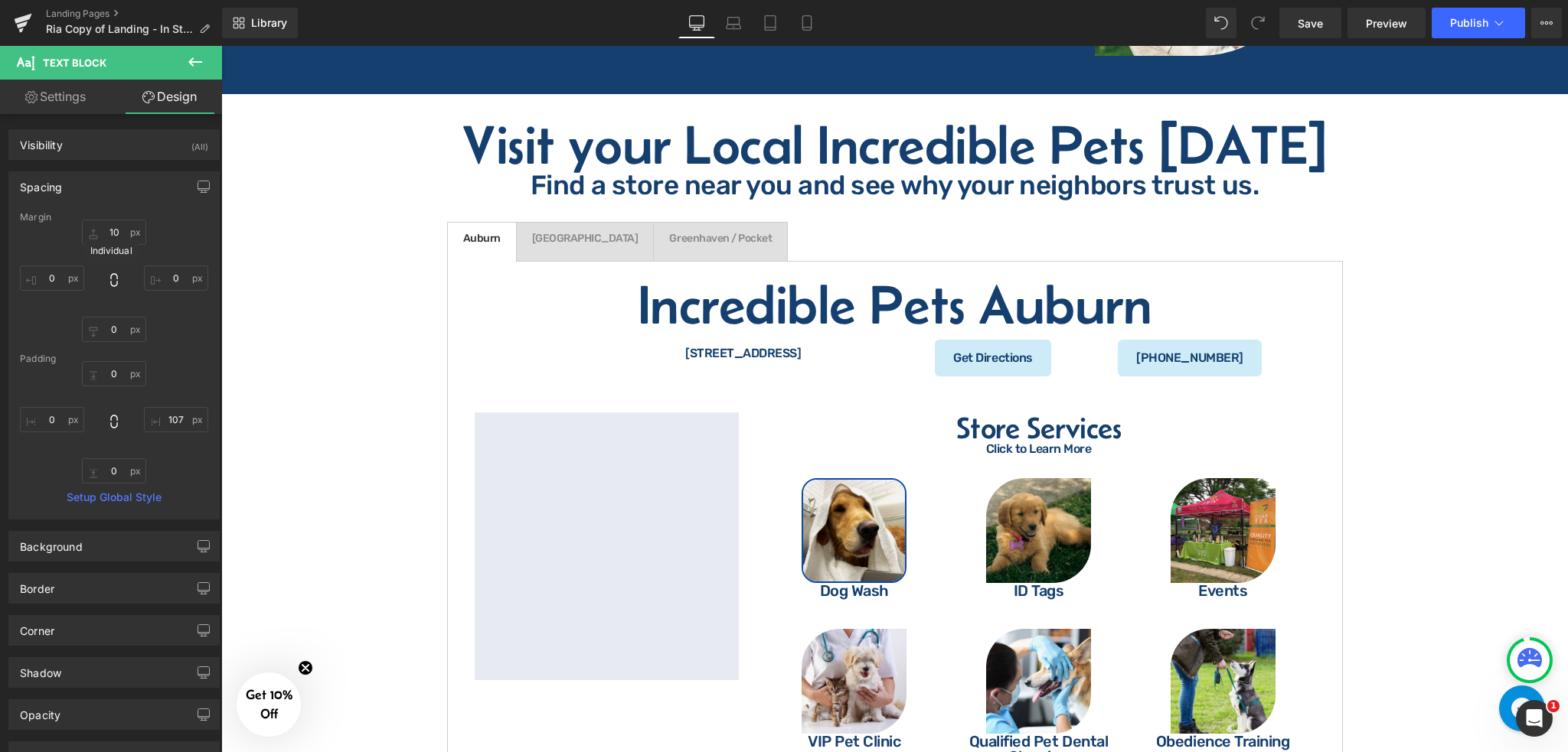
click at [110, 284] on icon at bounding box center [113, 279] width 7 height 14
type input "0"
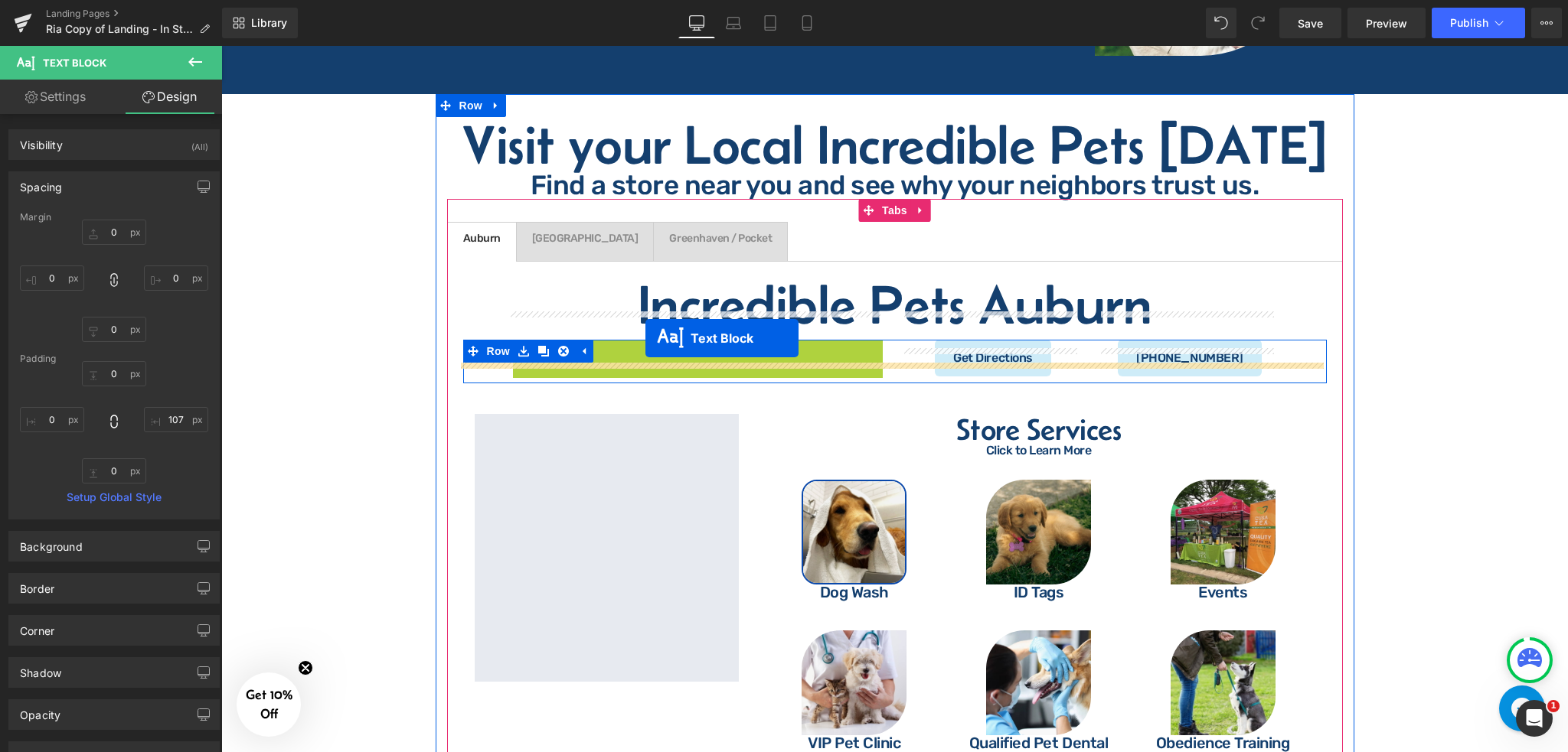
drag, startPoint x: 647, startPoint y: 315, endPoint x: 646, endPoint y: 338, distance: 23.0
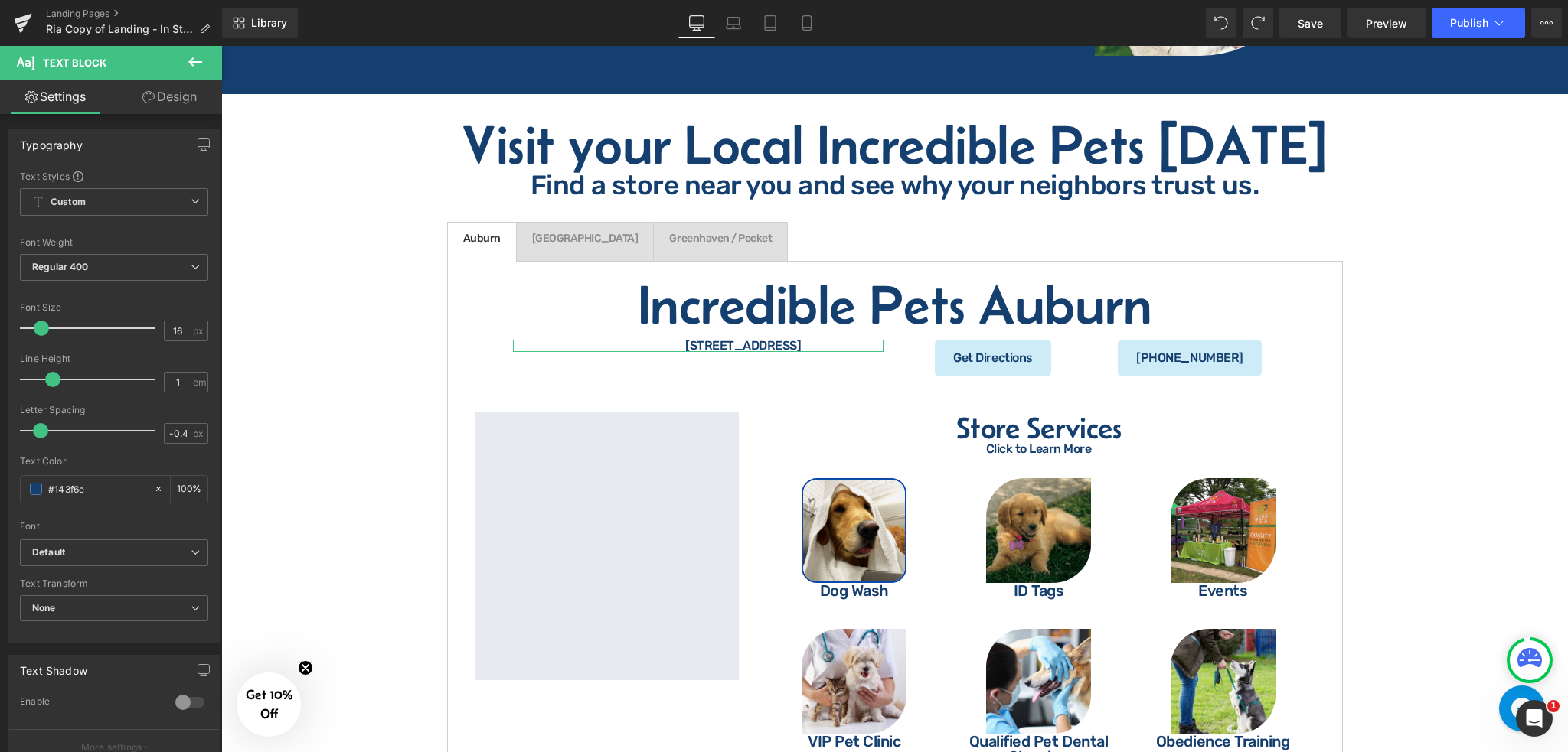
click at [187, 97] on link "Design" at bounding box center [169, 97] width 111 height 35
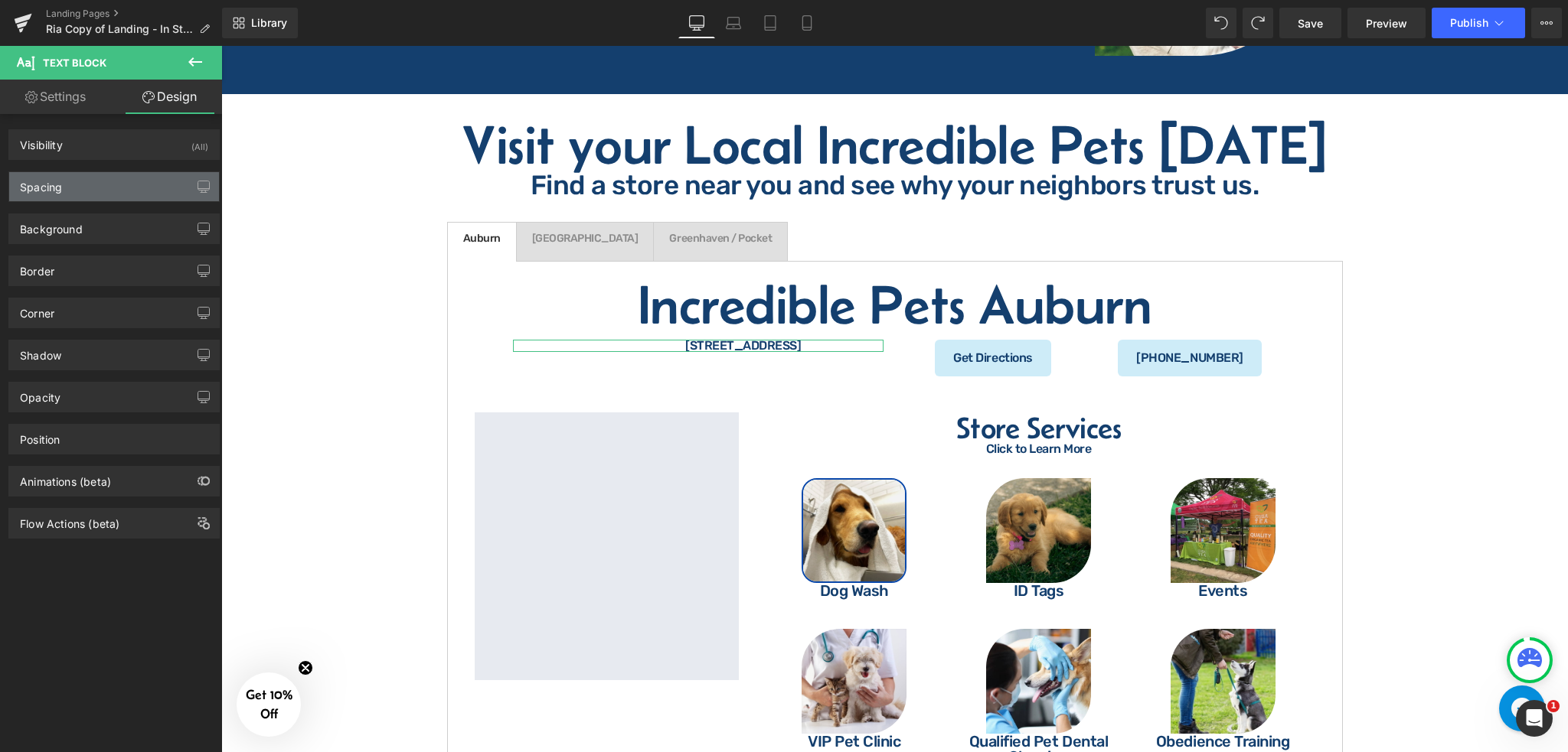
type input "0"
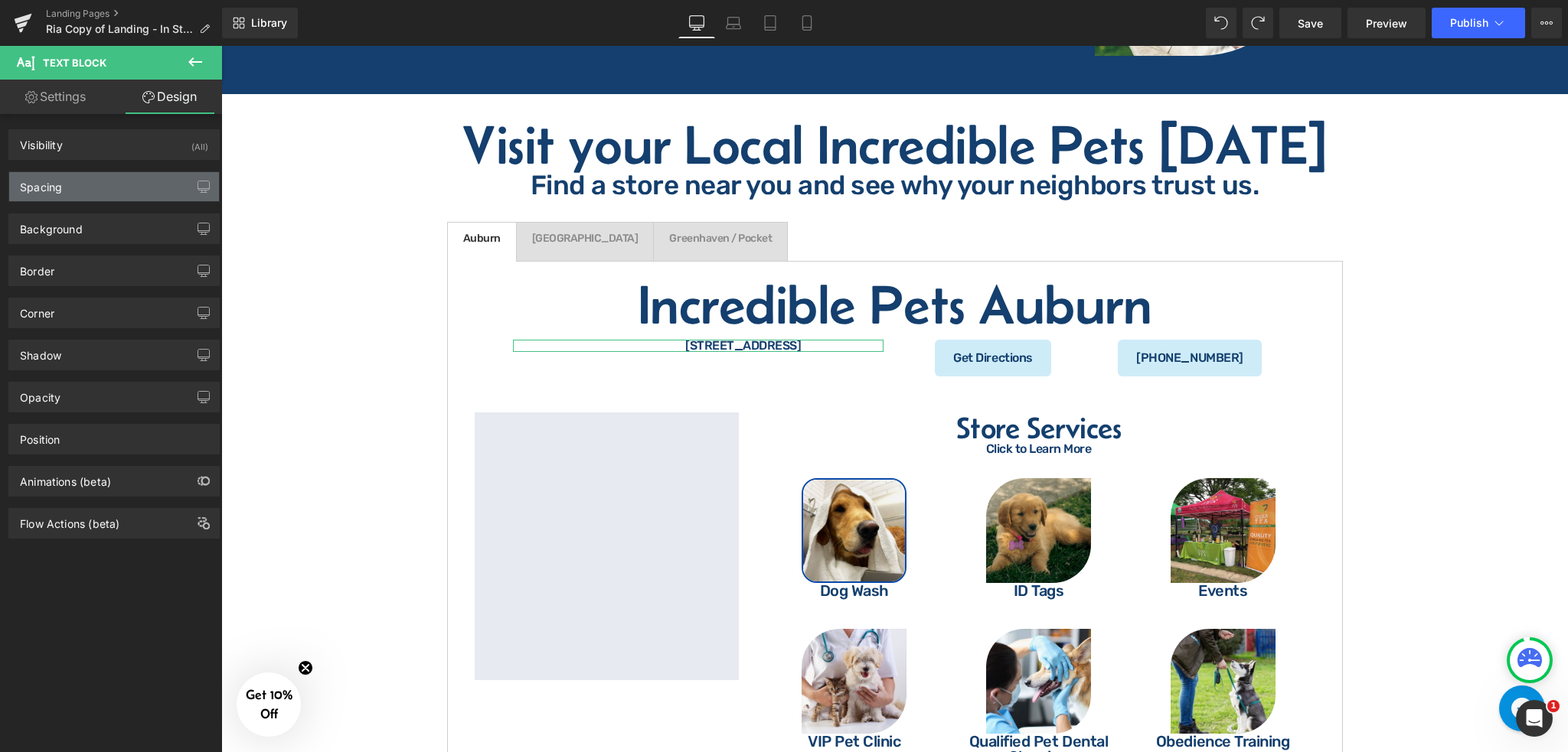
type input "107"
type input "0"
click at [83, 186] on div "Spacing" at bounding box center [114, 187] width 210 height 29
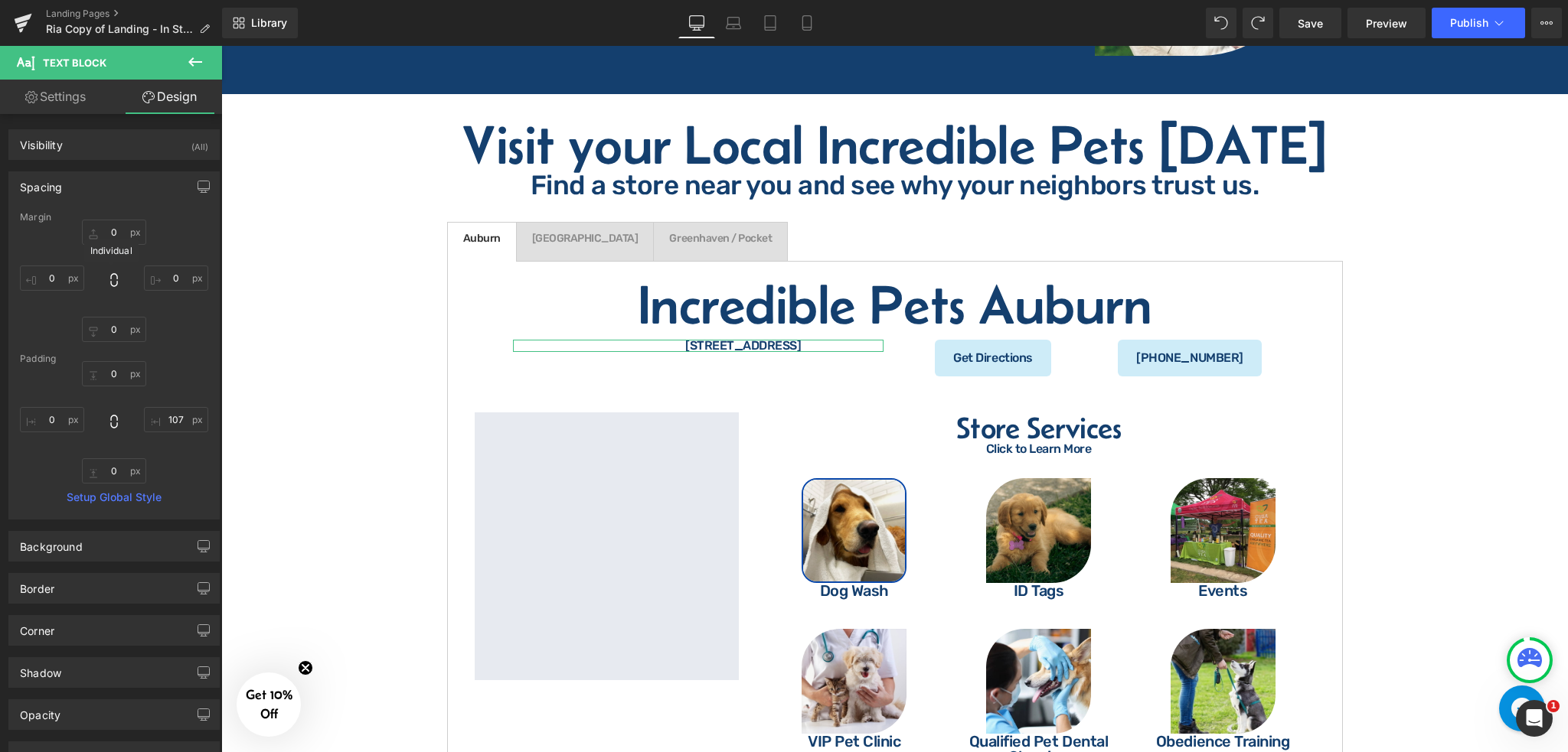
click at [116, 281] on icon at bounding box center [114, 279] width 15 height 15
type input "0"
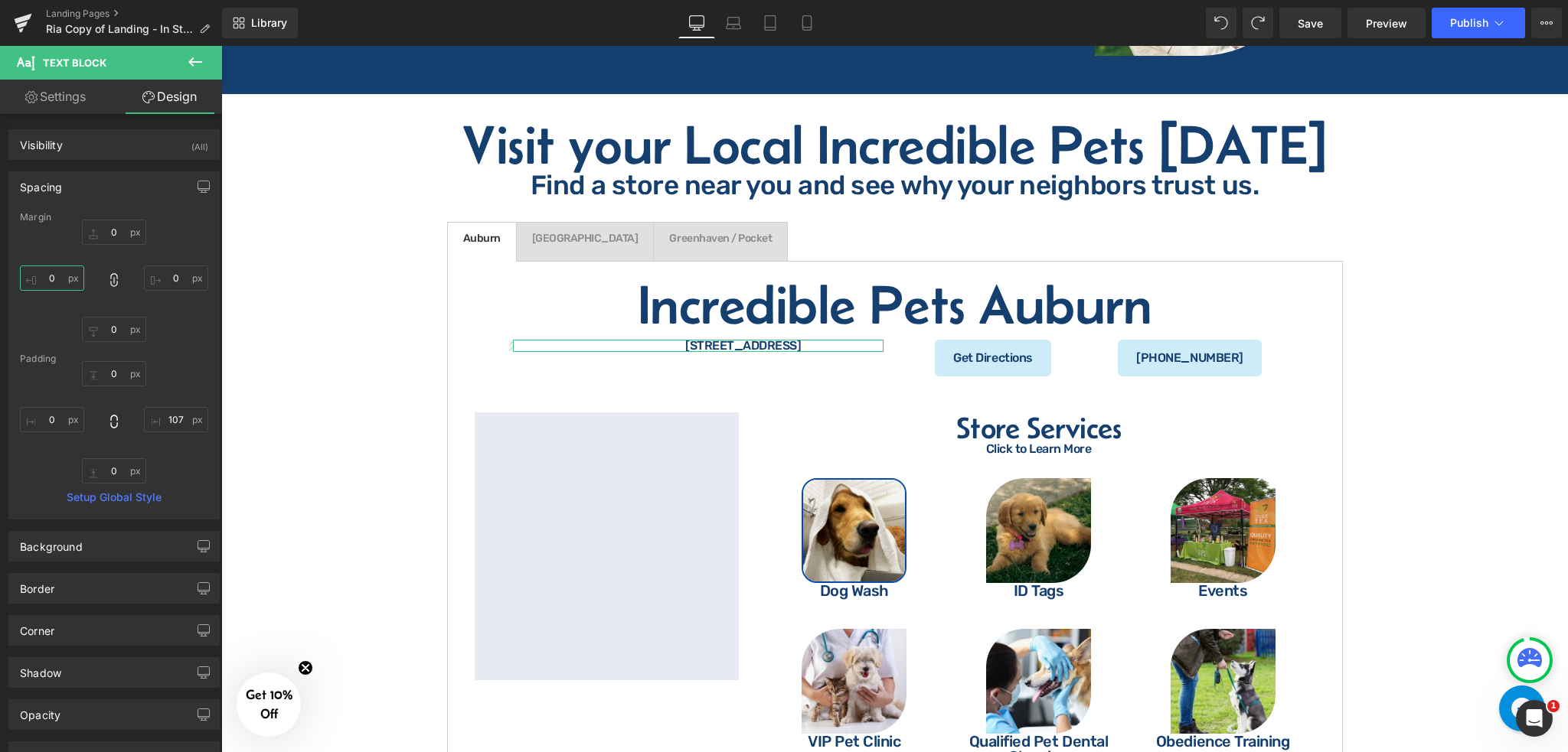
click at [70, 279] on input "0" at bounding box center [53, 278] width 65 height 25
click at [116, 231] on input "0" at bounding box center [114, 232] width 65 height 25
type input "5"
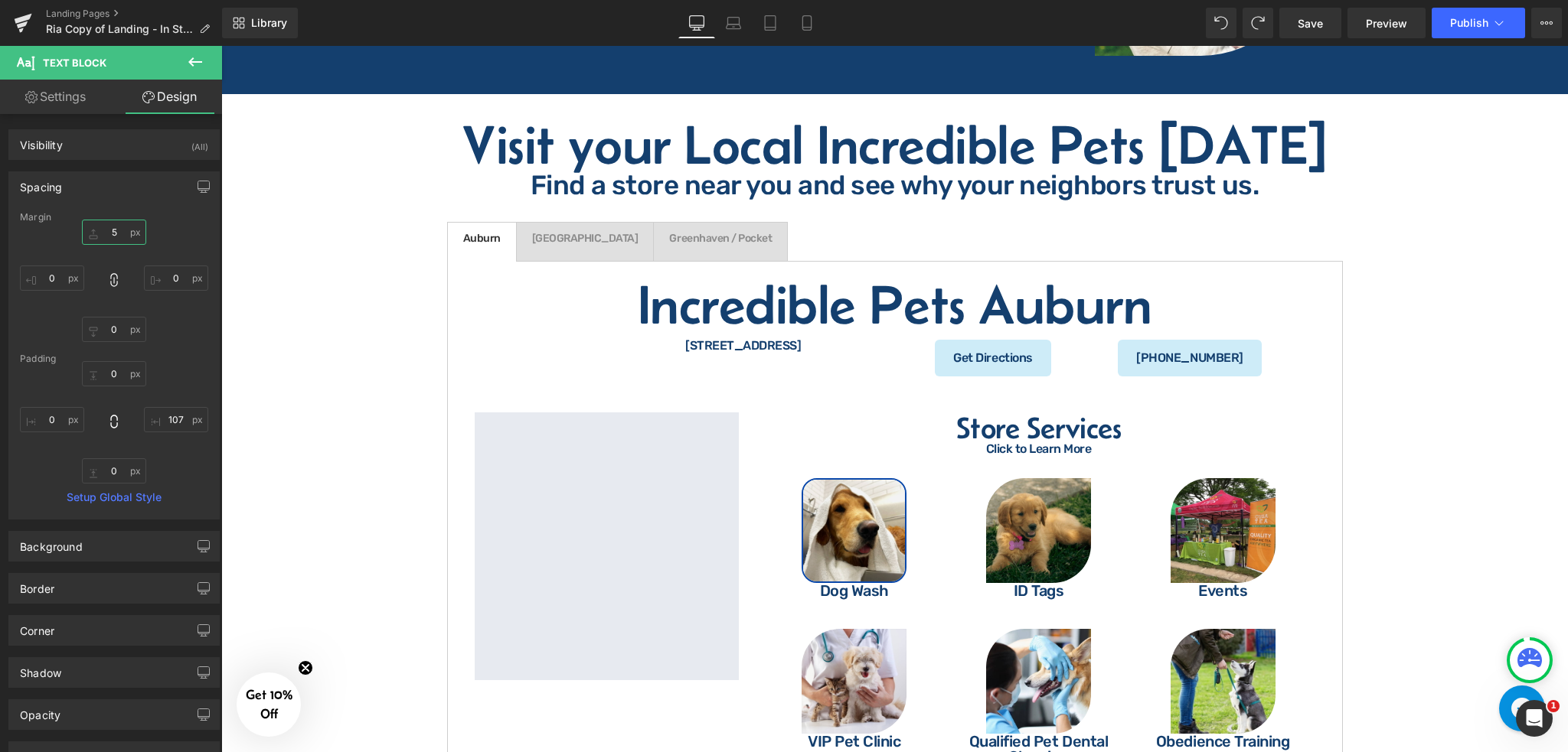
type input "5"
type input "1"
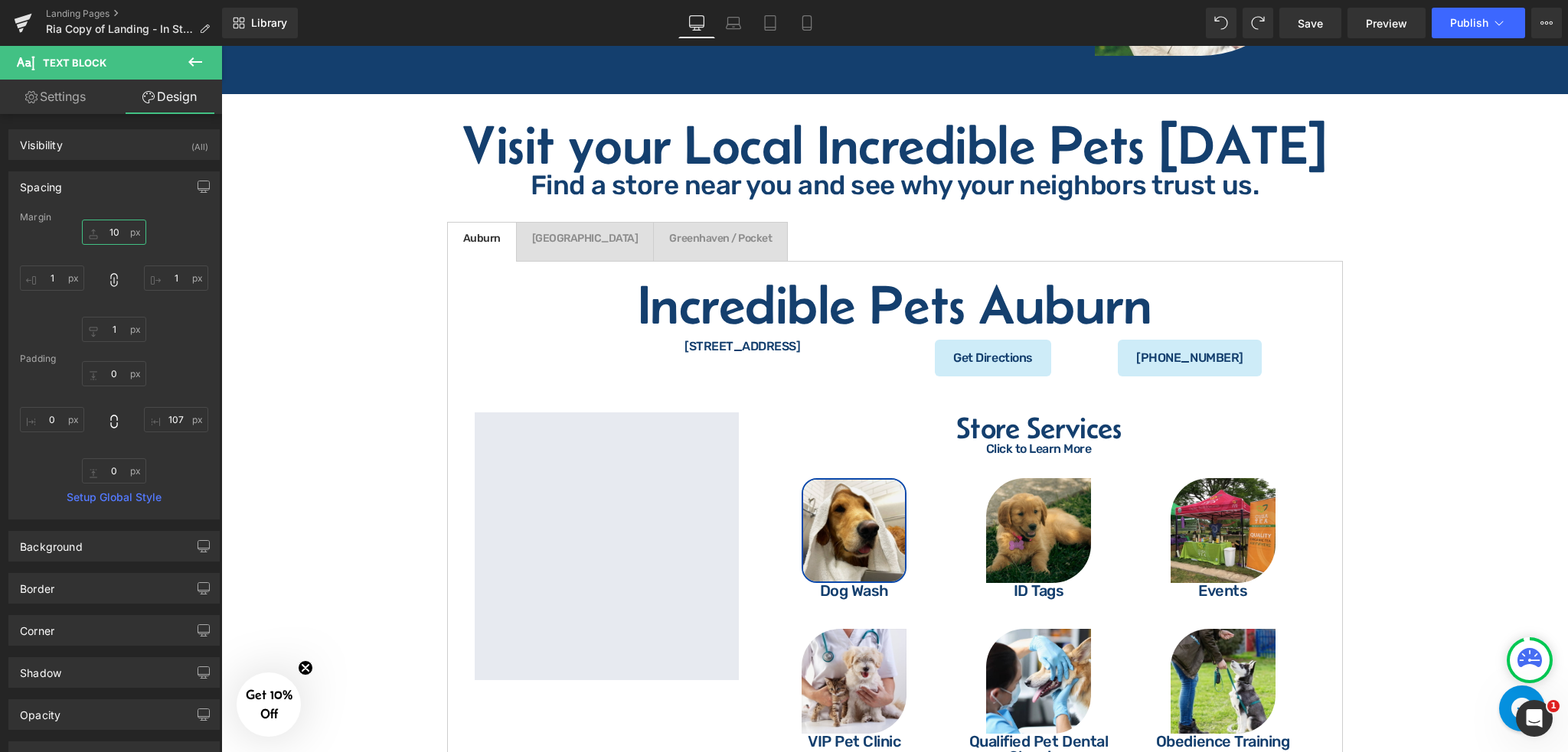
type input "10"
type input "1"
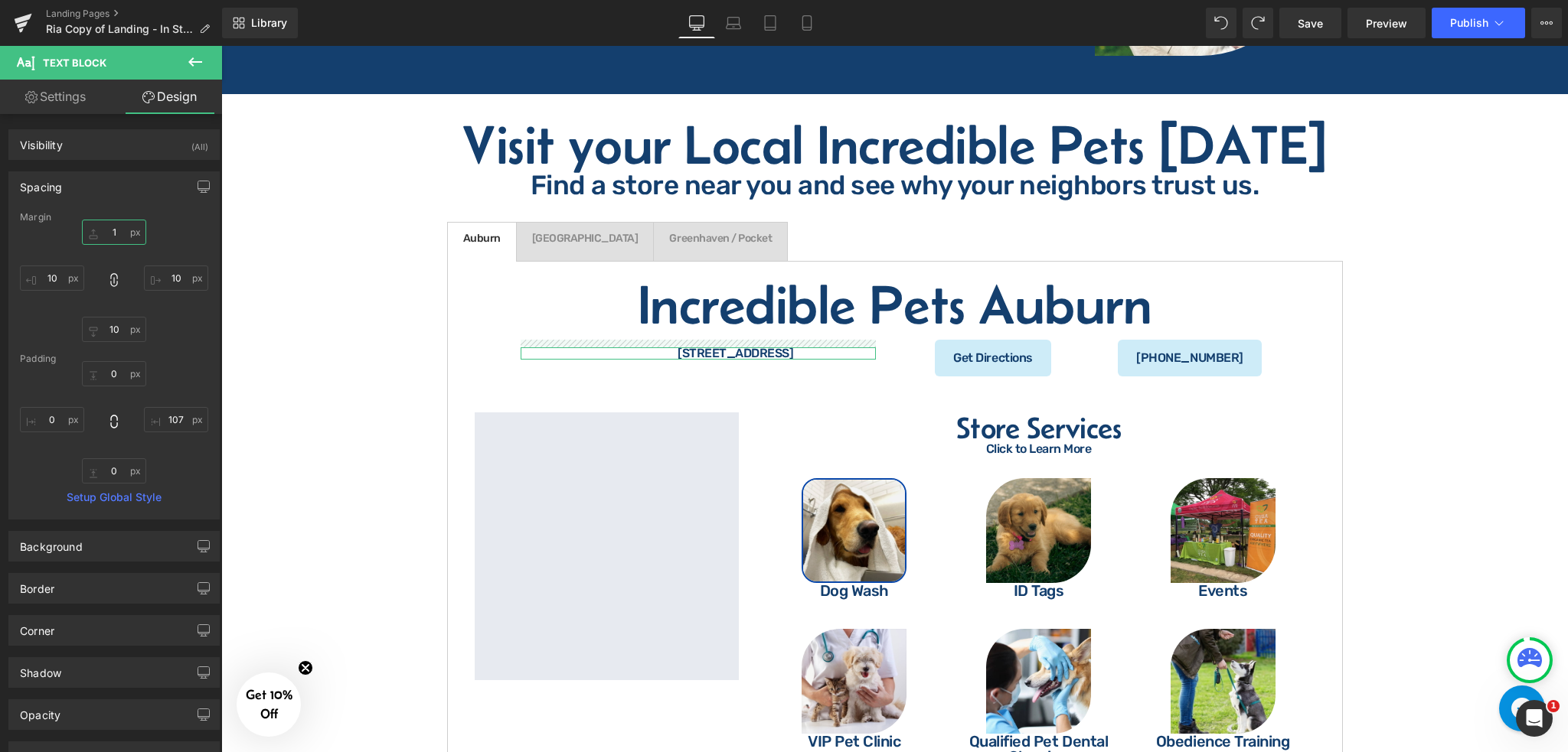
type input "1"
type input "15"
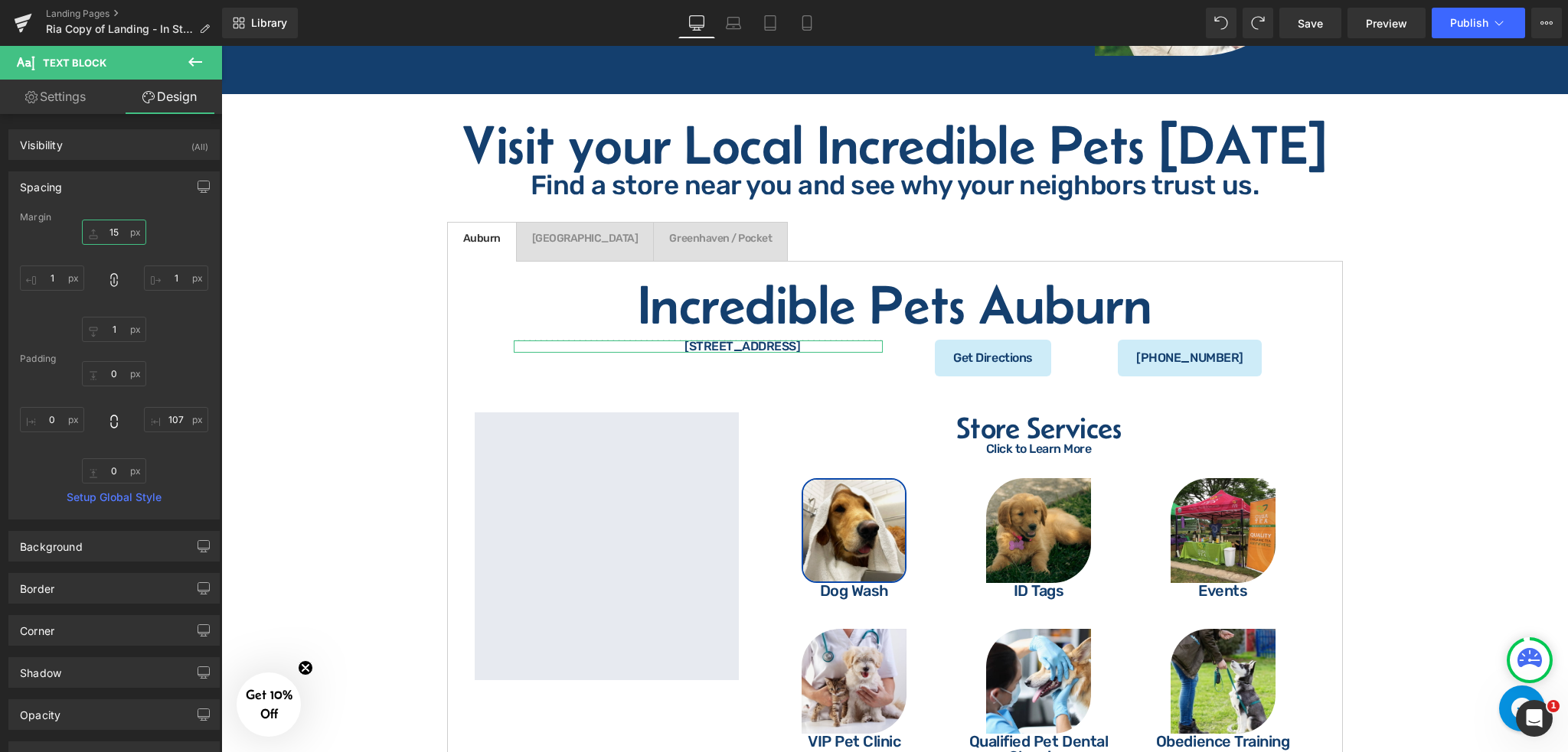
type input "15"
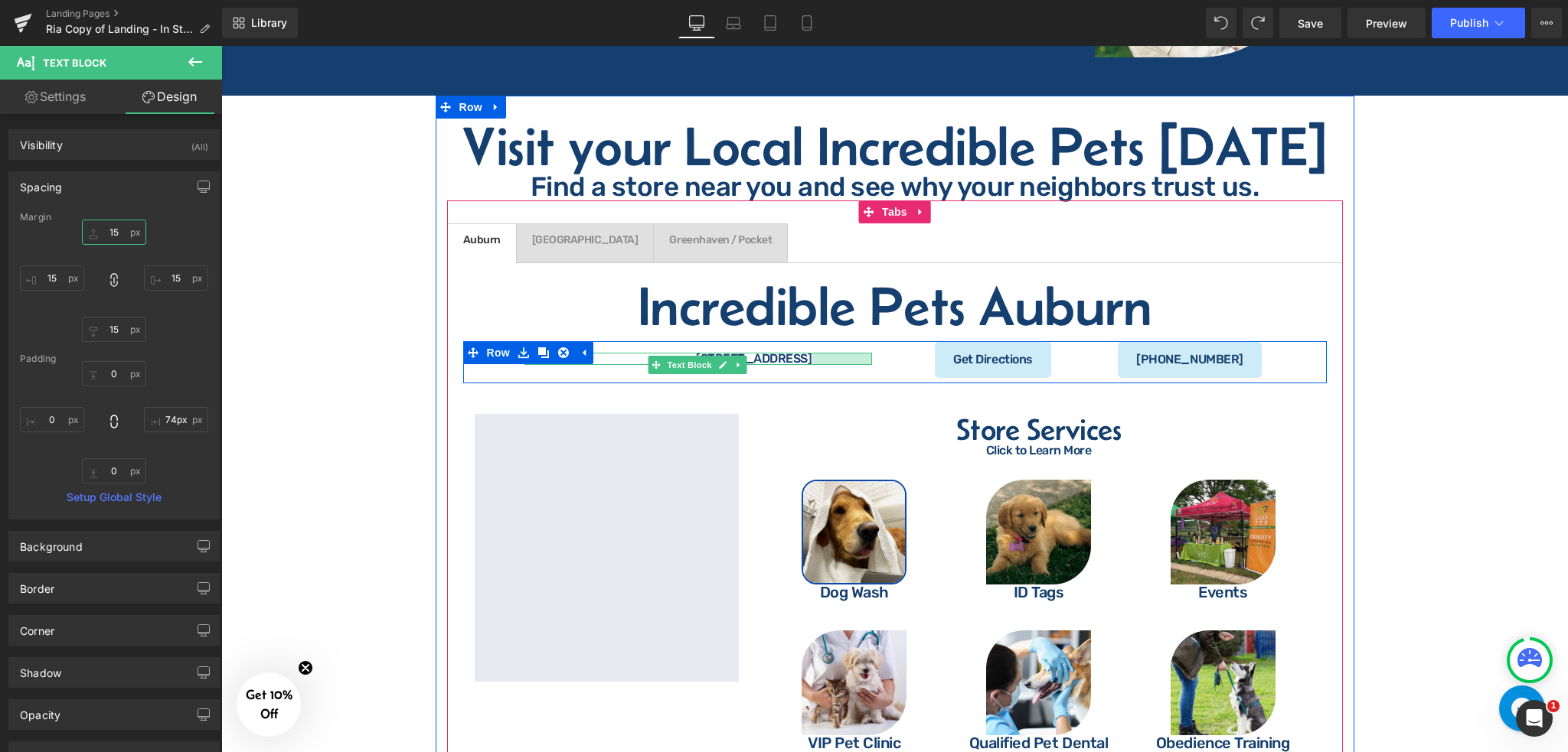
scroll to position [2939, 0]
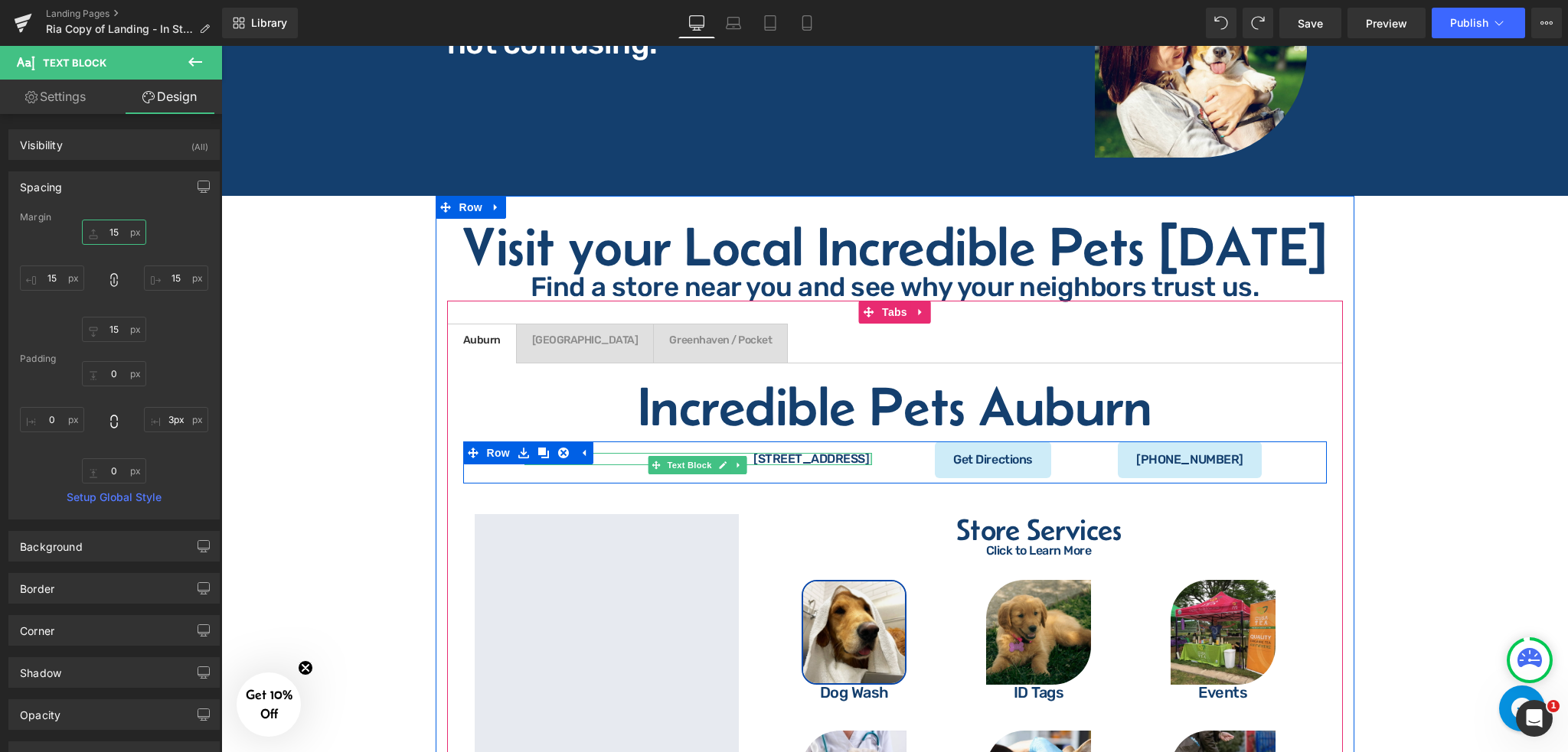
type input "1px"
drag, startPoint x: 866, startPoint y: 330, endPoint x: 946, endPoint y: 401, distance: 107.0
click at [946, 401] on div "Incredible Pets Auburn Heading [STREET_ADDRESS] Text Block Get Directions Butto…" at bounding box center [895, 630] width 896 height 535
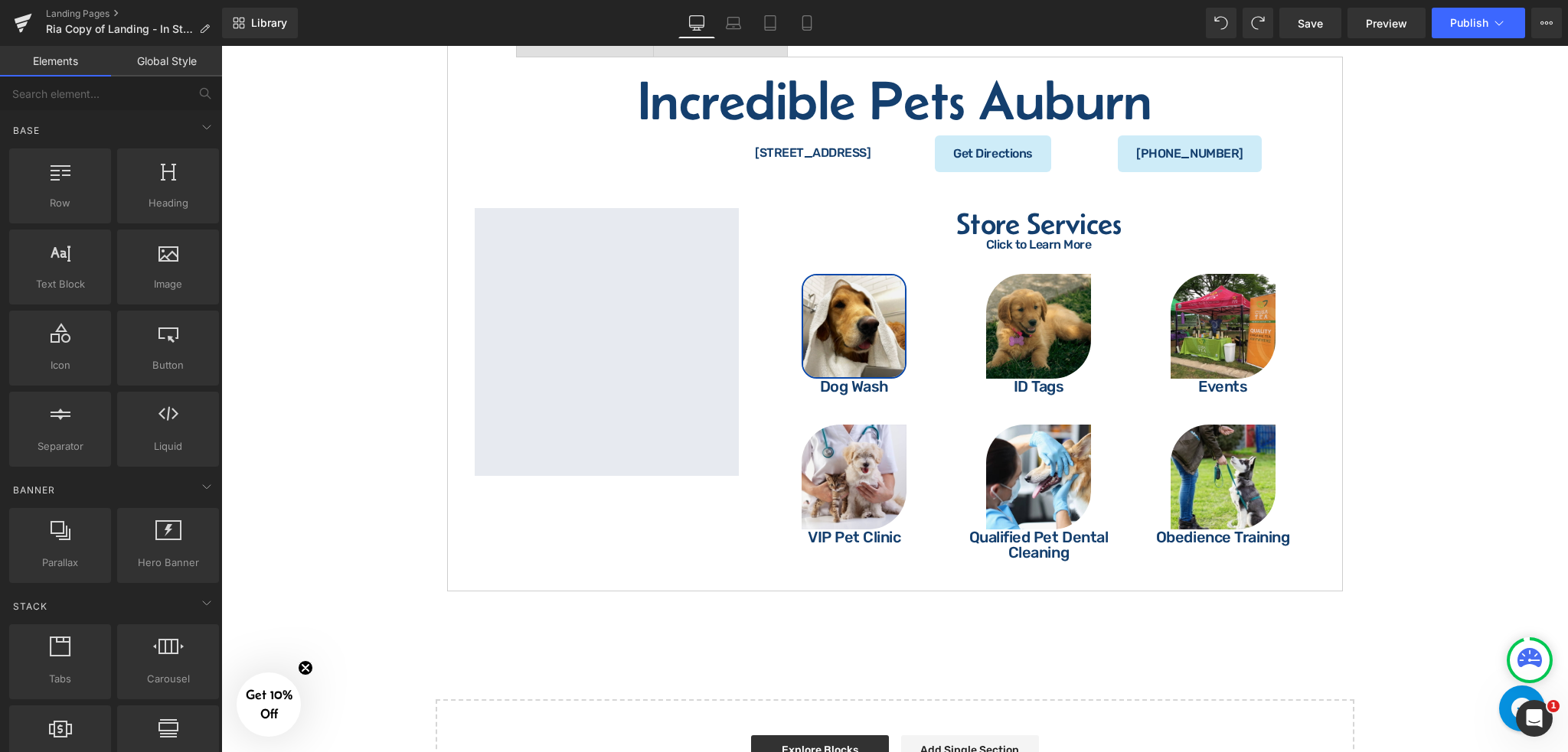
scroll to position [3040, 0]
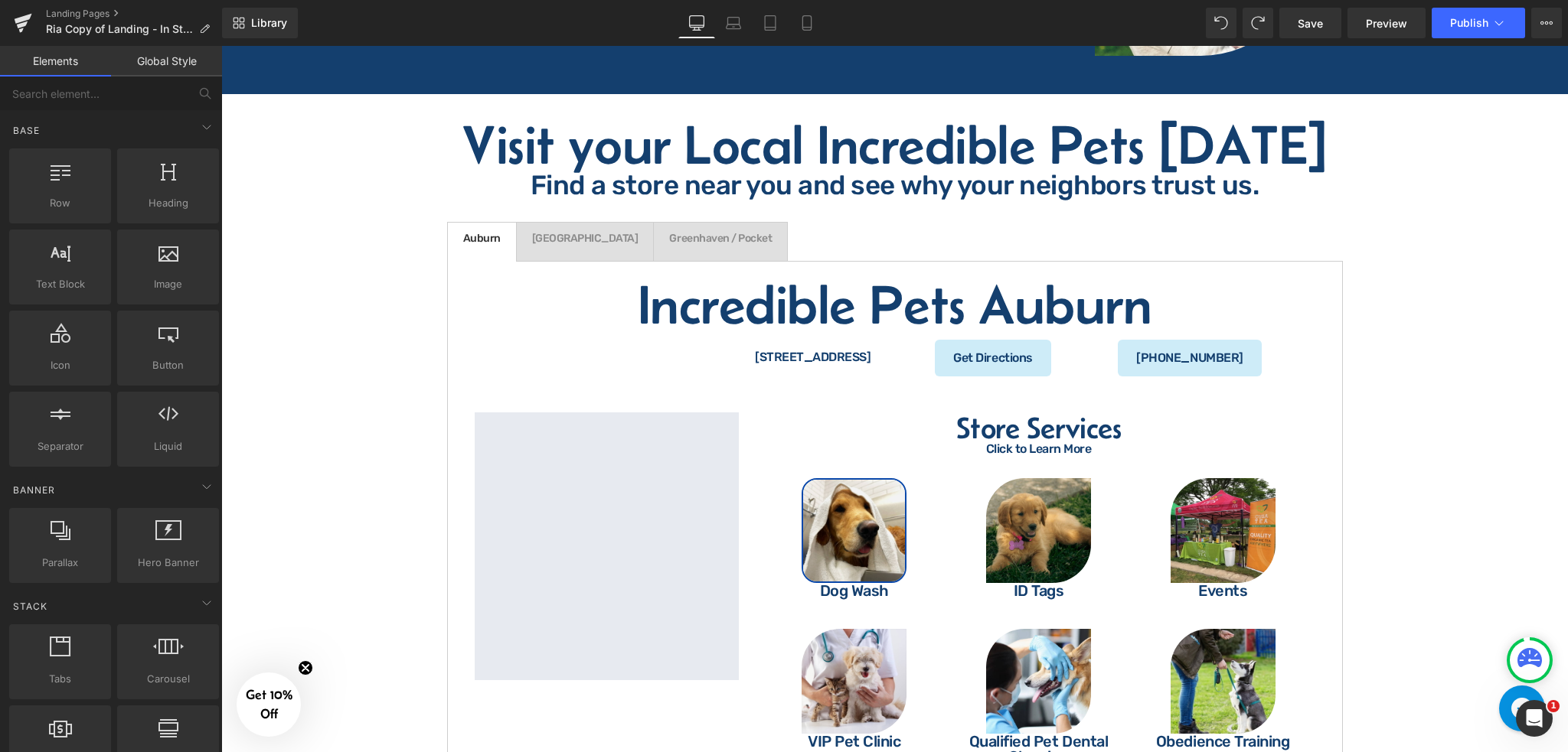
click at [221, 46] on div at bounding box center [221, 46] width 0 height 0
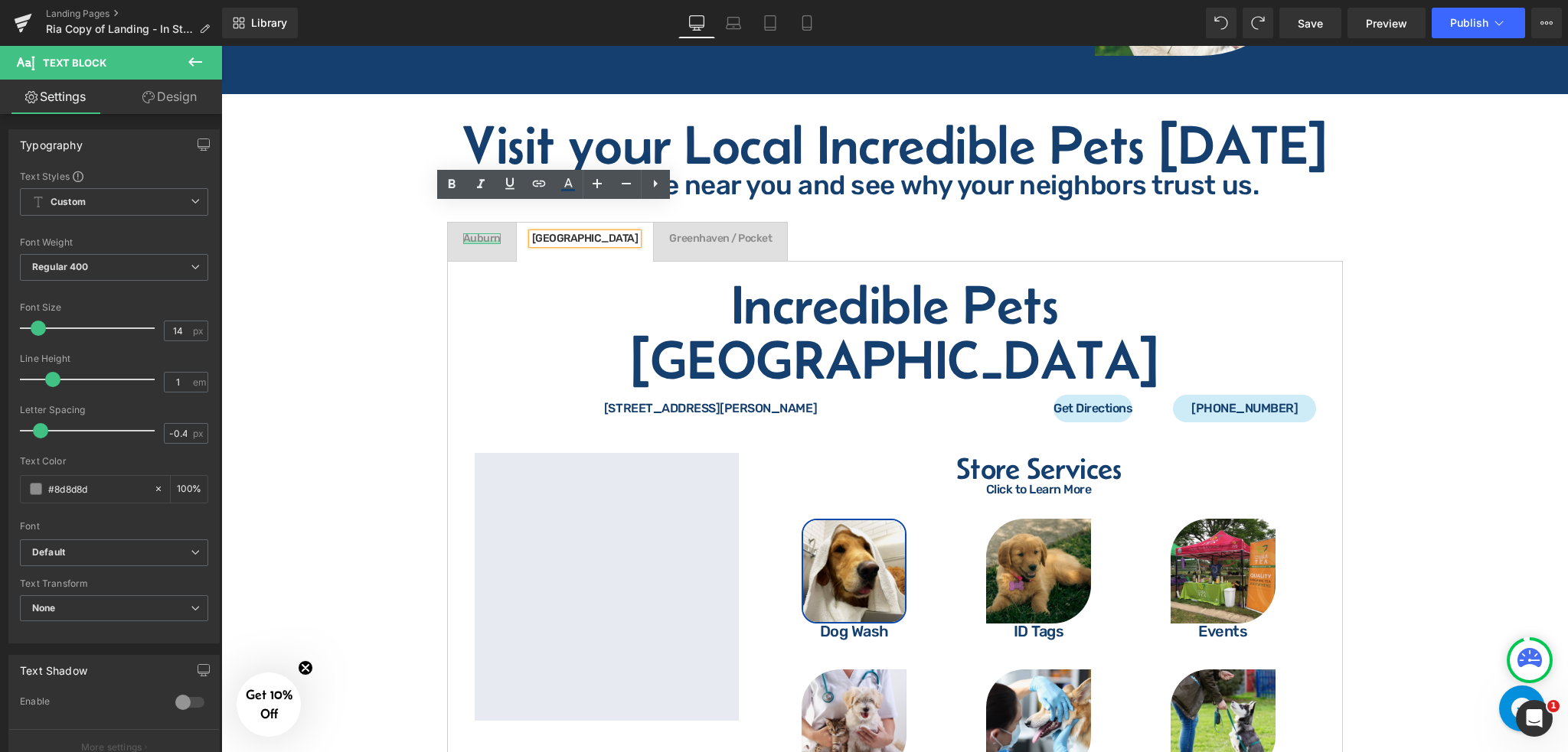
click at [483, 241] on div at bounding box center [482, 242] width 37 height 4
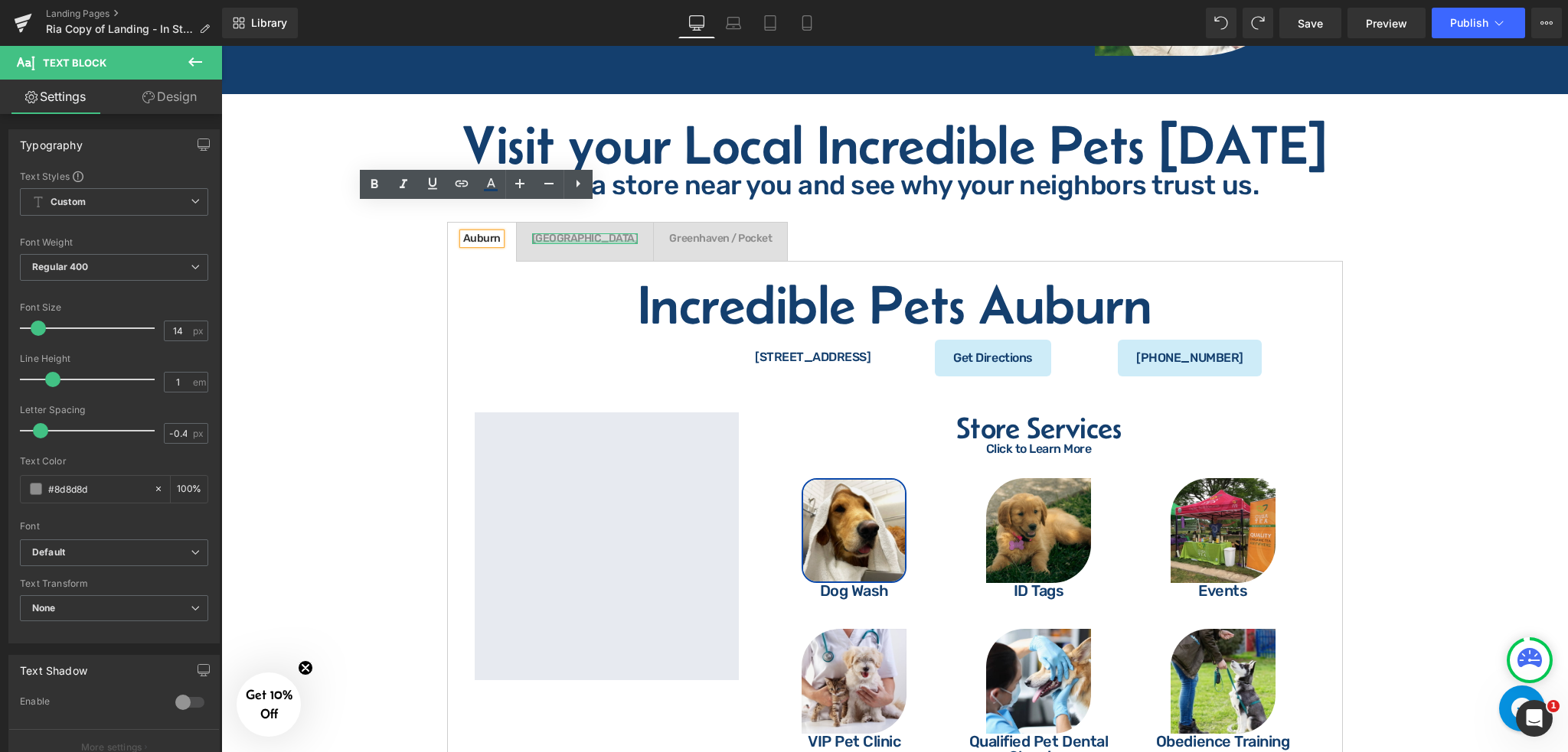
click at [565, 241] on div at bounding box center [585, 242] width 107 height 4
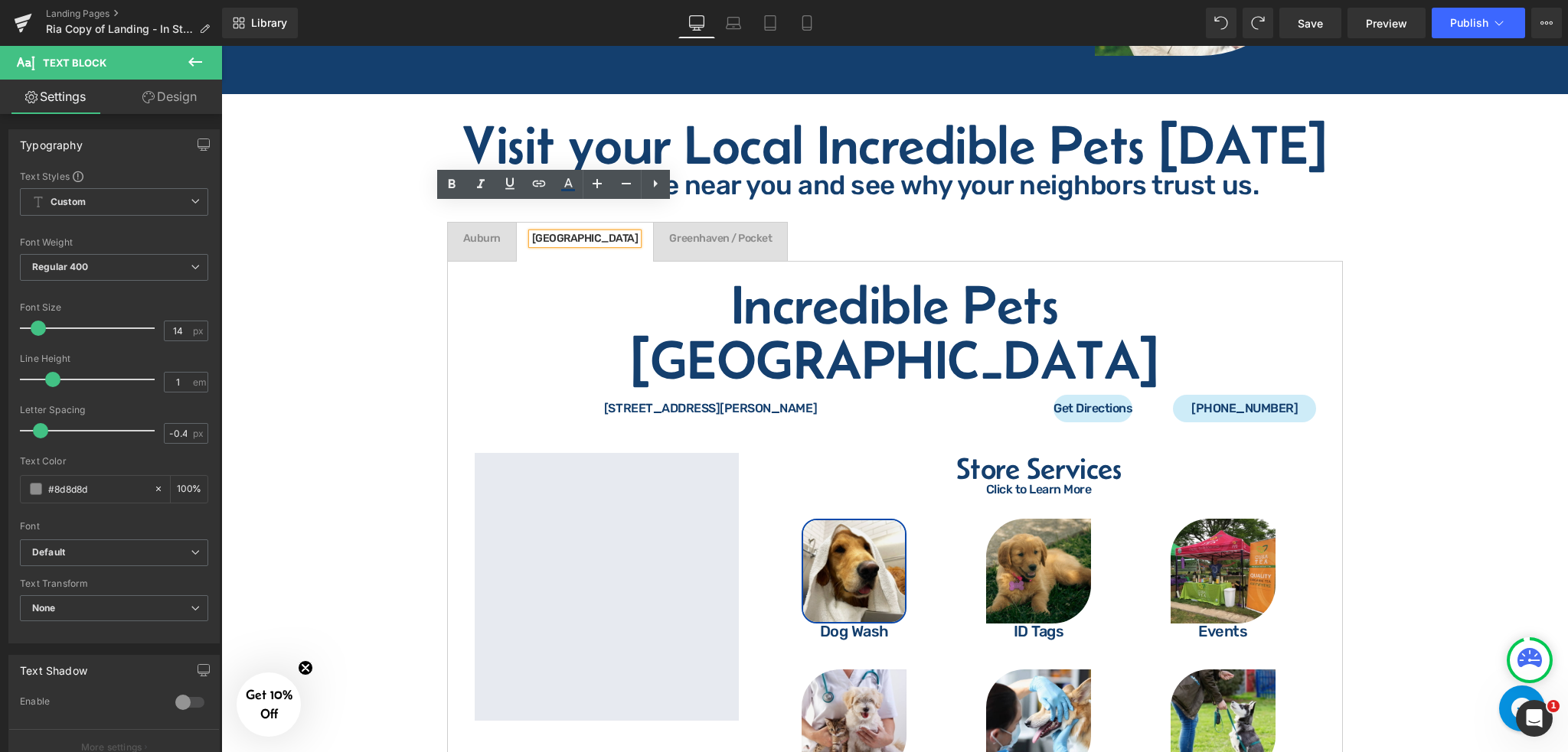
click at [487, 223] on span "Auburn Text Block" at bounding box center [482, 242] width 68 height 38
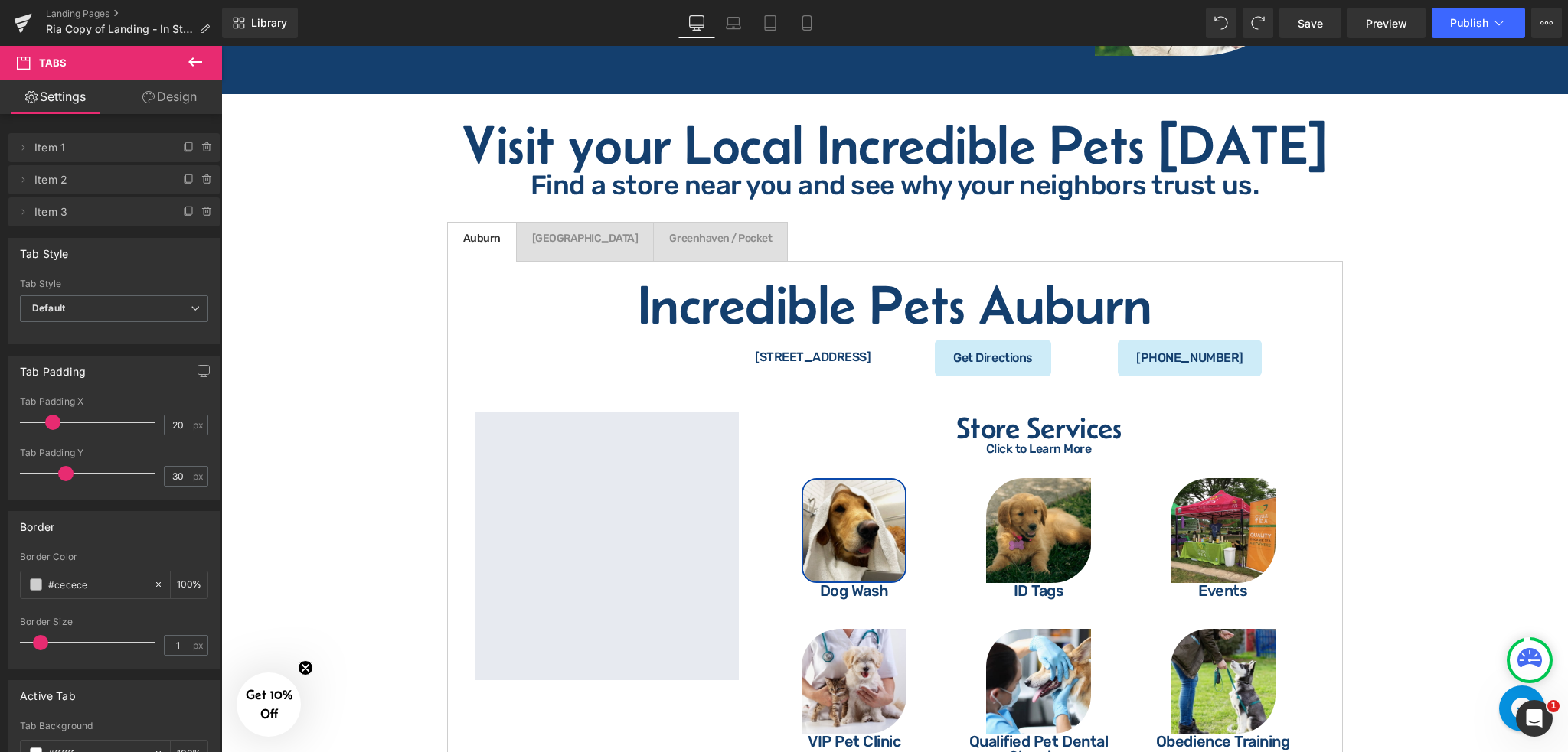
click at [200, 65] on icon at bounding box center [195, 61] width 19 height 19
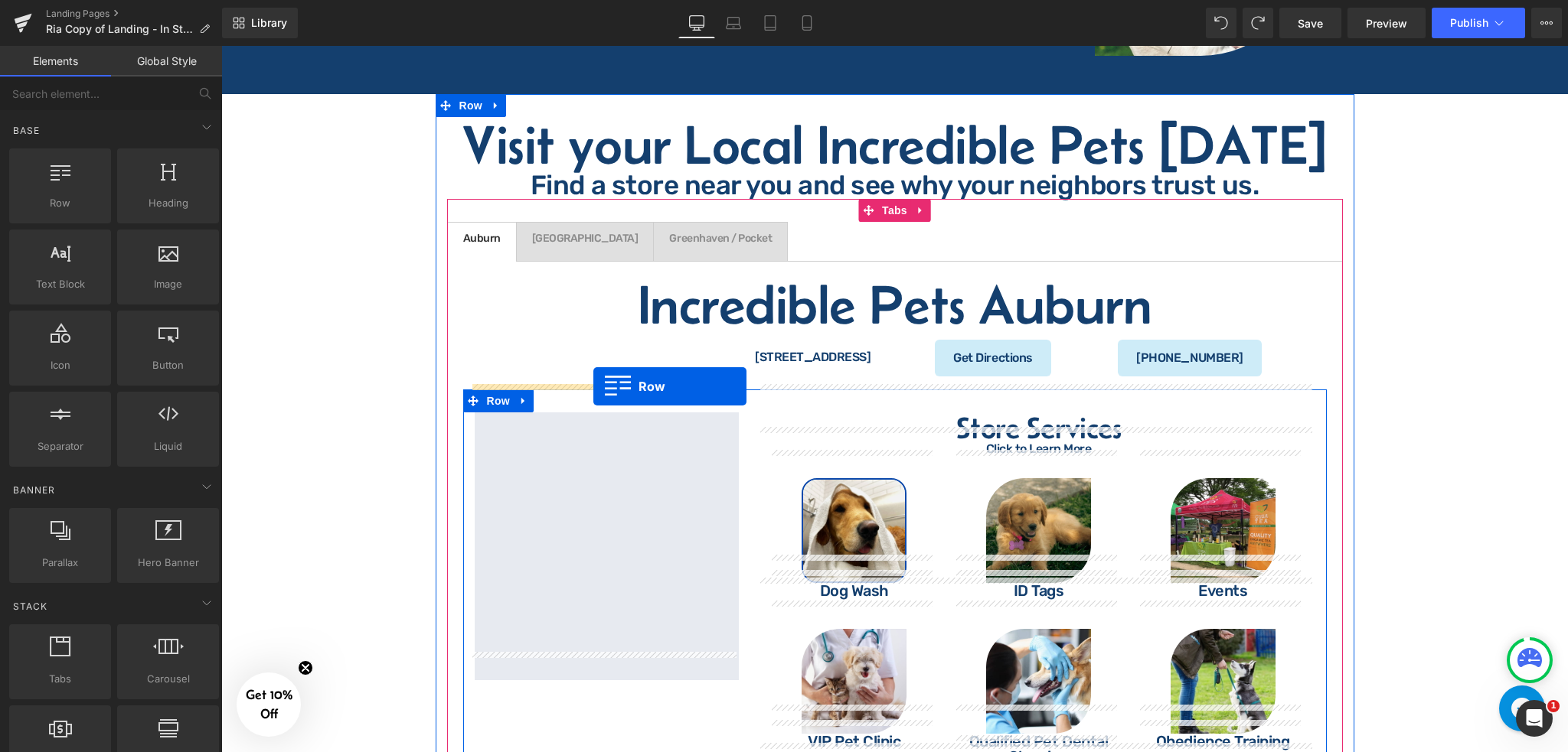
drag, startPoint x: 293, startPoint y: 247, endPoint x: 593, endPoint y: 386, distance: 330.6
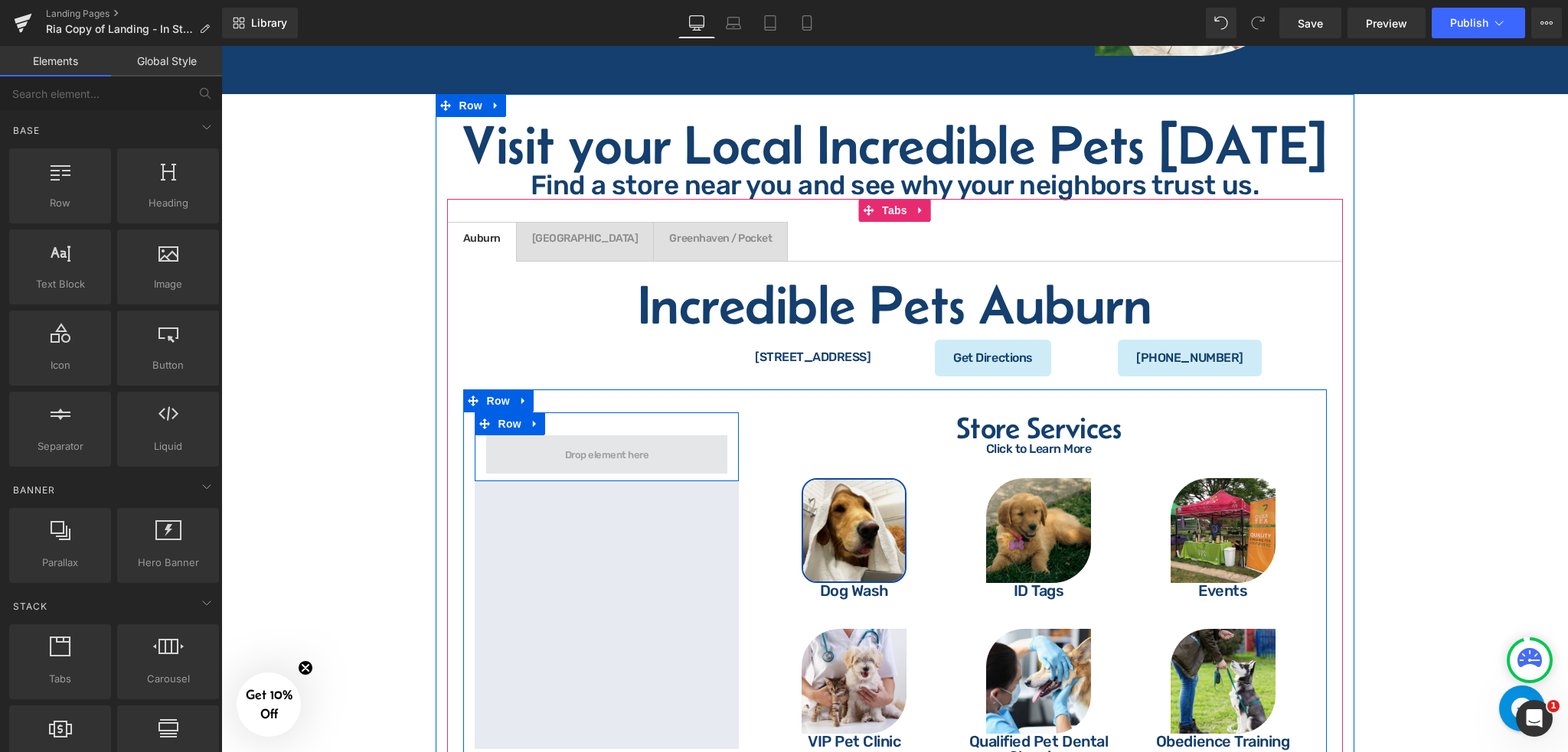
click at [607, 446] on span at bounding box center [607, 455] width 95 height 18
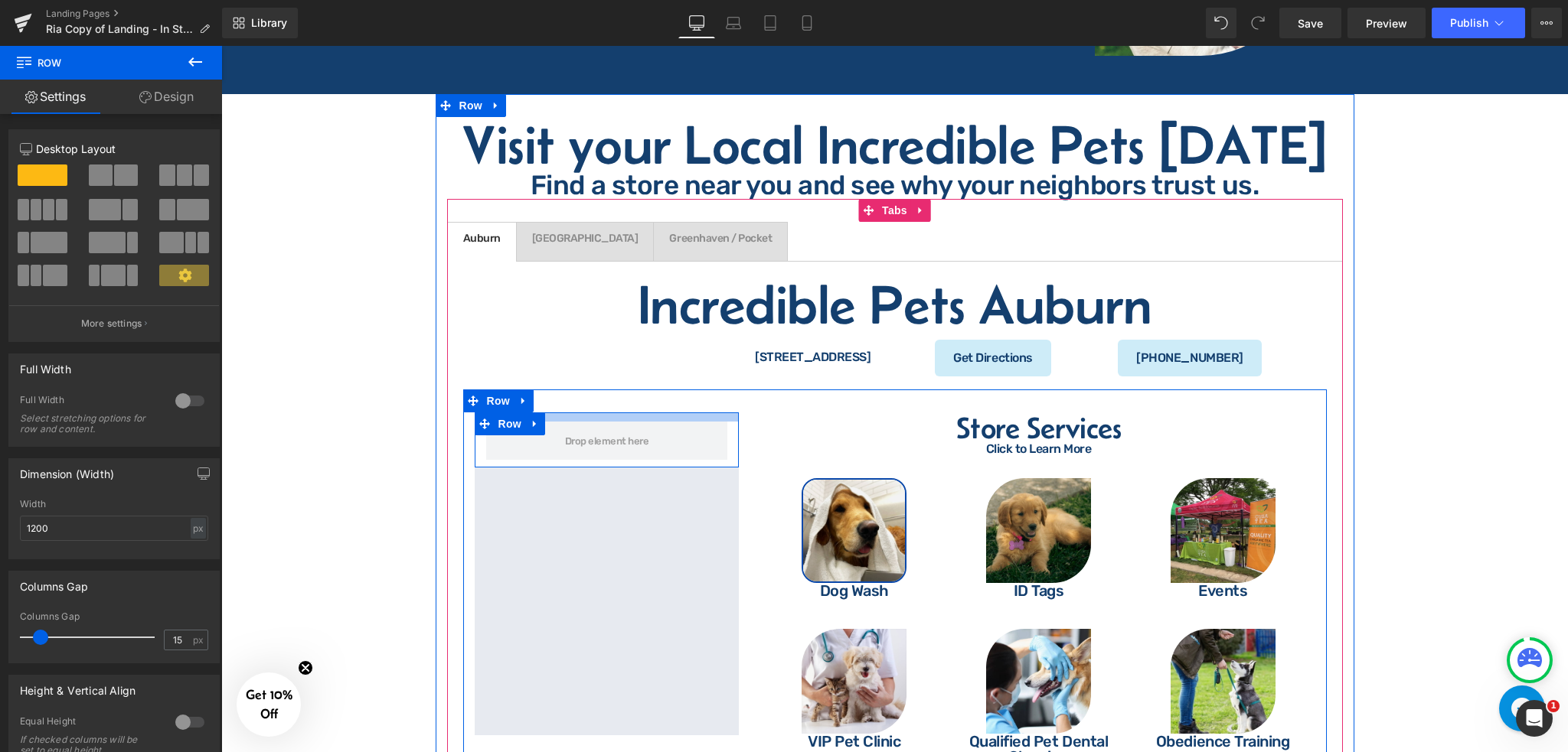
drag, startPoint x: 667, startPoint y: 402, endPoint x: 678, endPoint y: 389, distance: 17.0
click at [678, 413] on div at bounding box center [607, 417] width 265 height 9
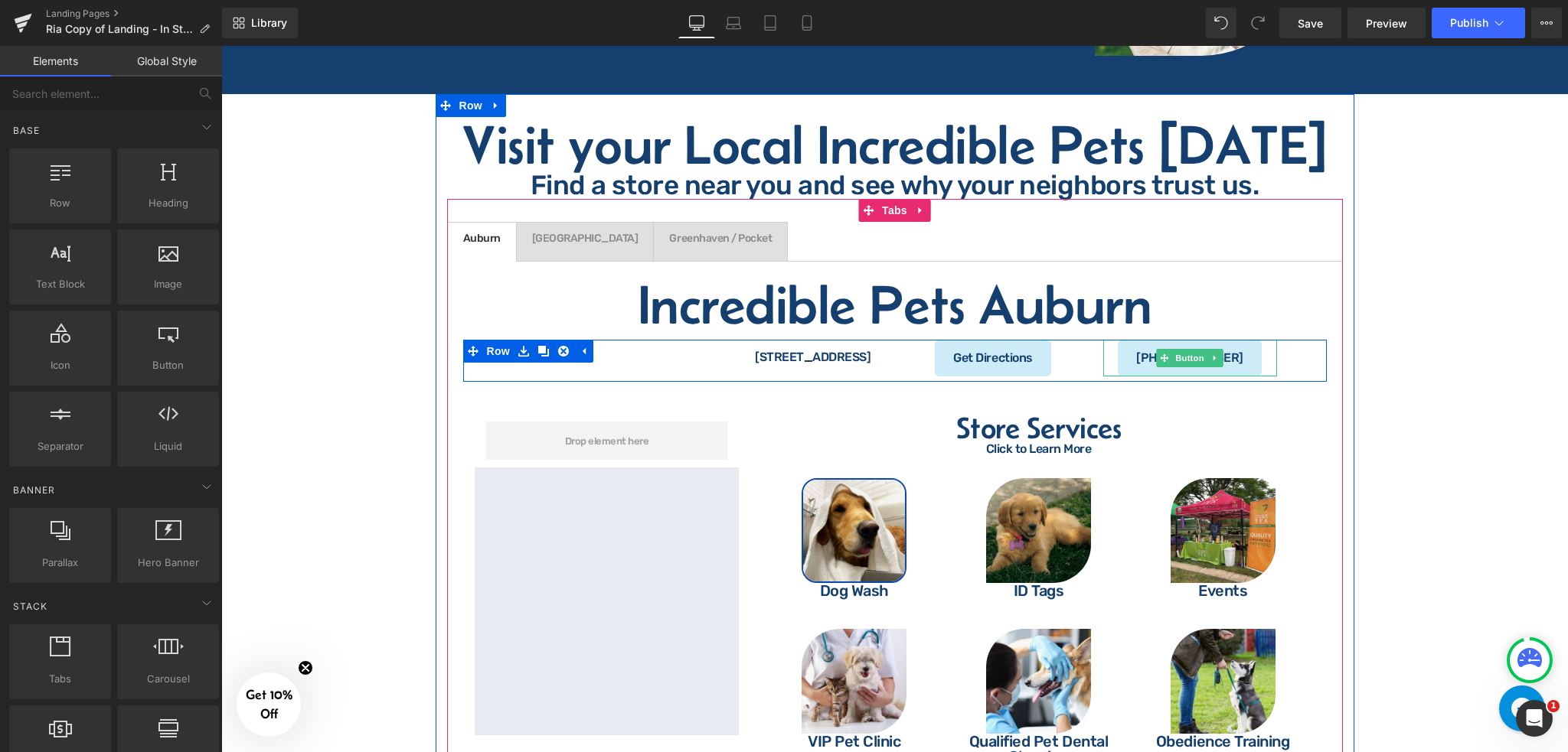
click at [1112, 340] on div "[PHONE_NUMBER]" at bounding box center [1190, 358] width 174 height 36
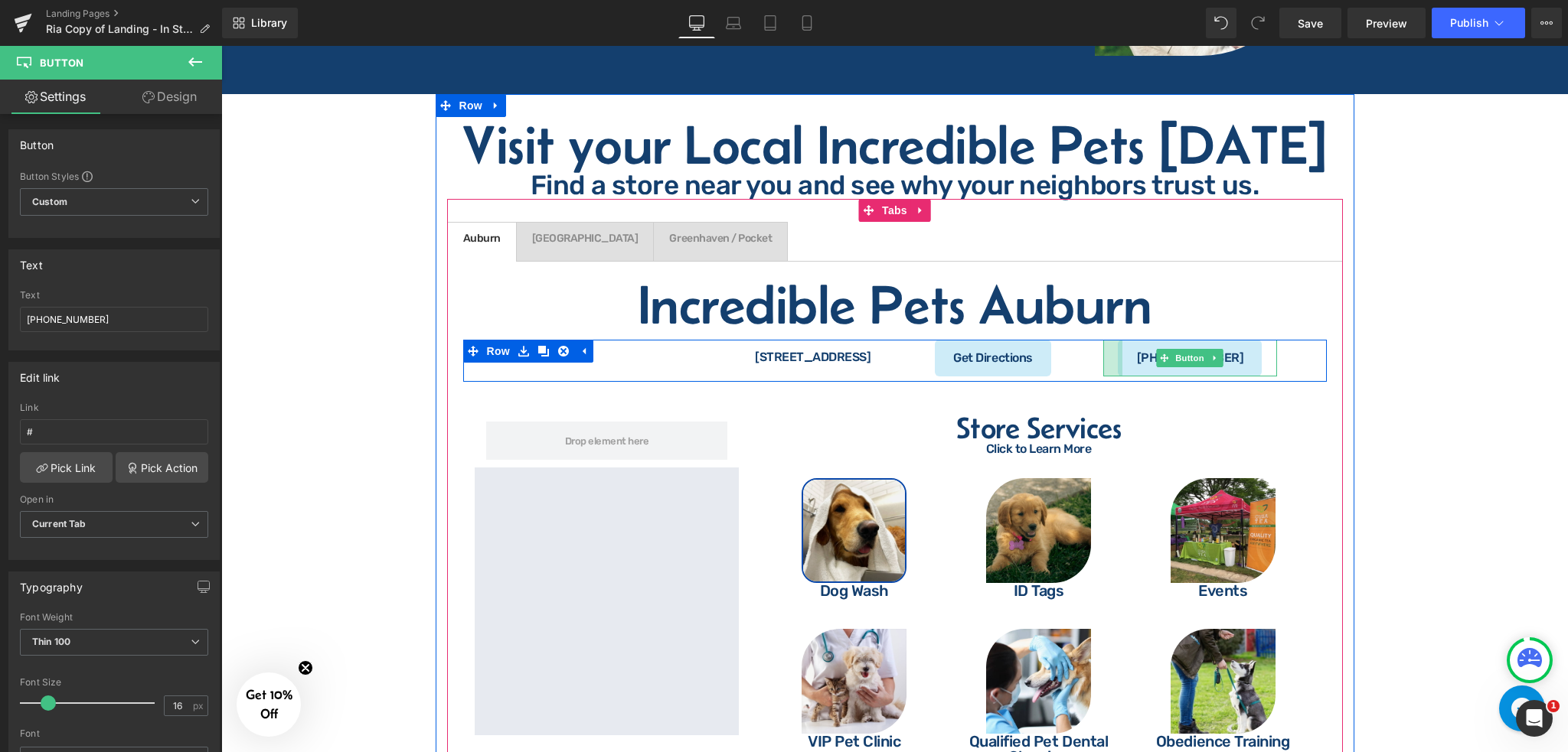
click at [1103, 340] on div at bounding box center [1113, 358] width 19 height 36
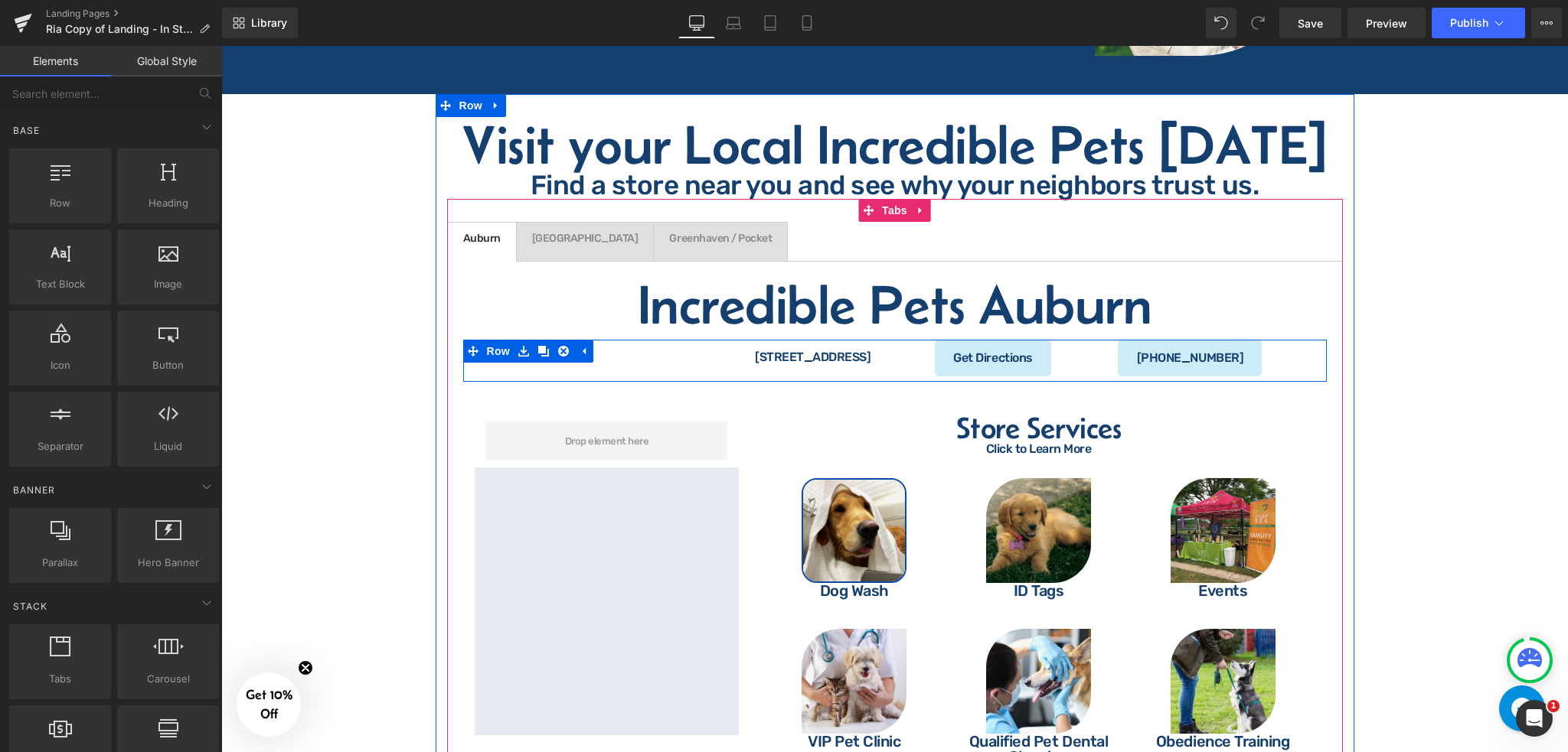
click at [1092, 340] on div "[PHONE_NUMBER] Button" at bounding box center [1191, 358] width 197 height 36
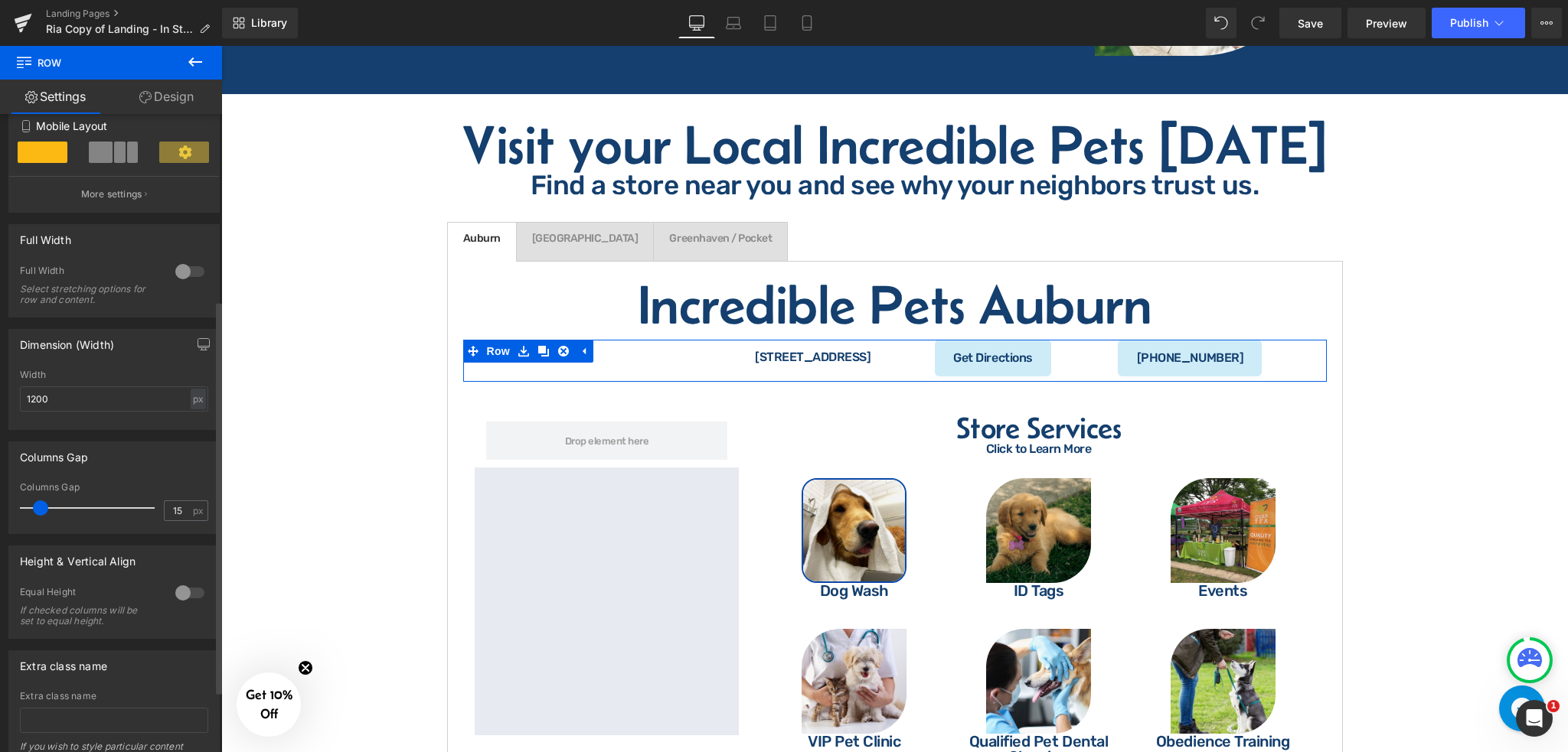
scroll to position [297, 0]
type input "0"
drag, startPoint x: 39, startPoint y: 518, endPoint x: 11, endPoint y: 524, distance: 28.6
click at [11, 524] on div "0px Columns Gap 0 px" at bounding box center [114, 510] width 210 height 51
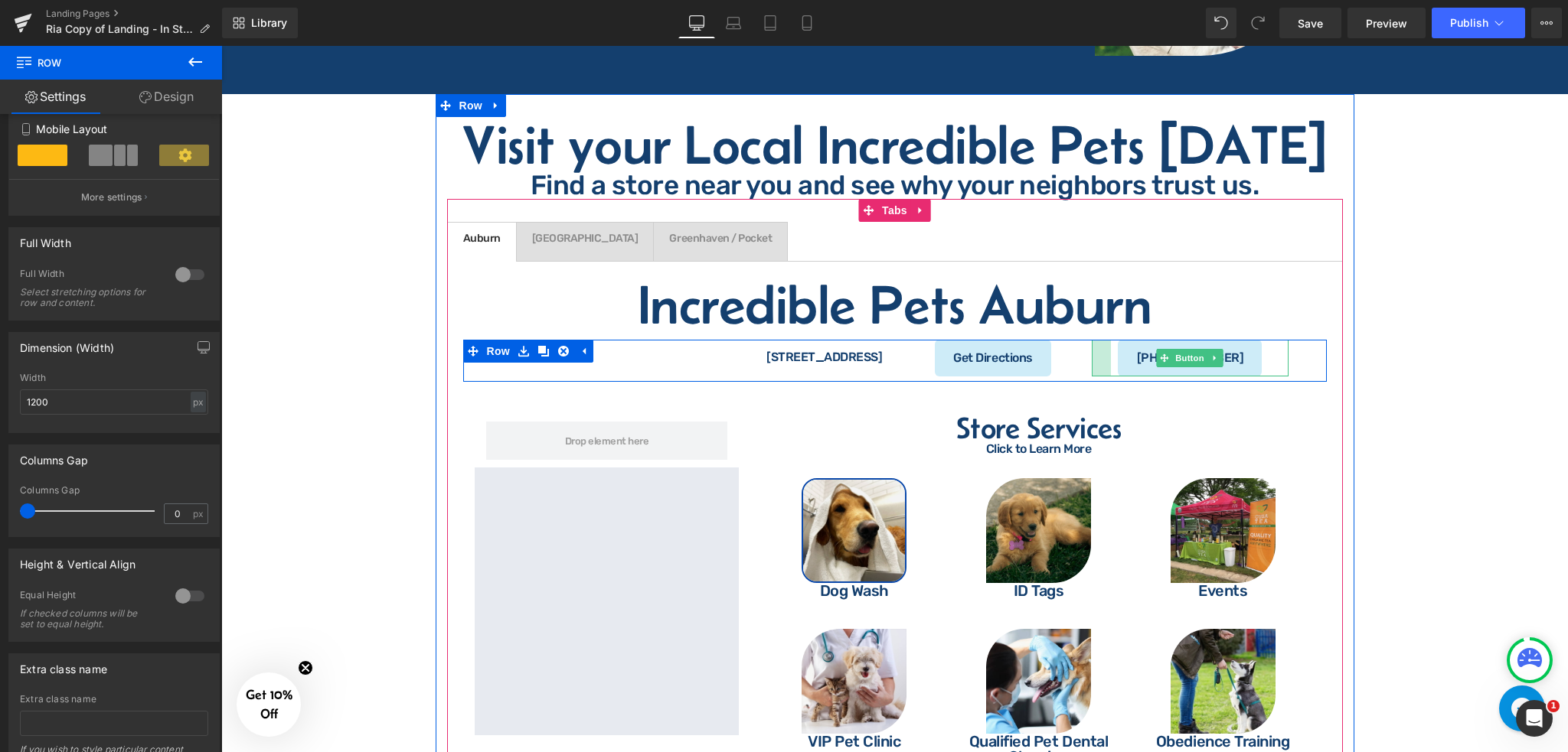
click at [1098, 340] on div at bounding box center [1102, 358] width 19 height 36
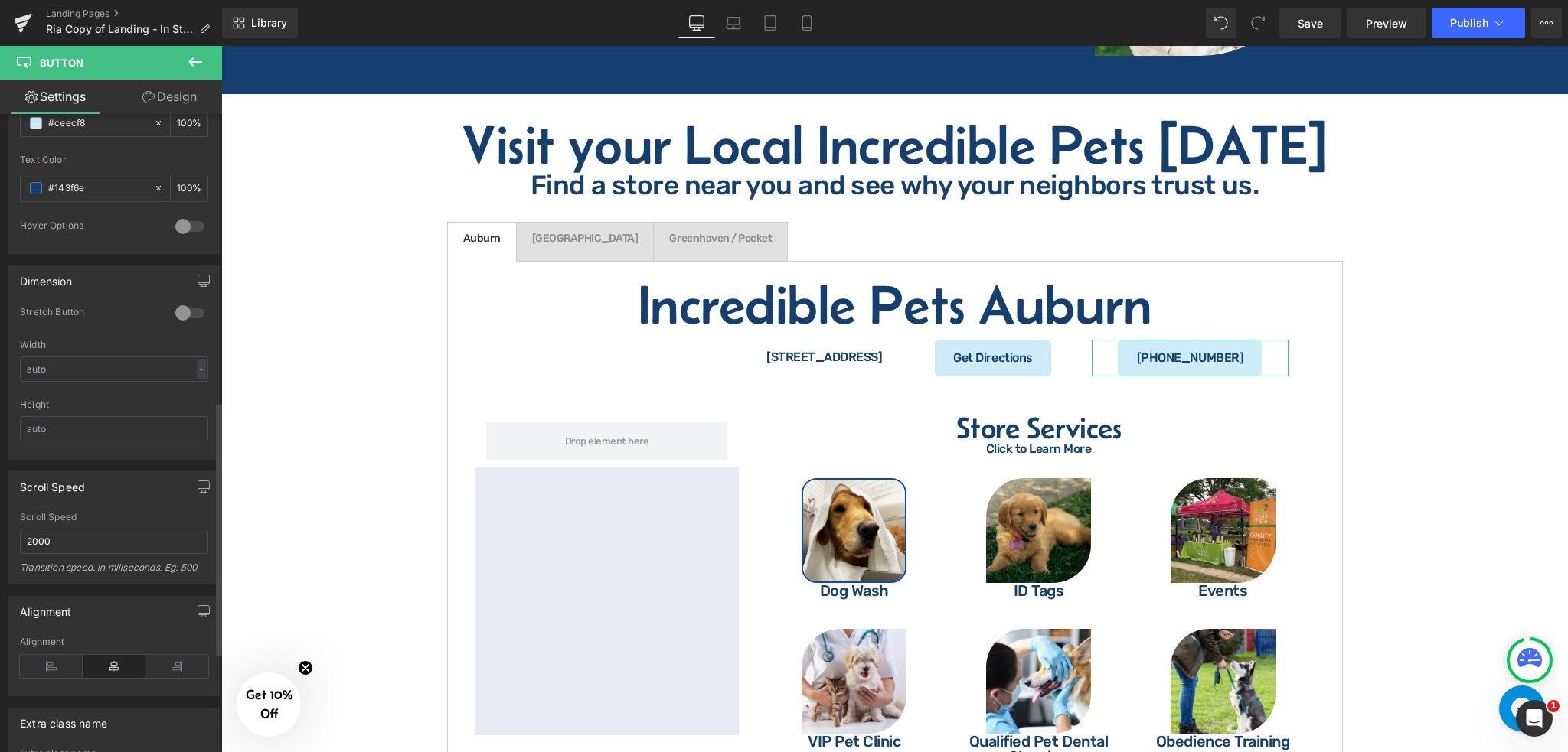
scroll to position [968, 0]
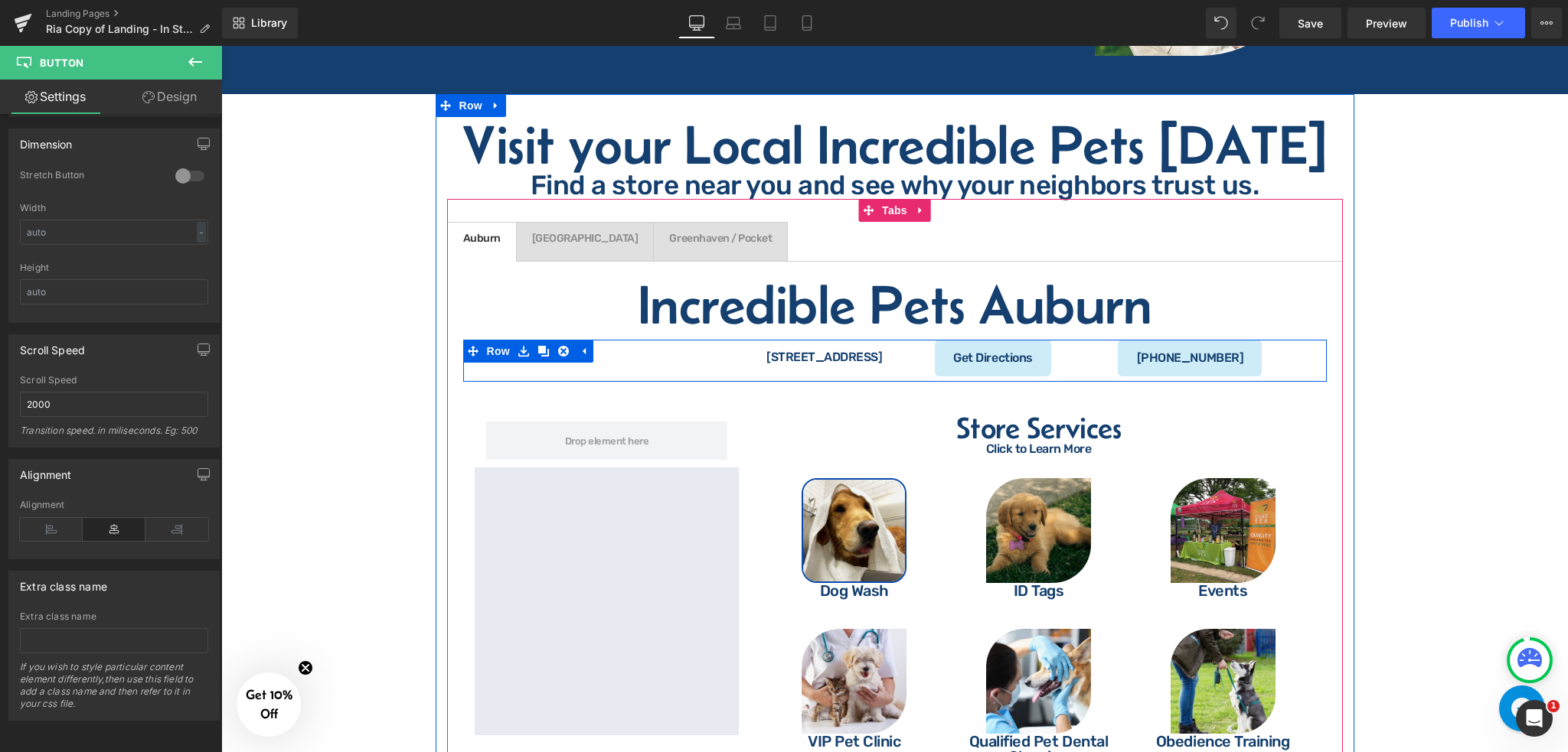
click at [884, 340] on div "[STREET_ADDRESS] Text Block" at bounding box center [698, 358] width 394 height 36
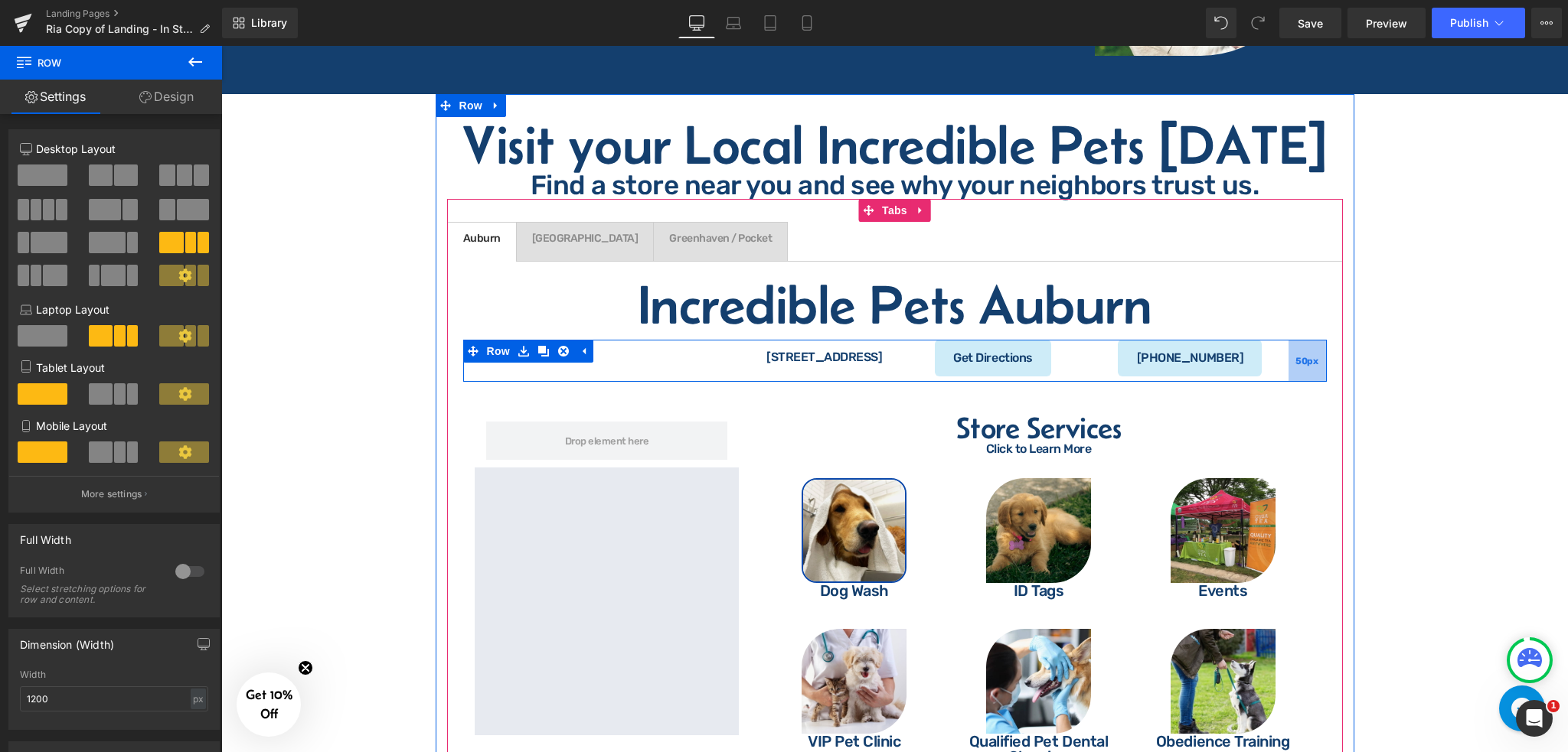
click at [1297, 340] on div "50px" at bounding box center [1308, 361] width 38 height 42
click at [1088, 340] on div at bounding box center [1090, 358] width 4 height 36
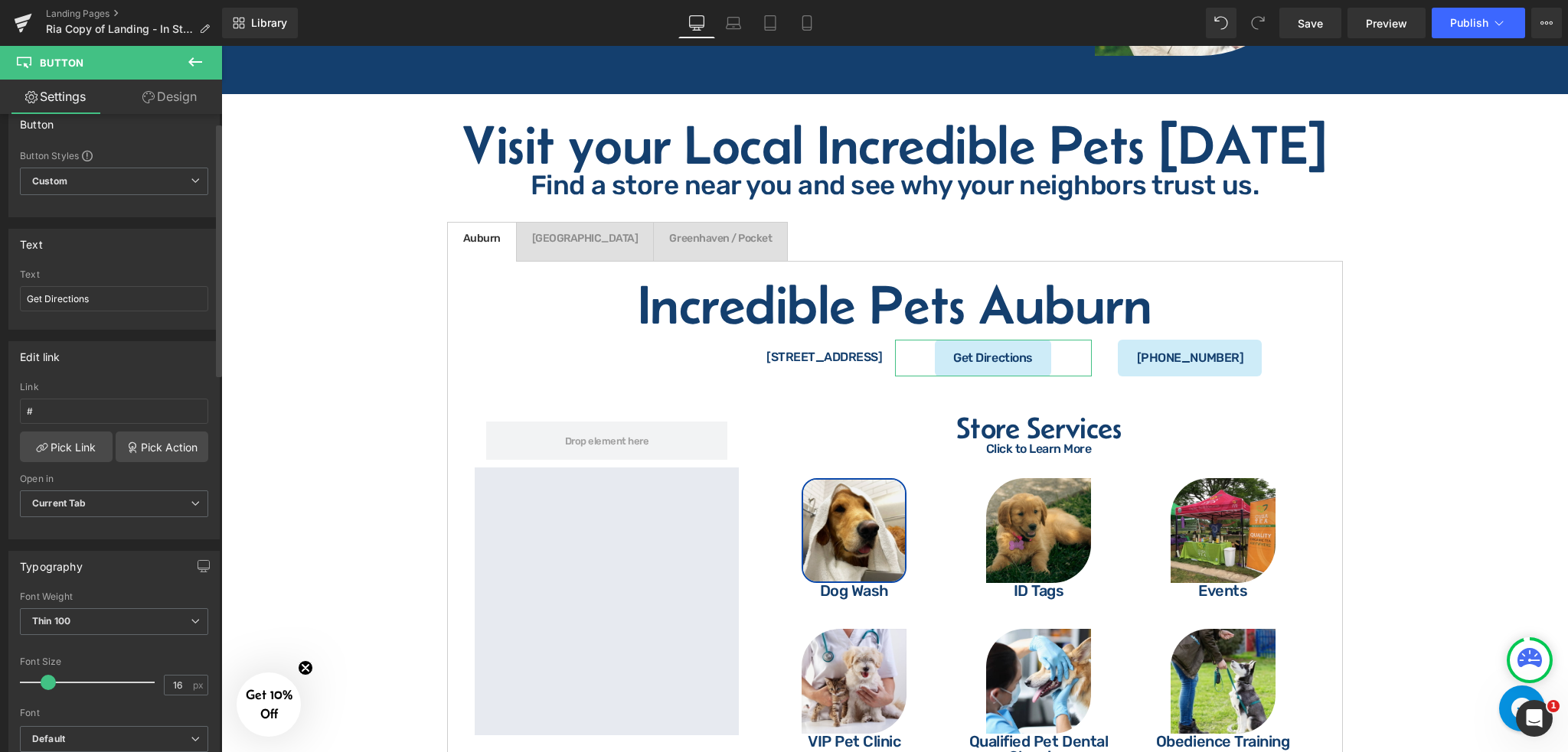
scroll to position [0, 0]
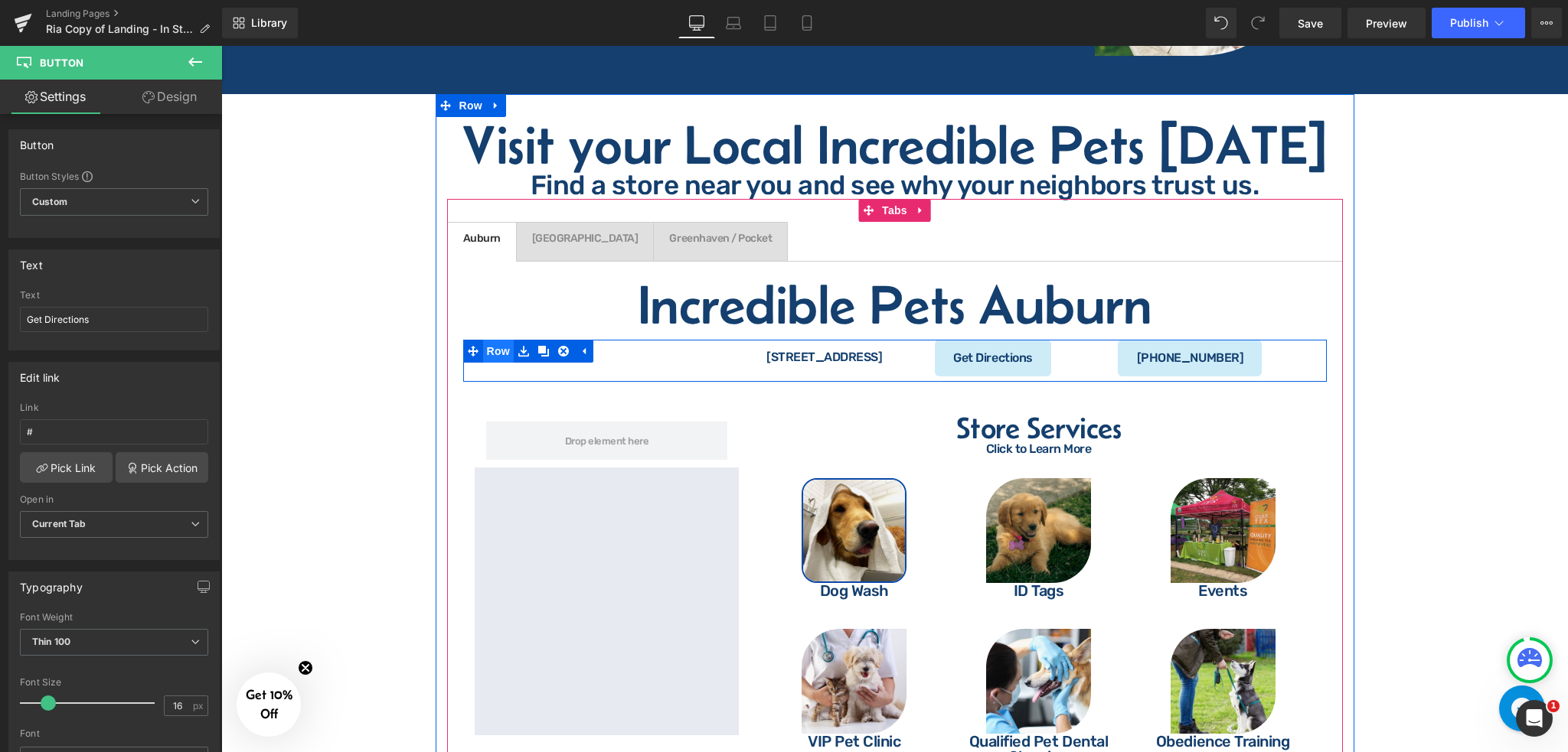
click at [496, 340] on span "Row" at bounding box center [499, 351] width 31 height 23
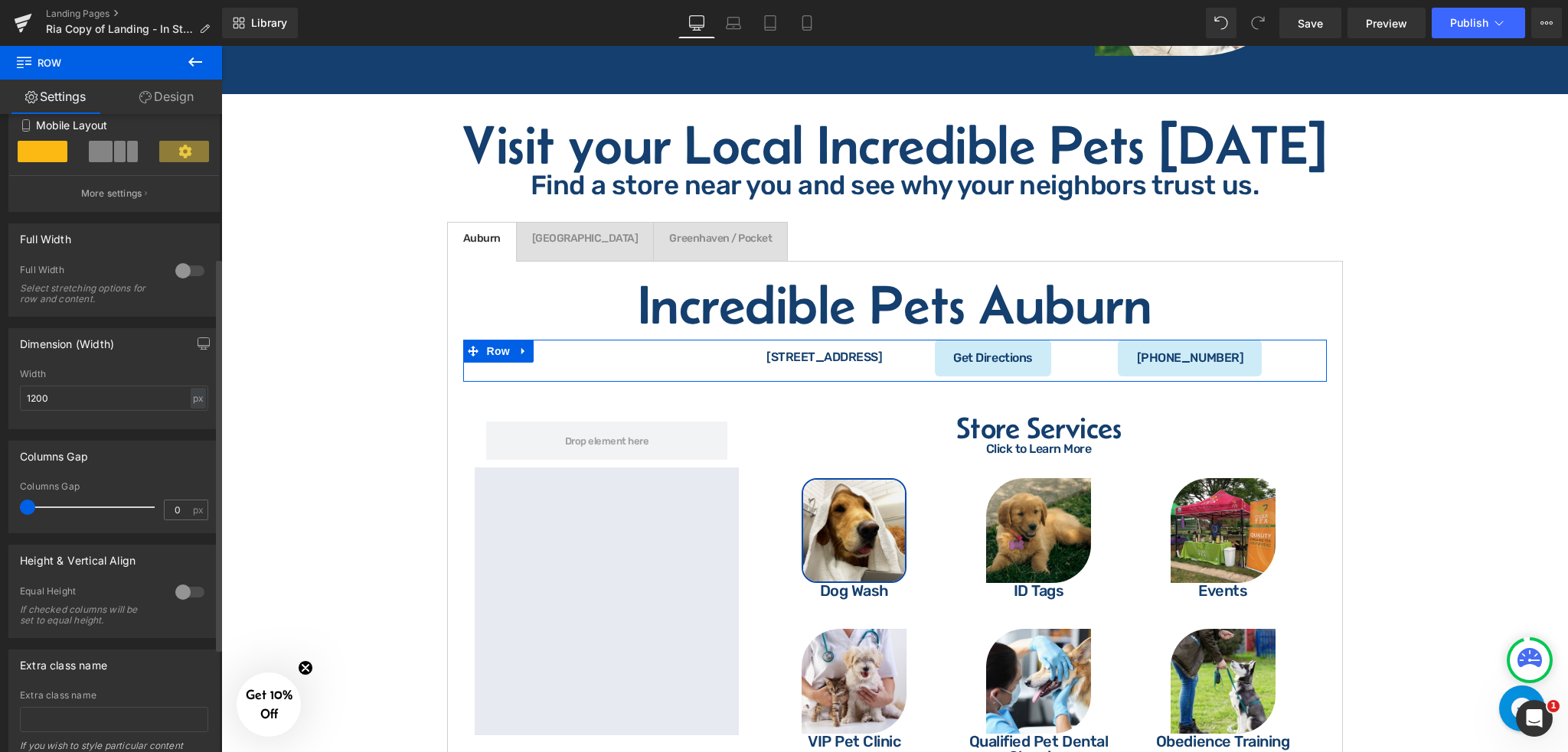
scroll to position [399, 0]
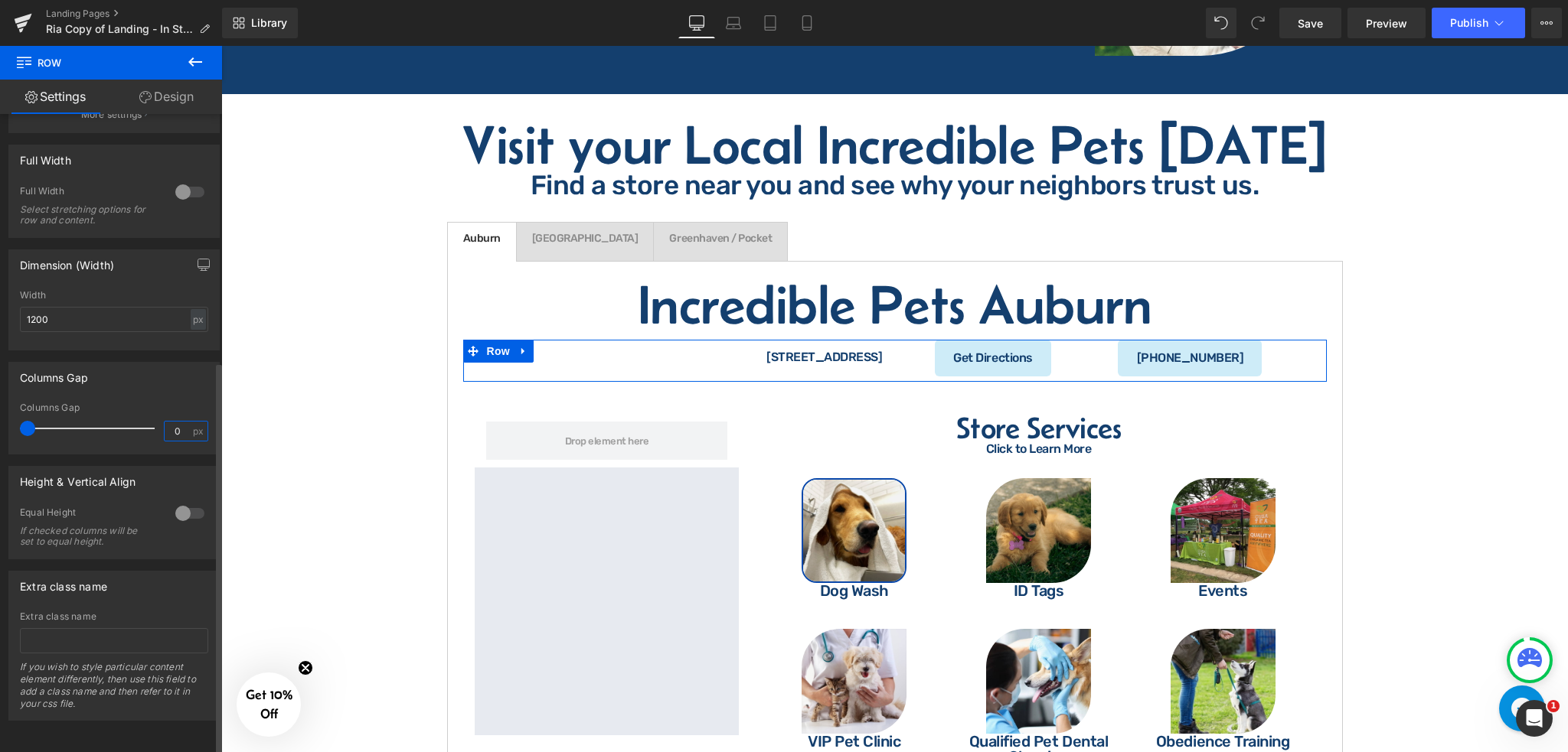
click at [179, 422] on input "0" at bounding box center [178, 431] width 27 height 19
type input "2"
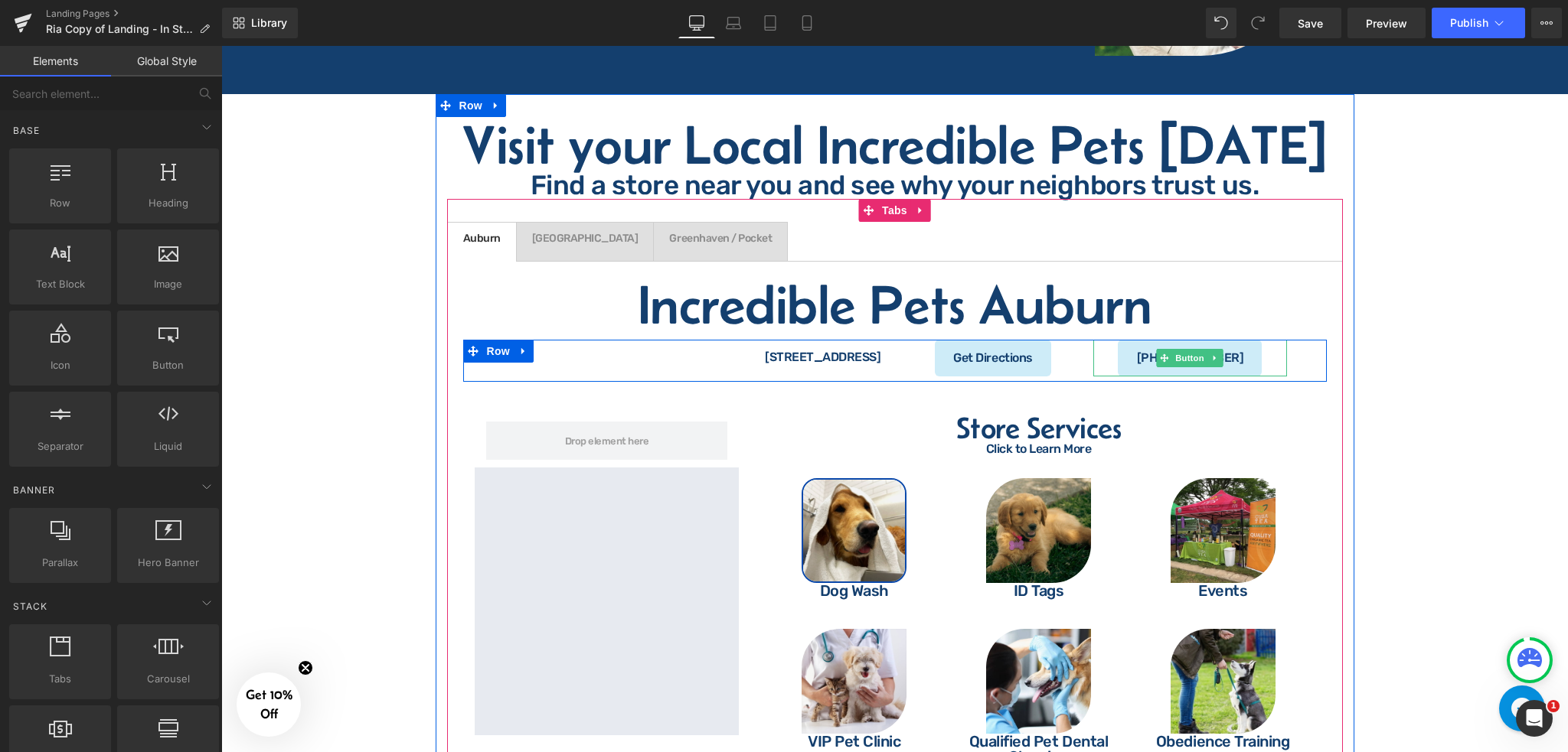
click at [1268, 342] on div "[PHONE_NUMBER]" at bounding box center [1191, 358] width 194 height 36
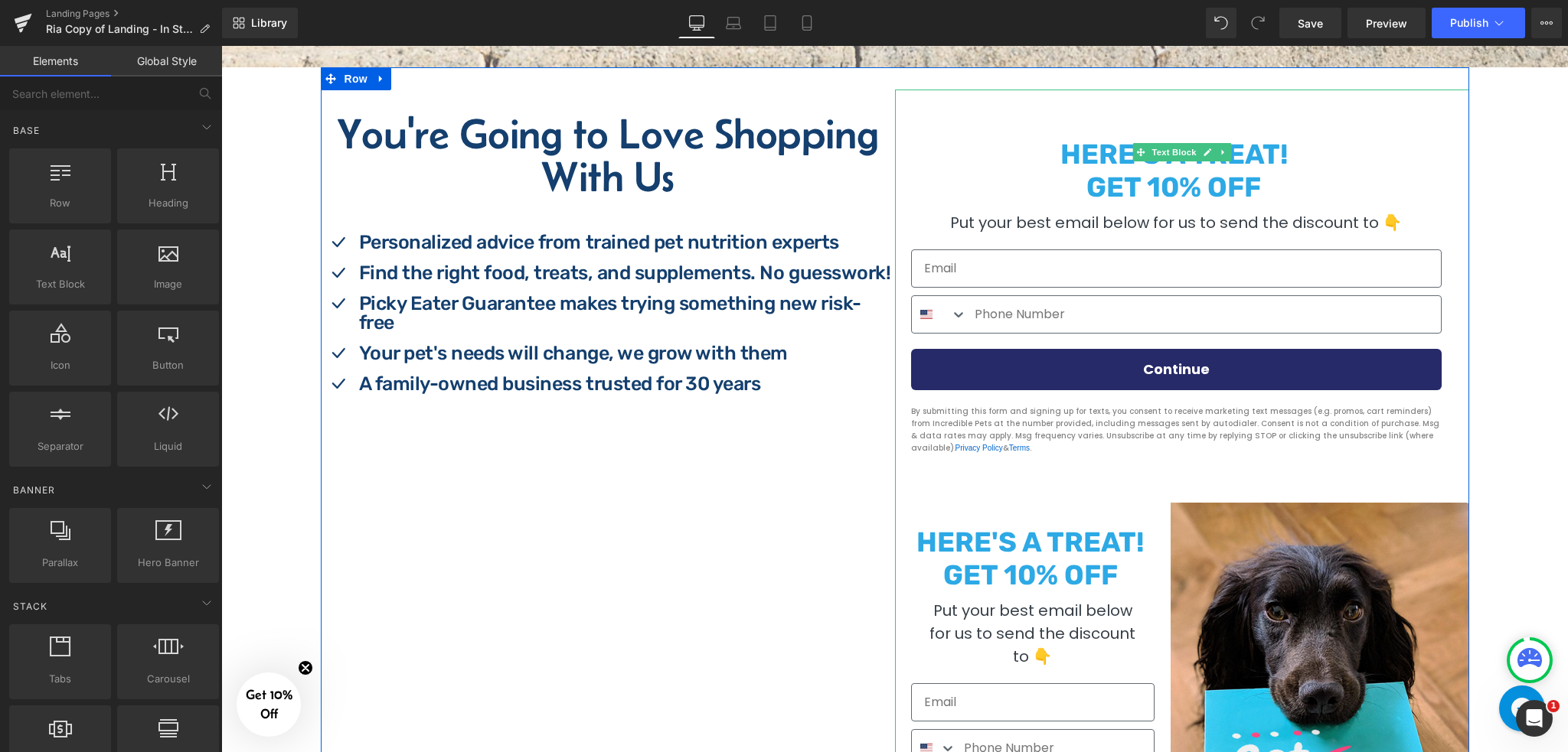
scroll to position [591, 0]
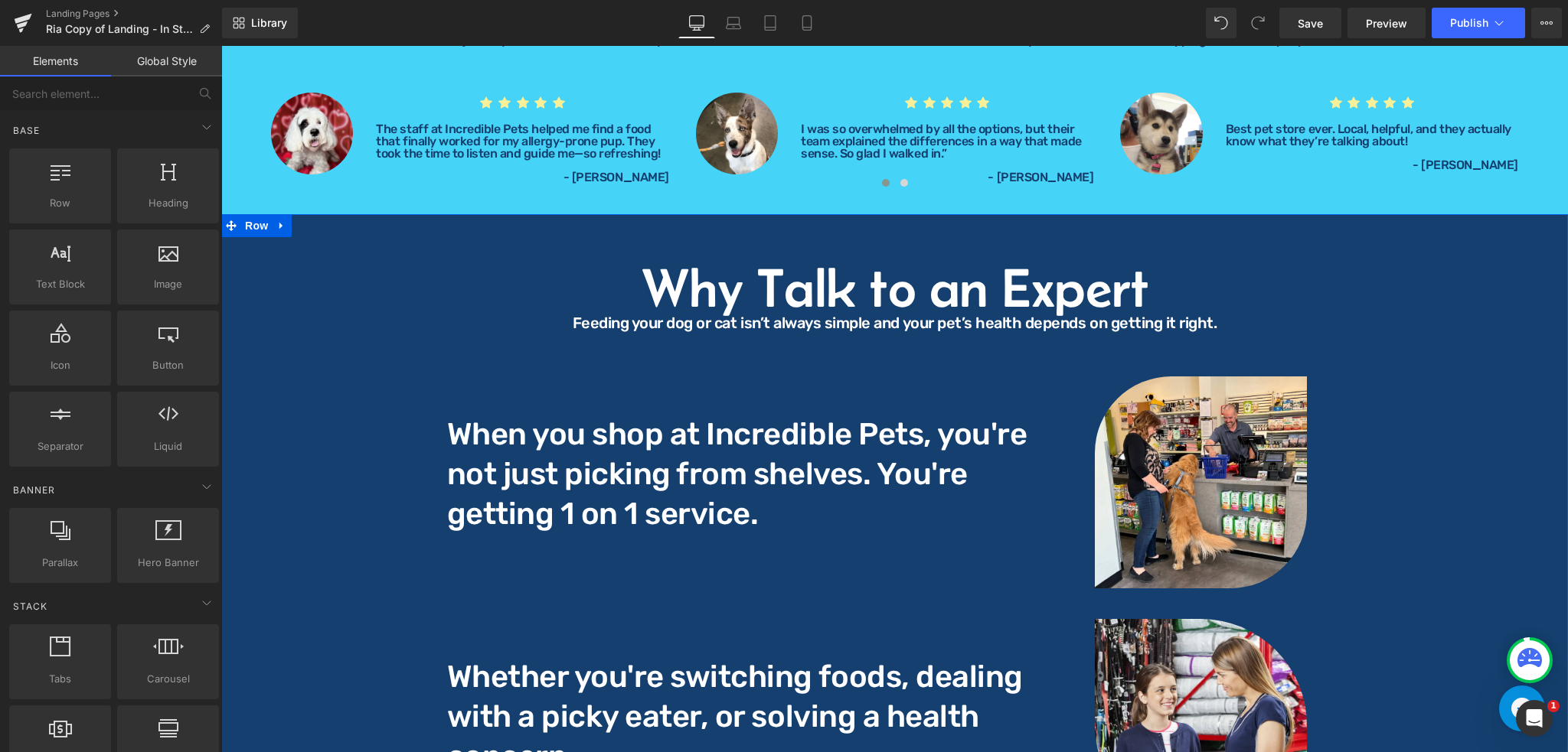
scroll to position [2020, 0]
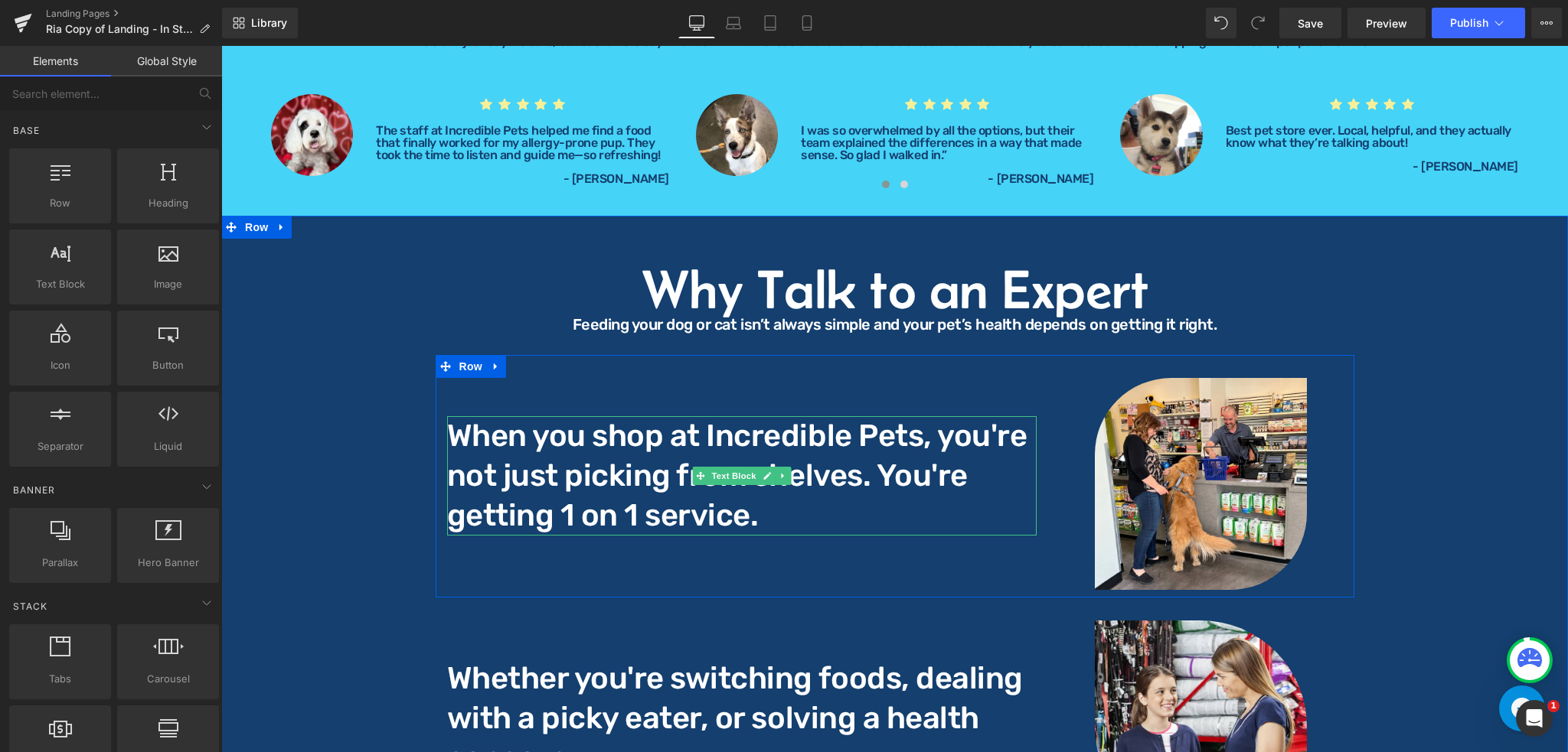
click at [854, 489] on p "When you shop at Incredible Pets, you're not just picking from shelves. You're …" at bounding box center [742, 476] width 590 height 120
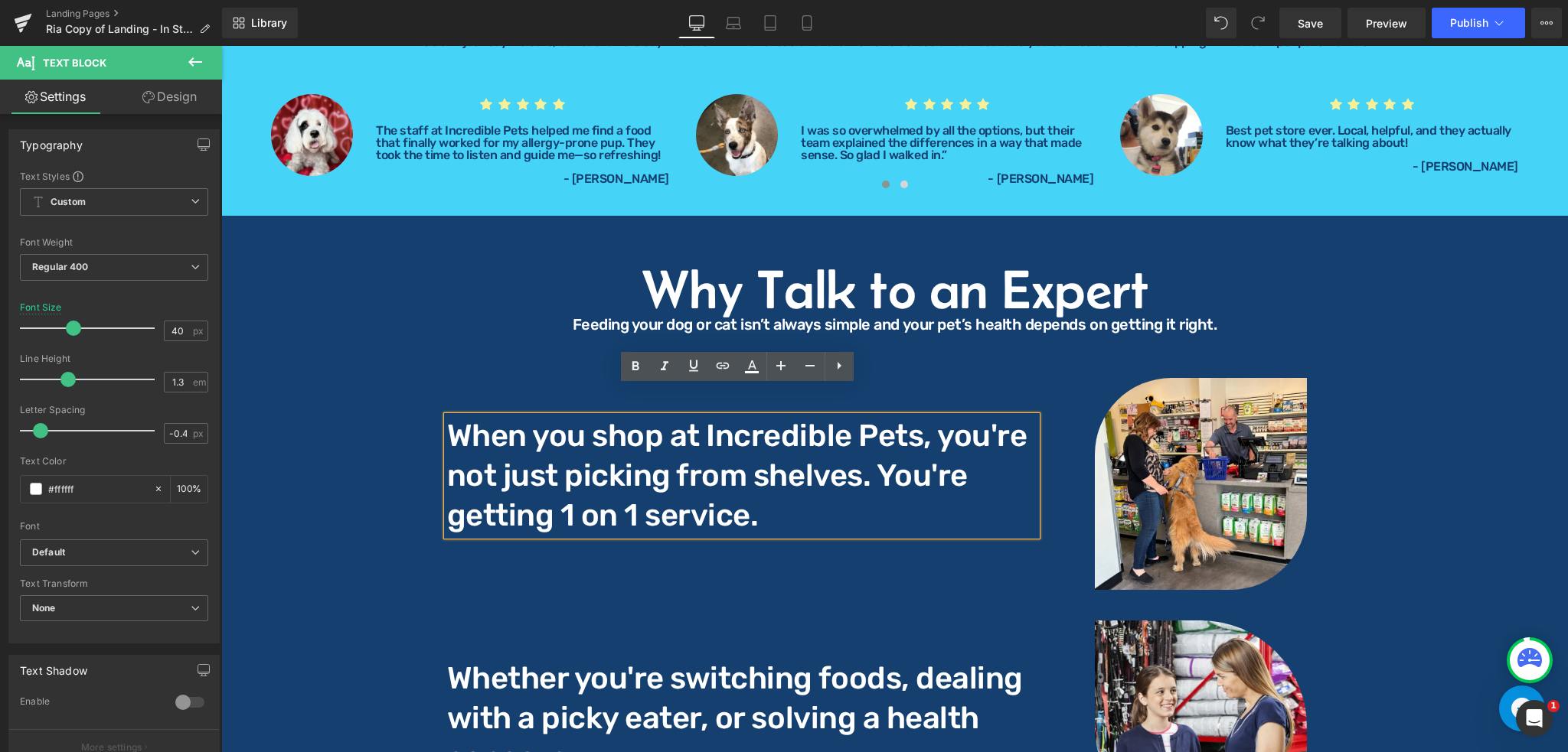
click at [769, 492] on p "When you shop at Incredible Pets, you're not just picking from shelves. You're …" at bounding box center [742, 476] width 590 height 120
click at [447, 416] on p "When you shop at Incredible Pets, you're not just picking from shelves. You're …" at bounding box center [742, 476] width 590 height 120
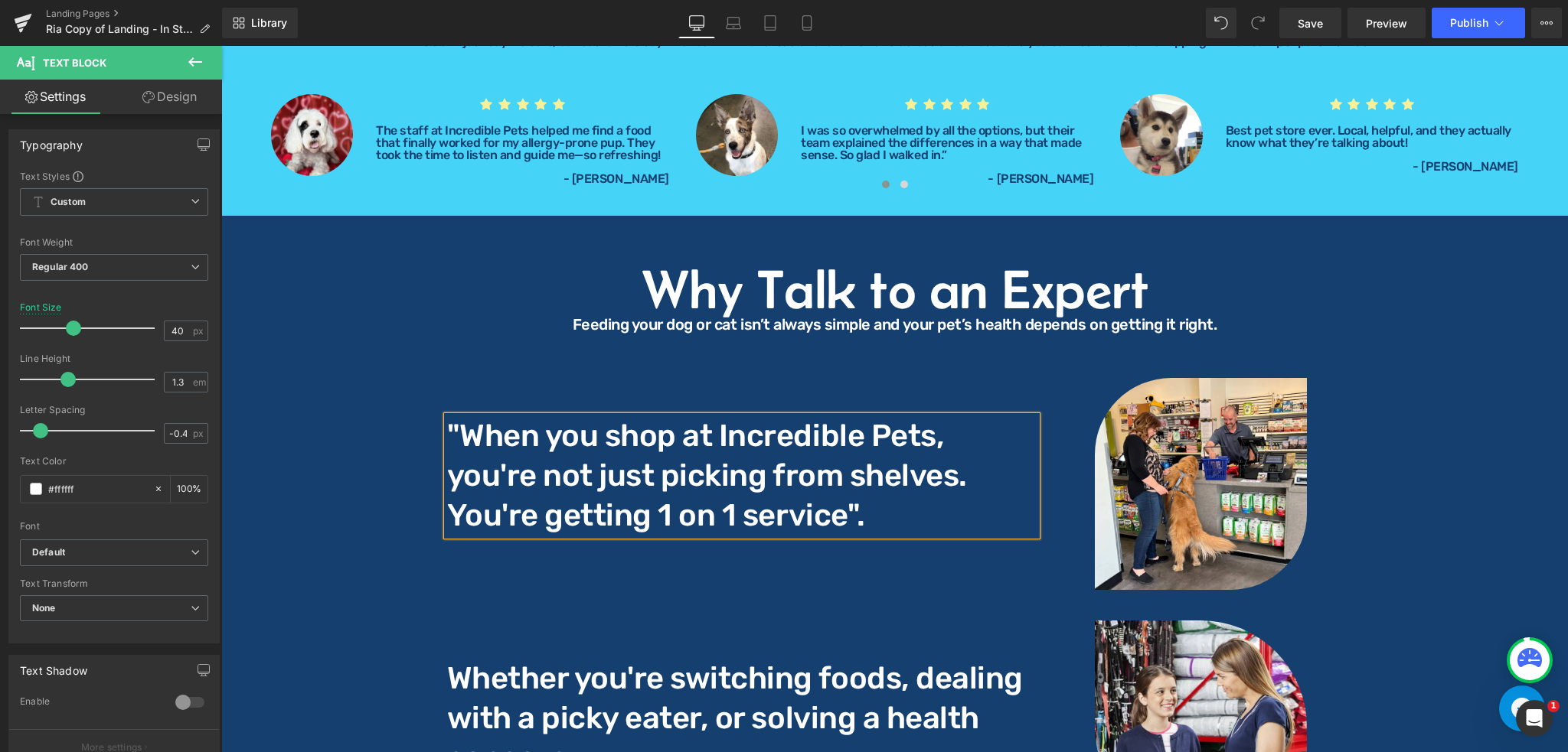
click at [751, 474] on p ""When you shop at Incredible Pets, you're not just picking from shelves. You're…" at bounding box center [742, 476] width 590 height 120
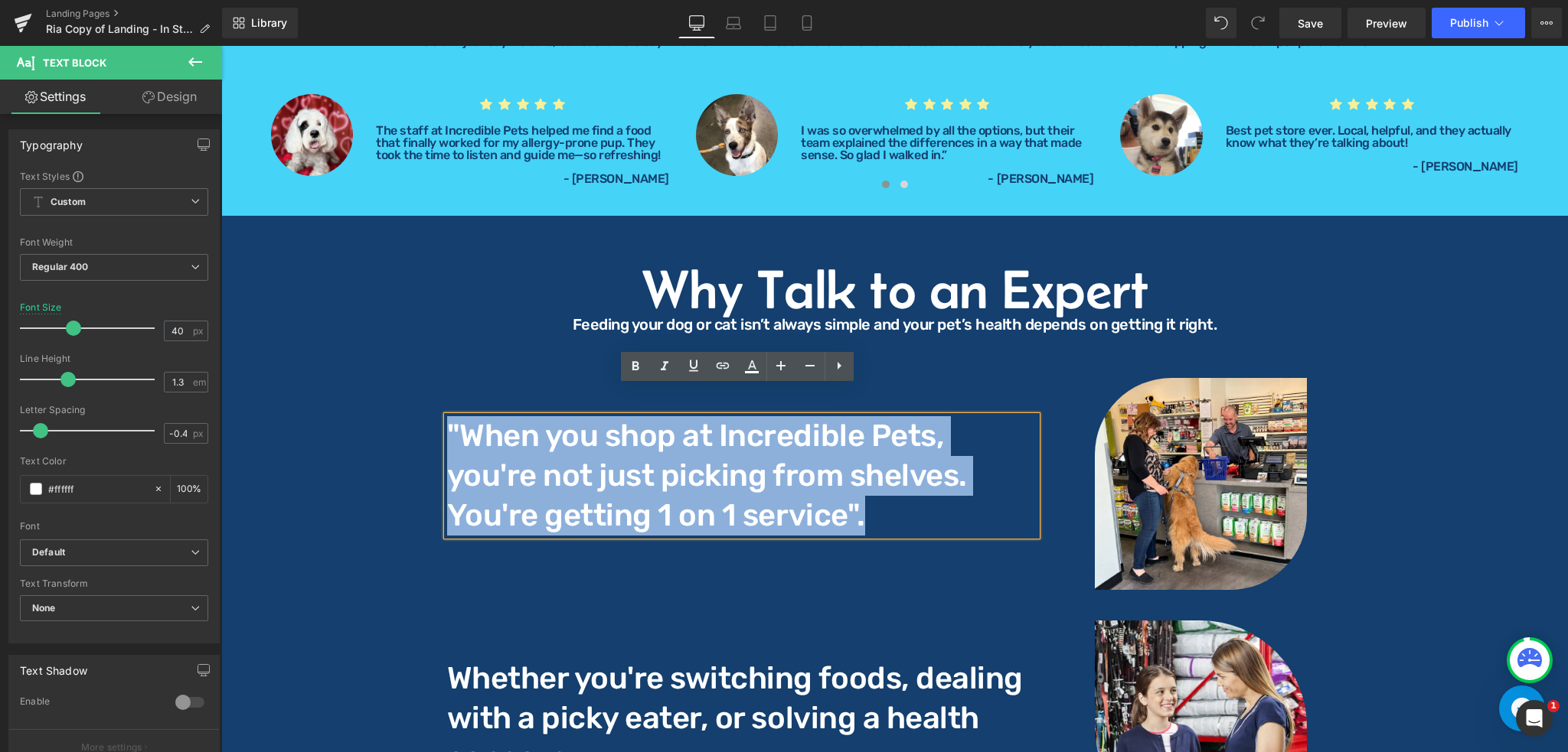
drag, startPoint x: 784, startPoint y: 495, endPoint x: 446, endPoint y: 414, distance: 347.6
click at [447, 416] on p ""When you shop at Incredible Pets, you're not just picking from shelves. You're…" at bounding box center [742, 476] width 590 height 120
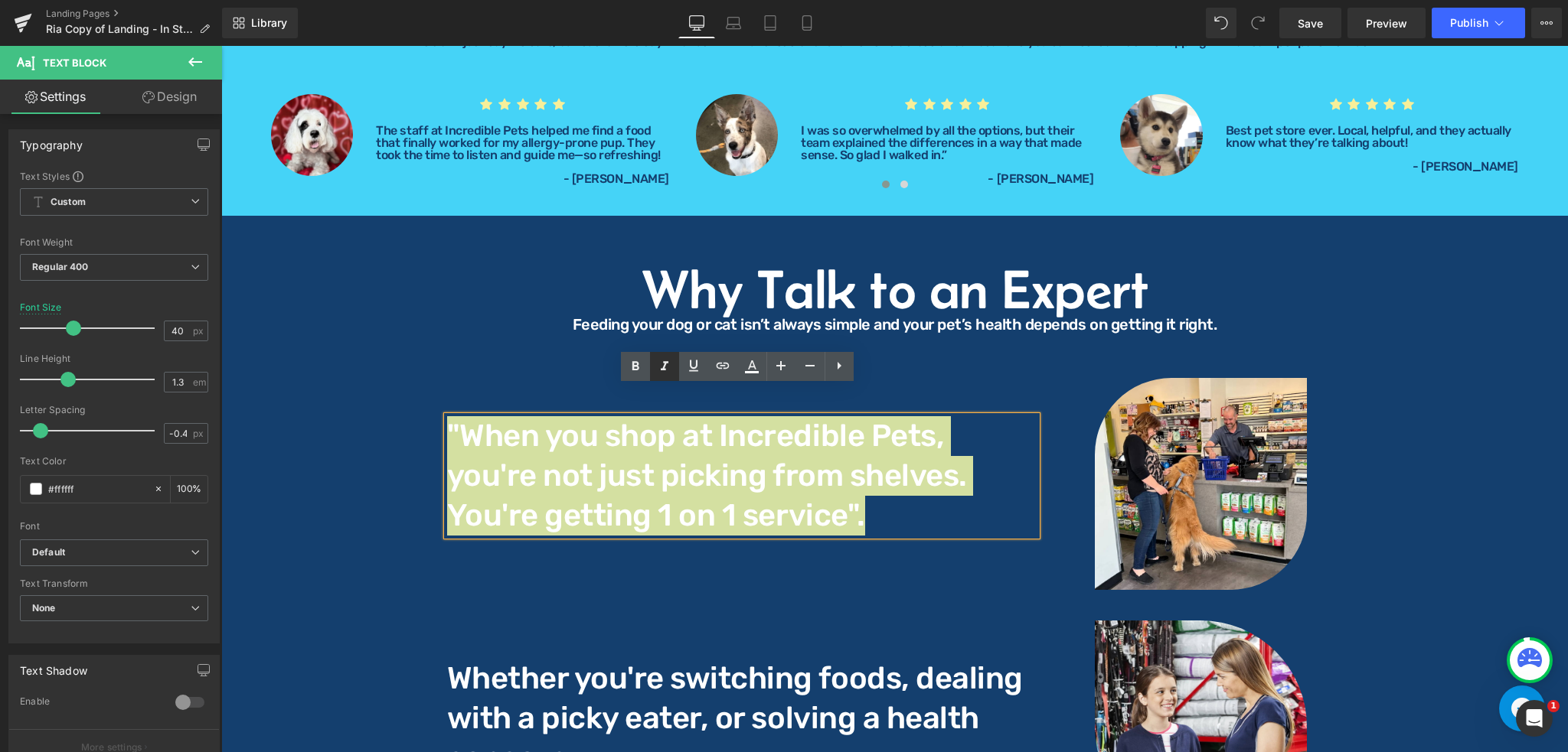
click at [664, 374] on icon at bounding box center [664, 366] width 19 height 19
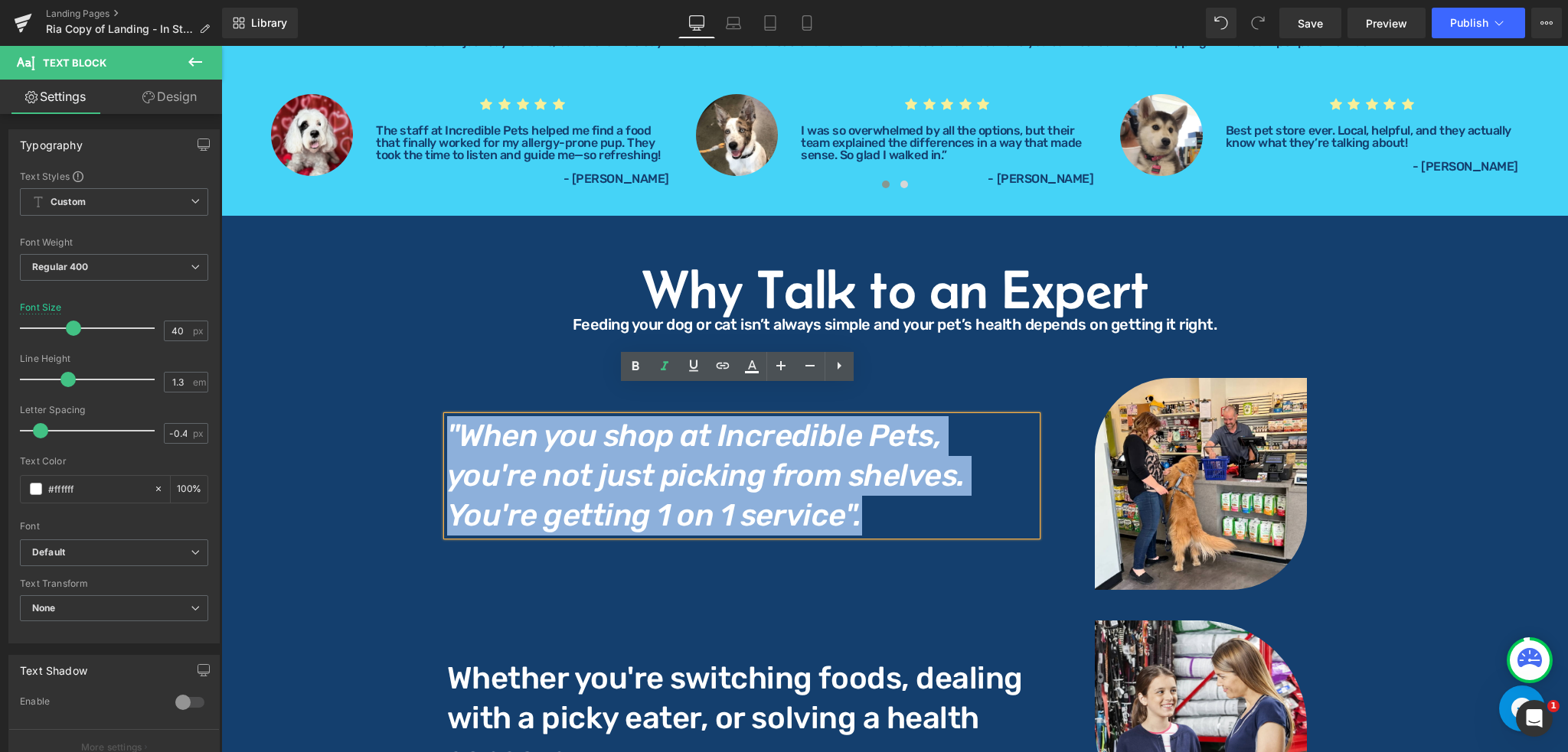
click at [812, 488] on p ""When you shop at Incredible Pets, you're not just picking from shelves. You're…" at bounding box center [742, 476] width 590 height 120
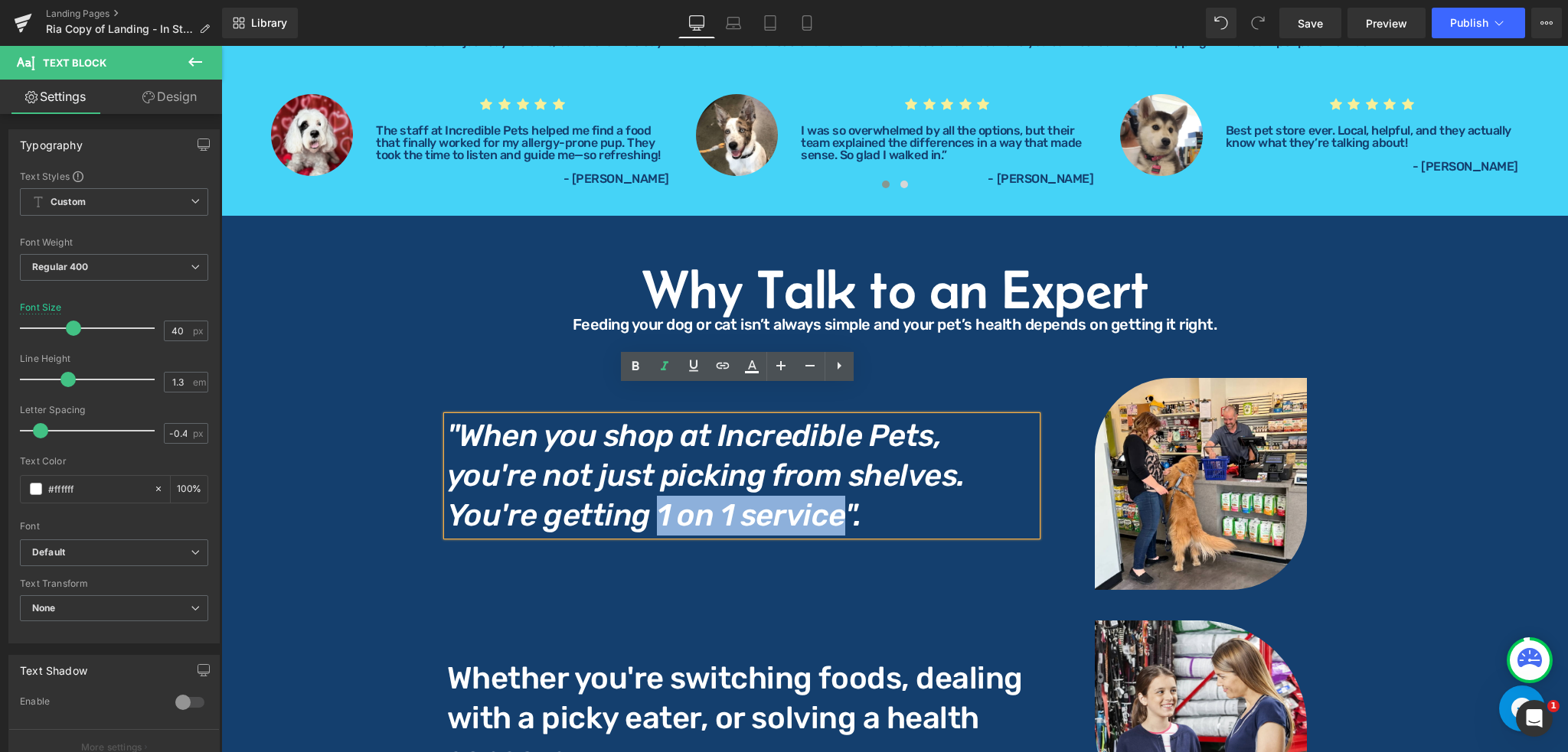
drag, startPoint x: 553, startPoint y: 491, endPoint x: 737, endPoint y: 499, distance: 184.2
click at [737, 499] on icon ""When you shop at Incredible Pets, you're not just picking from shelves. You're…" at bounding box center [706, 475] width 518 height 116
click at [635, 364] on icon at bounding box center [635, 366] width 19 height 19
click at [837, 500] on p ""When you shop at Incredible Pets, you're not just picking from shelves. You're…" at bounding box center [742, 476] width 590 height 120
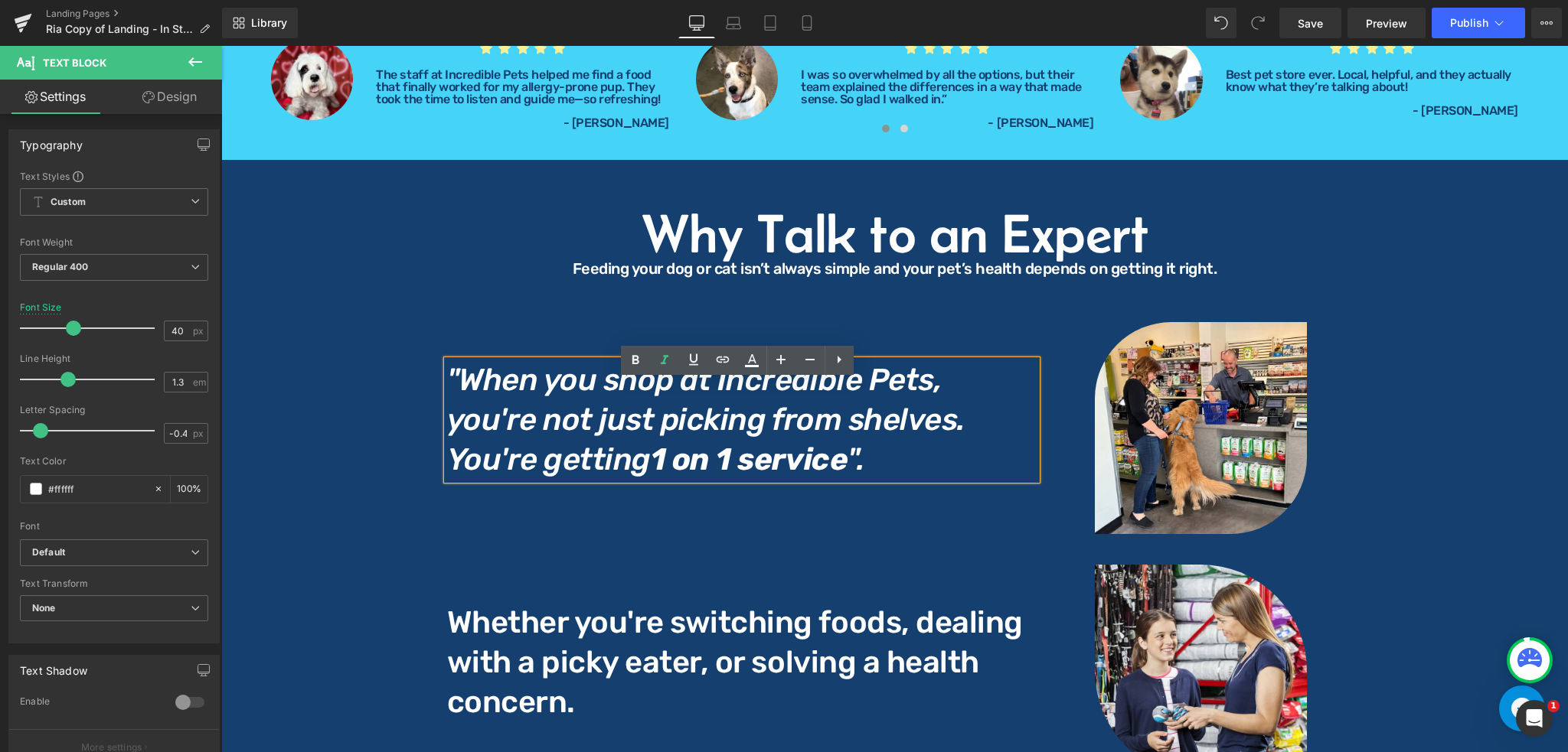
scroll to position [2224, 0]
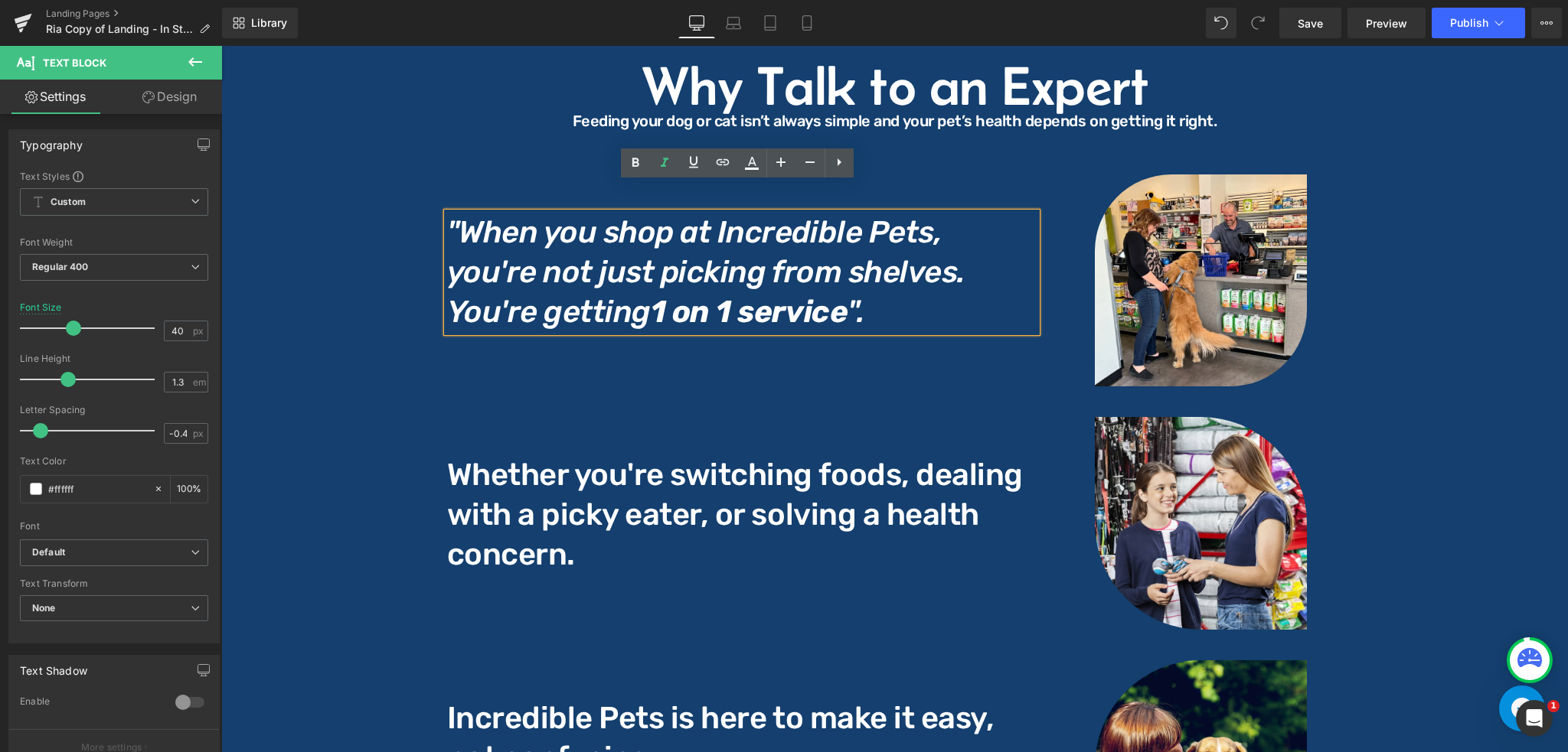
click at [683, 456] on p "Whether you're switching foods, dealing with a picky eater, or solving a health…" at bounding box center [742, 515] width 590 height 120
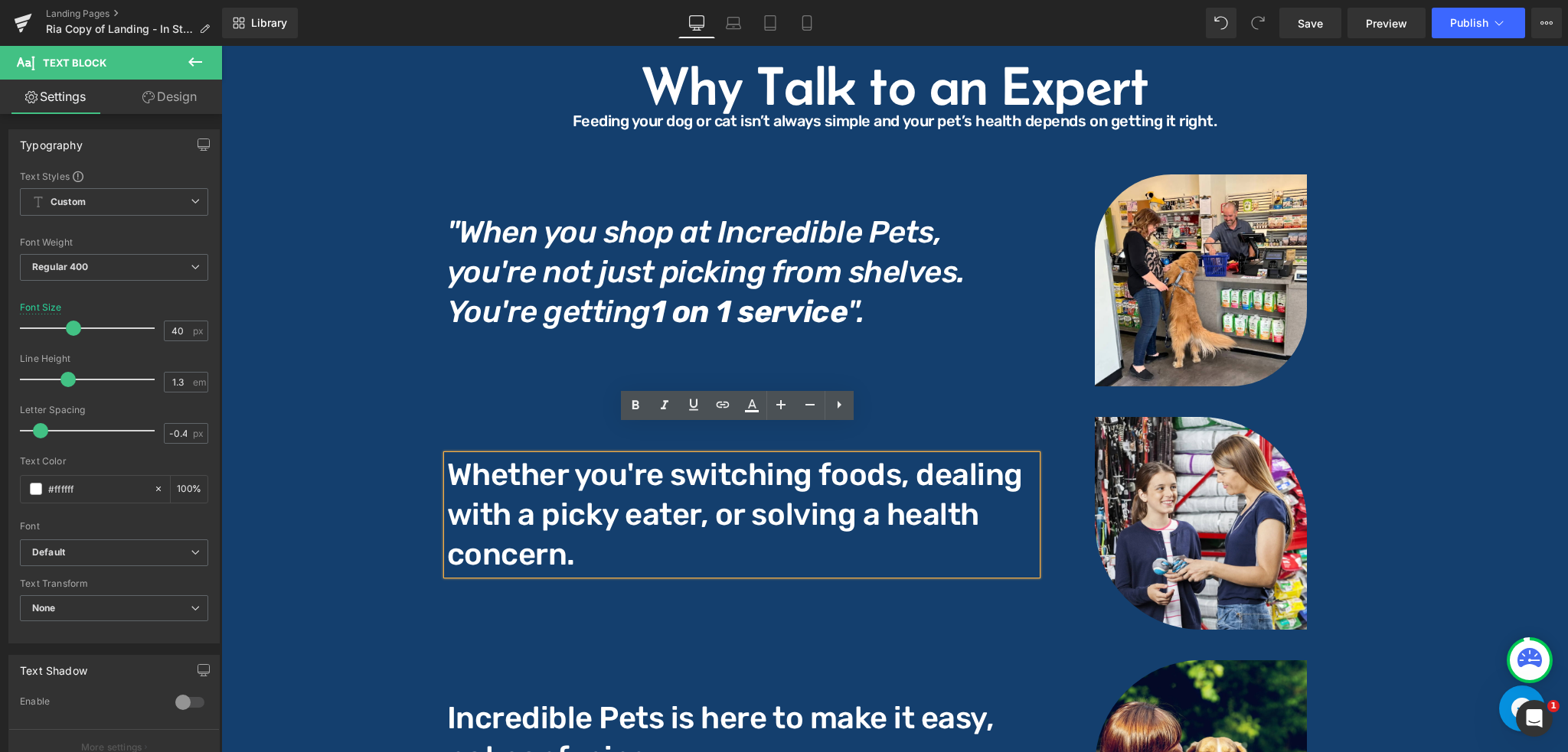
click at [792, 472] on p "Whether you're switching foods, dealing with a picky eater, or solving a health…" at bounding box center [742, 515] width 590 height 120
click at [458, 457] on icon "Whether you're switching foods, dealing with a picky eater, or solving a health…" at bounding box center [734, 515] width 574 height 116
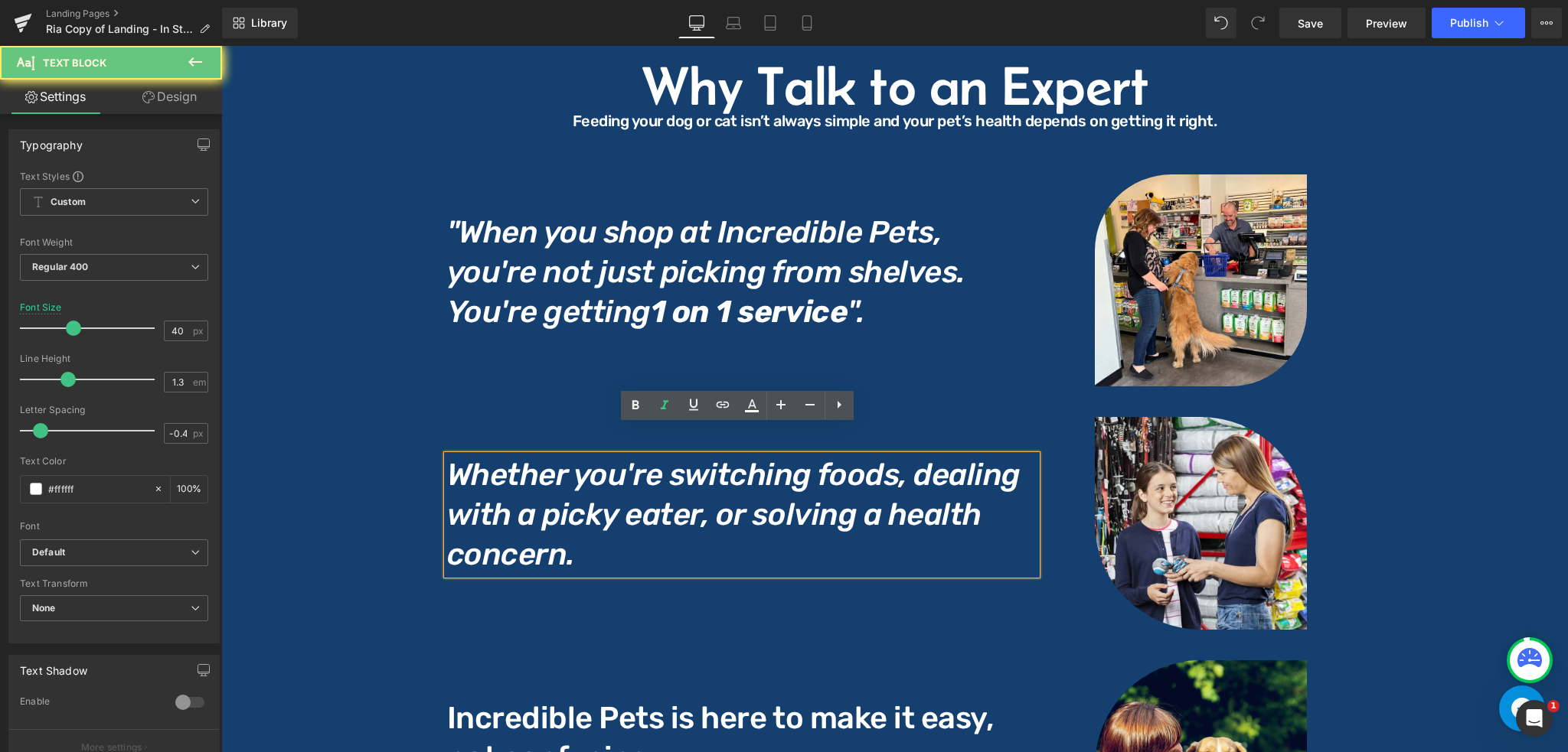
click at [450, 457] on icon "Whether you're switching foods, dealing with a picky eater, or solving a health…" at bounding box center [734, 515] width 574 height 116
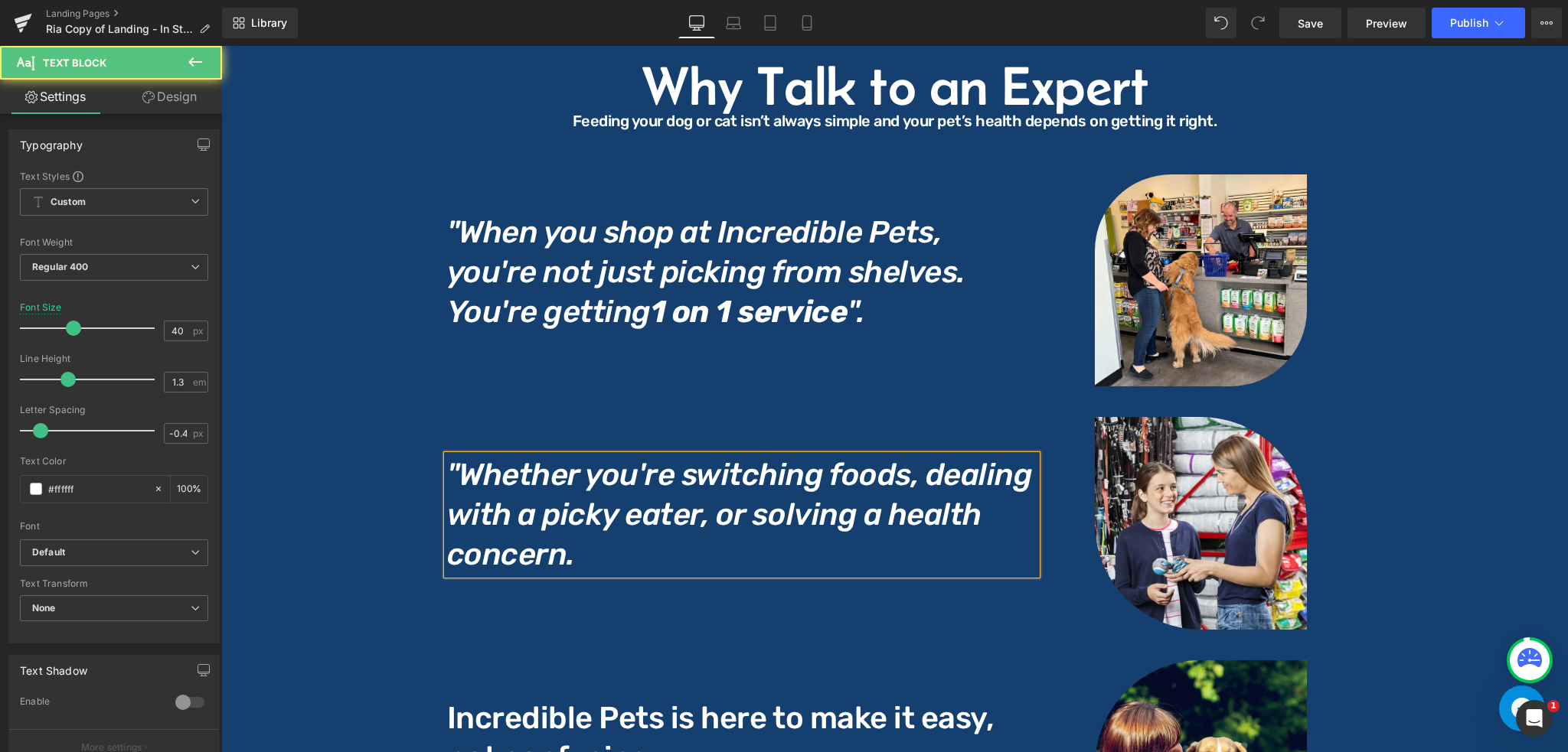
click at [554, 531] on icon ""Whether you're switching foods, dealing with a picky eater, or solving a healt…" at bounding box center [740, 515] width 586 height 116
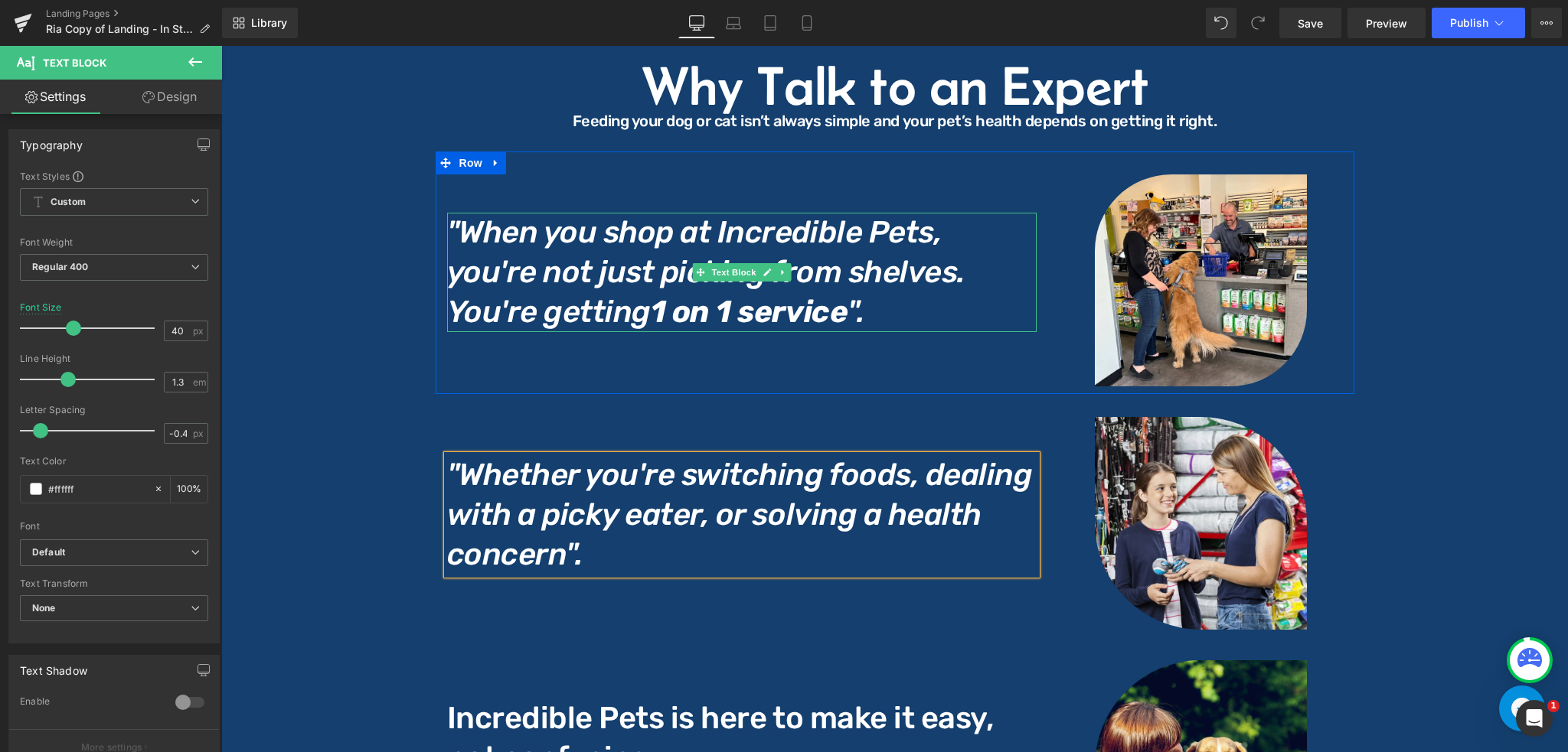
click at [609, 237] on icon ""When you shop at Incredible Pets, you're not just picking from shelves. You're…" at bounding box center [706, 271] width 518 height 116
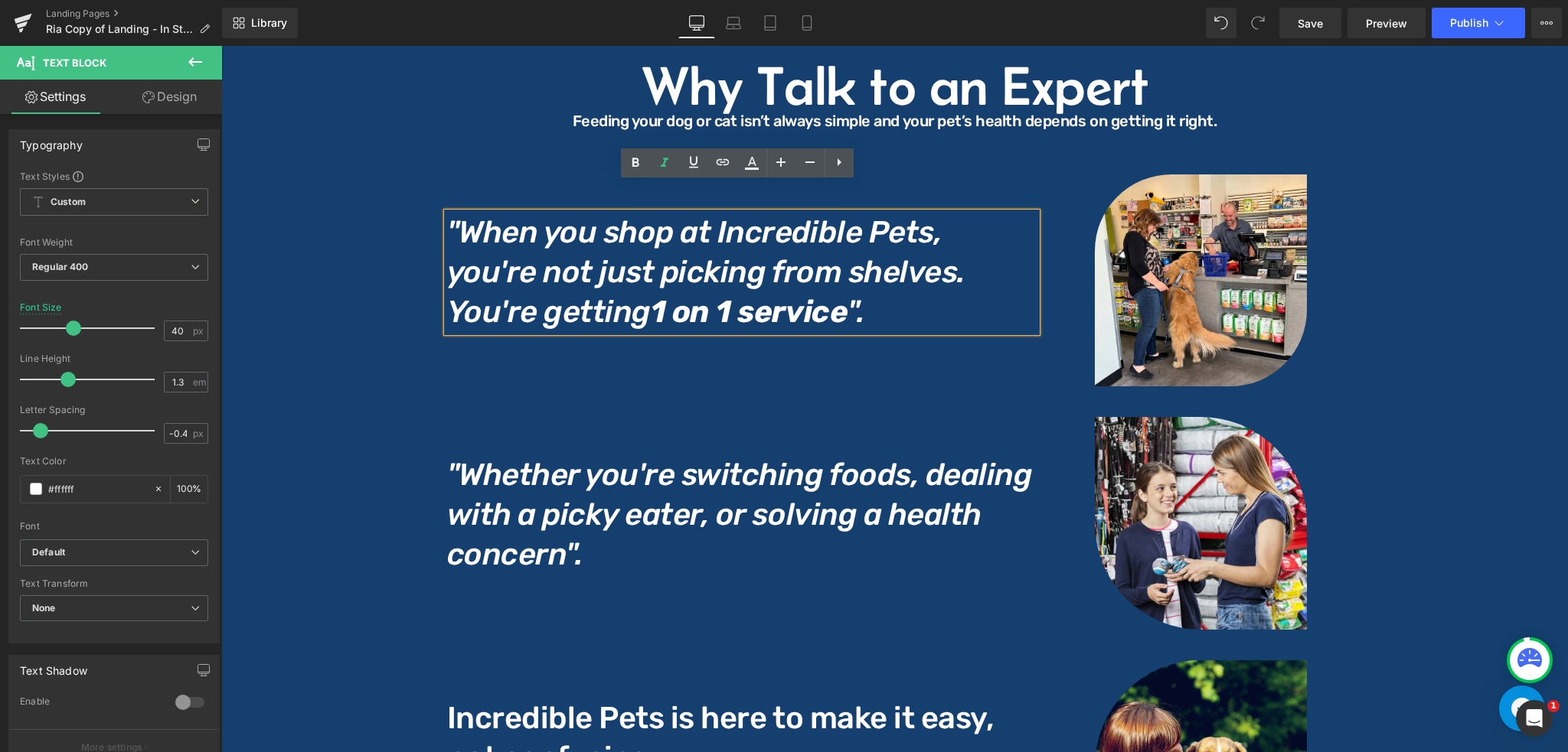
click at [588, 233] on icon ""When you shop at Incredible Pets, you're not just picking from shelves. You're…" at bounding box center [706, 271] width 518 height 116
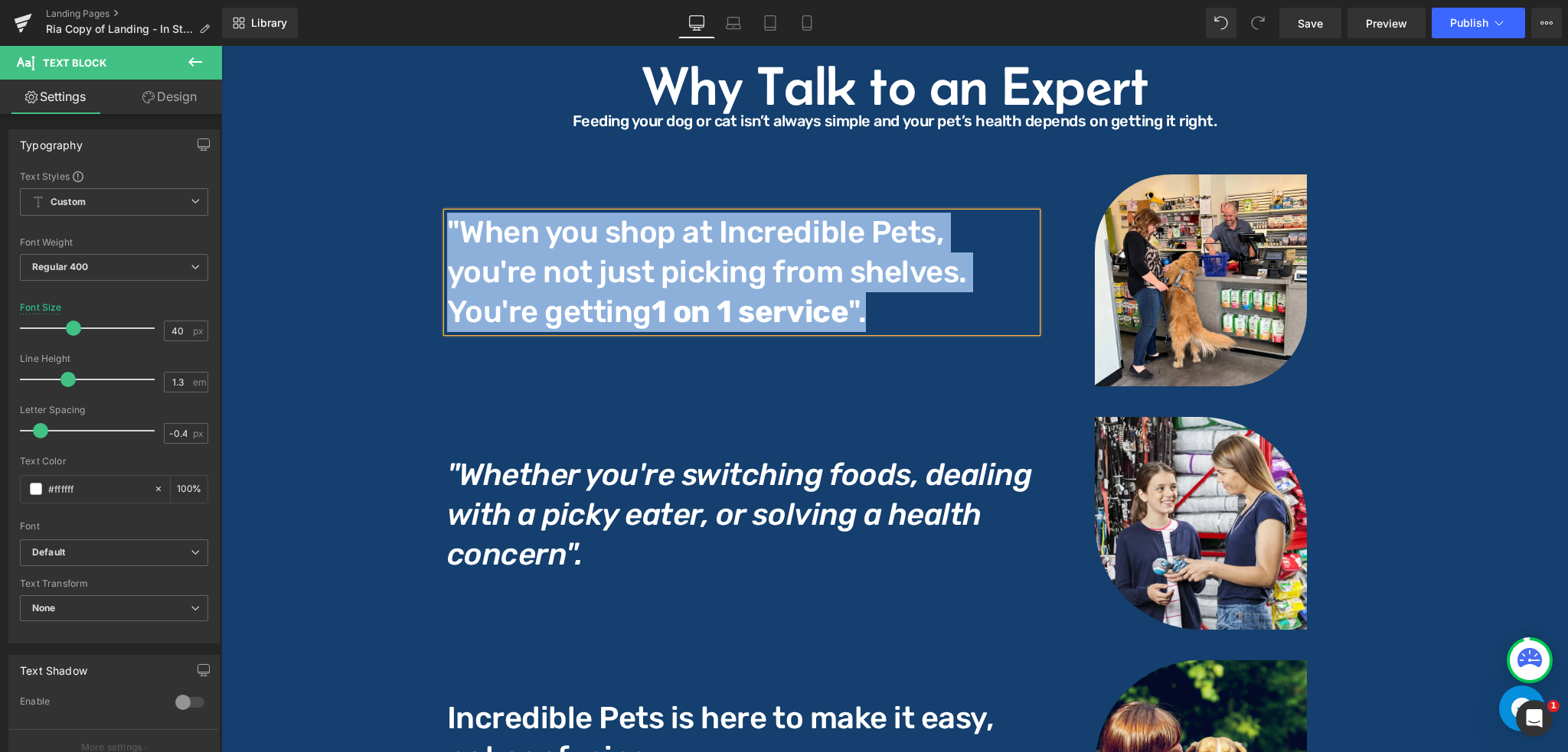
click at [691, 237] on p ""When you shop at Incredible Pets, you're not just picking from shelves. You're…" at bounding box center [742, 272] width 590 height 120
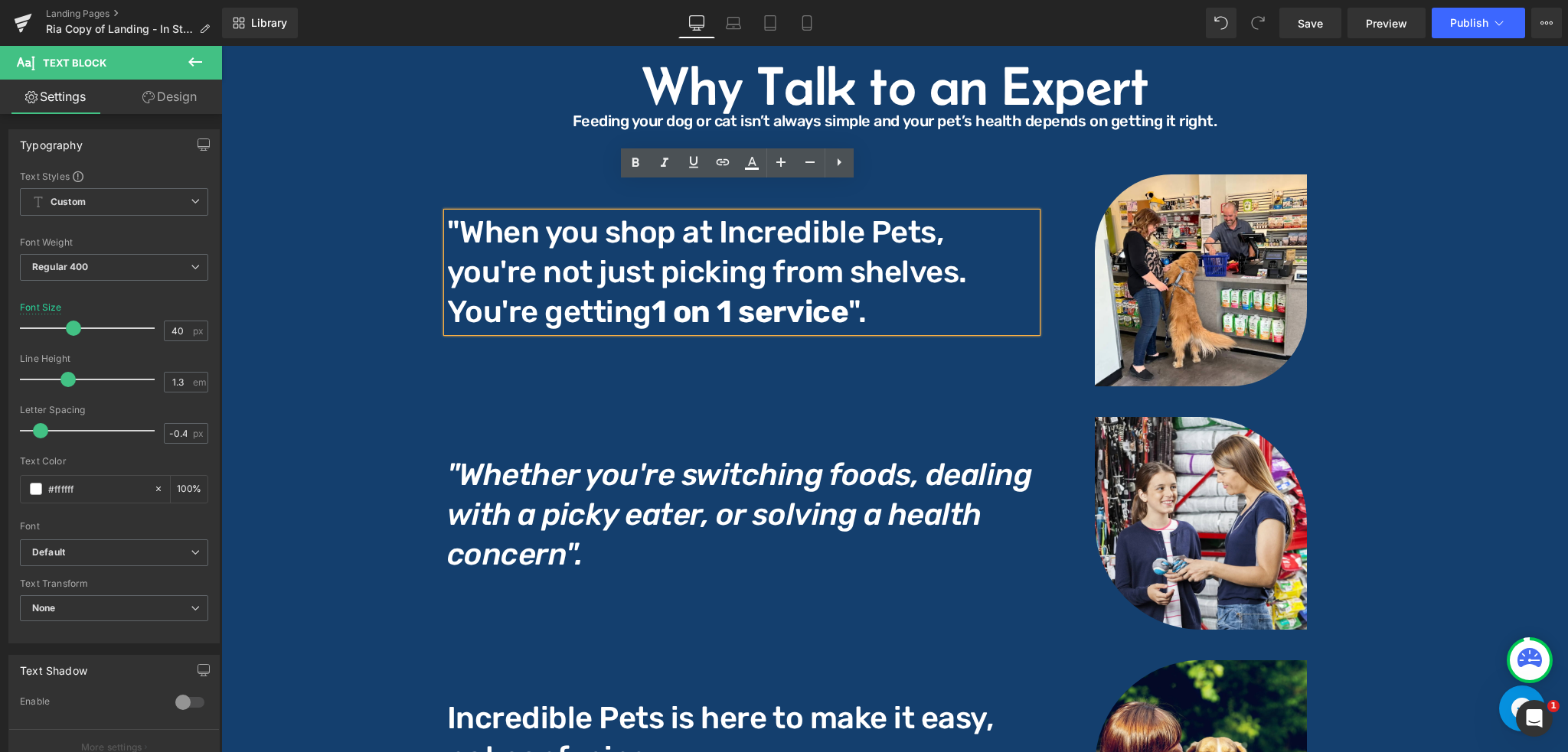
click at [461, 212] on p ""When you shop at Incredible Pets, you're not just picking from shelves. You're…" at bounding box center [742, 272] width 590 height 120
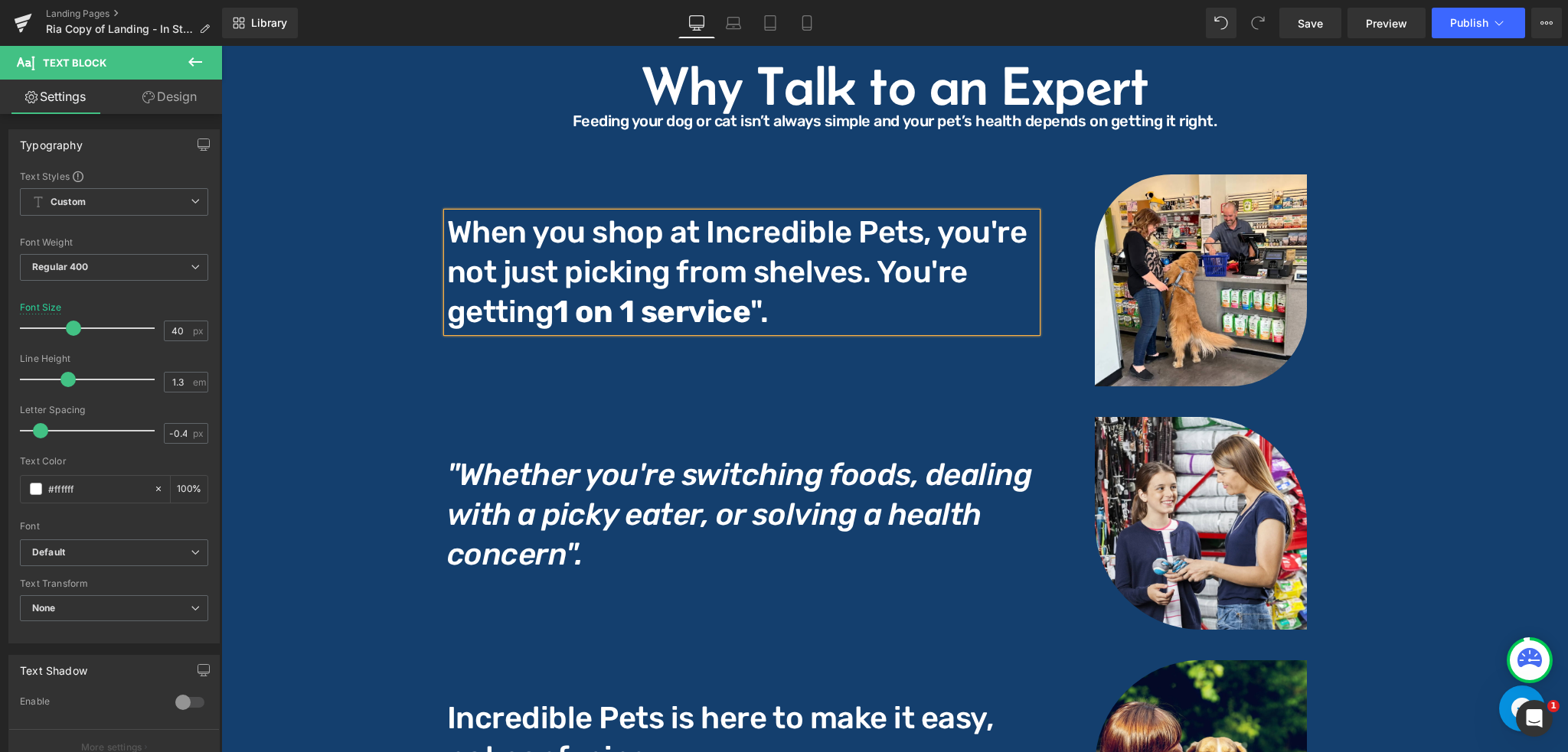
click at [762, 276] on p "When you shop at Incredible Pets, you're not just picking from shelves. You're …" at bounding box center [742, 272] width 590 height 120
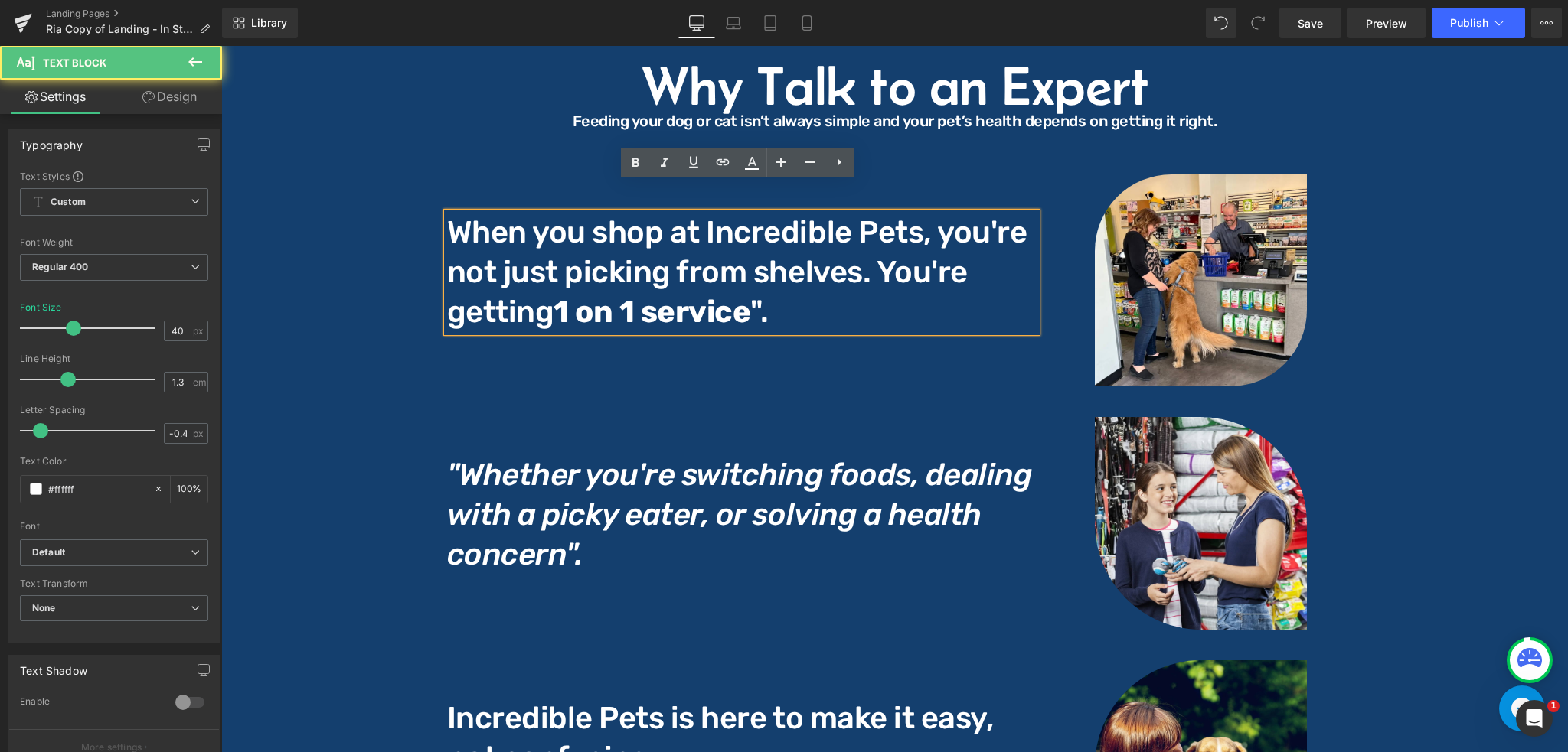
click at [760, 277] on p "When you shop at Incredible Pets, you're not just picking from shelves. You're …" at bounding box center [742, 272] width 590 height 120
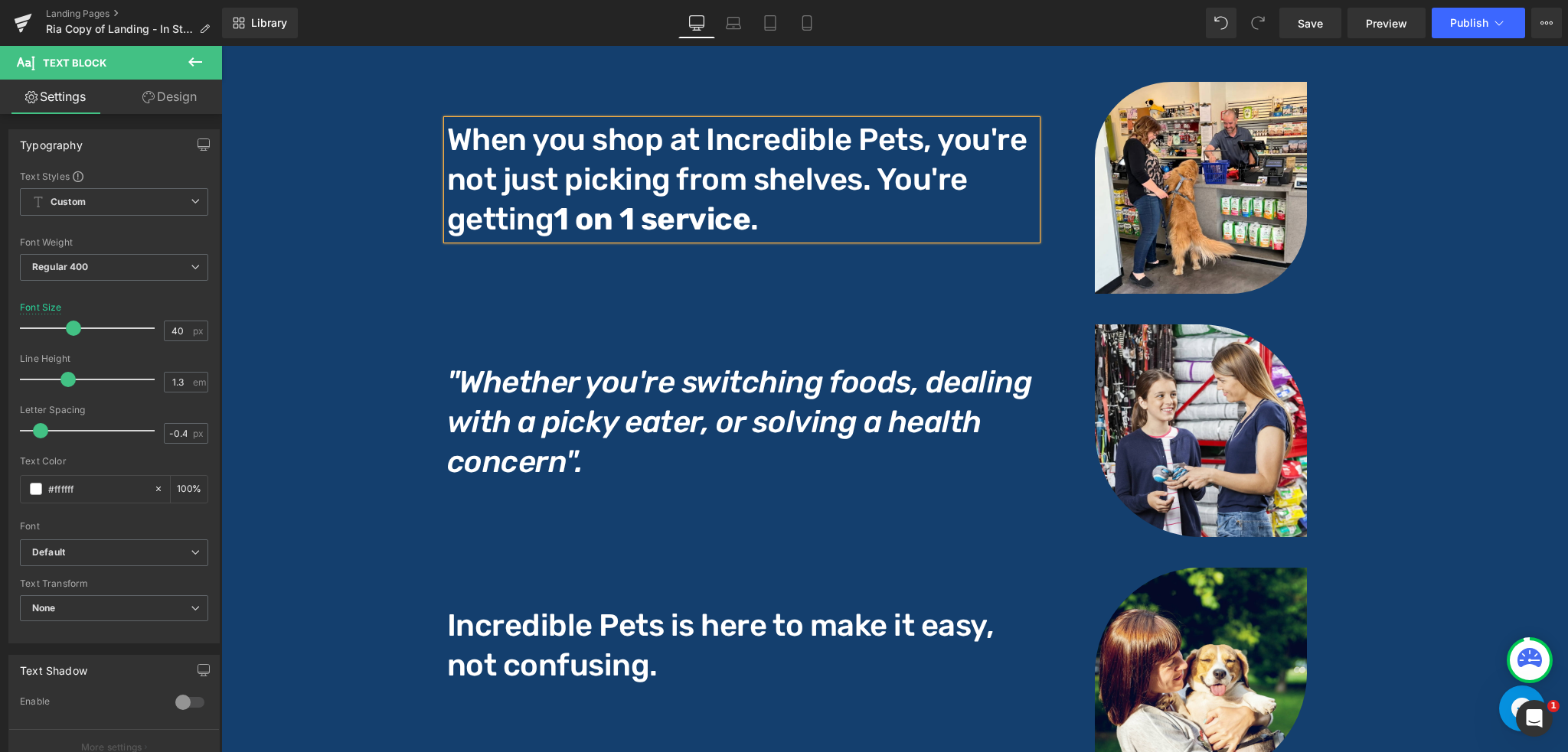
scroll to position [2326, 0]
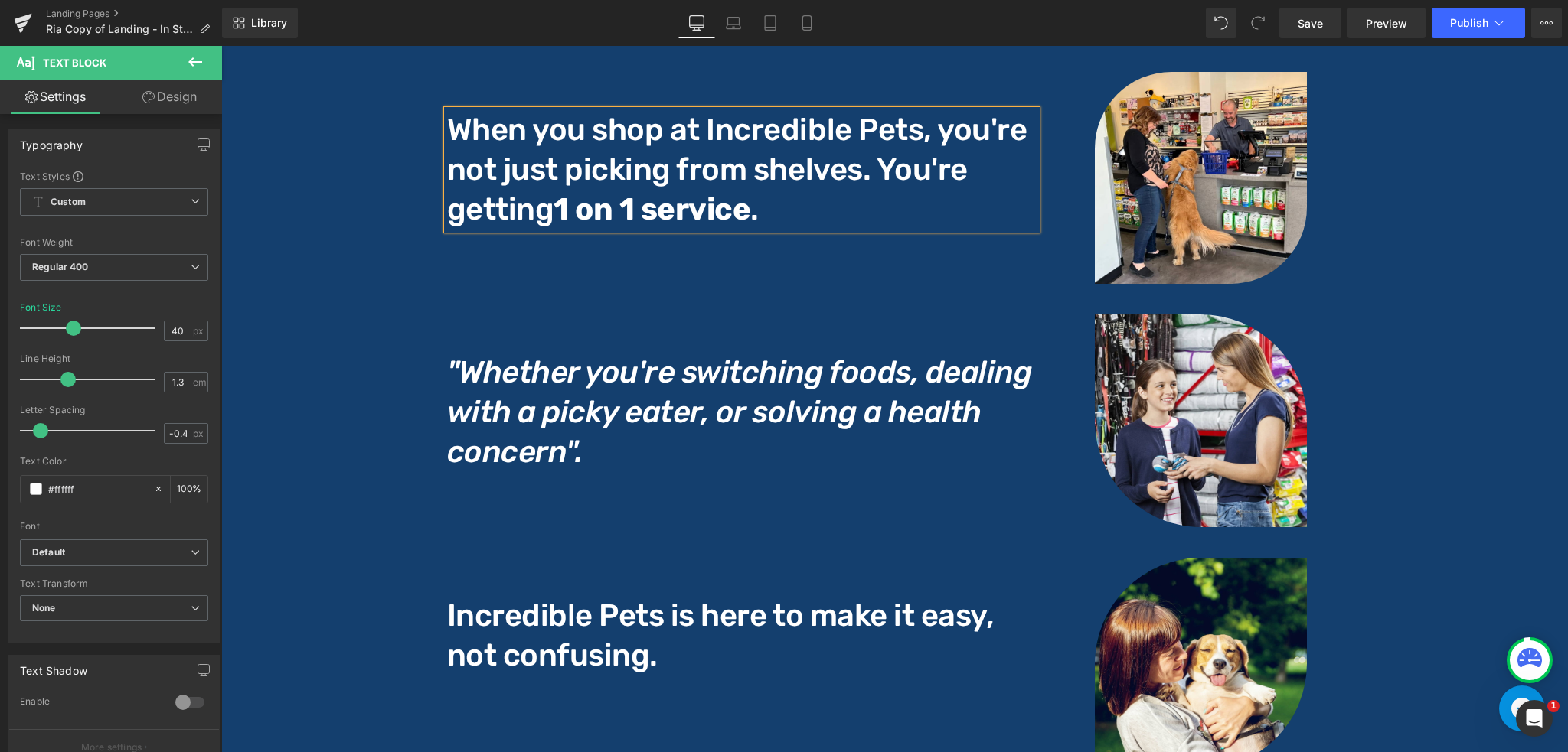
click at [463, 355] on icon ""Whether you're switching foods, dealing with a picky eater, or solving a healt…" at bounding box center [740, 412] width 586 height 116
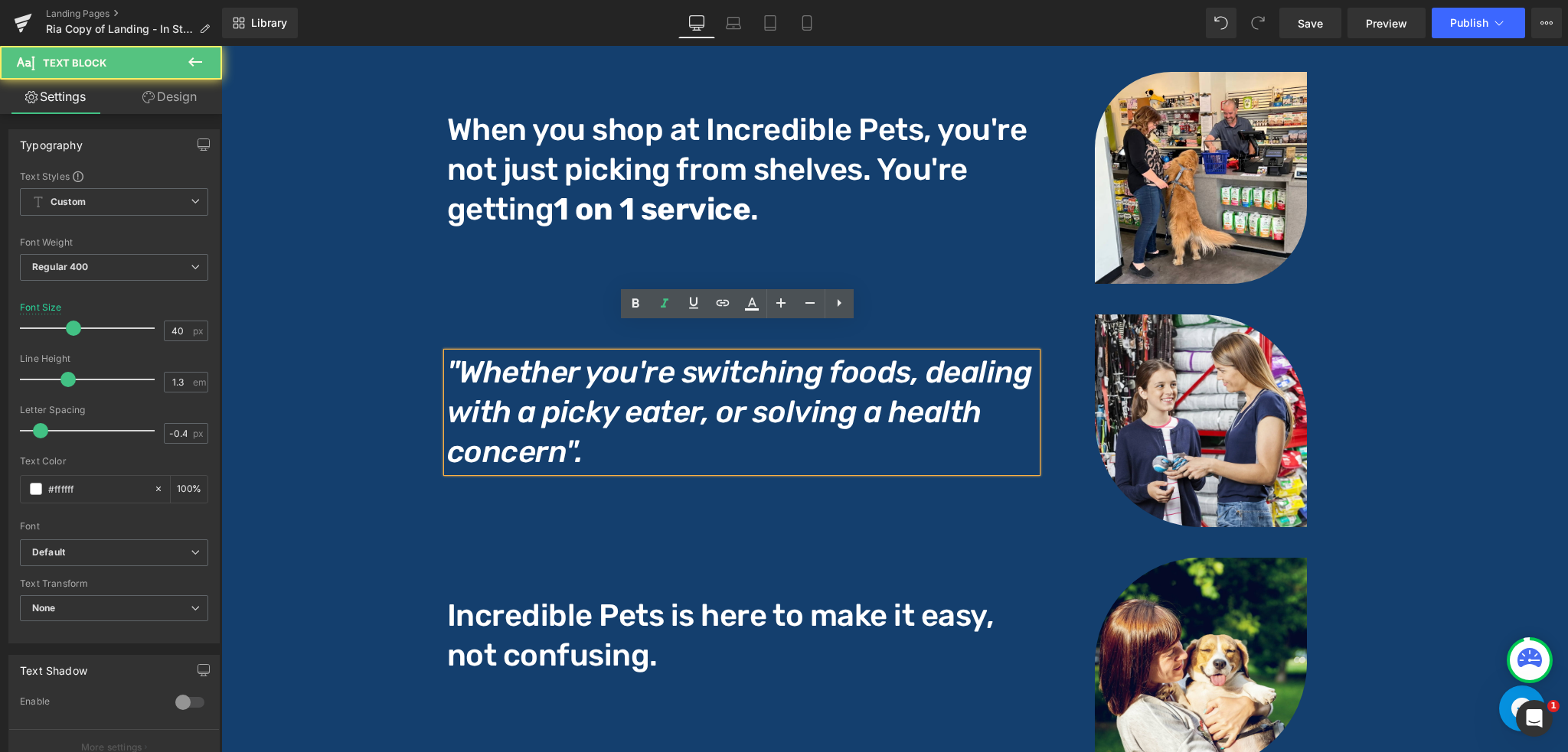
click at [456, 355] on icon ""Whether you're switching foods, dealing with a picky eater, or solving a healt…" at bounding box center [740, 412] width 586 height 116
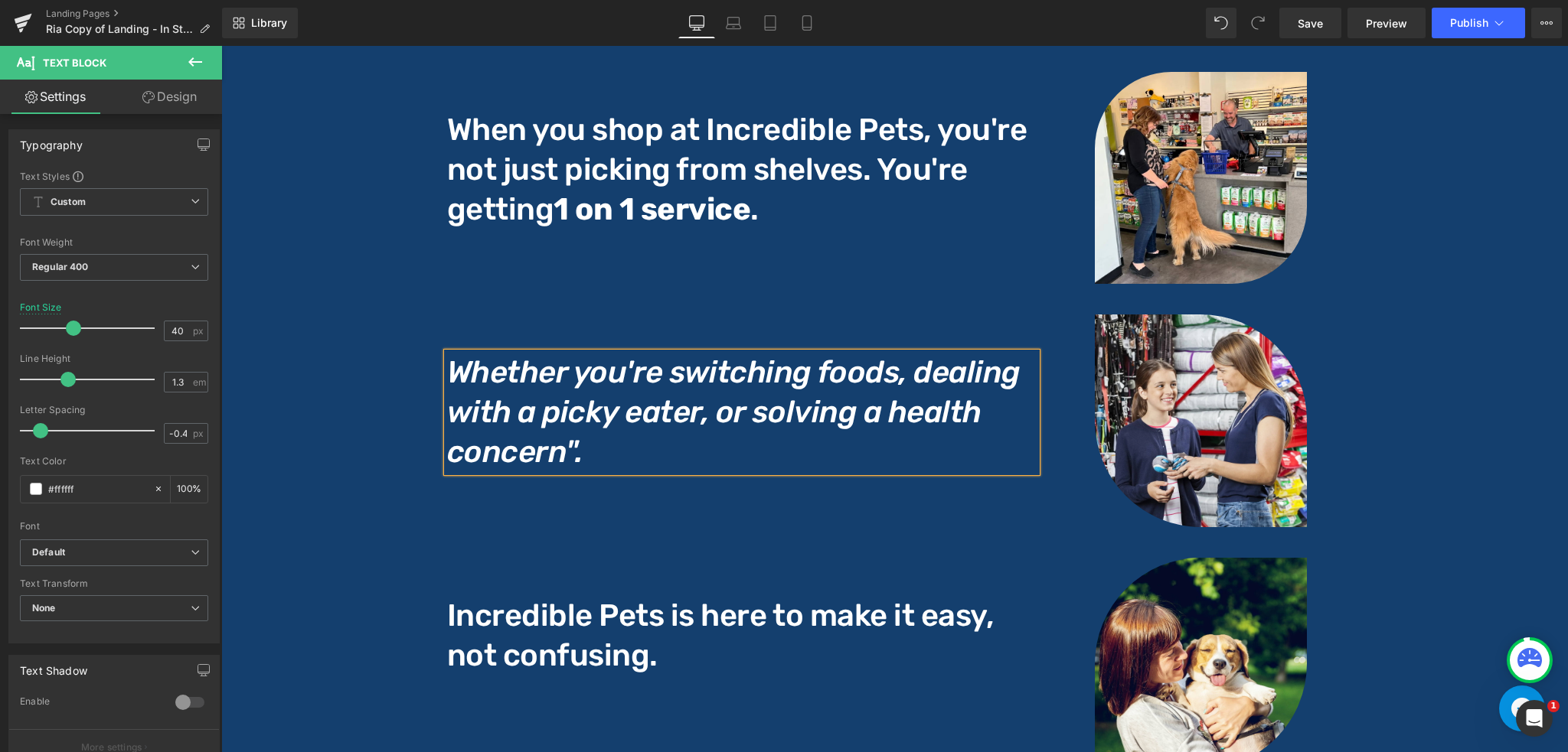
click at [571, 416] on icon "Whether you're switching foods, dealing with a picky eater, or solving a health…" at bounding box center [734, 412] width 574 height 116
click at [587, 405] on p "Whether you're switching foods, dealing with a picky eater, or solving a health…" at bounding box center [742, 413] width 590 height 120
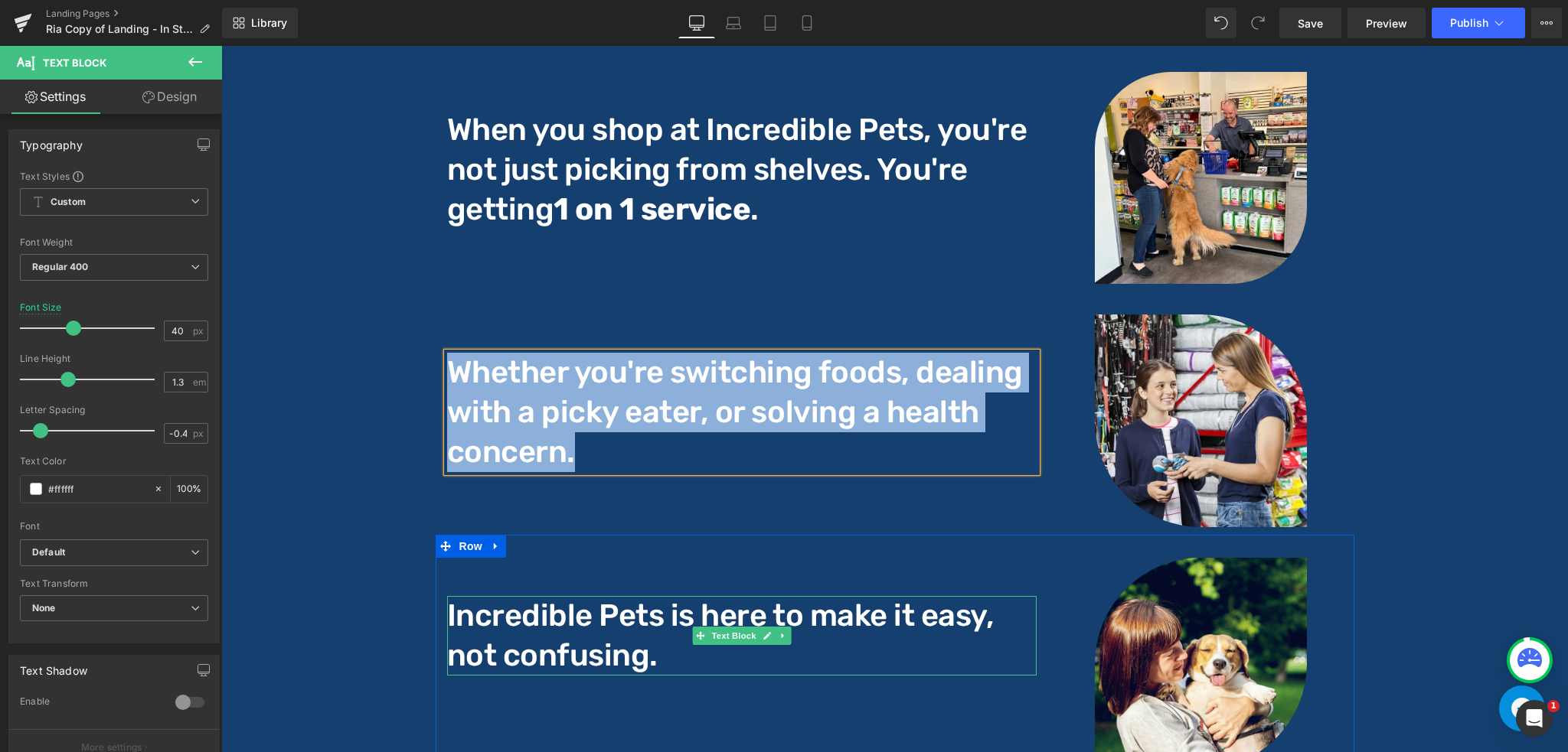
click at [585, 623] on p "Incredible Pets is here to make it easy, not confusing." at bounding box center [742, 636] width 590 height 80
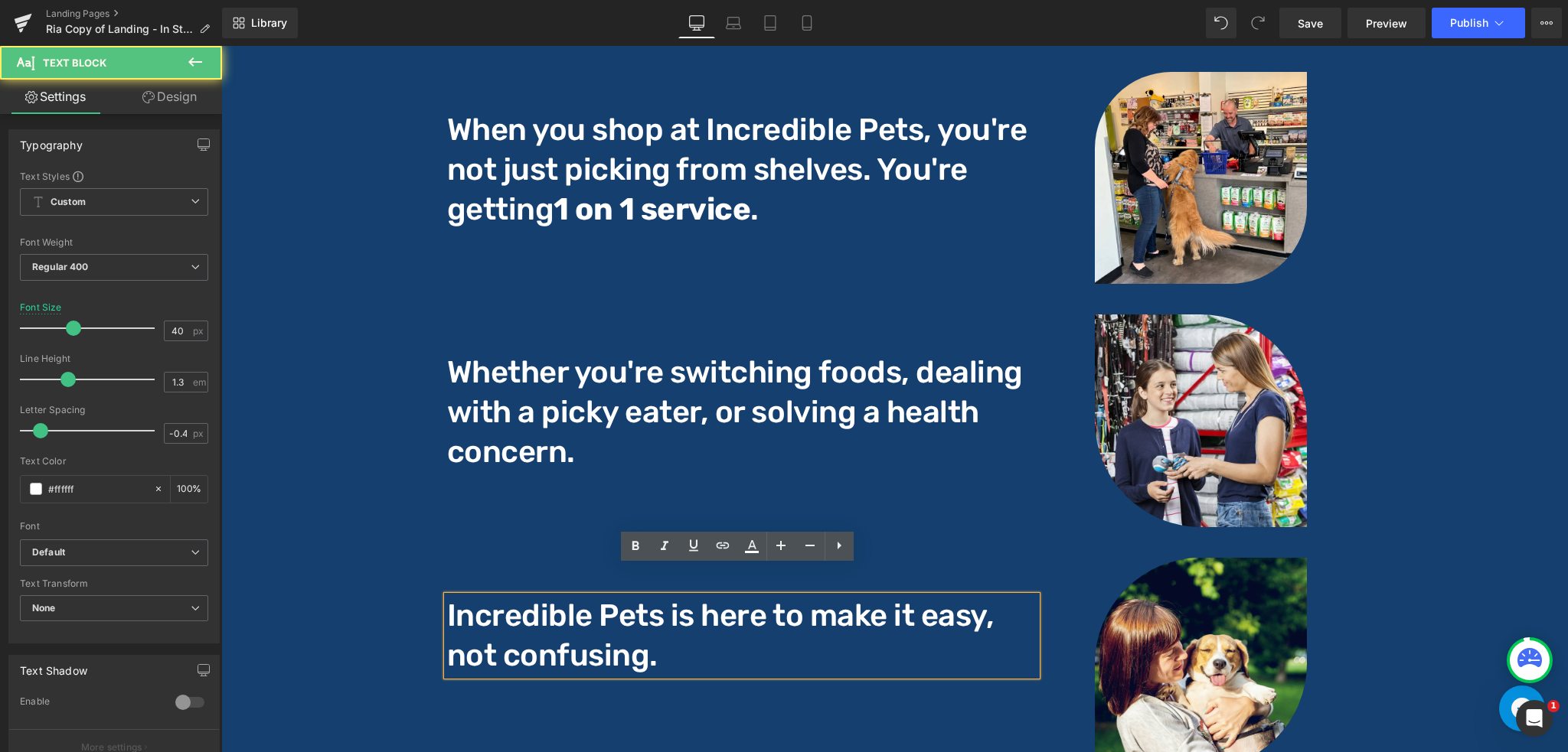
click at [895, 600] on p "Incredible Pets is here to make it easy, not confusing." at bounding box center [742, 636] width 590 height 80
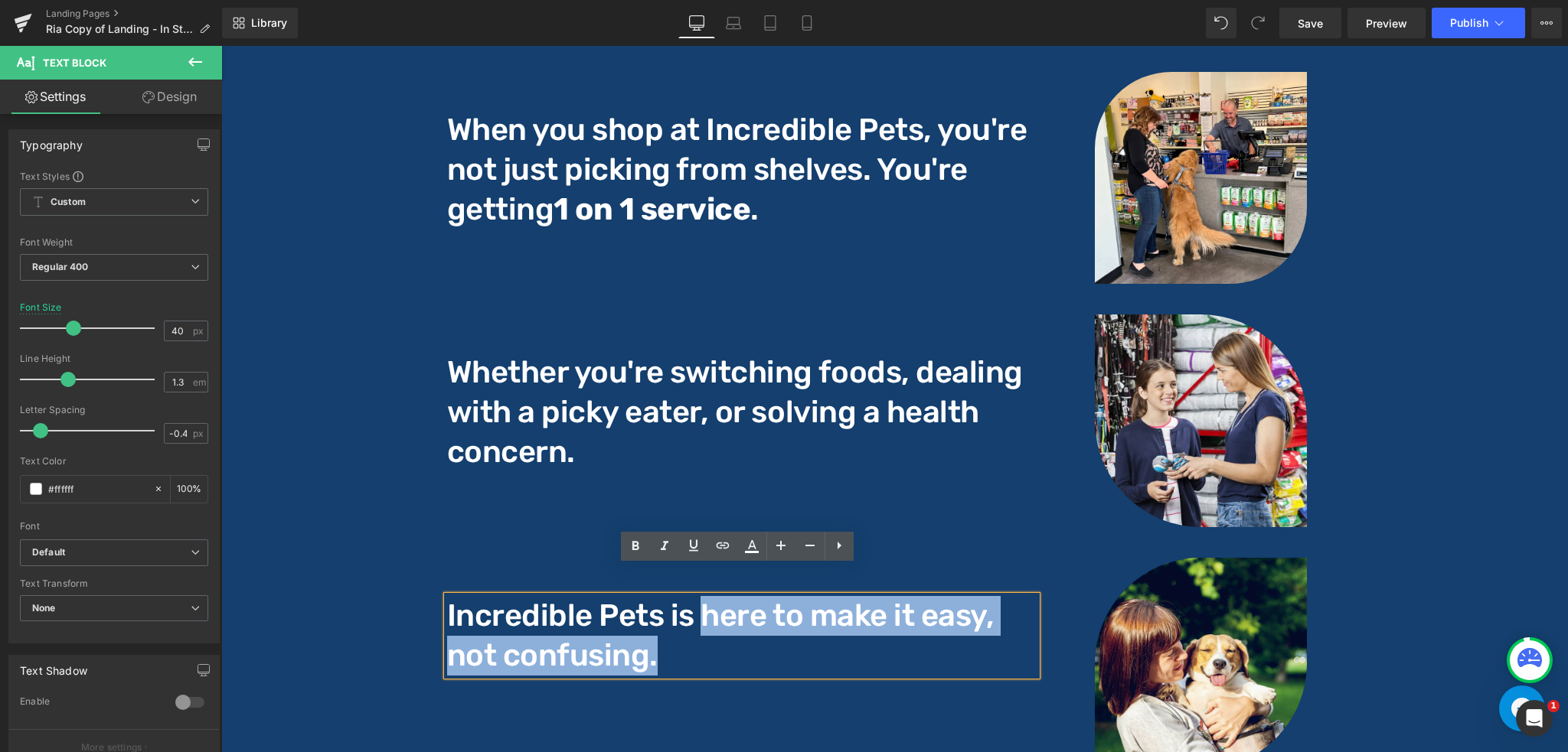
drag, startPoint x: 693, startPoint y: 581, endPoint x: 971, endPoint y: 622, distance: 281.0
click at [971, 622] on p "Incredible Pets is here to make it easy, not confusing." at bounding box center [742, 636] width 590 height 80
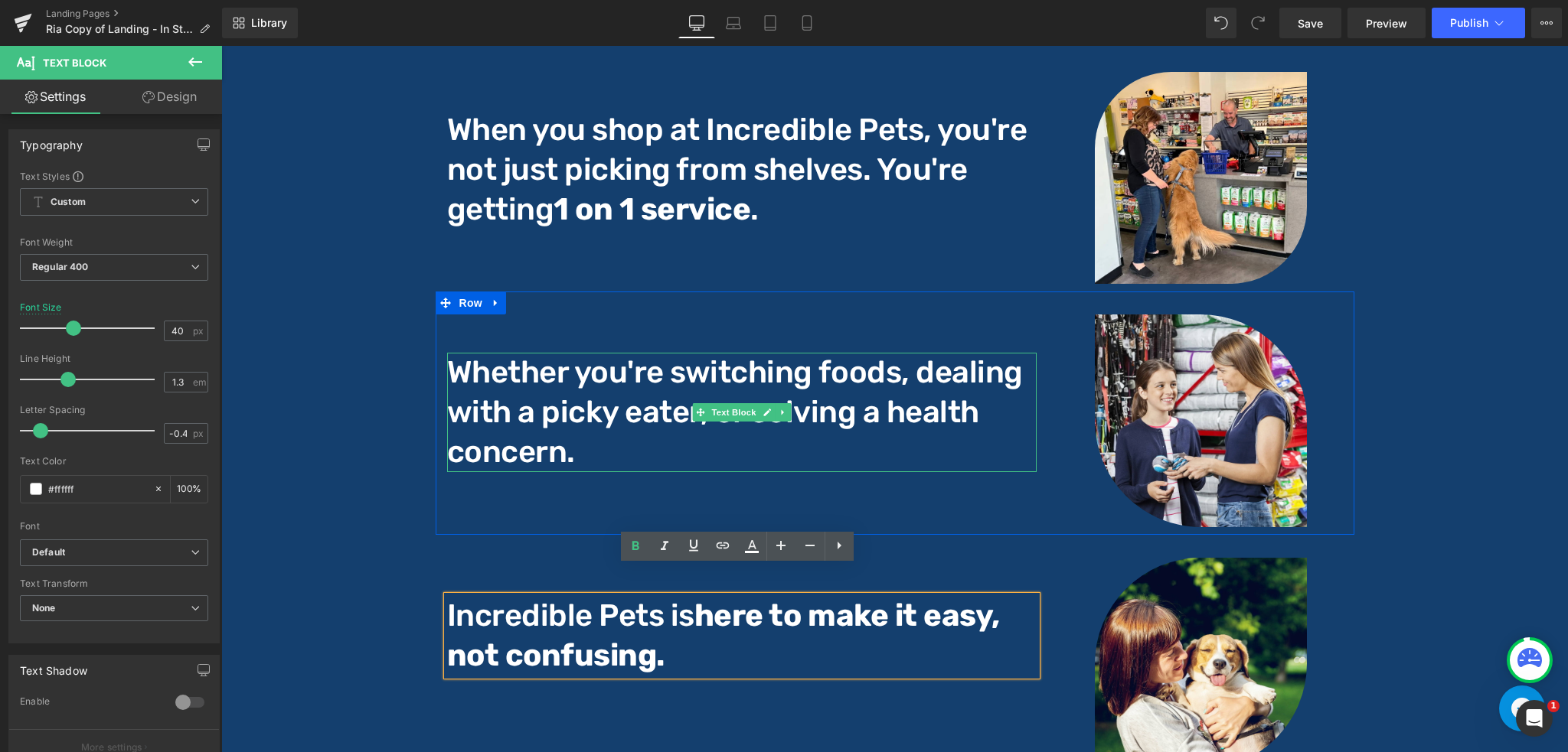
click at [828, 405] on p "Whether you're switching foods, dealing with a picky eater, or solving a health…" at bounding box center [742, 413] width 590 height 120
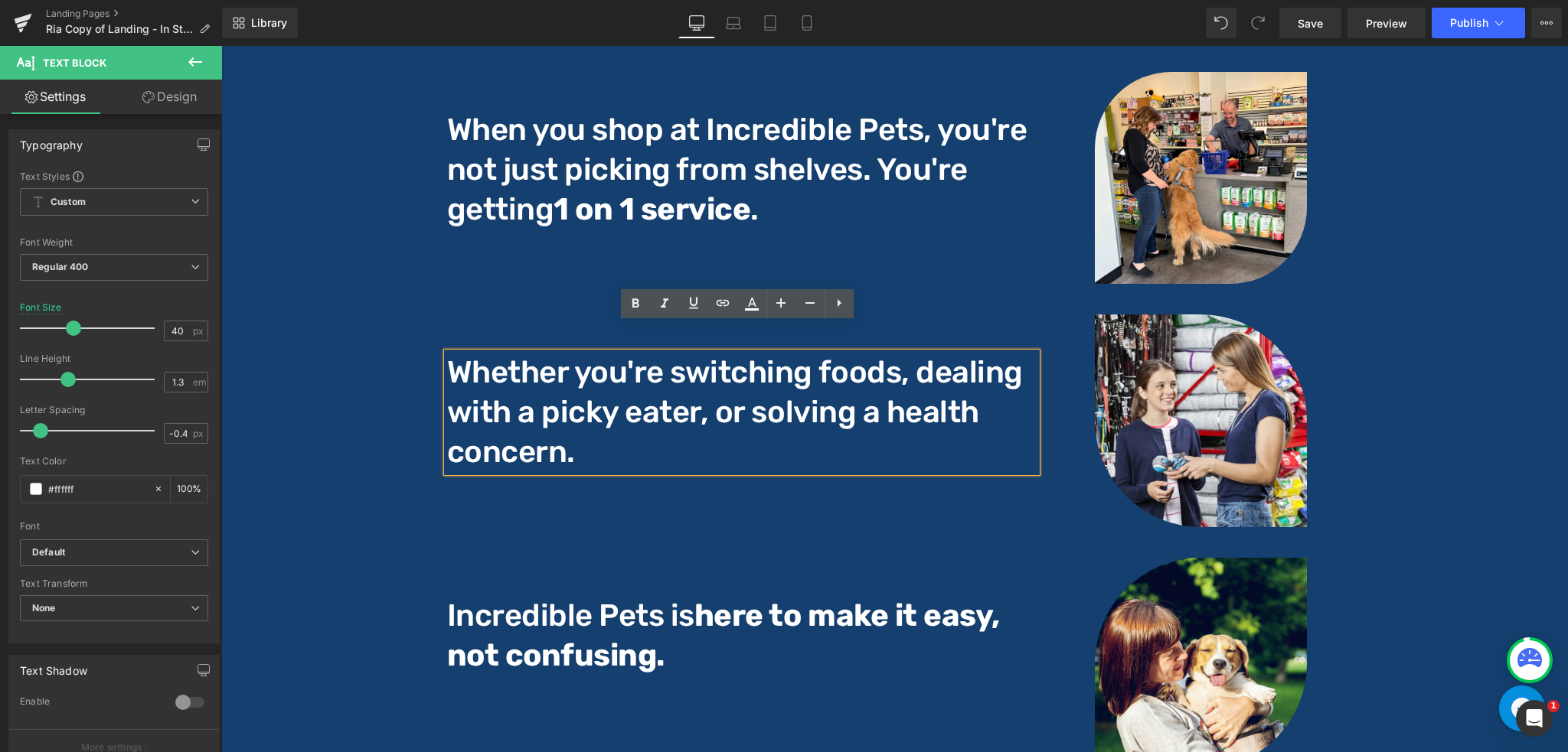
scroll to position [2224, 0]
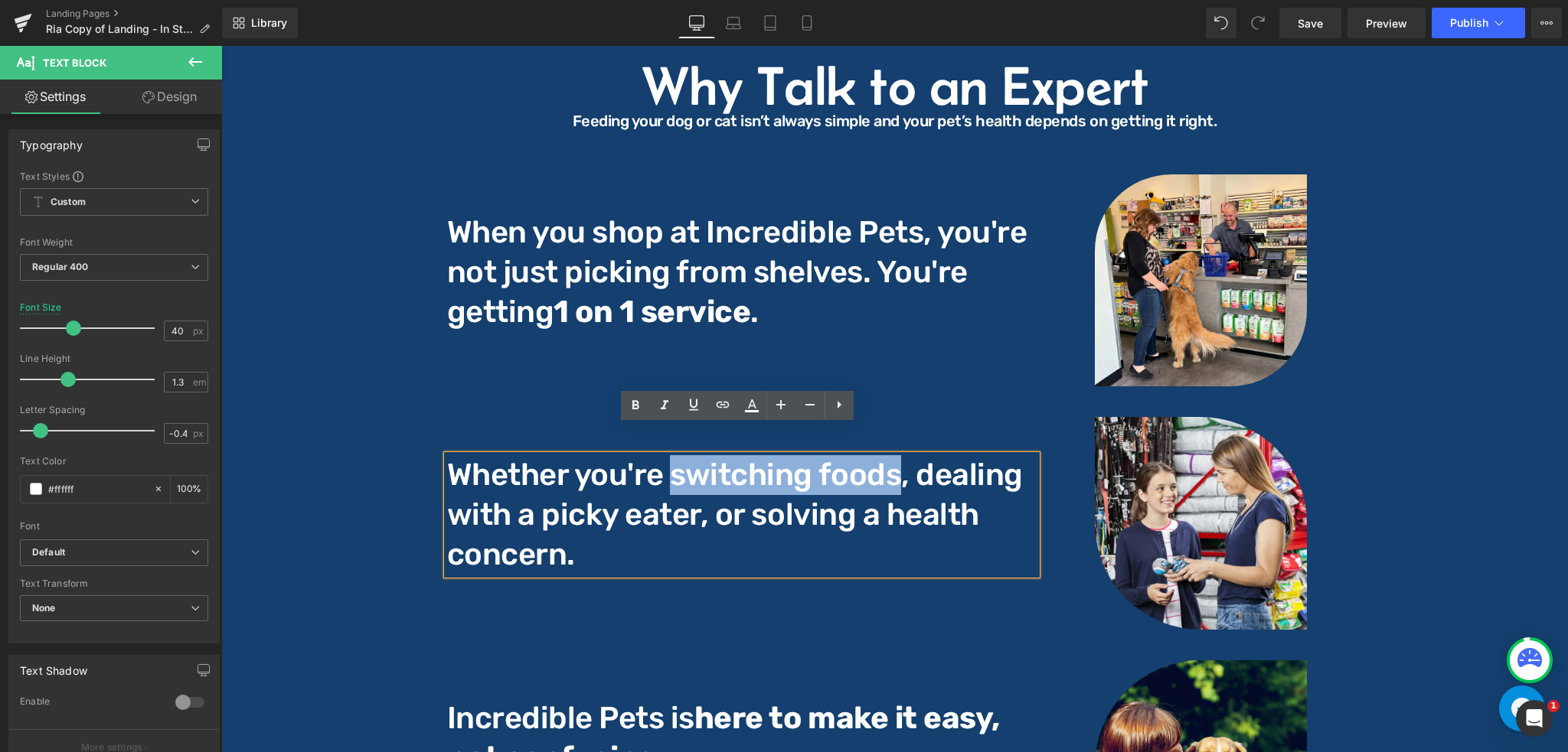
drag, startPoint x: 666, startPoint y: 451, endPoint x: 887, endPoint y: 464, distance: 221.4
click at [887, 464] on p "Whether you're switching foods, dealing with a picky eater, or solving a health…" at bounding box center [742, 515] width 590 height 120
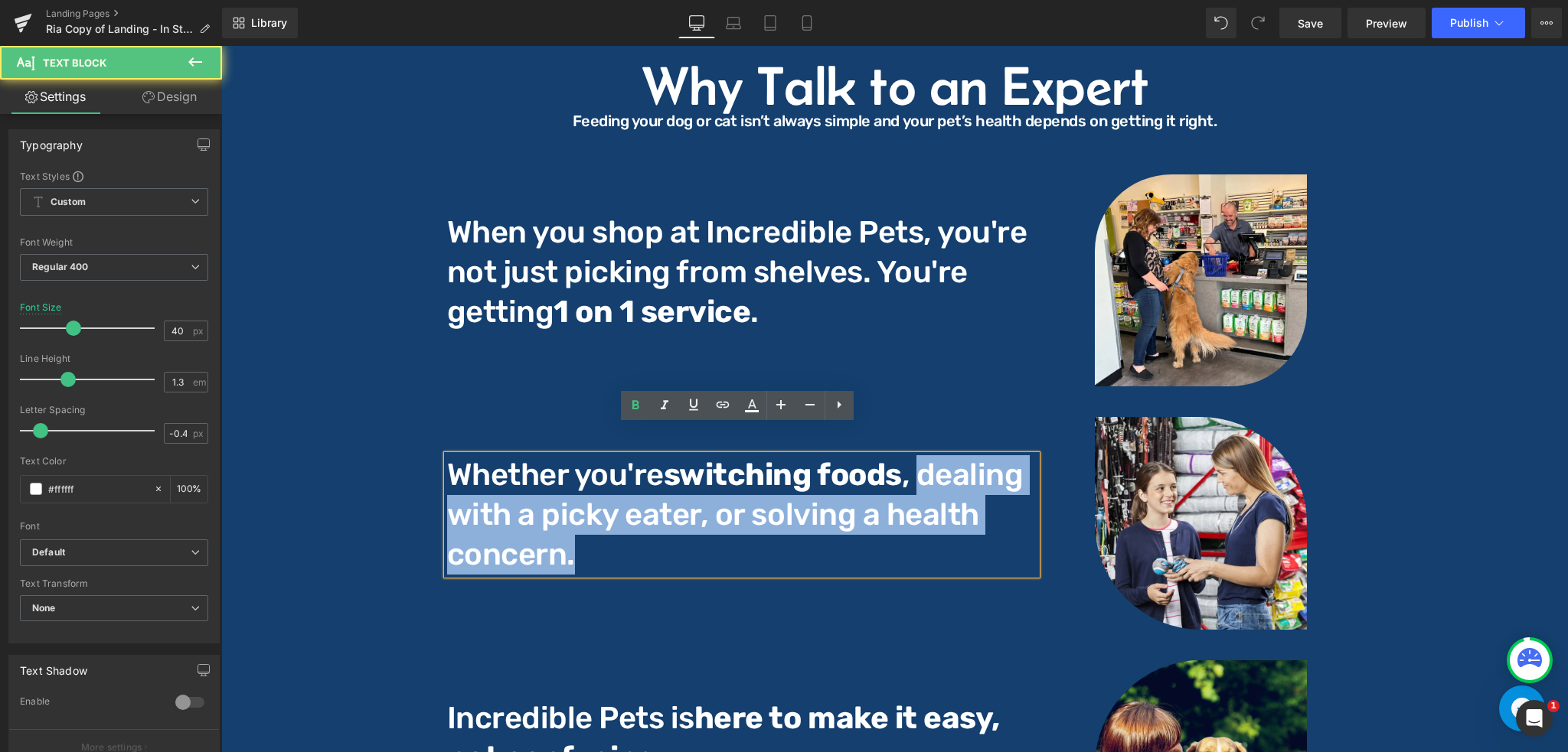
drag, startPoint x: 913, startPoint y: 441, endPoint x: 736, endPoint y: 510, distance: 190.0
click at [745, 510] on p "Whether you're switching foods , dealing with a picky eater, or solving a healt…" at bounding box center [742, 515] width 590 height 120
click at [740, 510] on p "Whether you're switching foods , dealing with a picky eater, or solving a healt…" at bounding box center [742, 515] width 590 height 120
click at [692, 485] on p "Whether you're switching foods , dealing with a picky eater, or solving a healt…" at bounding box center [742, 515] width 590 height 120
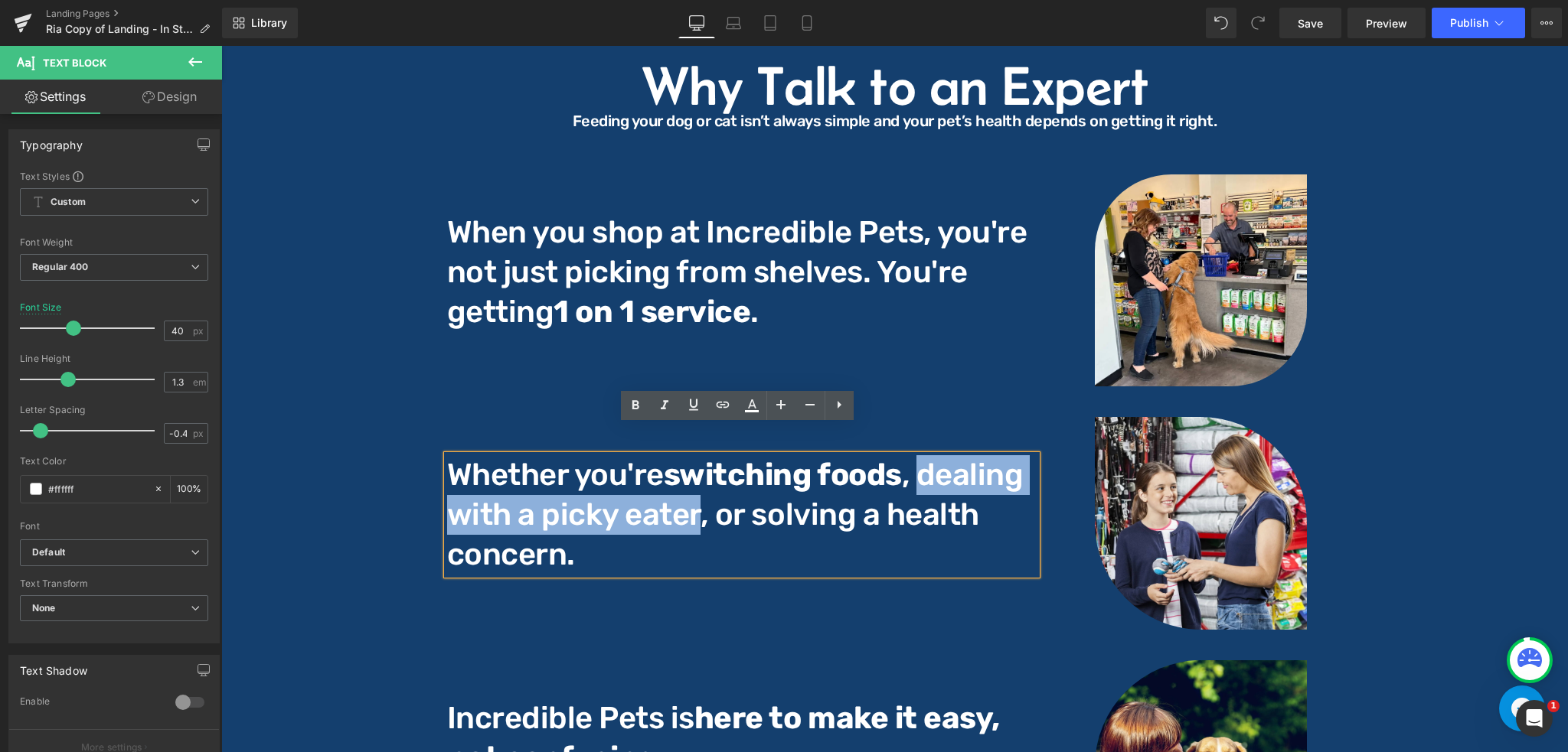
drag, startPoint x: 921, startPoint y: 454, endPoint x: 689, endPoint y: 488, distance: 234.5
click at [689, 488] on p "Whether you're switching foods , dealing with a picky eater, or solving a healt…" at bounding box center [742, 515] width 590 height 120
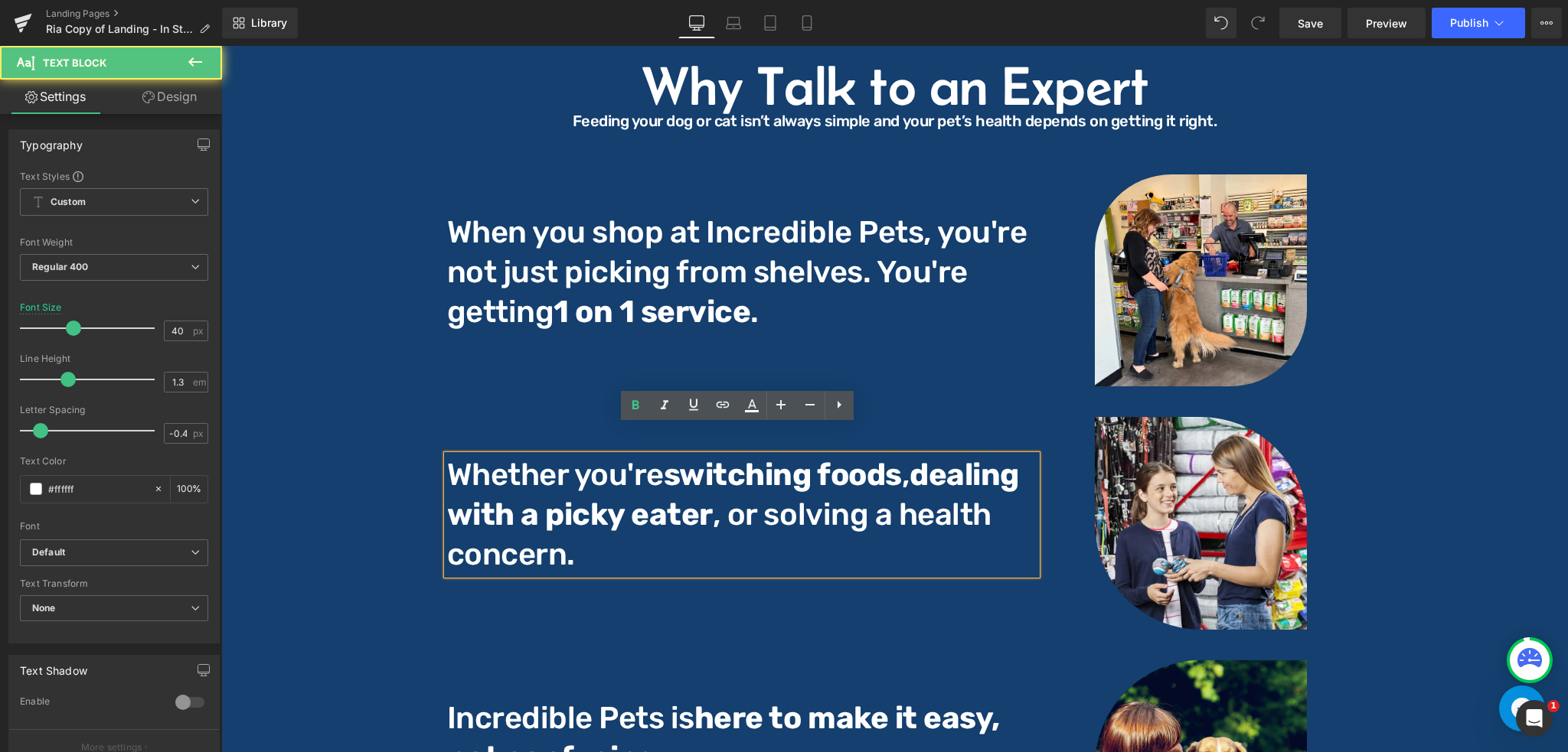
click at [730, 521] on p "Whether you're switching foods , dealing with a picky eater , or solving a heal…" at bounding box center [742, 515] width 590 height 120
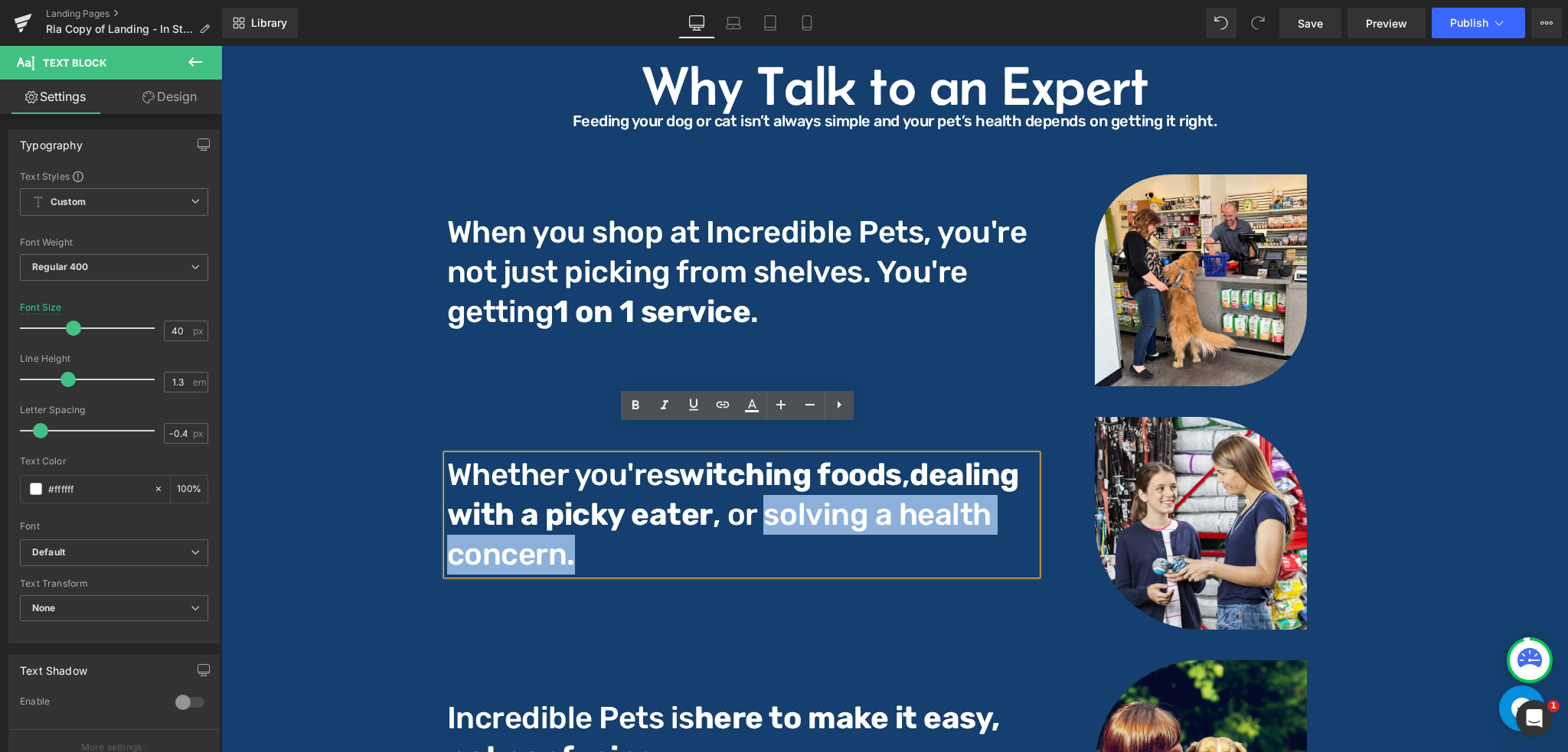
drag, startPoint x: 756, startPoint y: 495, endPoint x: 903, endPoint y: 516, distance: 148.5
click at [903, 516] on p "Whether you're switching foods , dealing with a picky eater , or solving a heal…" at bounding box center [742, 515] width 590 height 120
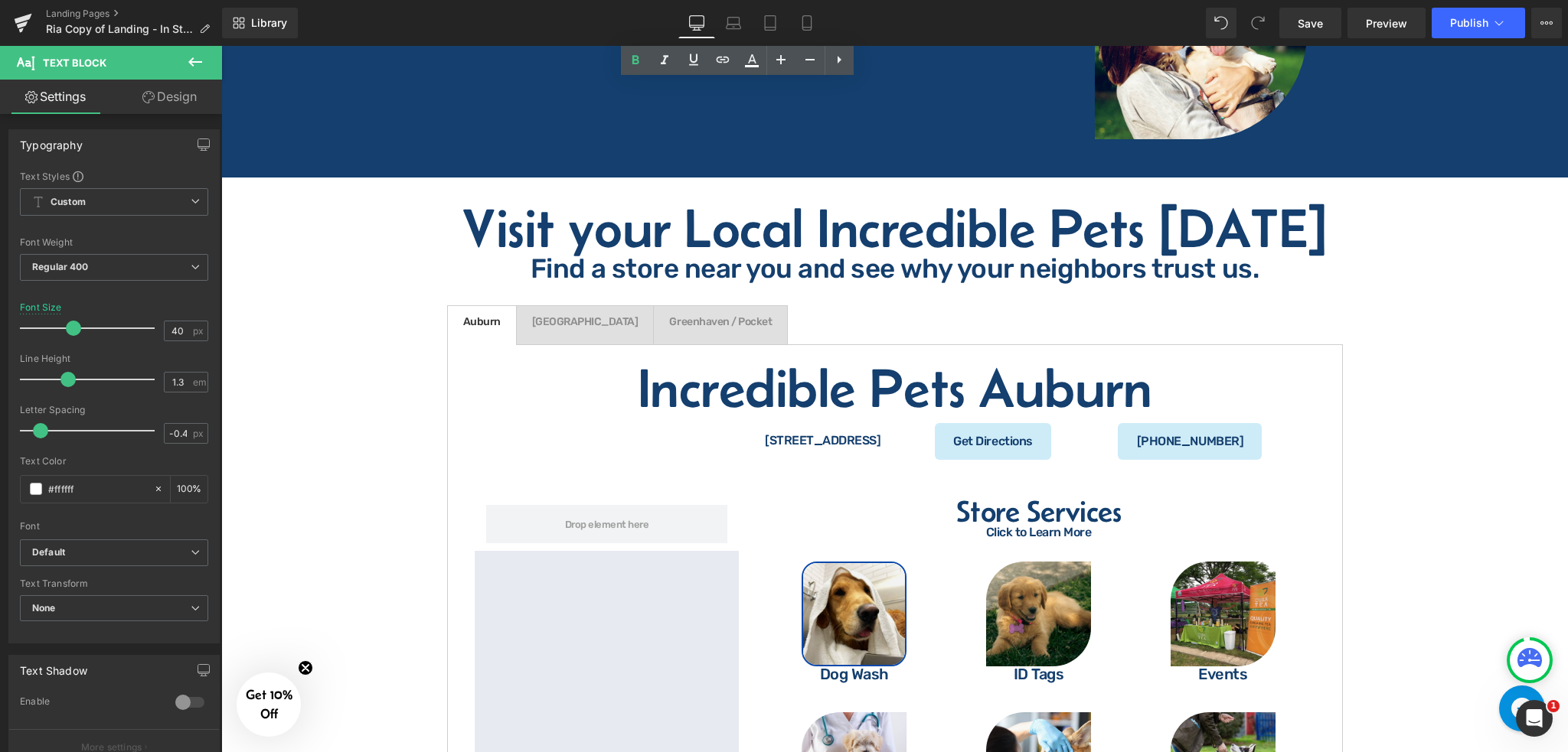
scroll to position [3040, 0]
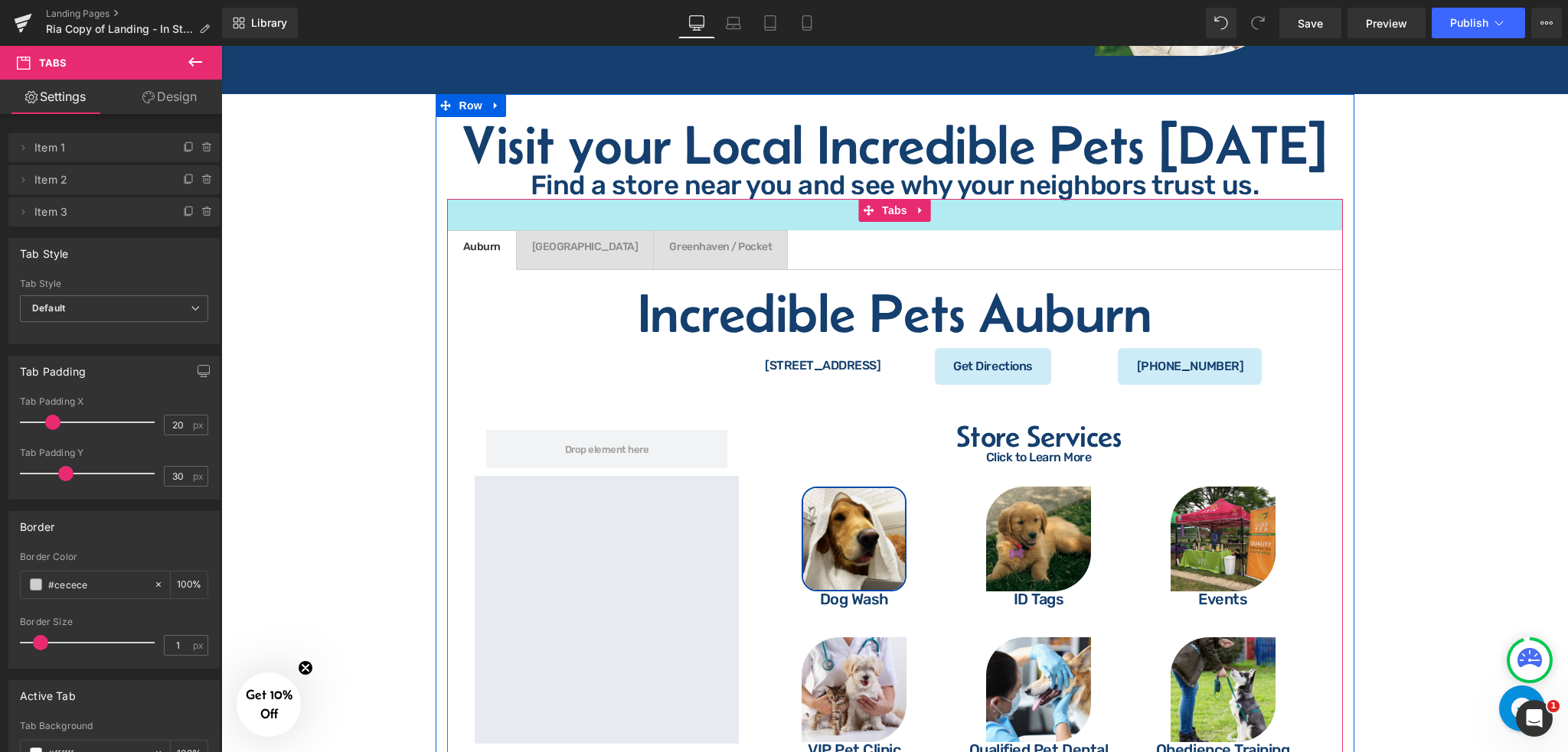
drag, startPoint x: 995, startPoint y: 189, endPoint x: 1001, endPoint y: 198, distance: 10.8
click at [1001, 199] on div "41px" at bounding box center [895, 214] width 896 height 32
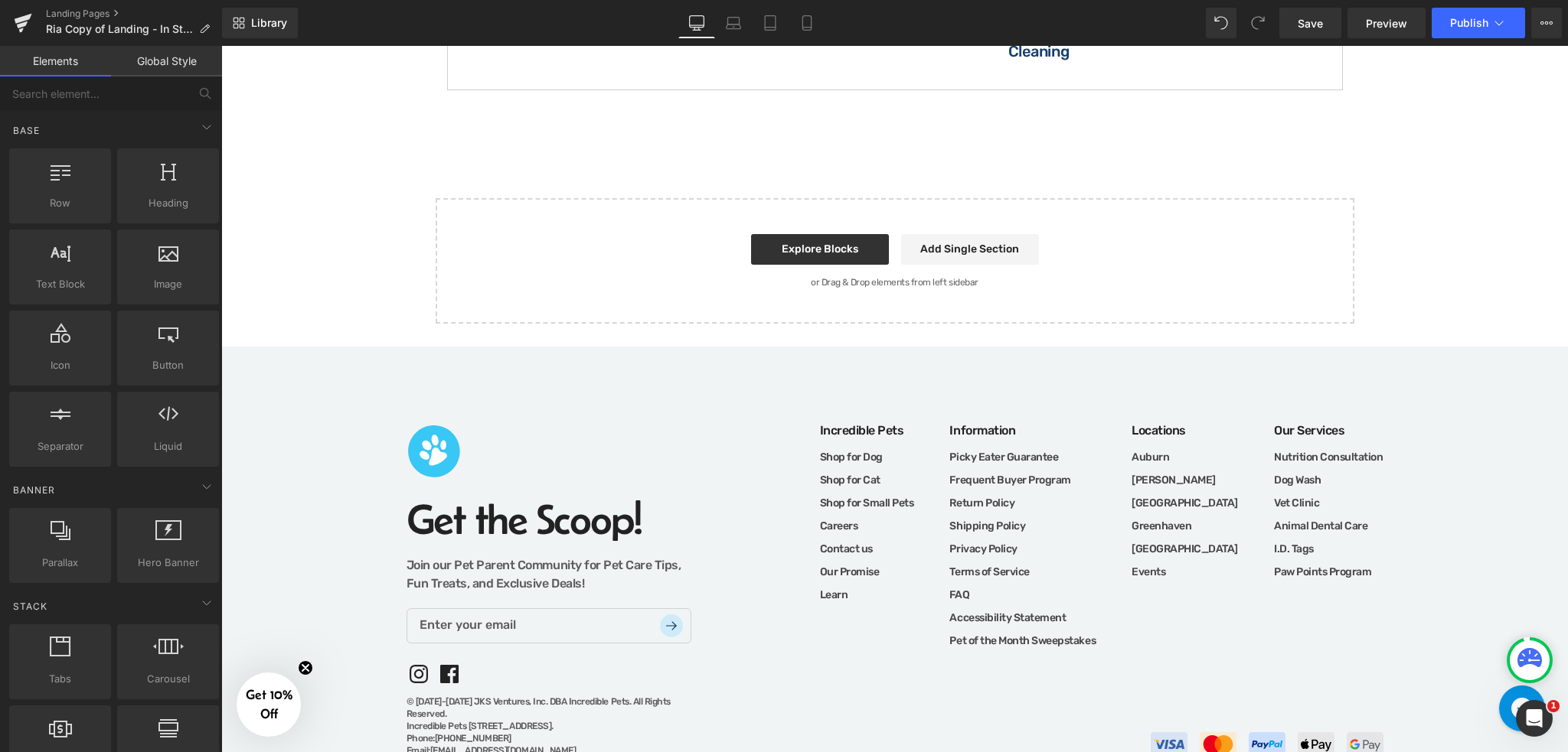
click at [1407, 347] on footer "Get the Scoop! Join our Pet Parent Community for Pet Care Tips, Fun Treats, and…" at bounding box center [895, 576] width 1347 height 459
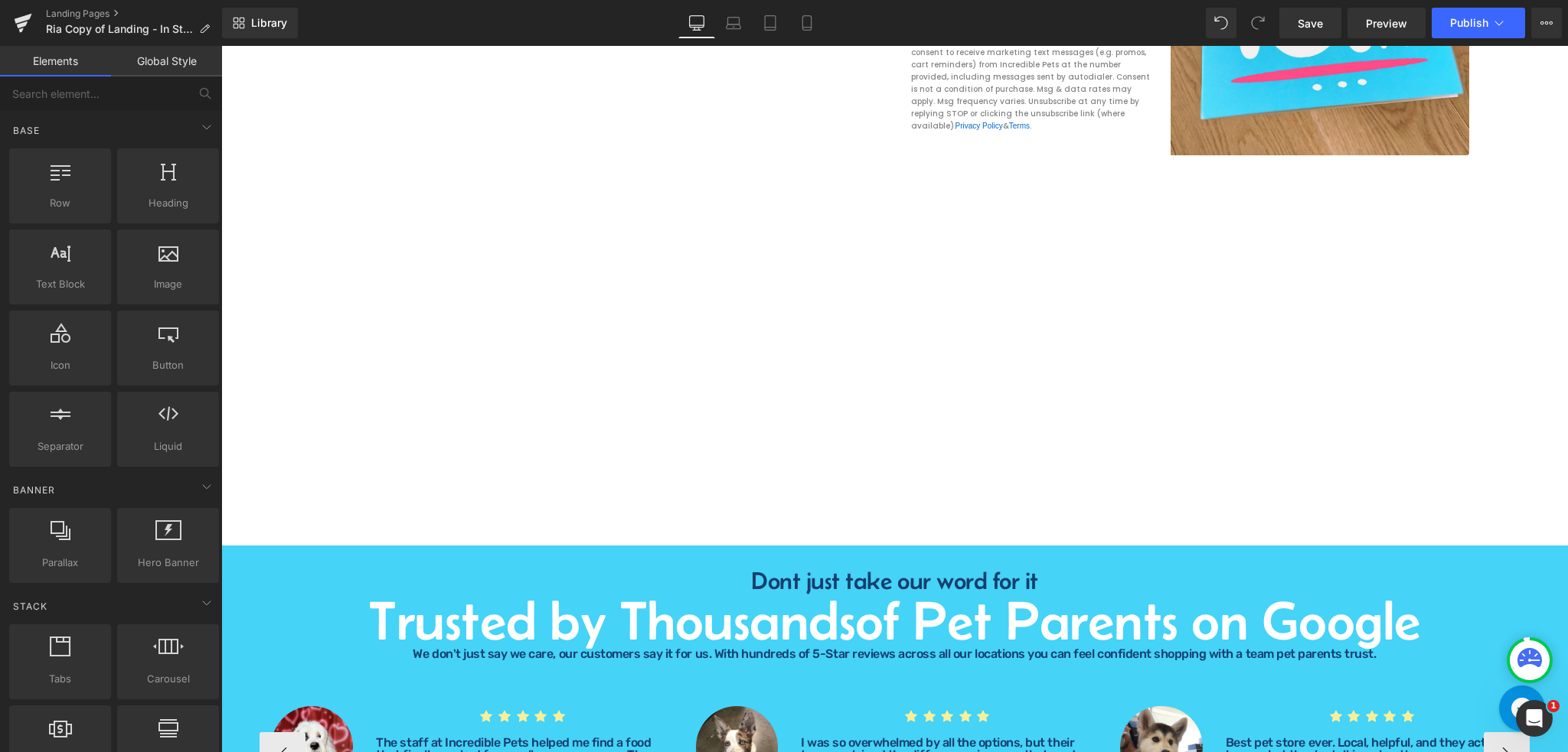
scroll to position [1714, 0]
